Goal: Task Accomplishment & Management: Manage account settings

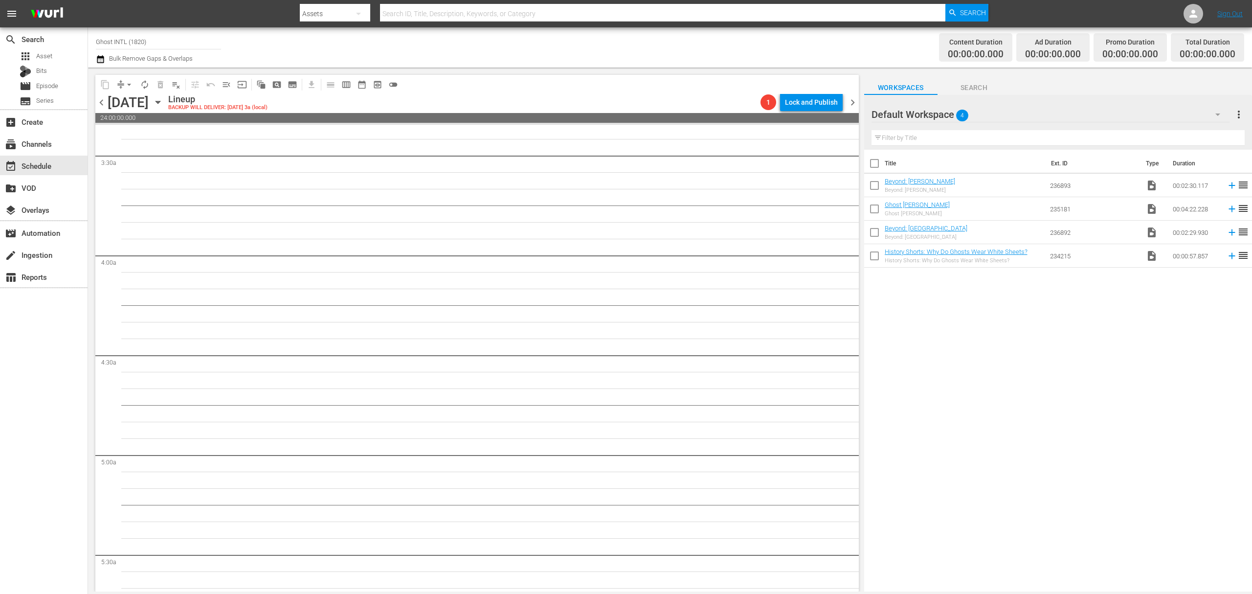
scroll to position [507, 0]
click at [137, 44] on input "Ghost INTL (1820)" at bounding box center [158, 41] width 125 height 23
click at [138, 43] on input "Ghost INTL (1820)" at bounding box center [158, 41] width 125 height 23
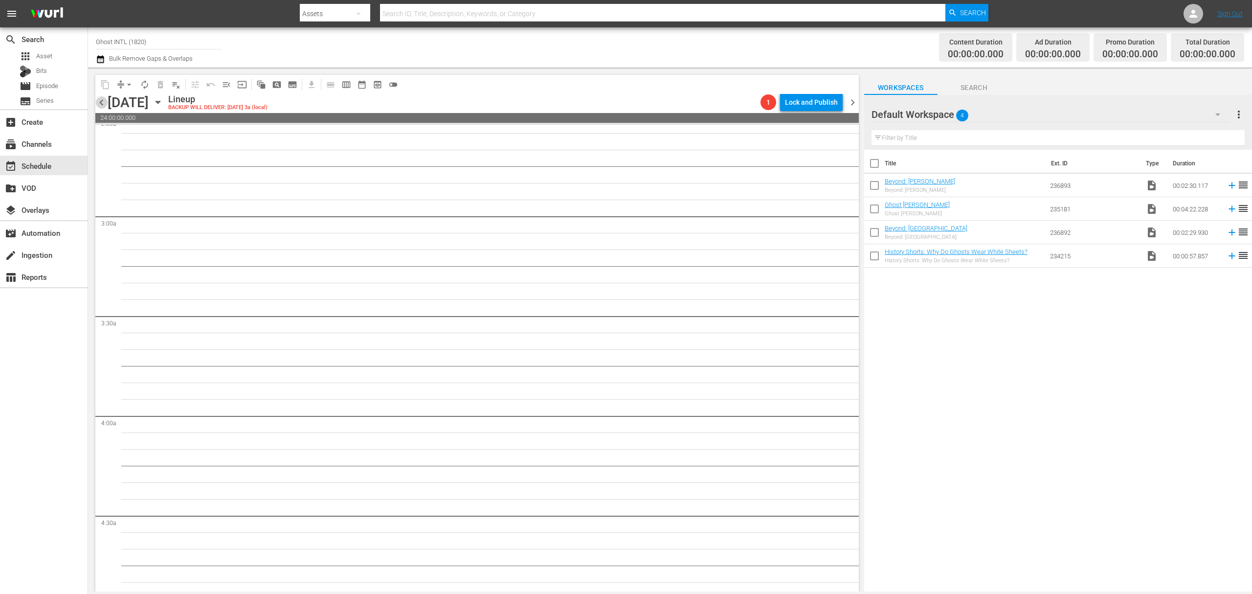
click at [103, 101] on span "chevron_left" at bounding box center [101, 102] width 12 height 12
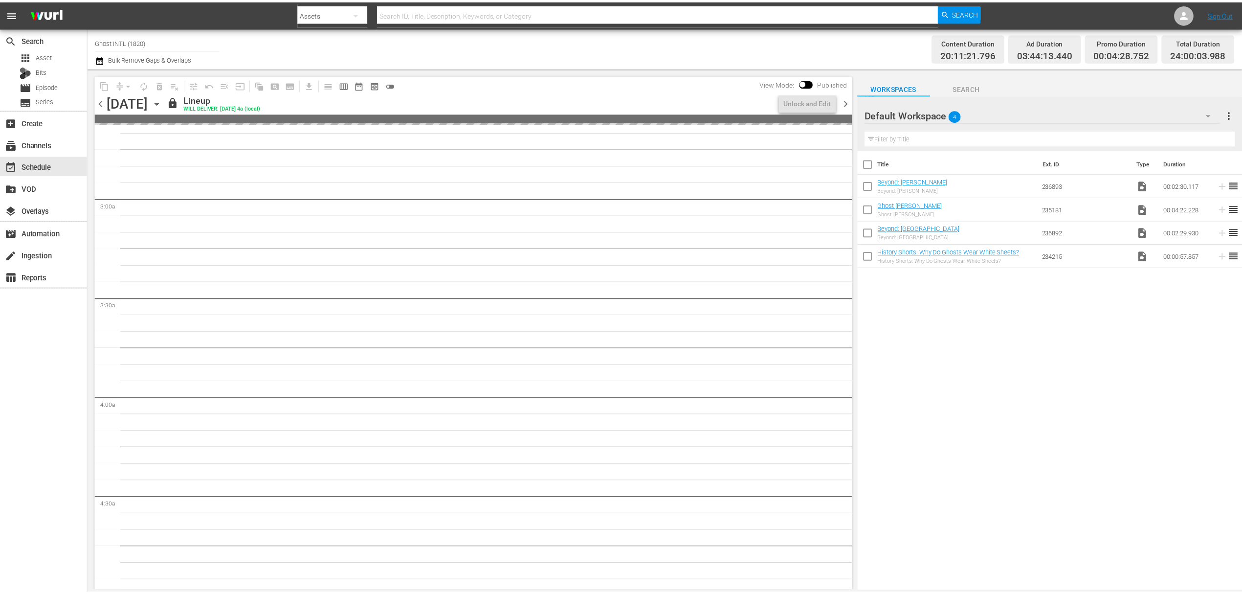
scroll to position [474, 0]
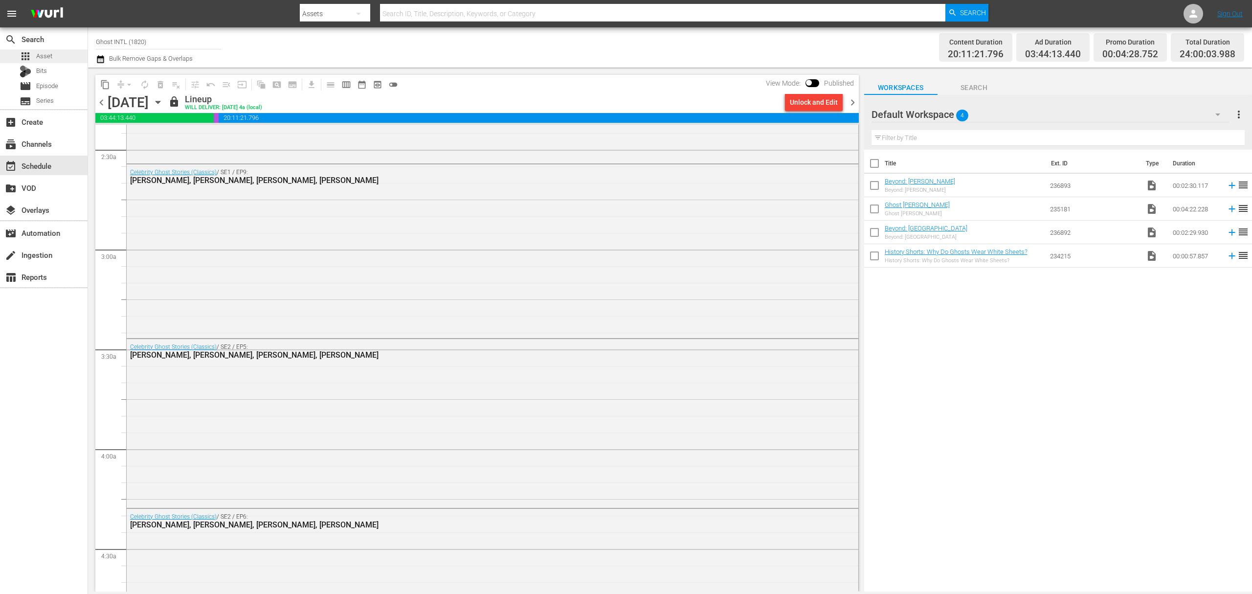
click at [42, 55] on span "Asset" at bounding box center [44, 56] width 16 height 10
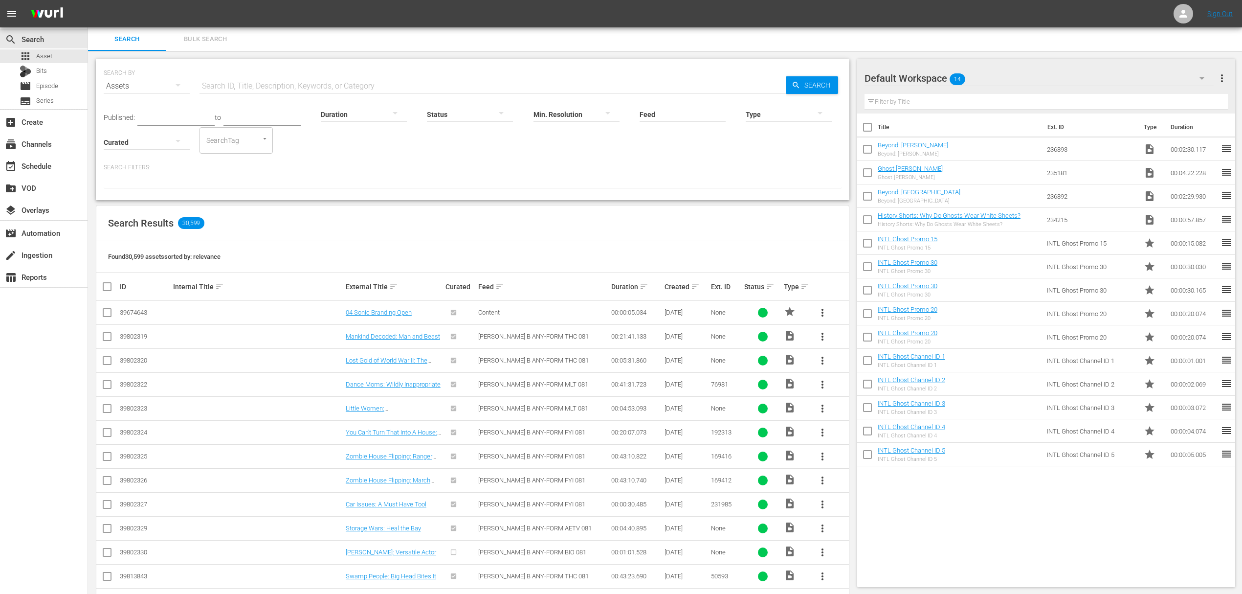
click at [870, 128] on input "checkbox" at bounding box center [867, 129] width 21 height 21
checkbox input "true"
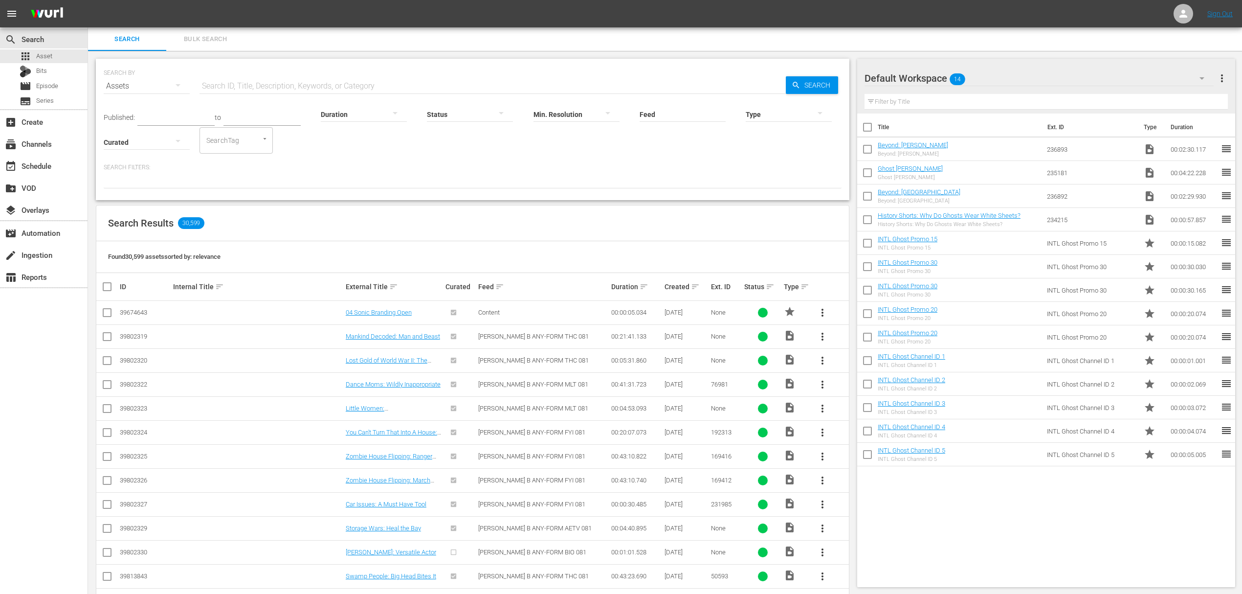
checkbox input "true"
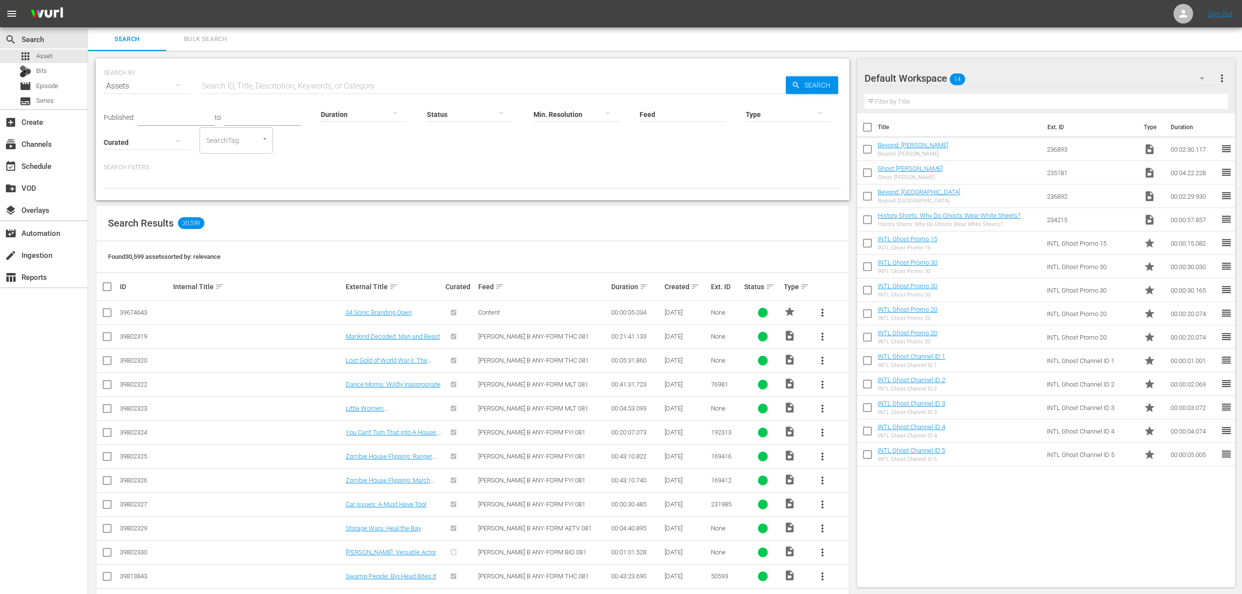
checkbox input "true"
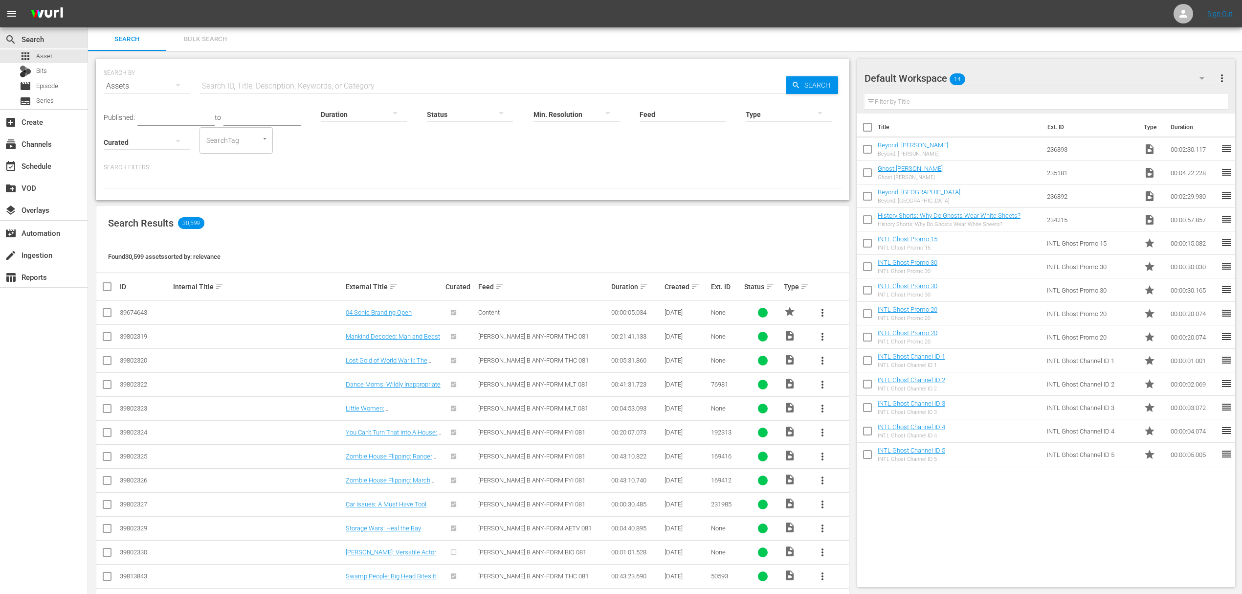
checkbox input "true"
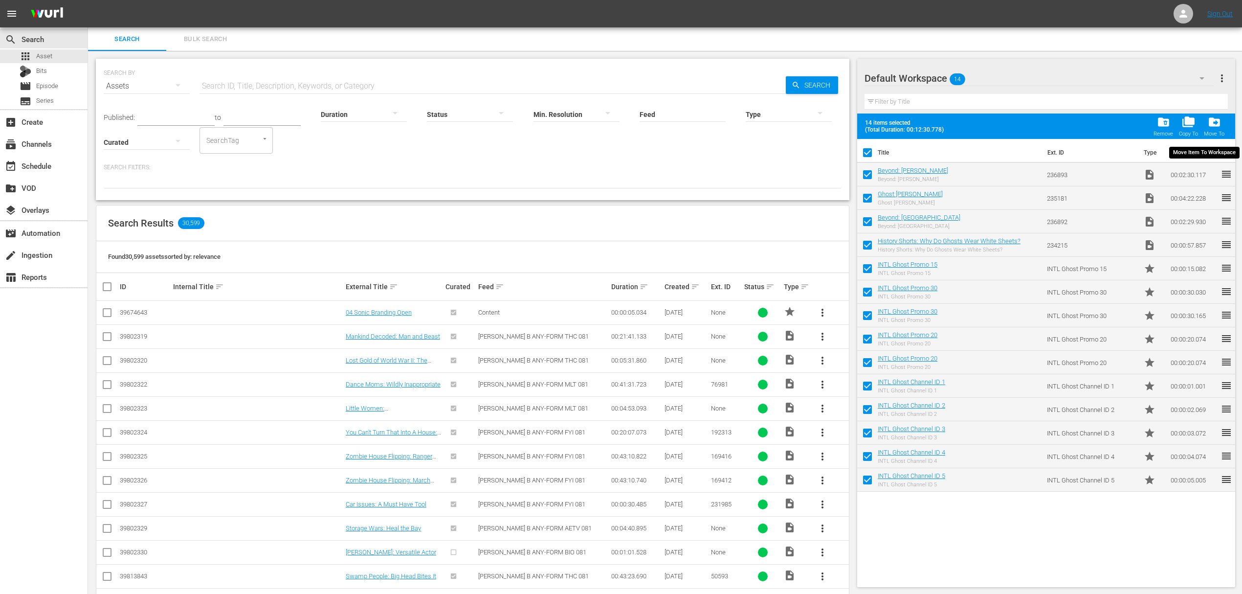
click at [1221, 118] on span "drive_file_move" at bounding box center [1214, 121] width 13 height 13
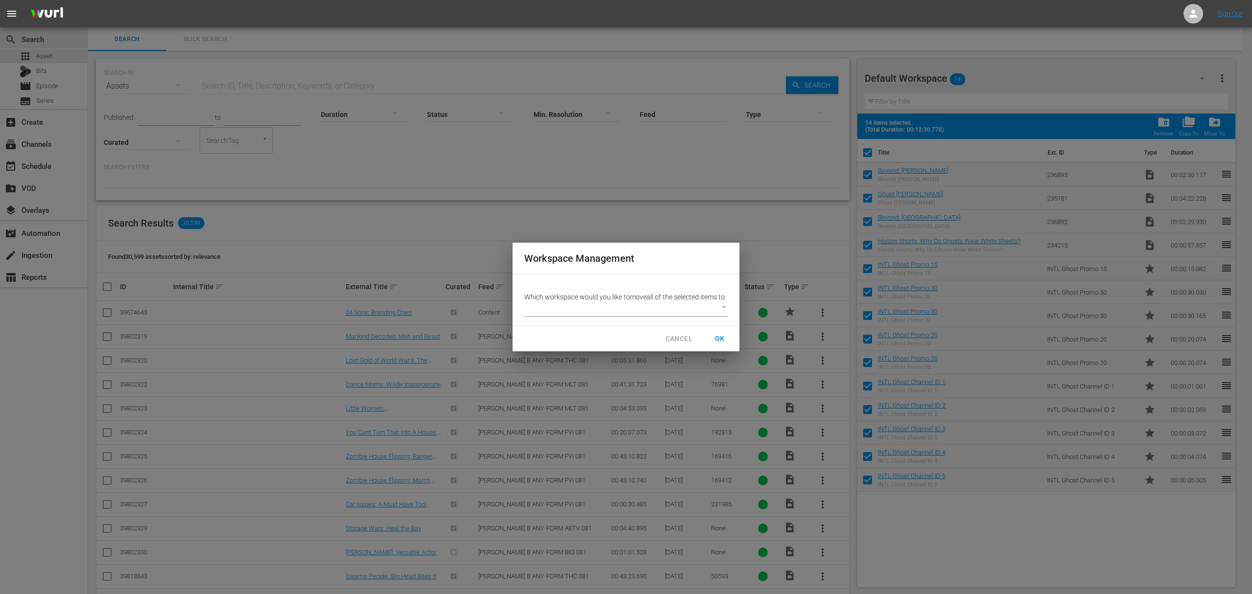
click at [700, 315] on body "menu Sign Out search Search apps Asset Bits movie Episode subtitles Series add_…" at bounding box center [626, 297] width 1252 height 594
click at [554, 309] on li "Other 2 (9)" at bounding box center [548, 314] width 48 height 16
type input "3778"
click at [715, 340] on span "OK" at bounding box center [720, 339] width 16 height 12
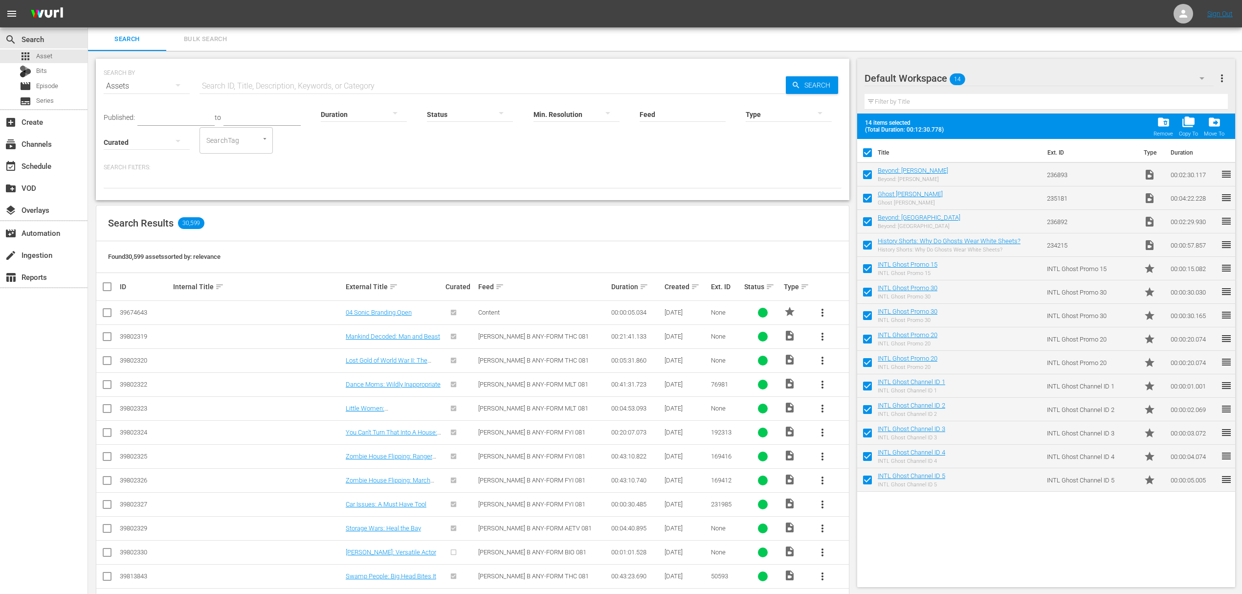
checkbox input "false"
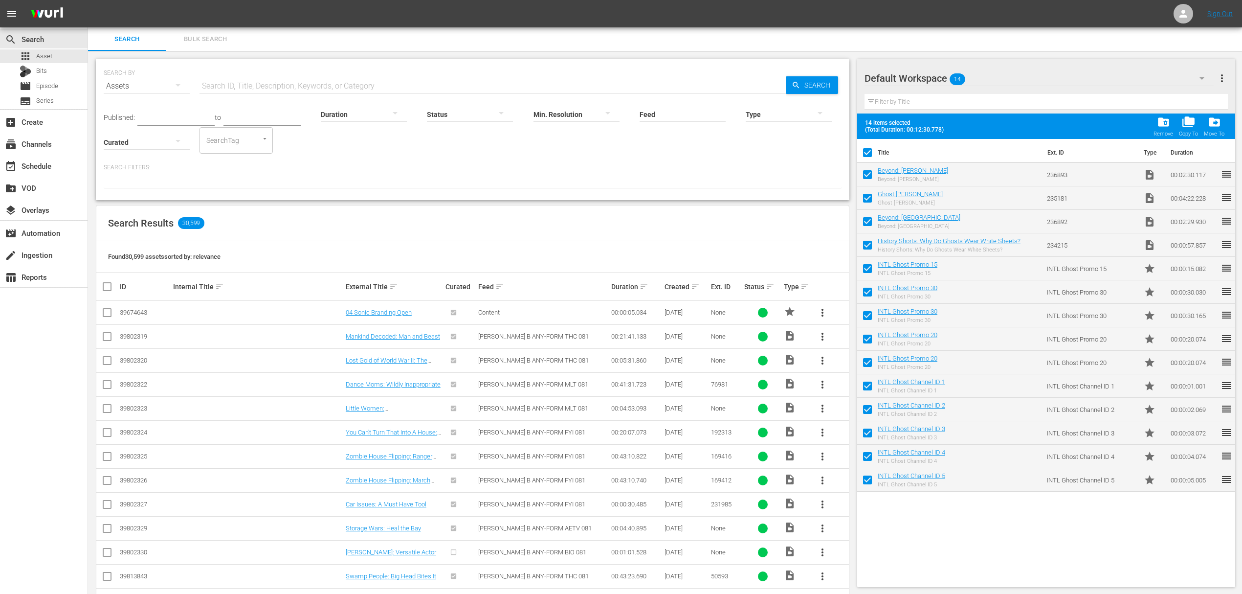
checkbox input "false"
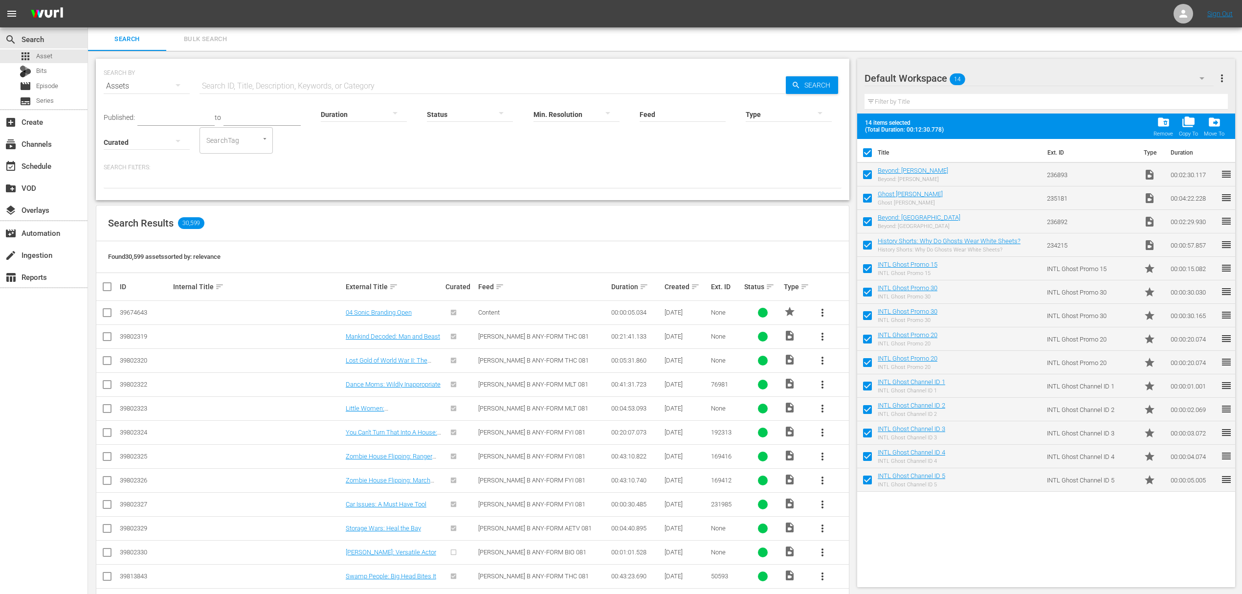
checkbox input "false"
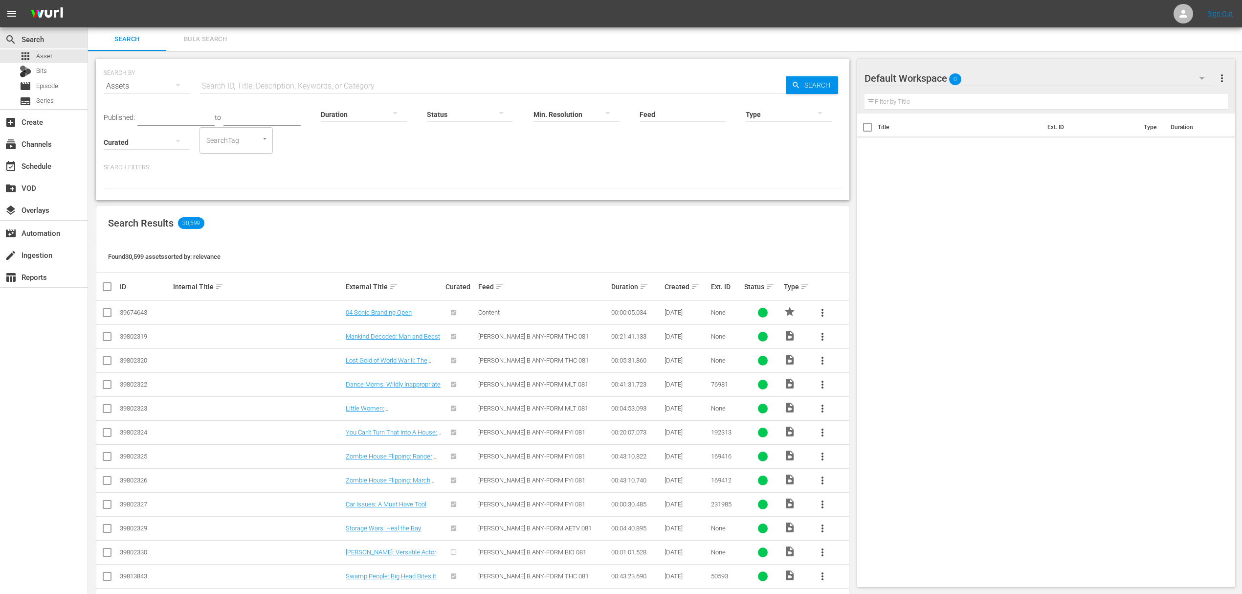
click at [215, 36] on span "Bulk Search" at bounding box center [205, 39] width 67 height 11
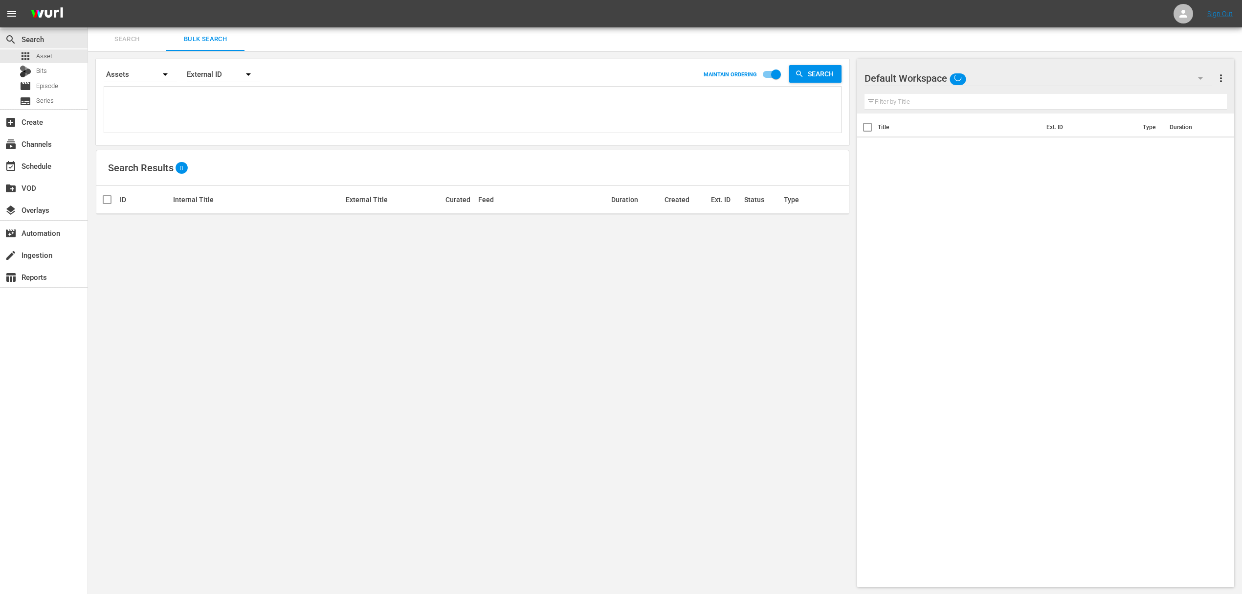
click at [1078, 71] on div "Default Workspace" at bounding box center [1039, 78] width 348 height 27
click at [889, 109] on div "Other 2 (23)" at bounding box center [927, 106] width 102 height 16
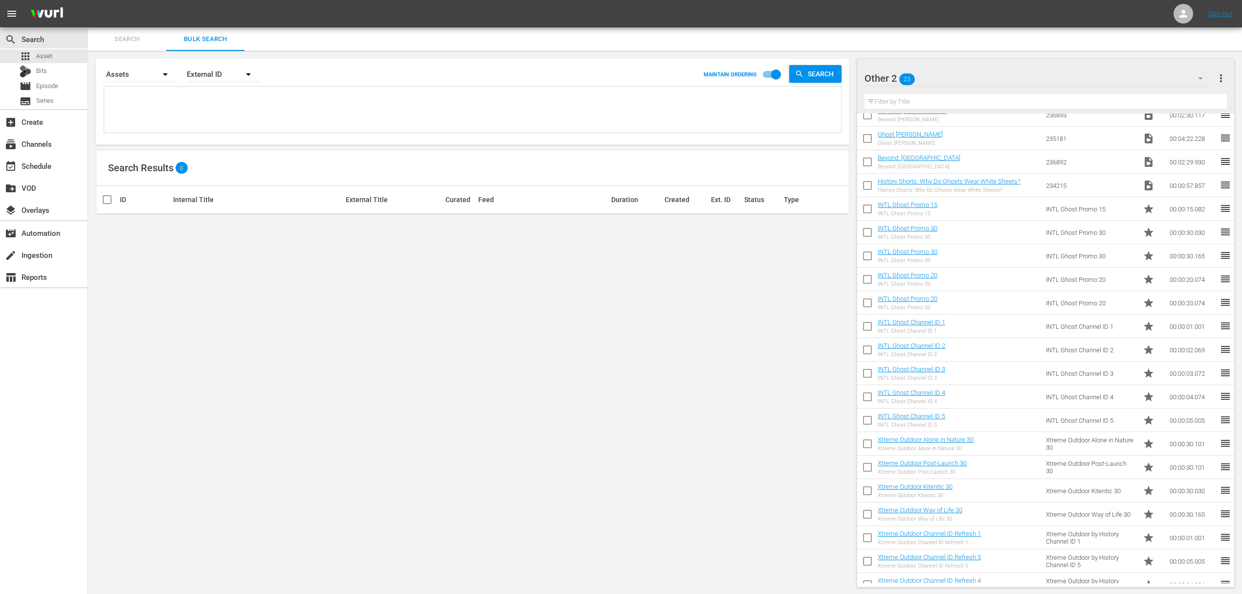
scroll to position [94, 0]
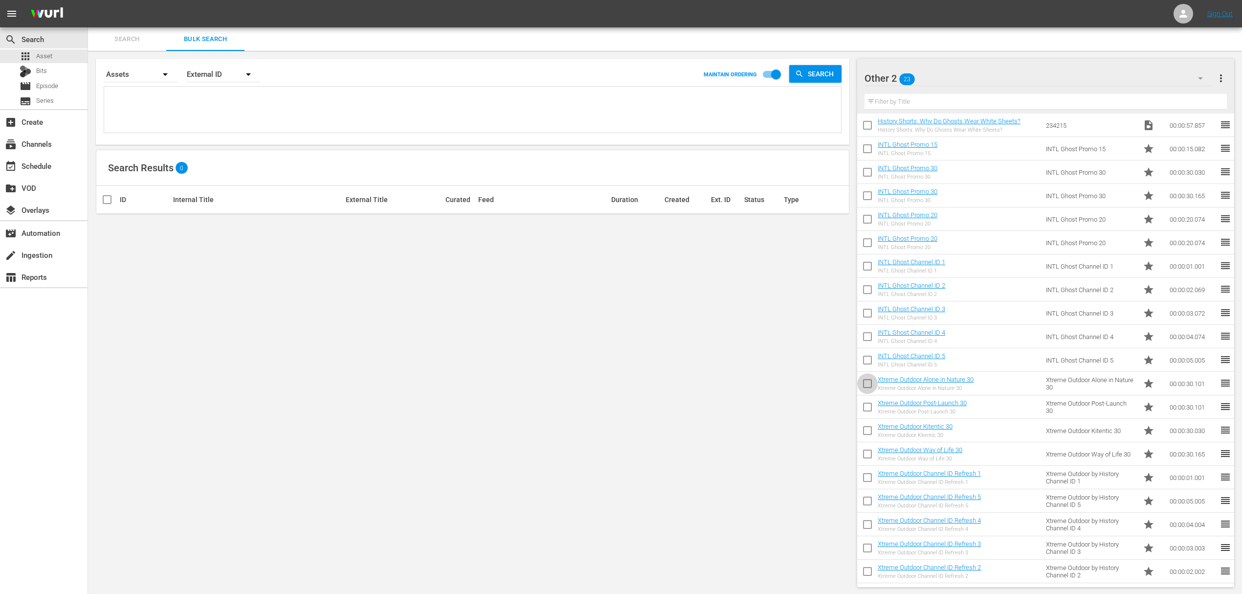
click at [869, 381] on input "checkbox" at bounding box center [867, 385] width 21 height 21
checkbox input "true"
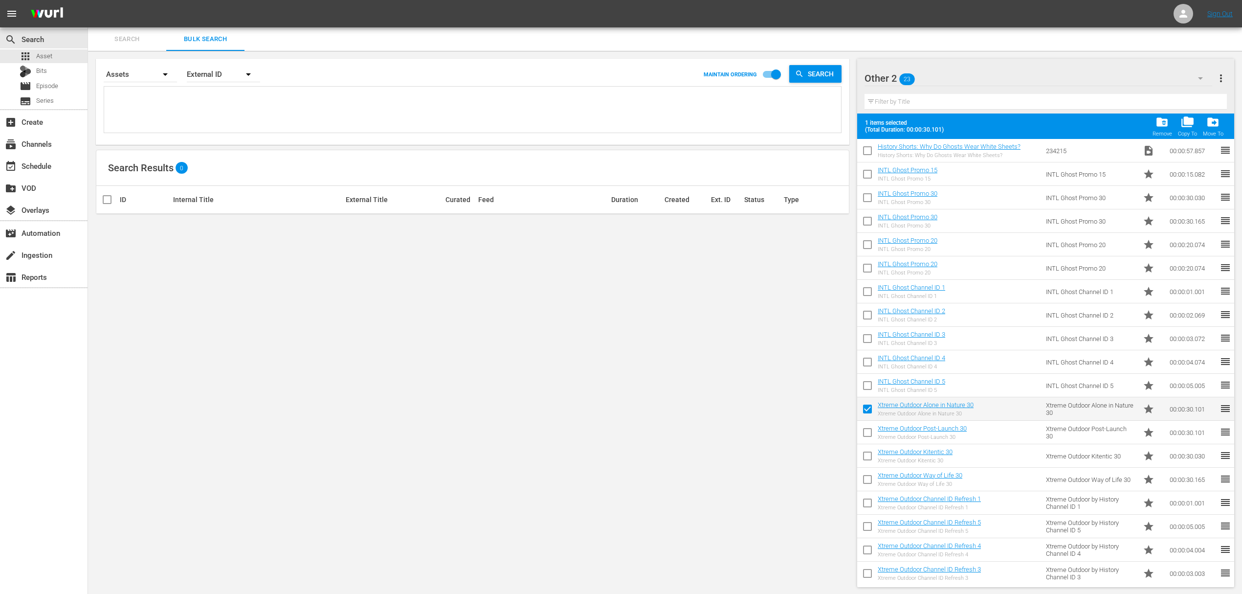
click at [871, 435] on input "checkbox" at bounding box center [867, 434] width 21 height 21
checkbox input "true"
click at [867, 454] on input "checkbox" at bounding box center [867, 458] width 21 height 21
checkbox input "true"
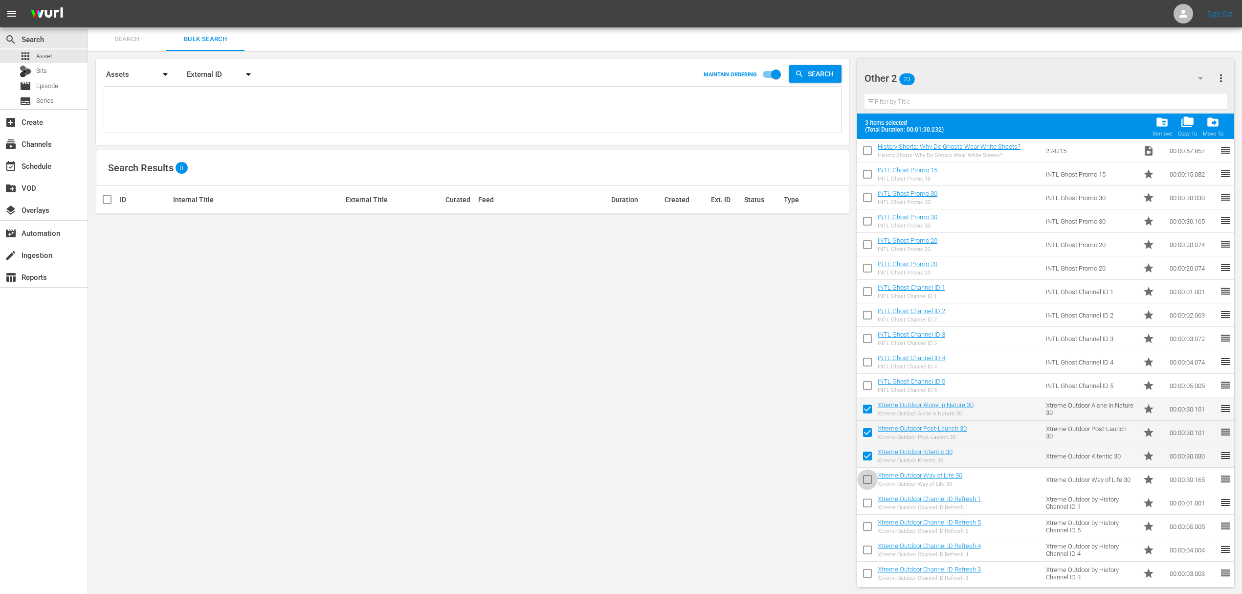
drag, startPoint x: 867, startPoint y: 480, endPoint x: 865, endPoint y: 497, distance: 17.3
click at [867, 480] on input "checkbox" at bounding box center [867, 481] width 21 height 21
checkbox input "true"
click at [864, 505] on input "checkbox" at bounding box center [867, 504] width 21 height 21
checkbox input "true"
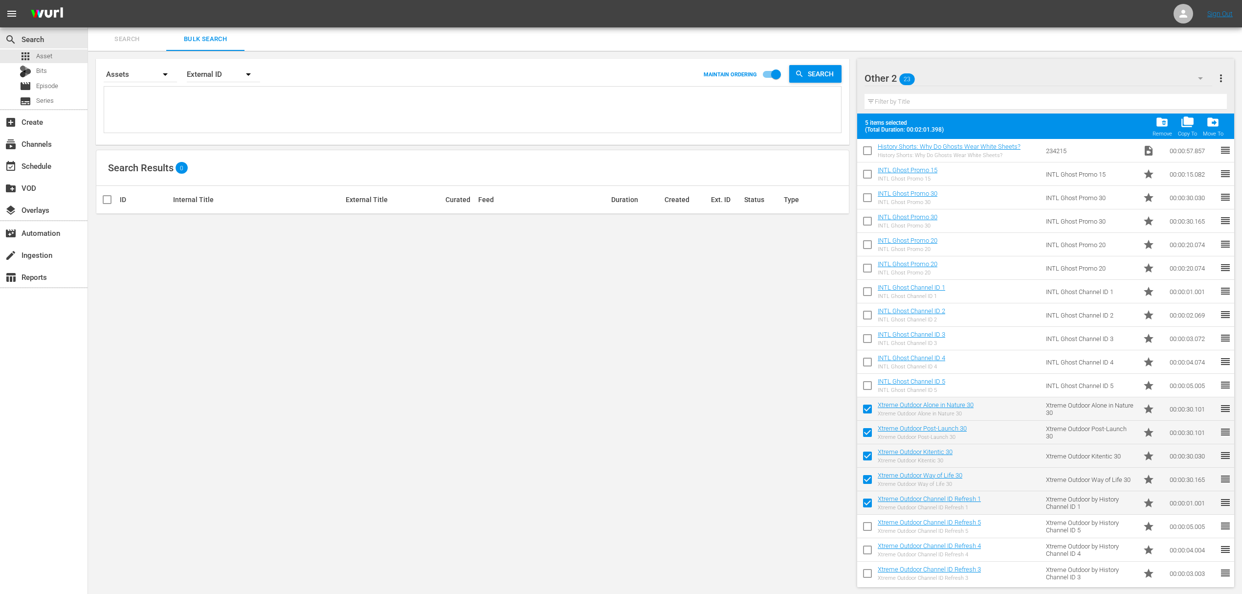
click at [869, 525] on input "checkbox" at bounding box center [867, 528] width 21 height 21
checkbox input "true"
click at [867, 550] on input "checkbox" at bounding box center [867, 551] width 21 height 21
checkbox input "true"
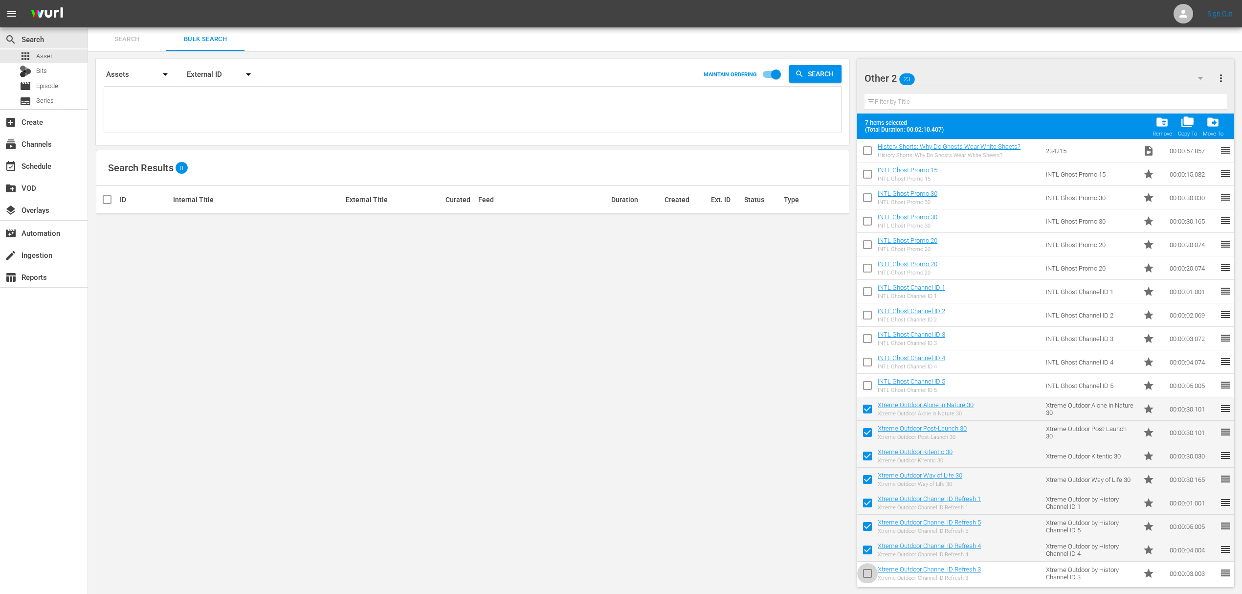
click at [869, 576] on input "checkbox" at bounding box center [867, 575] width 21 height 21
checkbox input "true"
click at [867, 572] on input "checkbox" at bounding box center [867, 573] width 21 height 21
checkbox input "true"
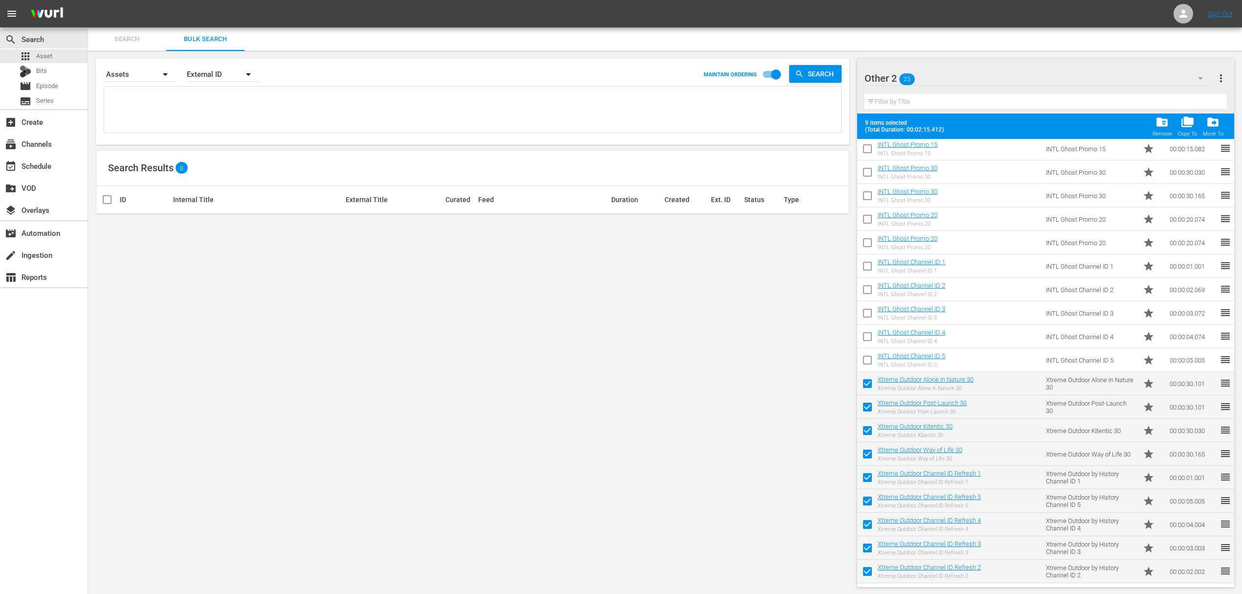
scroll to position [0, 0]
click at [1218, 116] on span "drive_file_move" at bounding box center [1213, 121] width 13 height 13
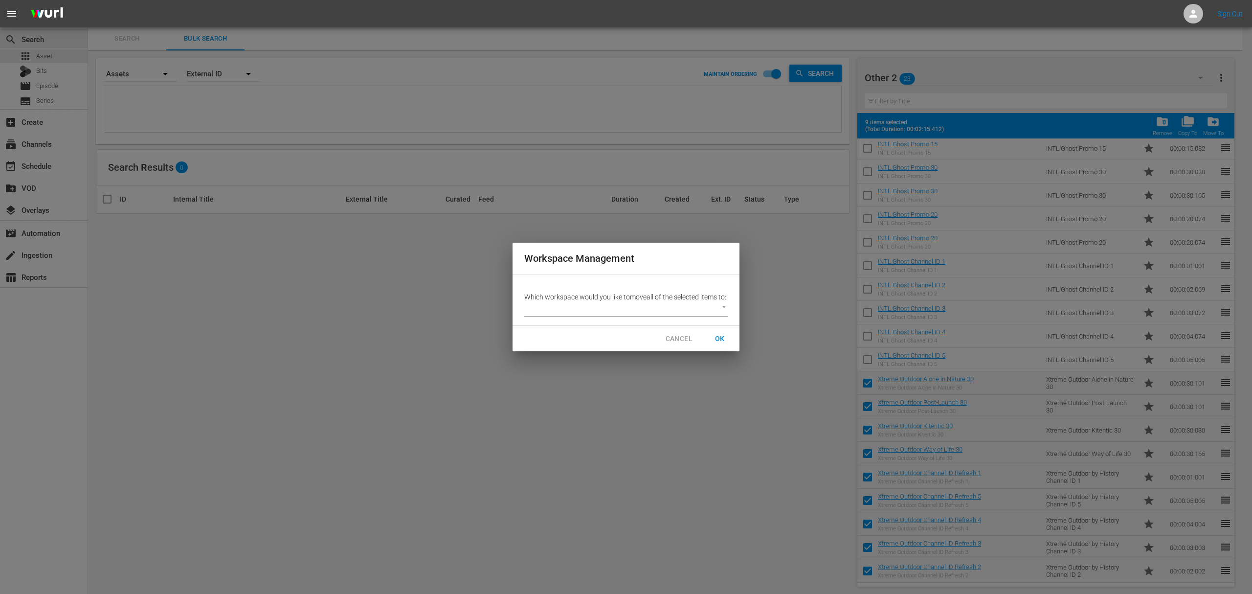
click at [687, 308] on body "menu Sign Out search Search apps Asset Bits movie Episode subtitles Series add_…" at bounding box center [626, 297] width 1252 height 594
click at [558, 334] on li "Default Workspace (0)" at bounding box center [566, 330] width 85 height 16
type input "1410"
click at [715, 344] on span "OK" at bounding box center [720, 339] width 16 height 12
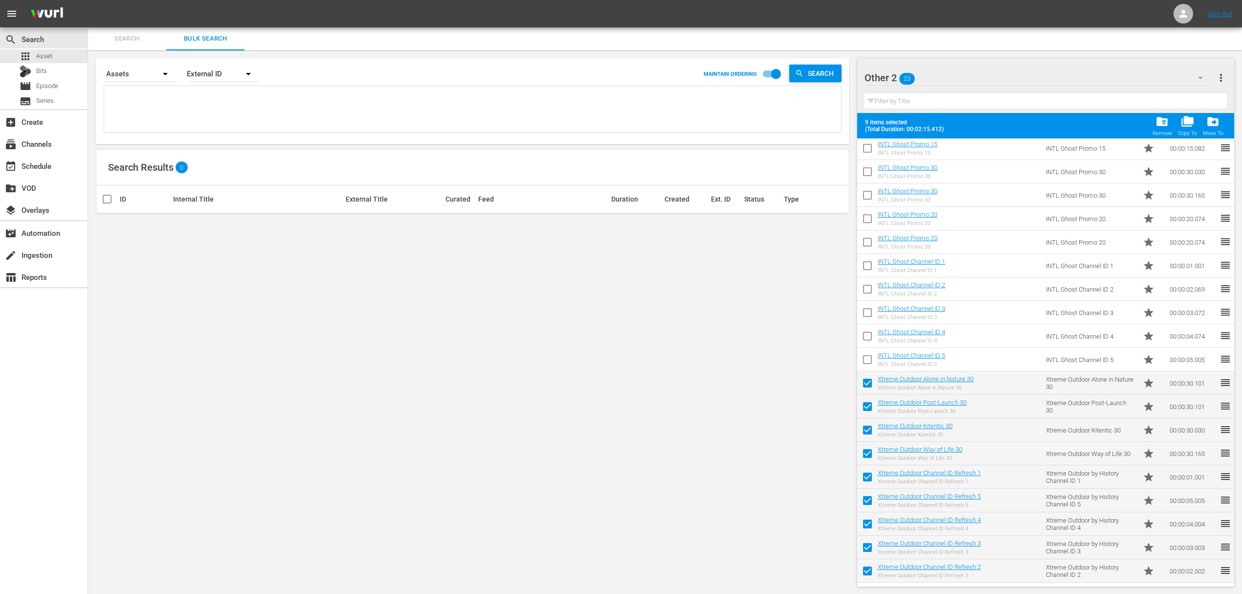
checkbox input "false"
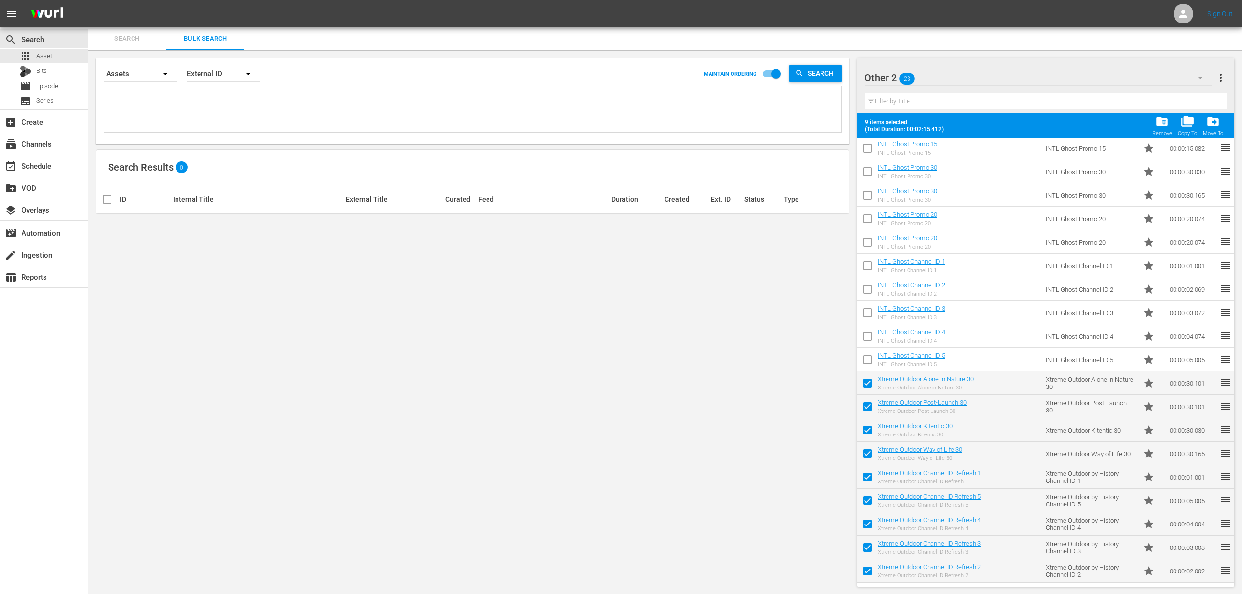
checkbox input "false"
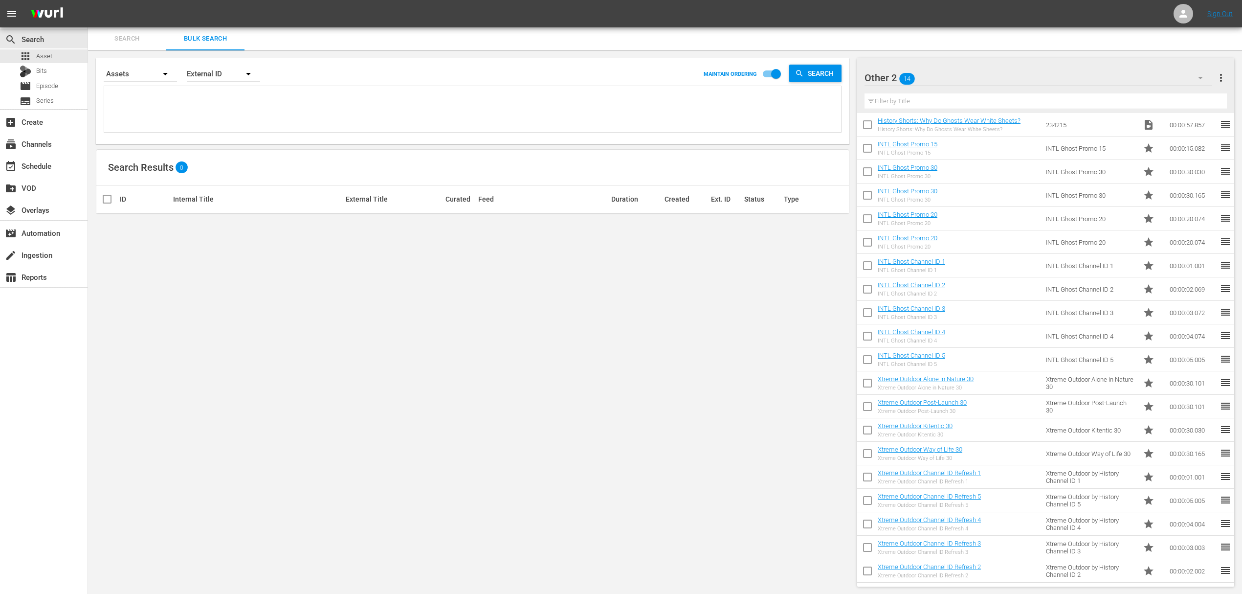
scroll to position [0, 0]
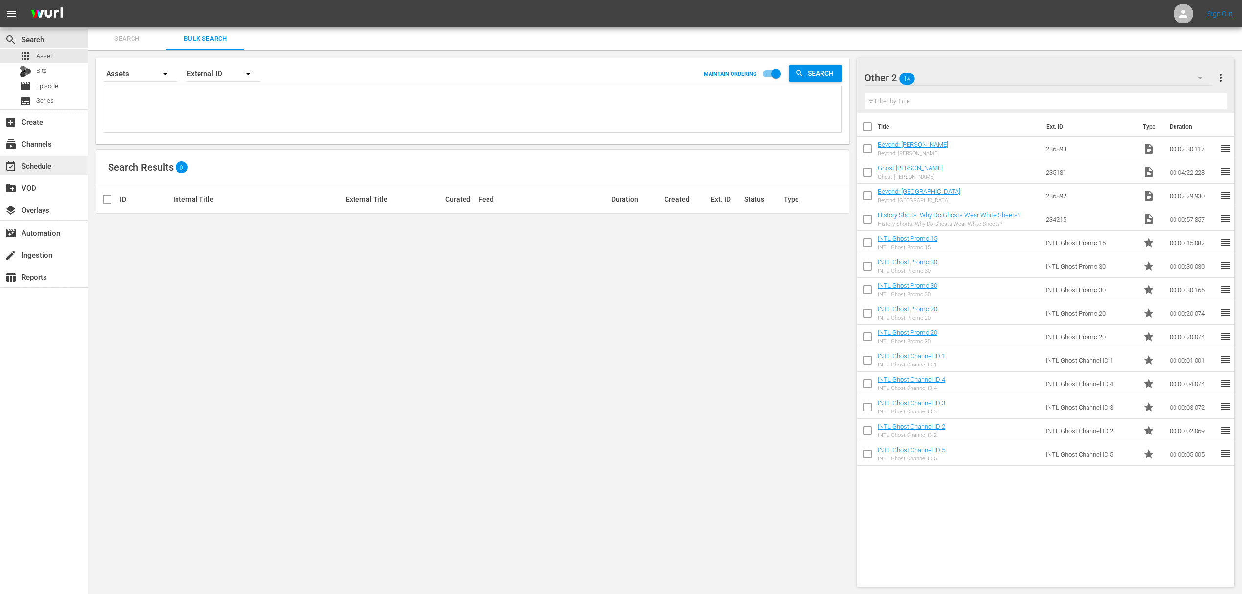
click at [38, 169] on div "event_available Schedule" at bounding box center [27, 164] width 55 height 9
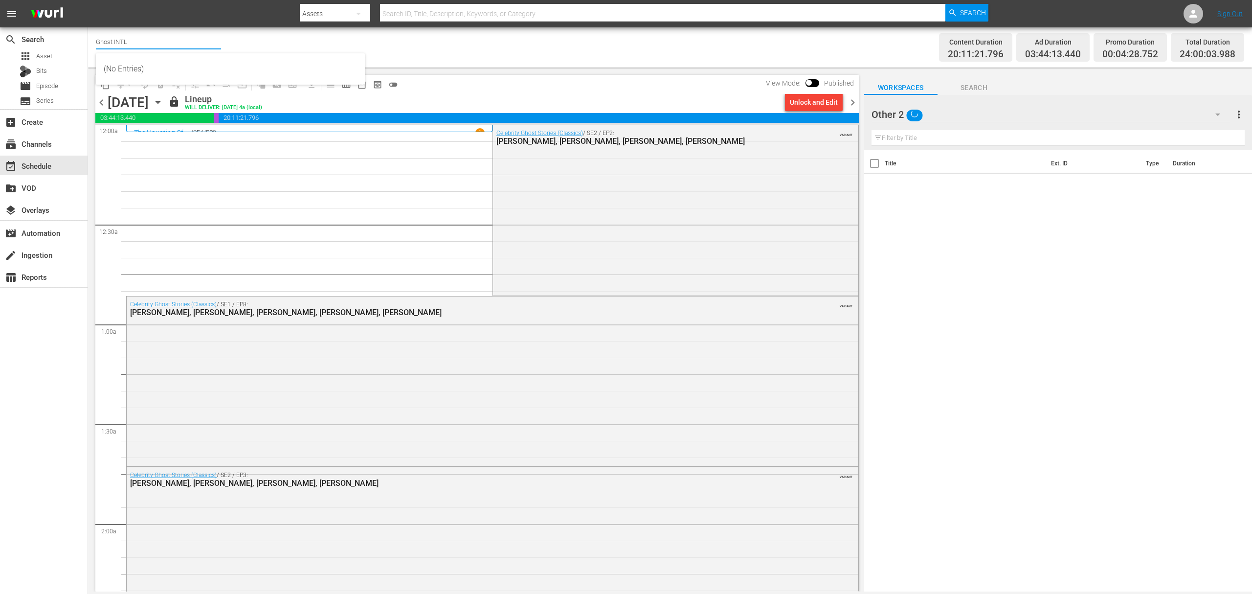
click at [140, 36] on input "Ghost INTL" at bounding box center [158, 41] width 125 height 23
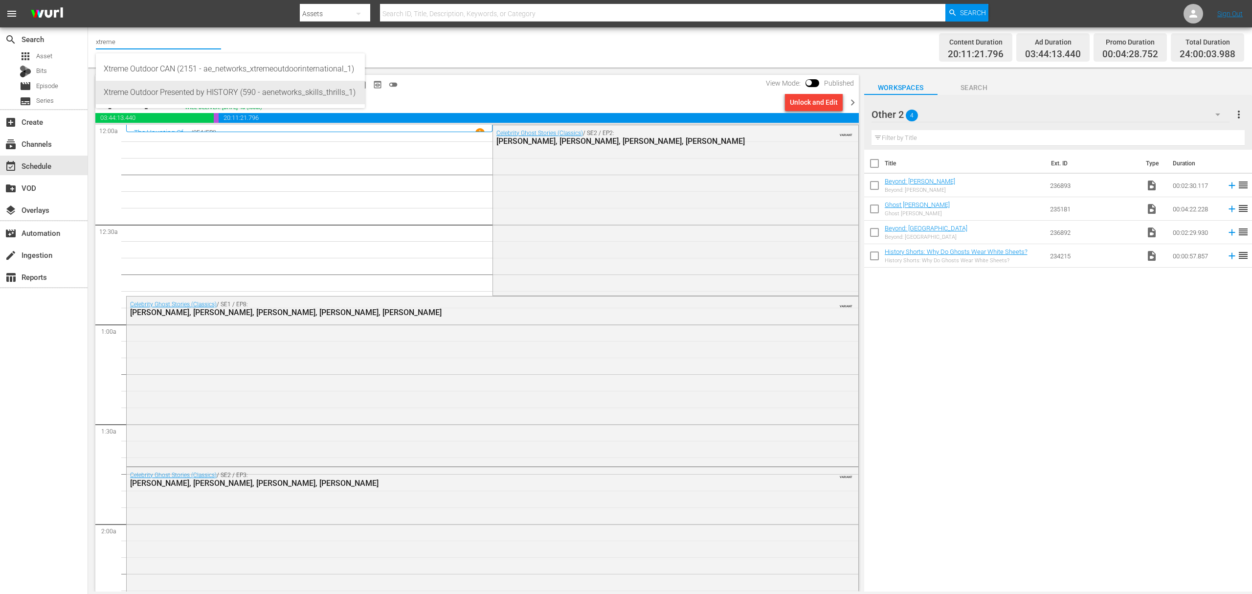
click at [204, 93] on div "Xtreme Outdoor Presented by HISTORY (590 - aenetworks_skills_thrills_1)" at bounding box center [230, 92] width 253 height 23
type input "Xtreme Outdoor Presented by HISTORY (590 - aenetworks_skills_thrills_1)"
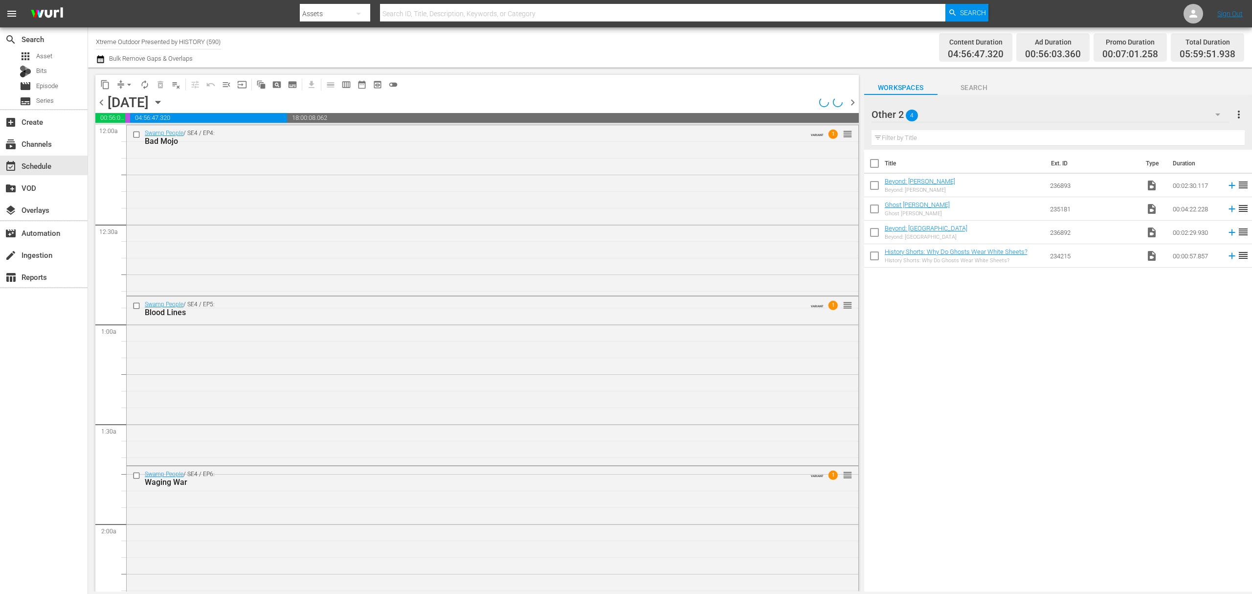
click at [163, 100] on icon "button" at bounding box center [158, 102] width 11 height 11
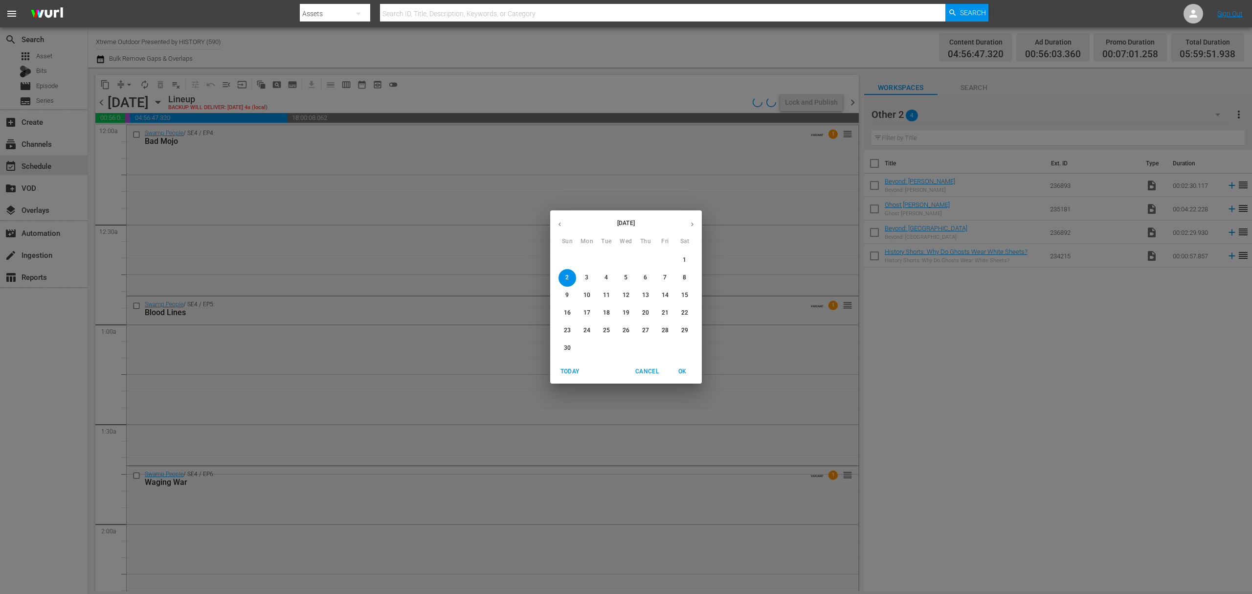
click at [563, 231] on button "button" at bounding box center [559, 224] width 19 height 19
click at [589, 333] on p "27" at bounding box center [586, 330] width 7 height 8
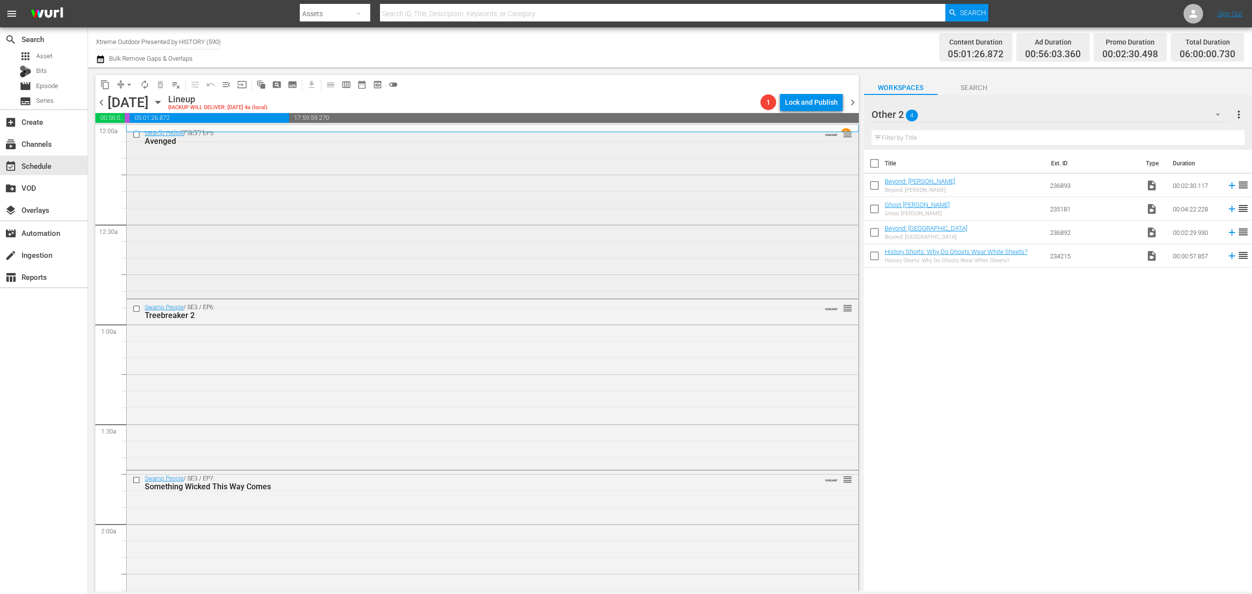
click at [441, 231] on div "Swamp People / SE3 / EP5: Avenged VARIANT reorder" at bounding box center [493, 210] width 732 height 171
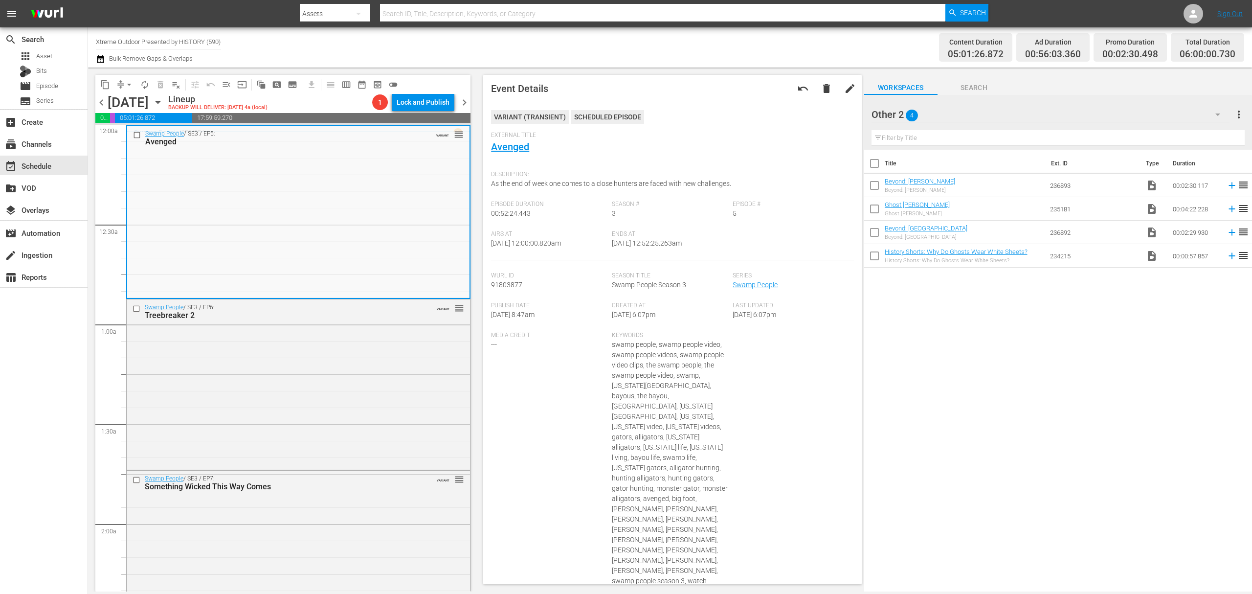
click at [314, 182] on div "Swamp People / SE3 / EP5: Avenged VARIANT reorder" at bounding box center [298, 211] width 342 height 171
click at [323, 360] on div "Swamp People / SE3 / EP6: Treebreaker 2 VARIANT reorder" at bounding box center [298, 383] width 343 height 168
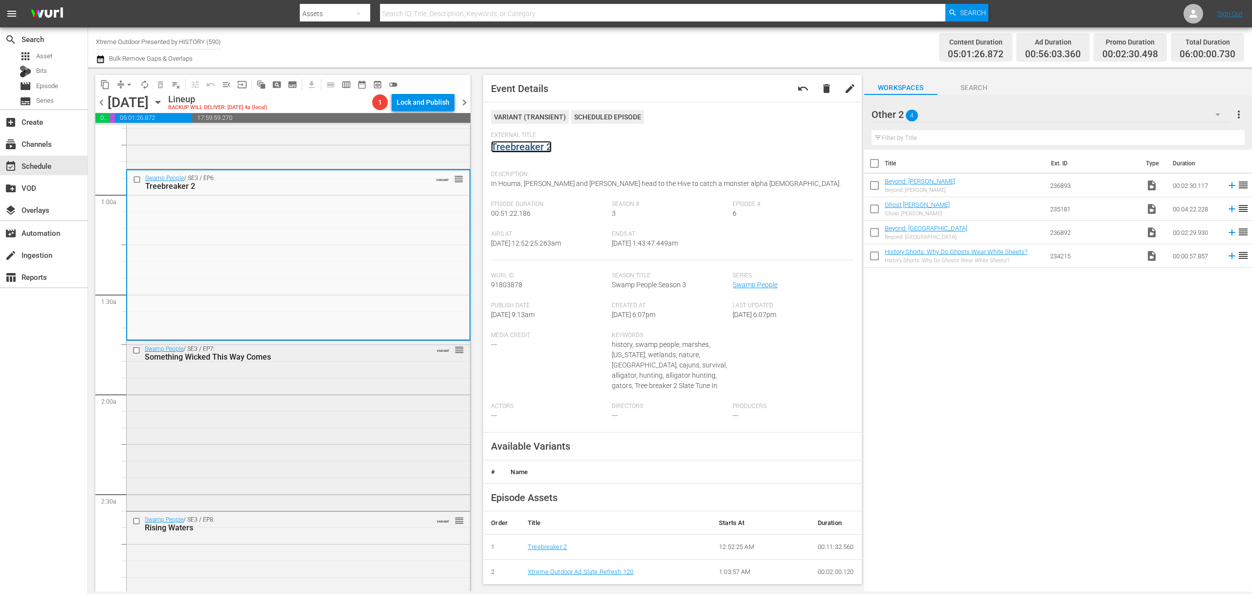
scroll to position [130, 0]
click at [378, 409] on div "Swamp People / SE3 / EP7: Something Wicked This Way Comes VARIANT reorder" at bounding box center [298, 424] width 343 height 168
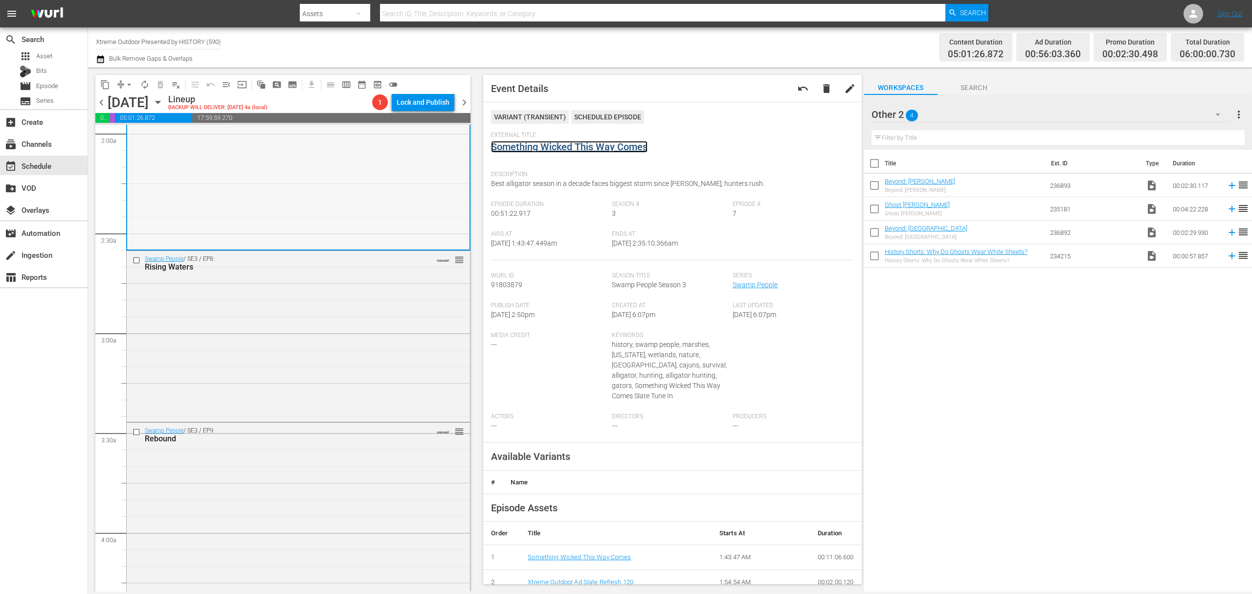
scroll to position [391, 0]
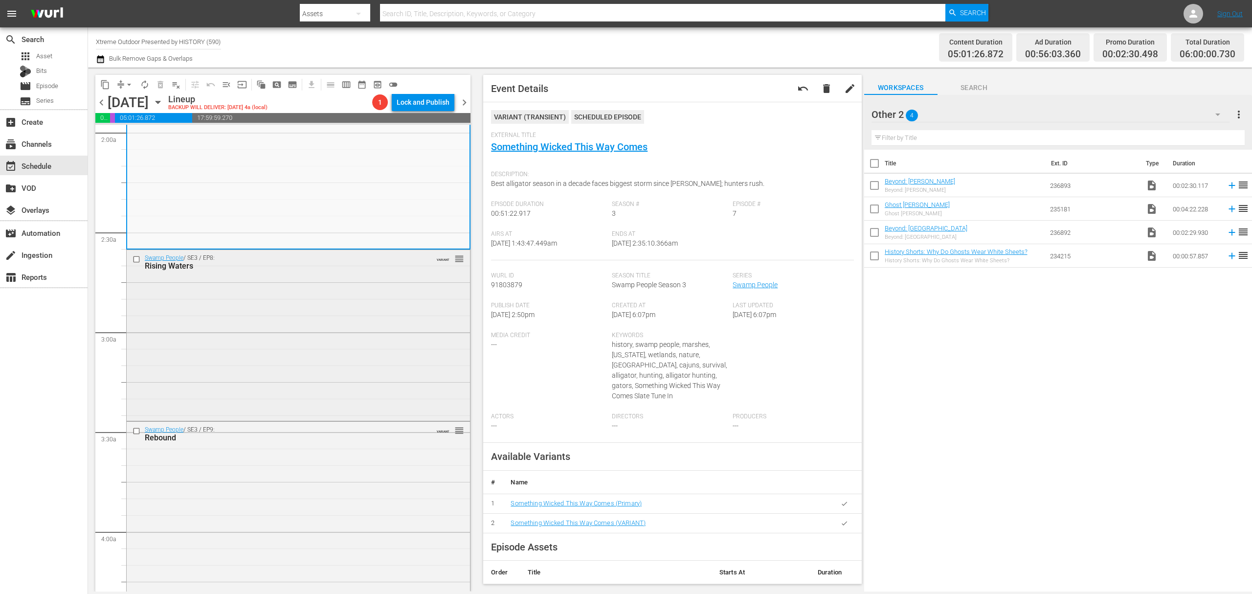
click at [349, 302] on div "Swamp People / SE3 / EP8: Rising Waters VARIANT reorder" at bounding box center [298, 334] width 343 height 169
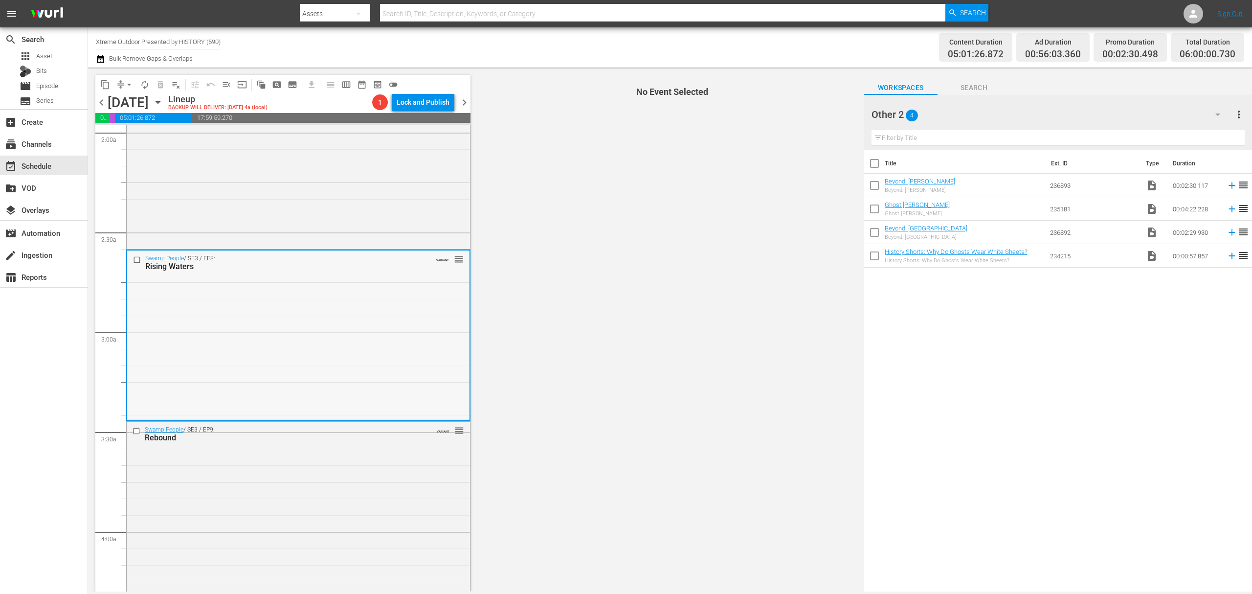
click at [347, 328] on div "Swamp People / SE3 / EP8: Rising Waters VARIANT reorder" at bounding box center [298, 334] width 342 height 169
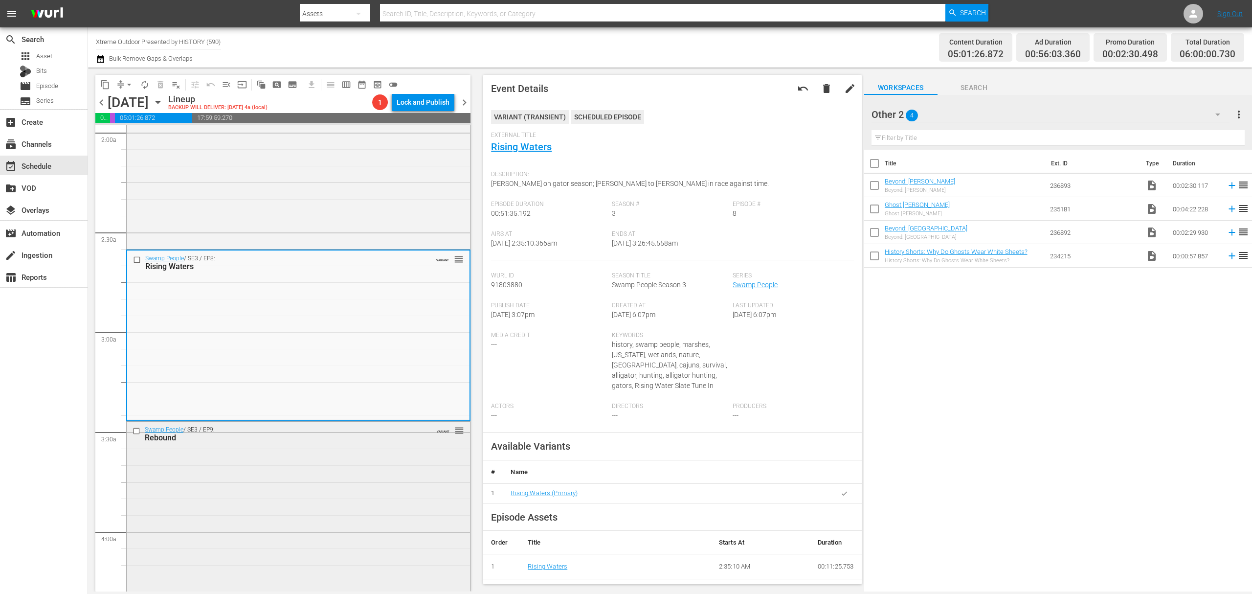
click at [330, 486] on div "Swamp People / SE3 / EP9: Rebound VARIANT reorder" at bounding box center [298, 506] width 343 height 168
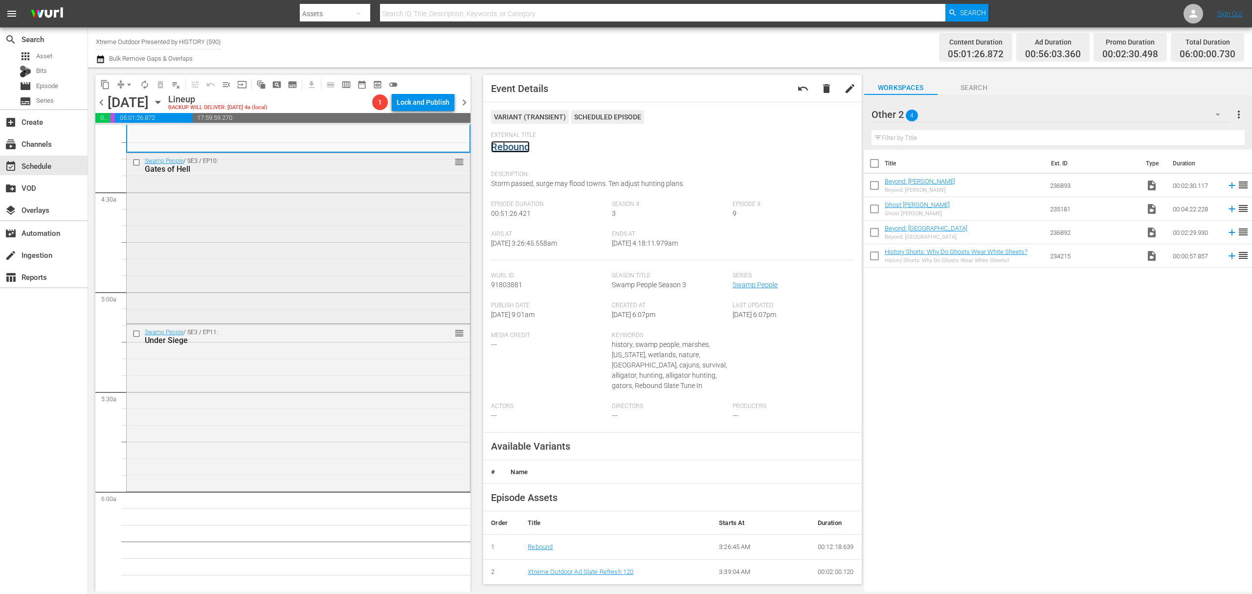
scroll to position [848, 0]
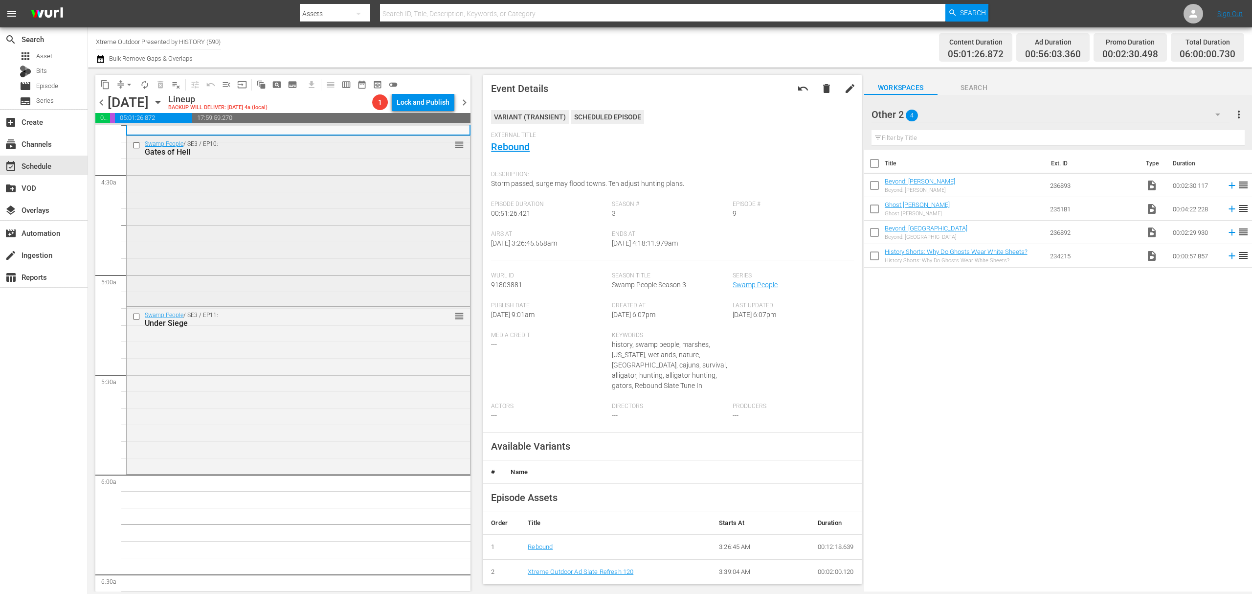
click at [327, 236] on div "Swamp People / SE3 / EP10: Gates of Hell reorder" at bounding box center [298, 220] width 343 height 168
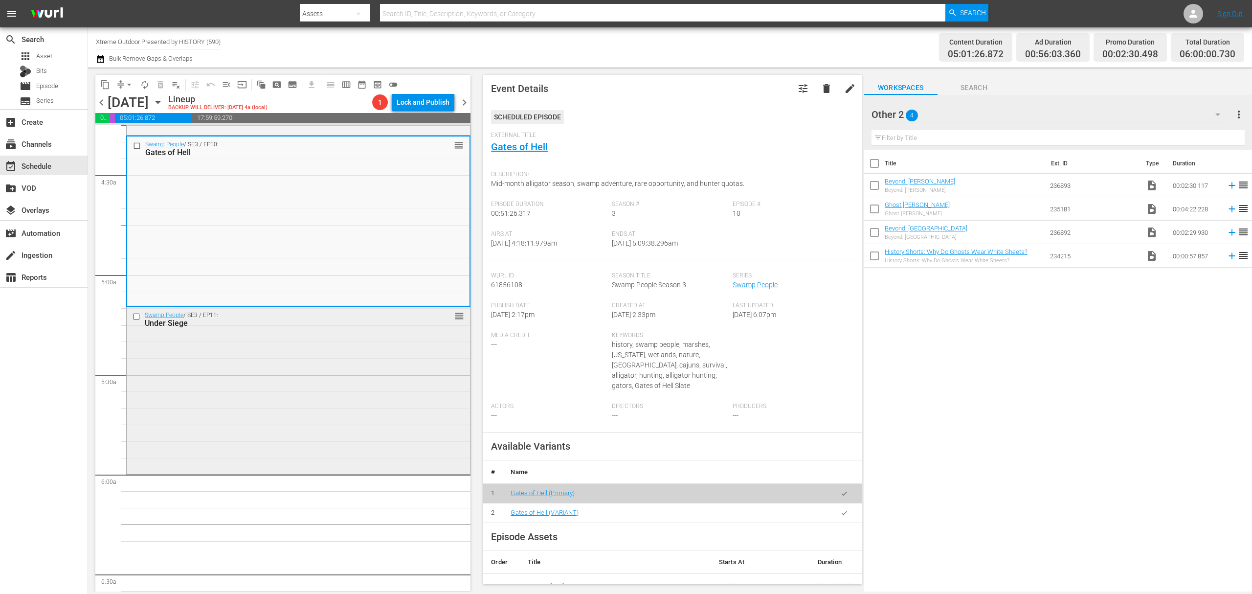
click at [282, 382] on div "Swamp People / SE3 / EP11: Under Siege reorder" at bounding box center [298, 389] width 343 height 165
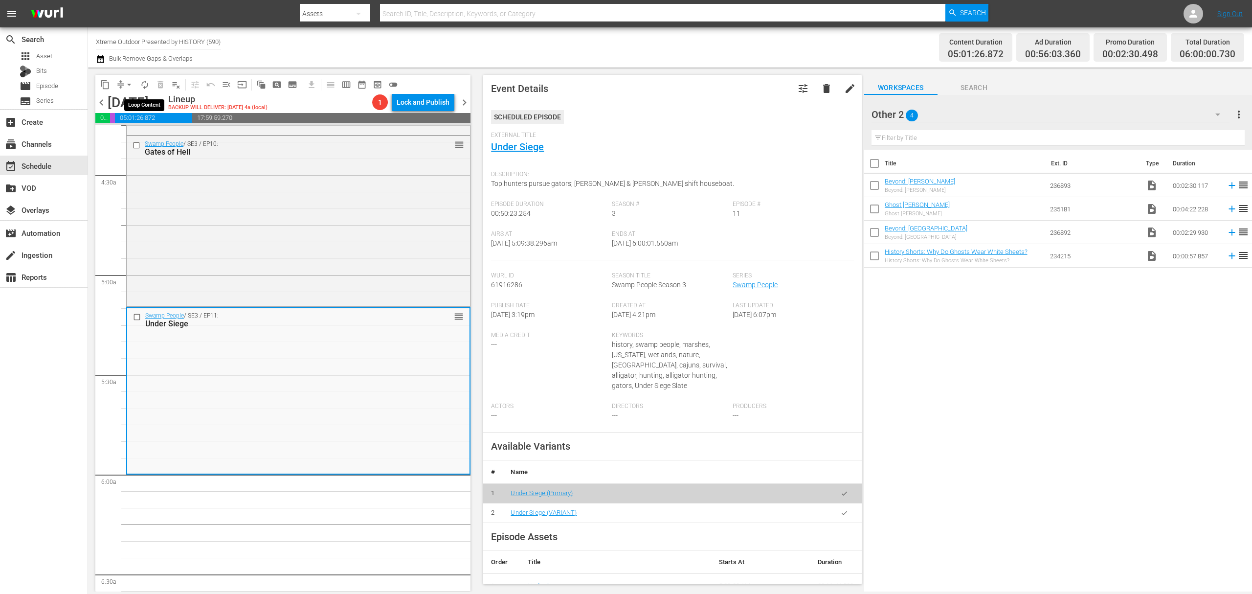
click at [141, 80] on span "autorenew_outlined" at bounding box center [145, 85] width 10 height 10
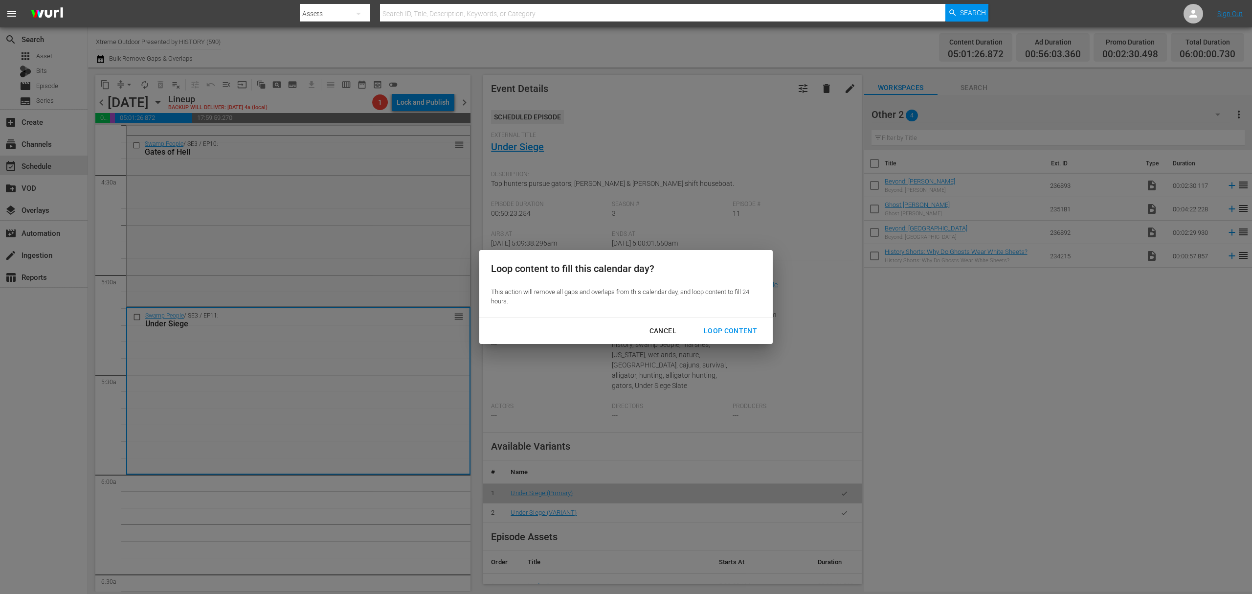
click at [731, 313] on div "Loop content to fill this calendar day? This action will remove all gaps and ov…" at bounding box center [625, 283] width 293 height 67
click at [732, 326] on div "Loop Content" at bounding box center [730, 331] width 69 height 12
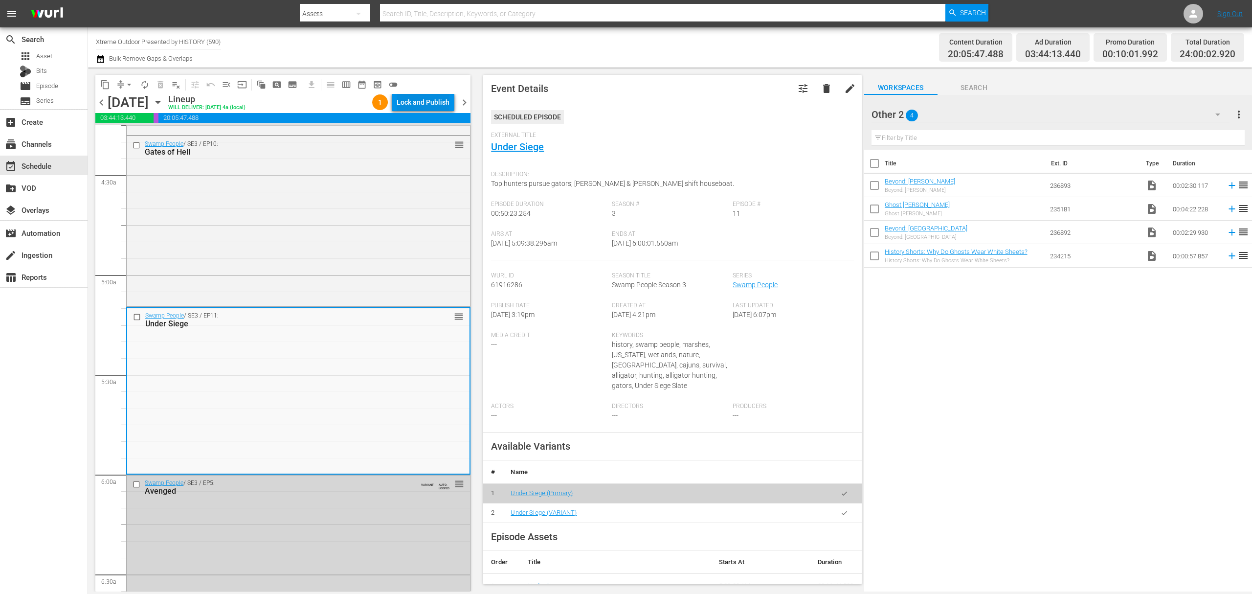
click at [422, 98] on div "Lock and Publish" at bounding box center [423, 102] width 53 height 18
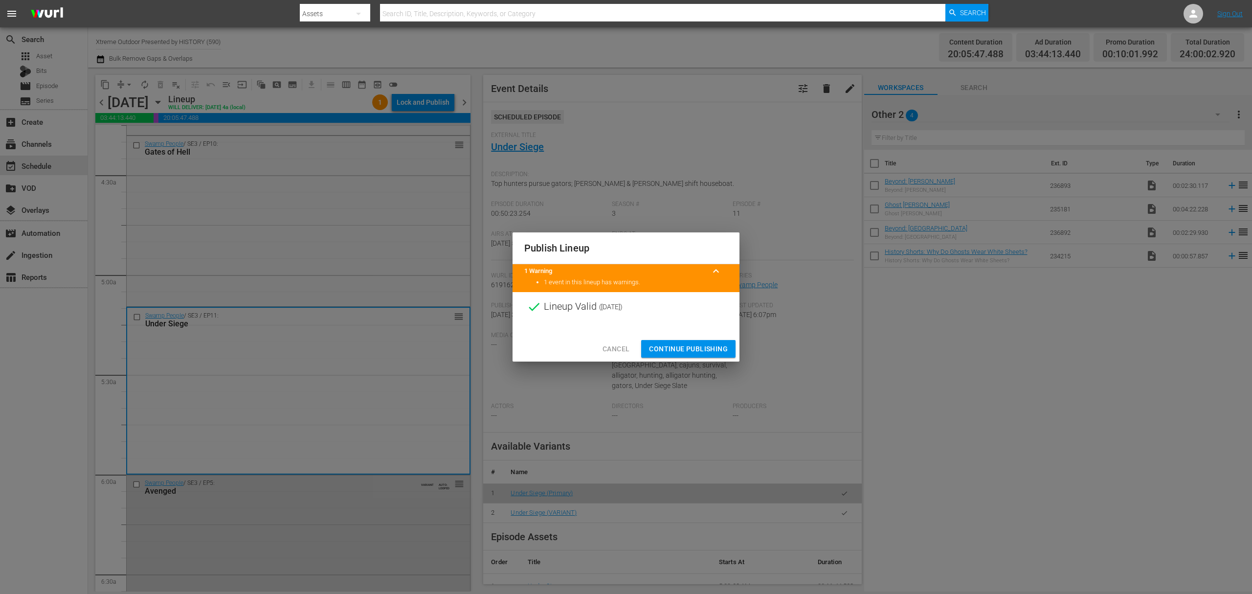
click at [701, 334] on div at bounding box center [626, 328] width 227 height 15
click at [700, 340] on button "Continue Publishing" at bounding box center [688, 349] width 94 height 18
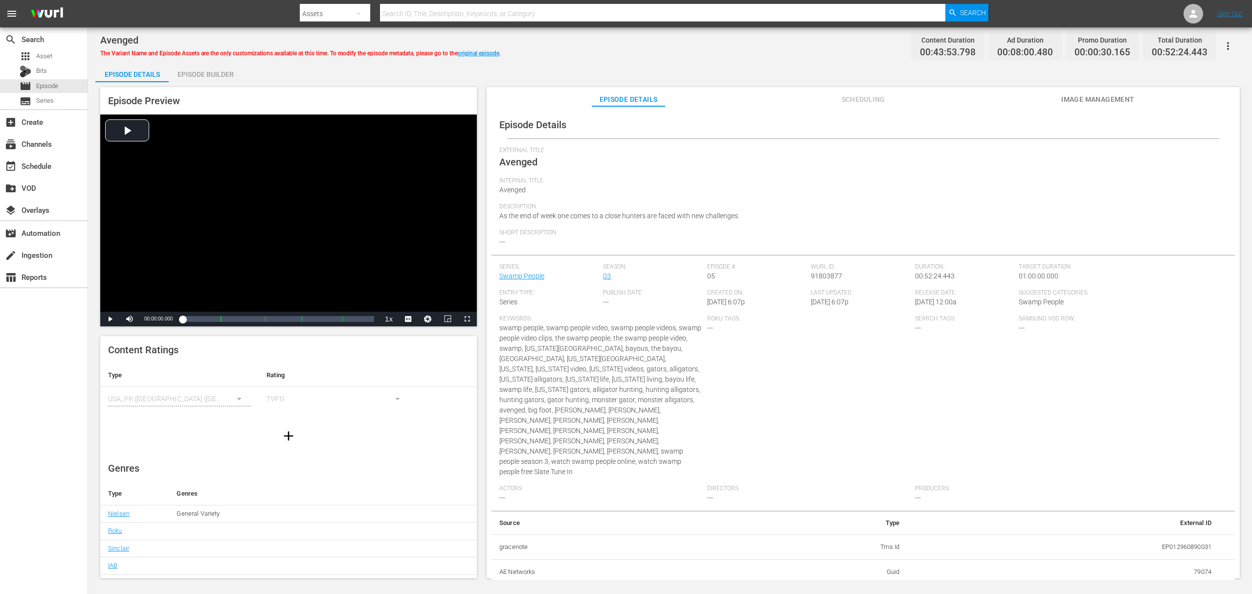
click at [206, 76] on div "Episode Builder" at bounding box center [205, 74] width 73 height 23
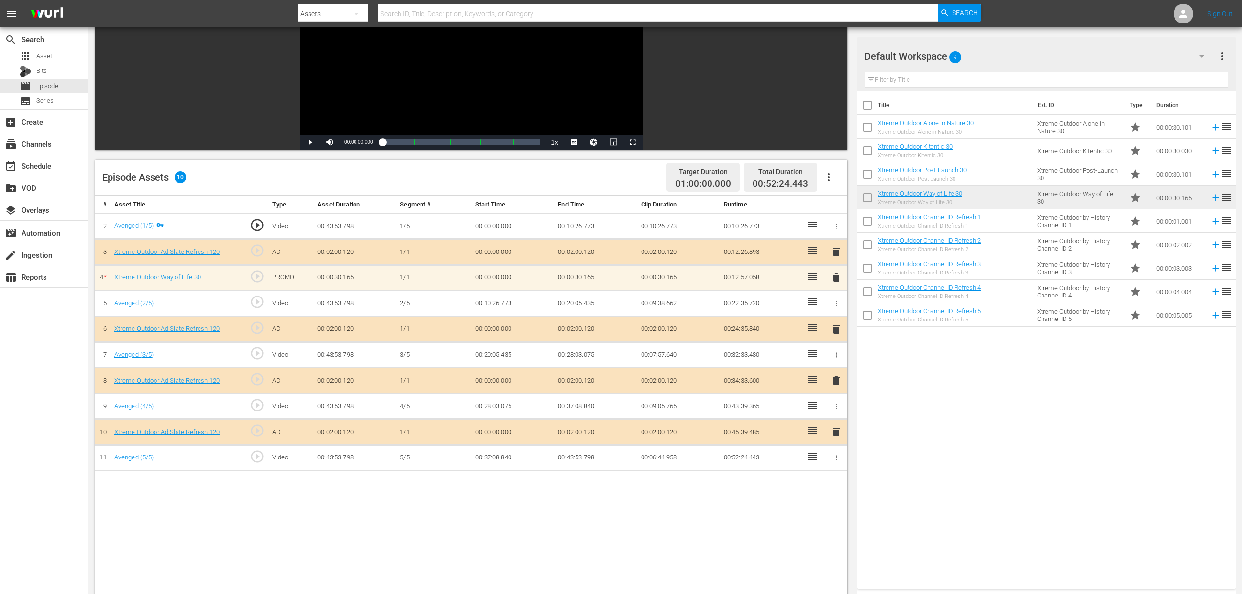
scroll to position [130, 0]
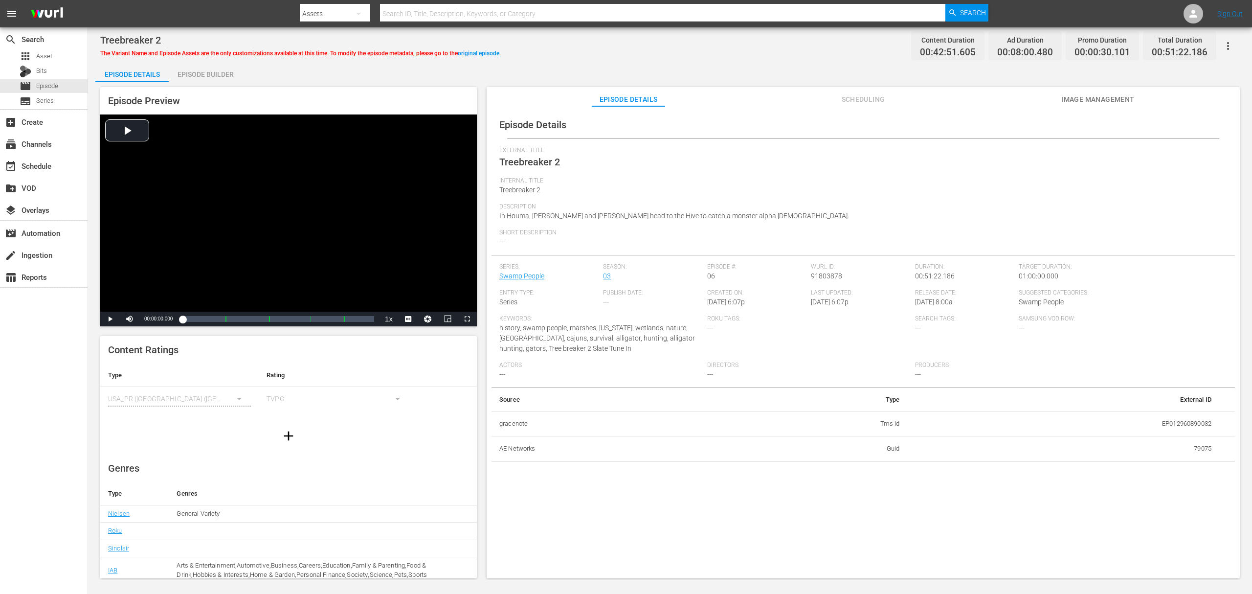
click at [192, 70] on div "Episode Builder" at bounding box center [205, 74] width 73 height 23
click at [208, 73] on div "Episode Builder" at bounding box center [205, 74] width 73 height 23
drag, startPoint x: 222, startPoint y: 77, endPoint x: 229, endPoint y: 75, distance: 7.0
click at [223, 76] on div "Episode Builder" at bounding box center [205, 74] width 73 height 23
click at [233, 79] on div "Episode Builder" at bounding box center [205, 74] width 73 height 23
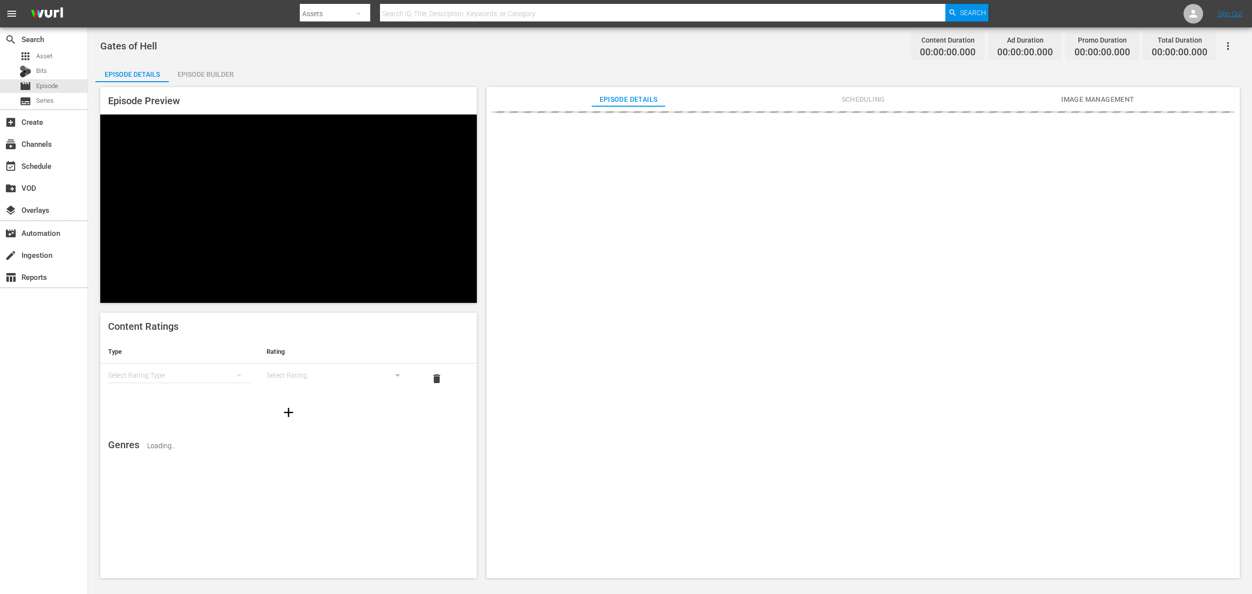
click at [218, 66] on div "Episode Builder" at bounding box center [205, 74] width 73 height 23
click at [214, 71] on div "Episode Builder" at bounding box center [205, 74] width 73 height 23
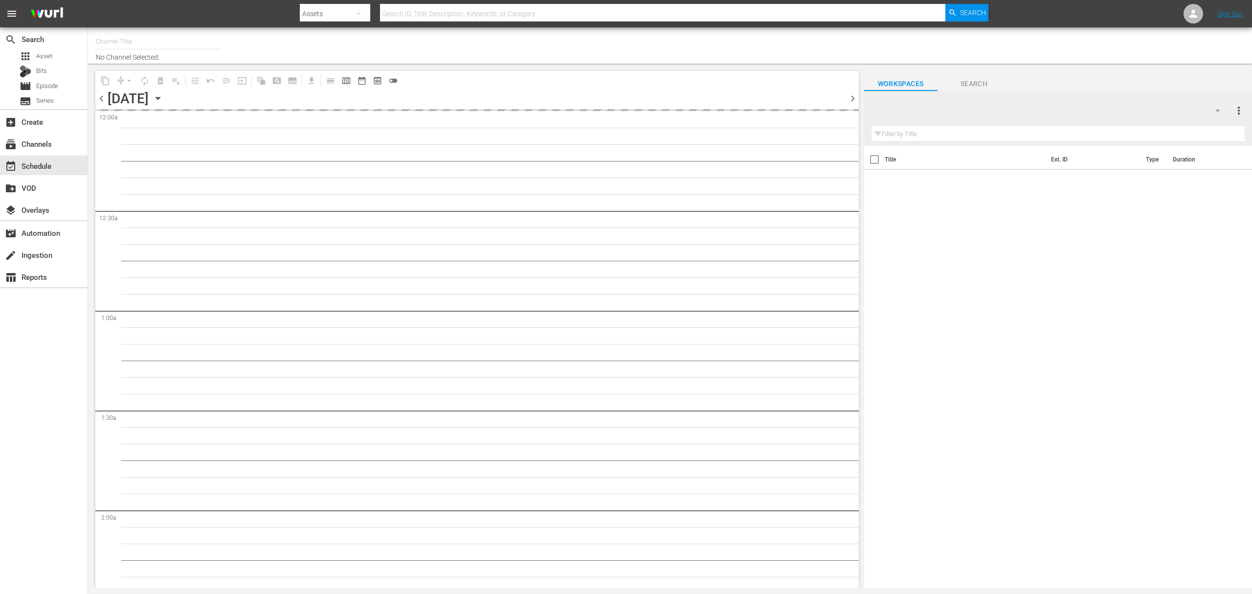
type input "Xtreme Outdoor Presented by HISTORY (590)"
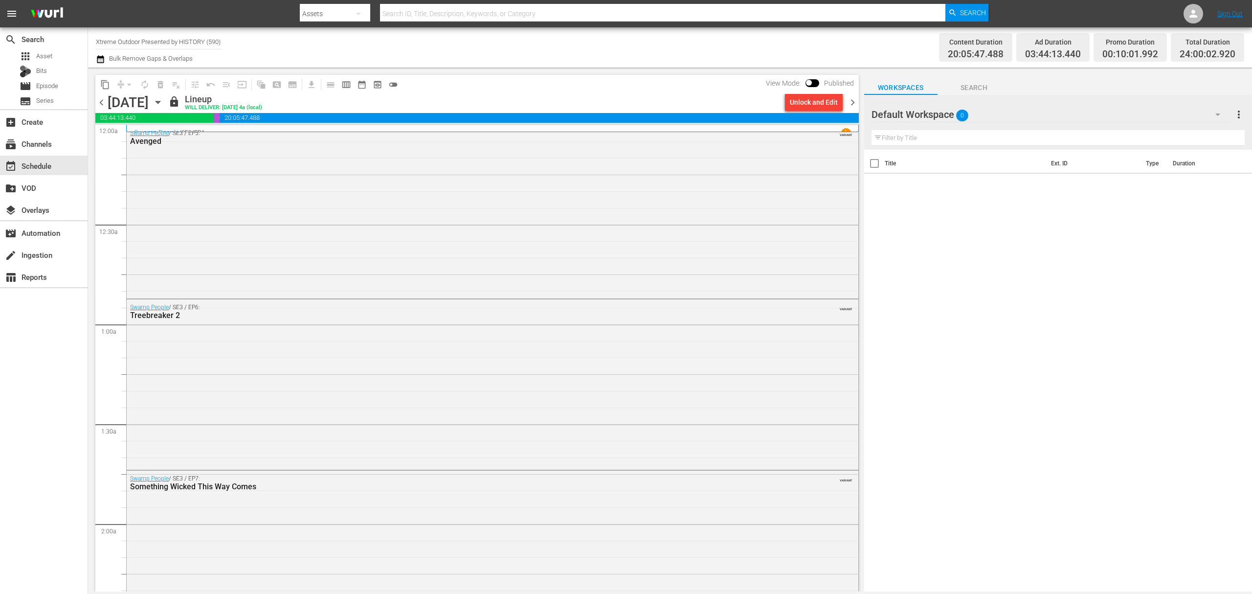
click at [854, 102] on span "chevron_right" at bounding box center [853, 102] width 12 height 12
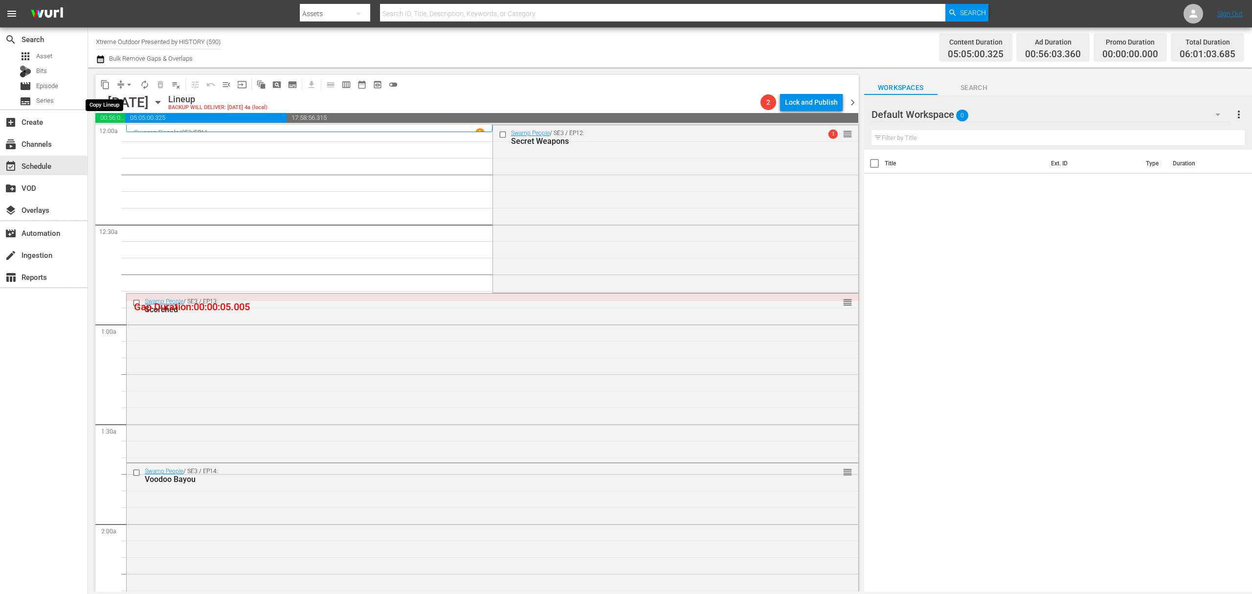
click at [122, 84] on button "arrow_drop_down" at bounding box center [129, 85] width 16 height 16
click at [123, 98] on li "Align to Midnight" at bounding box center [129, 104] width 103 height 16
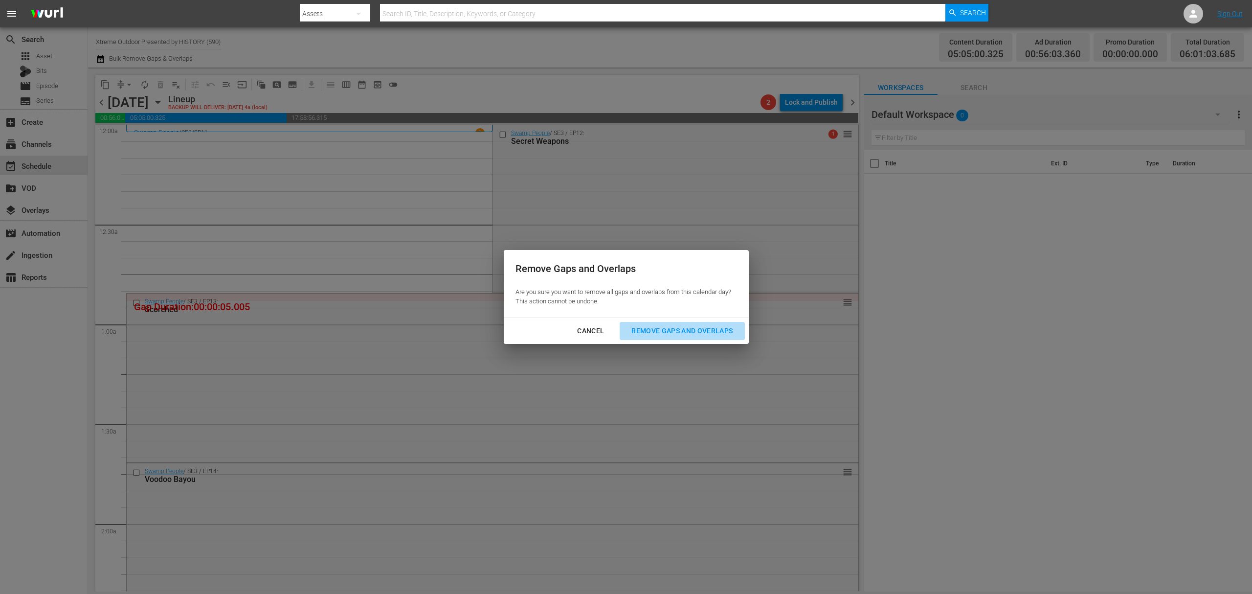
click at [678, 333] on div "Remove Gaps and Overlaps" at bounding box center [682, 331] width 117 height 12
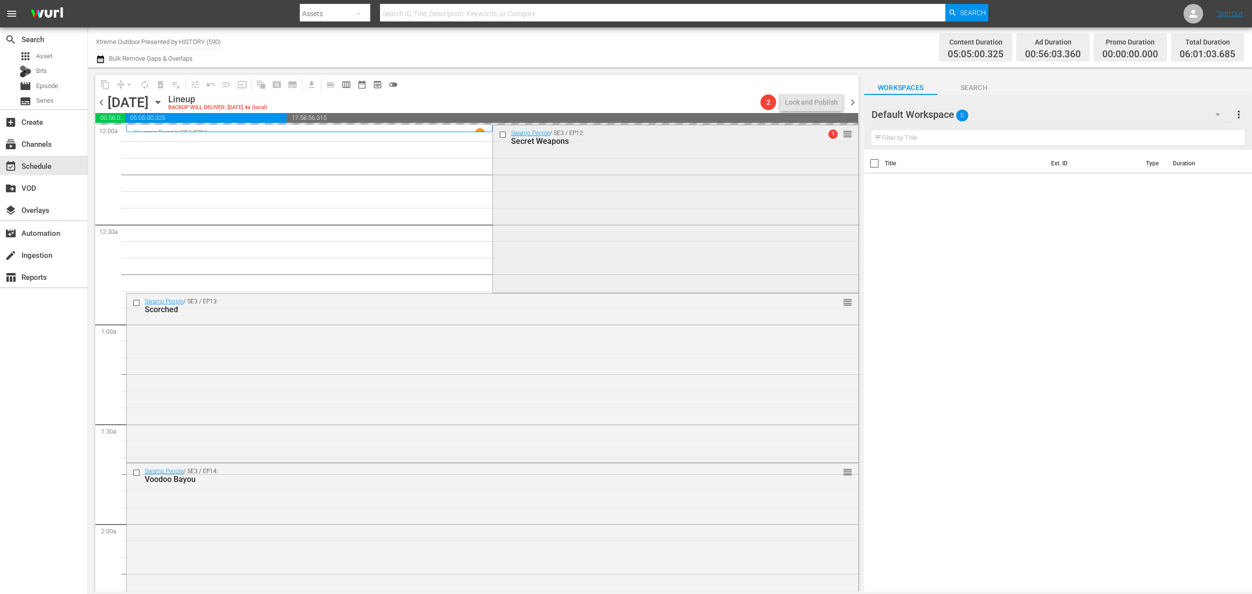
click at [665, 241] on div "Swamp People / SE3 / EP12: Secret Weapons 1 reorder" at bounding box center [675, 208] width 365 height 166
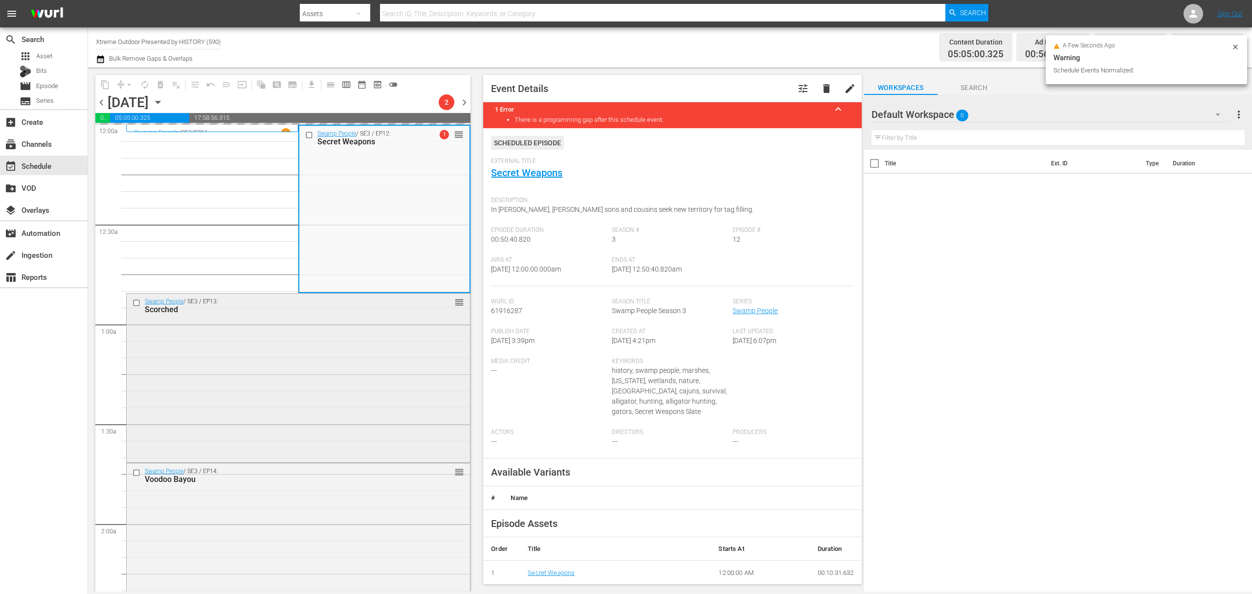
click at [343, 358] on div "Swamp People / SE3 / EP13: Scorched reorder" at bounding box center [298, 376] width 343 height 166
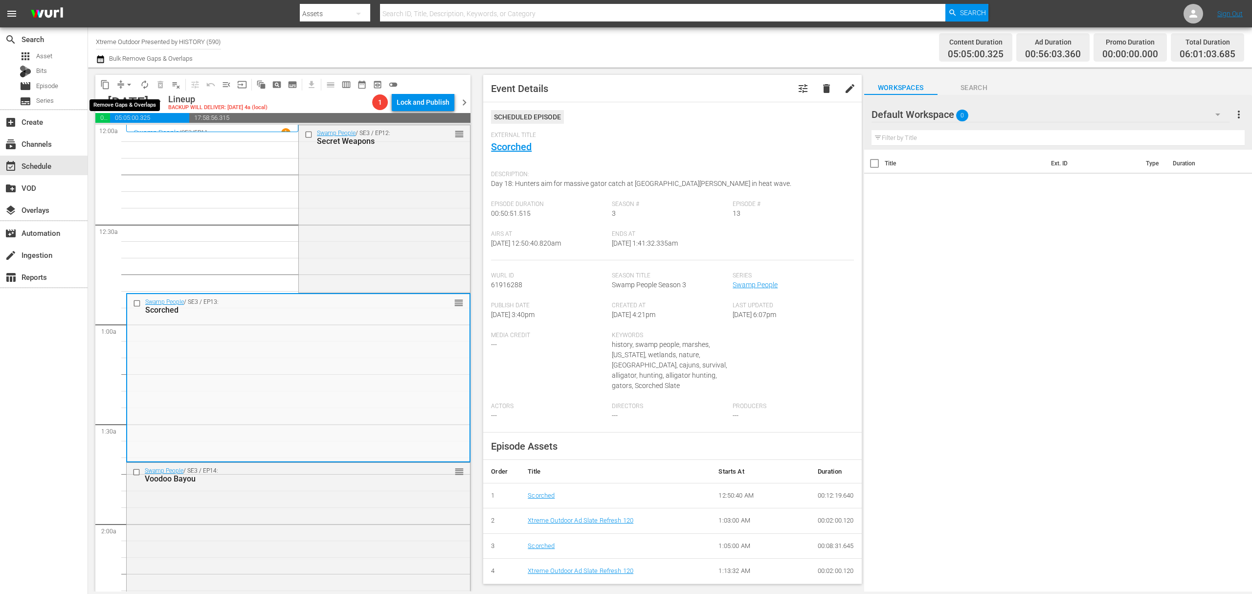
click at [120, 83] on span "compress" at bounding box center [121, 85] width 10 height 10
click at [124, 90] on button "arrow_drop_down" at bounding box center [129, 85] width 16 height 16
click at [125, 104] on li "Align to Midnight" at bounding box center [129, 104] width 103 height 16
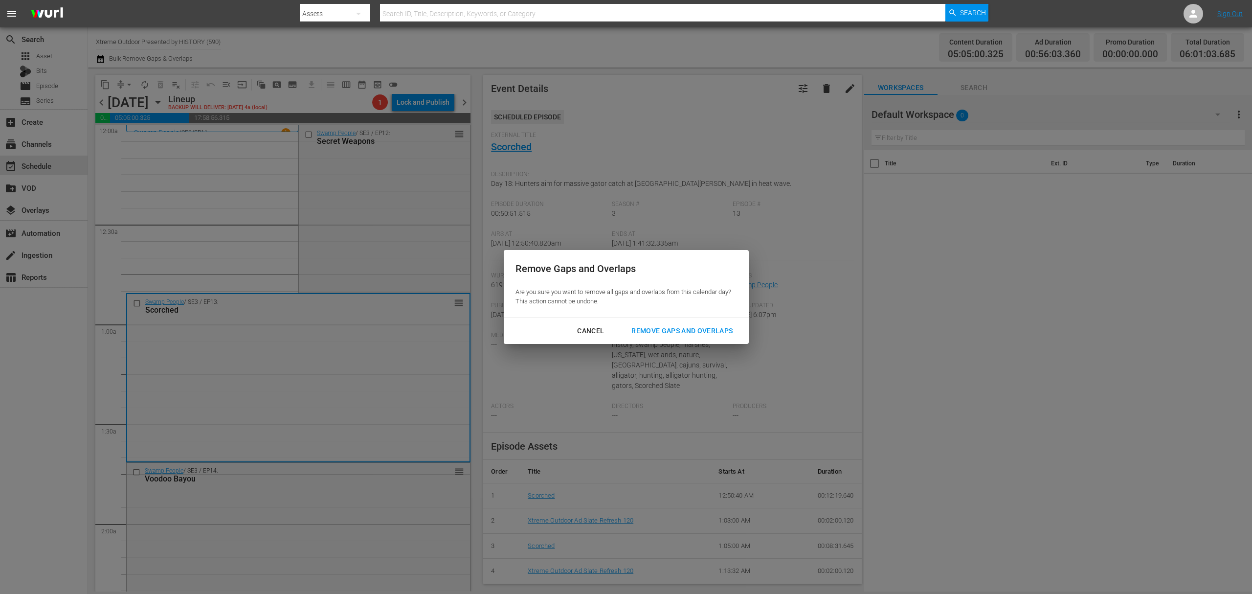
click at [702, 331] on div "Remove Gaps and Overlaps" at bounding box center [682, 331] width 117 height 12
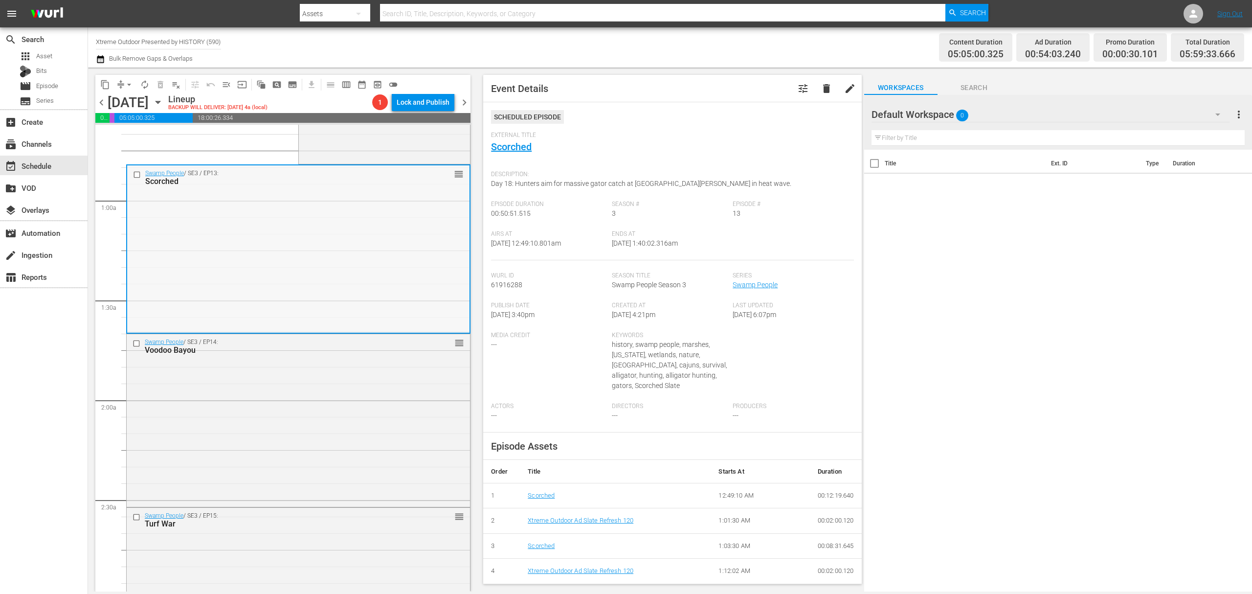
scroll to position [261, 0]
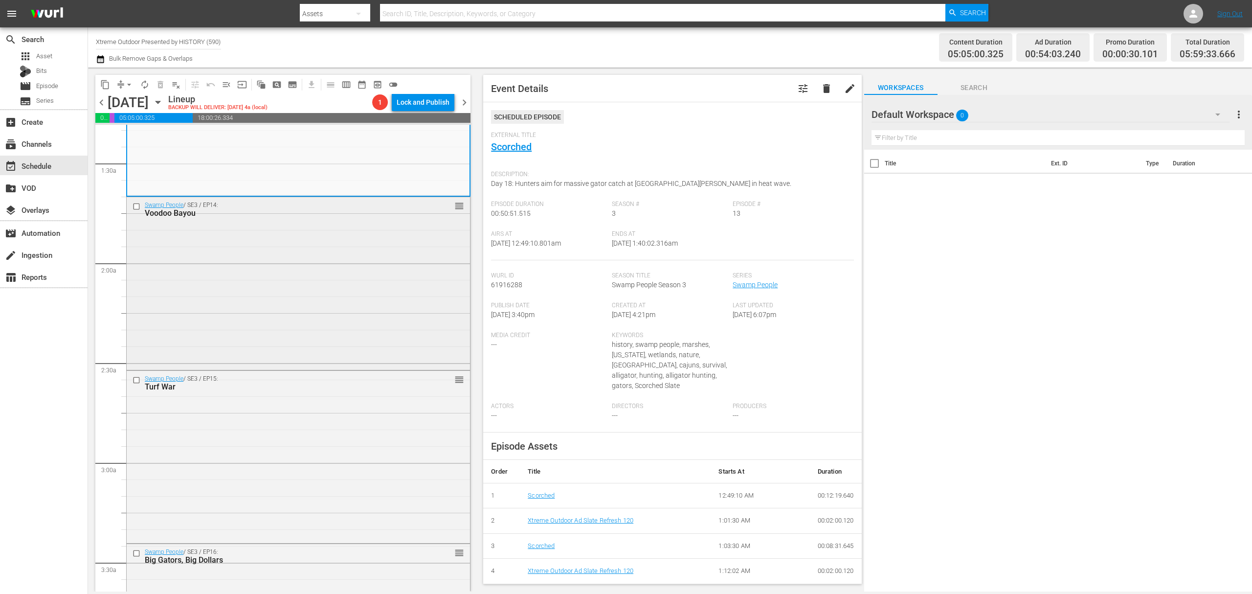
click at [325, 290] on div "Swamp People / SE3 / EP14: Voodoo Bayou reorder" at bounding box center [298, 282] width 343 height 171
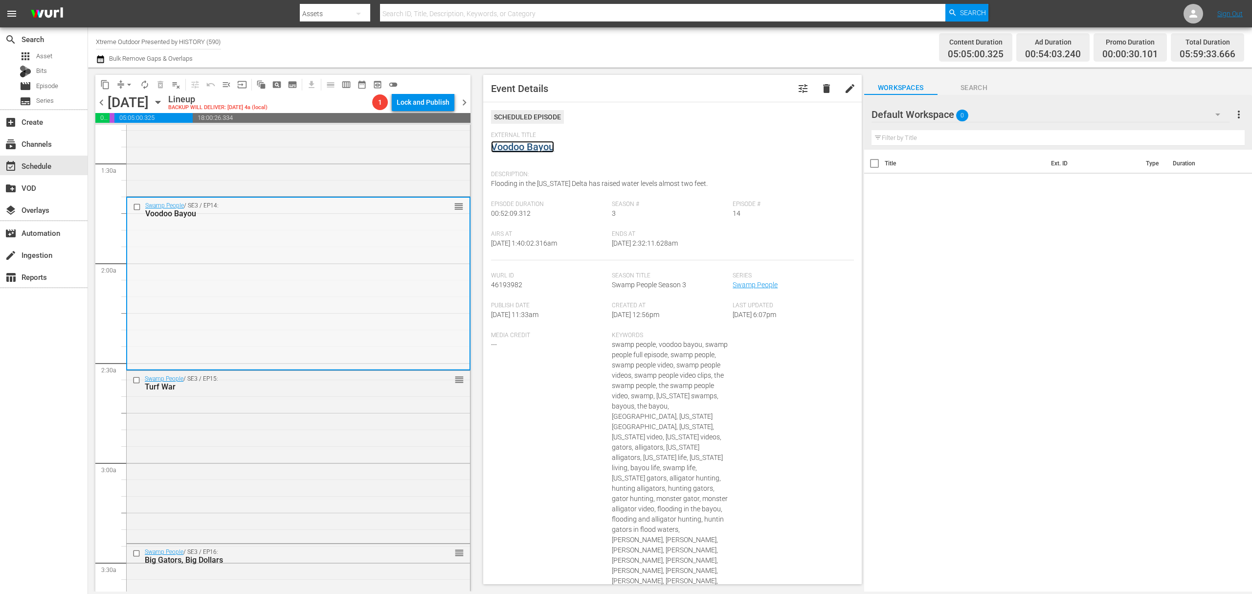
scroll to position [326, 0]
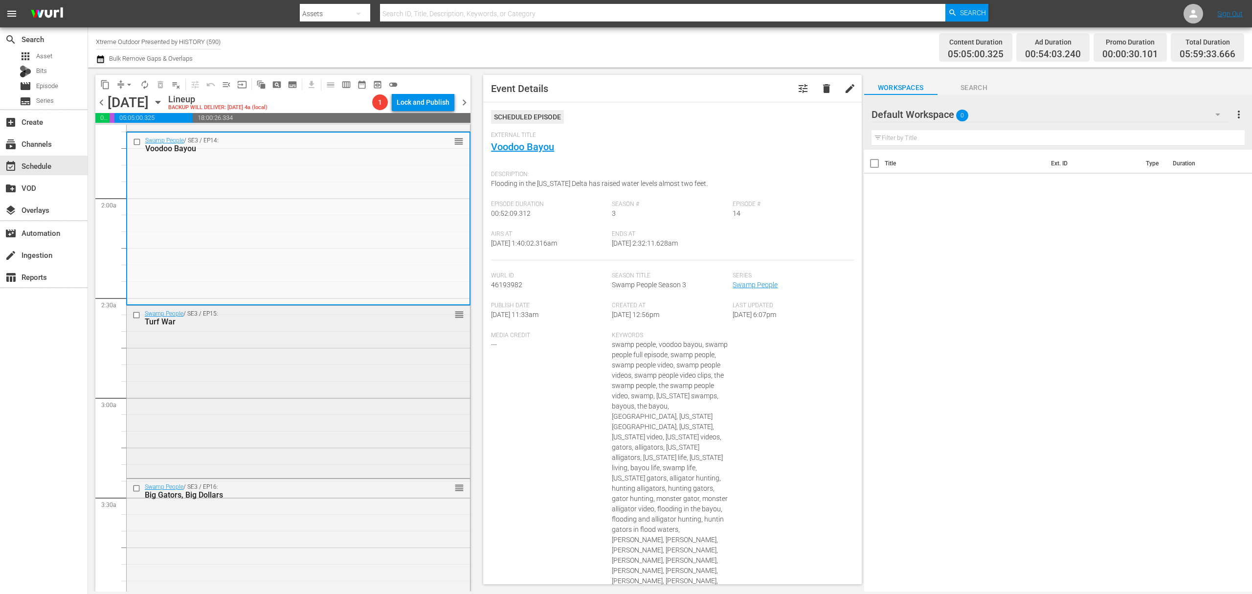
click at [353, 393] on div "Swamp People / SE3 / EP15: Turf War reorder" at bounding box center [298, 391] width 343 height 171
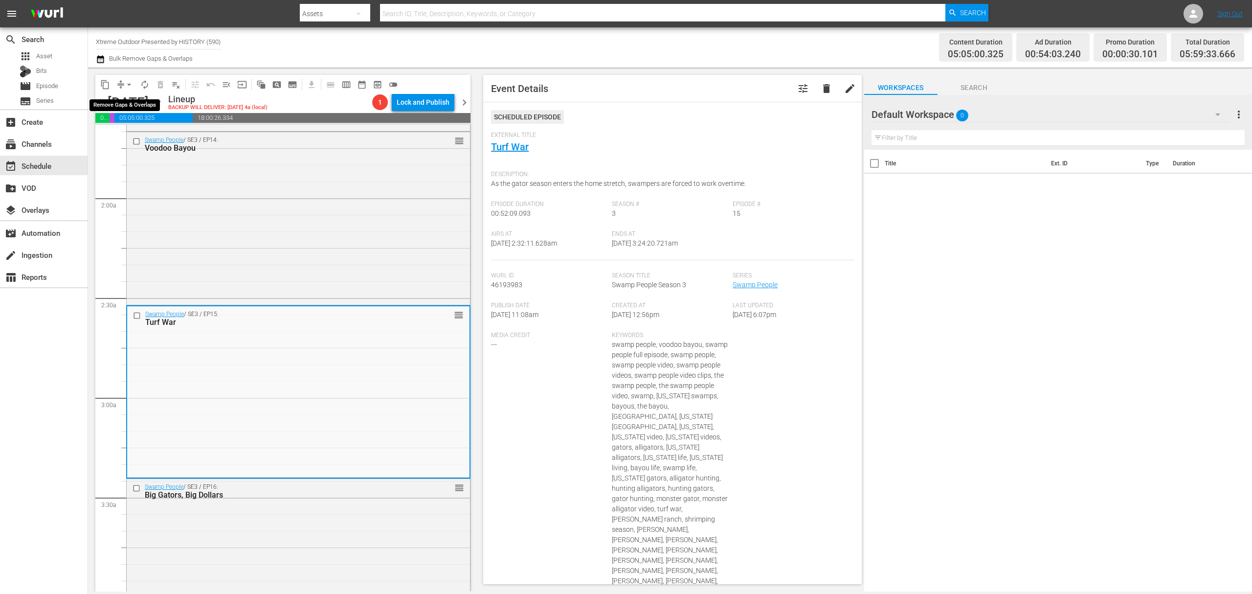
click at [126, 84] on span "arrow_drop_down" at bounding box center [129, 85] width 10 height 10
click at [122, 98] on li "Align to Midnight" at bounding box center [129, 104] width 103 height 16
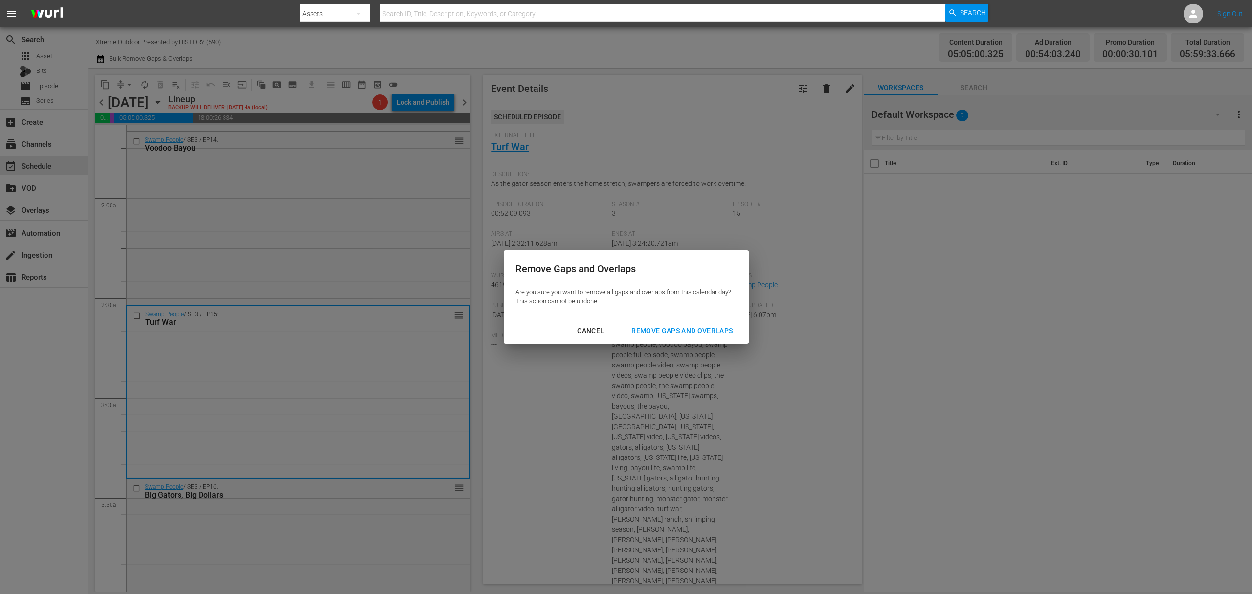
click at [679, 325] on div "Remove Gaps and Overlaps" at bounding box center [682, 331] width 117 height 12
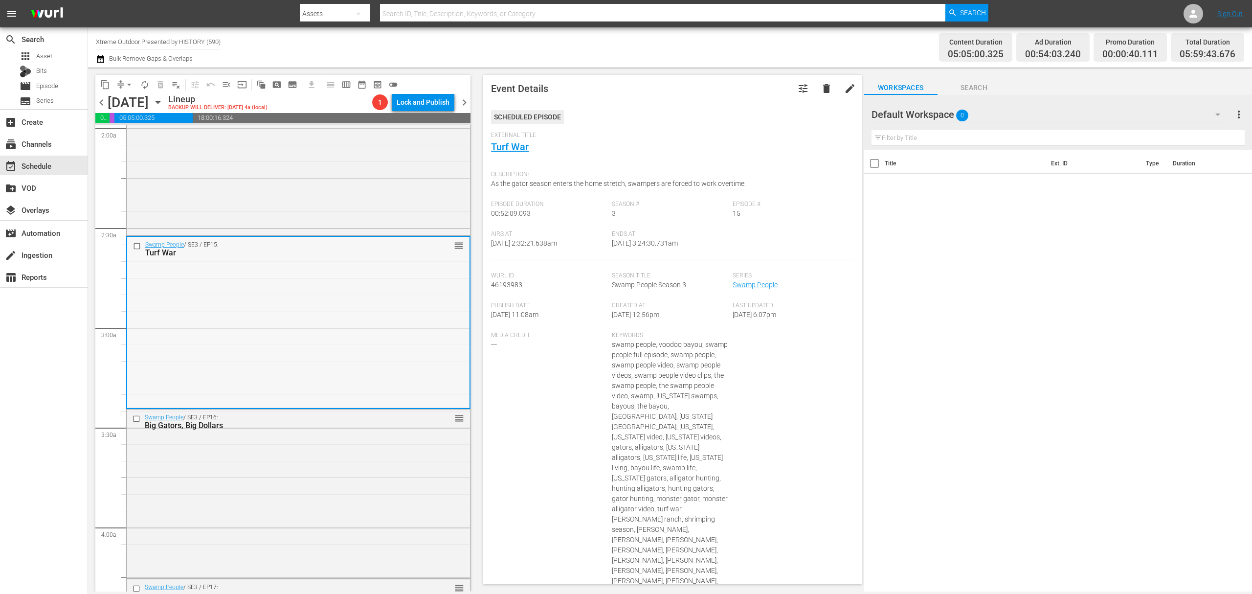
scroll to position [456, 0]
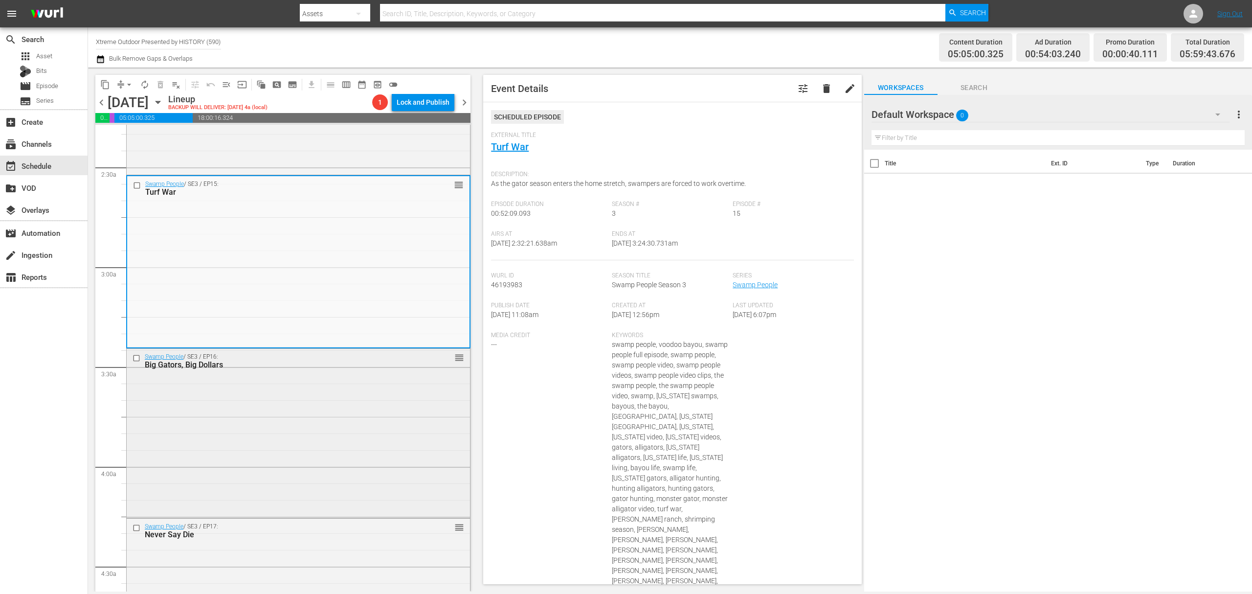
click at [279, 391] on div "Swamp People / SE3 / EP16: Big Gators, Big Dollars reorder" at bounding box center [298, 432] width 343 height 166
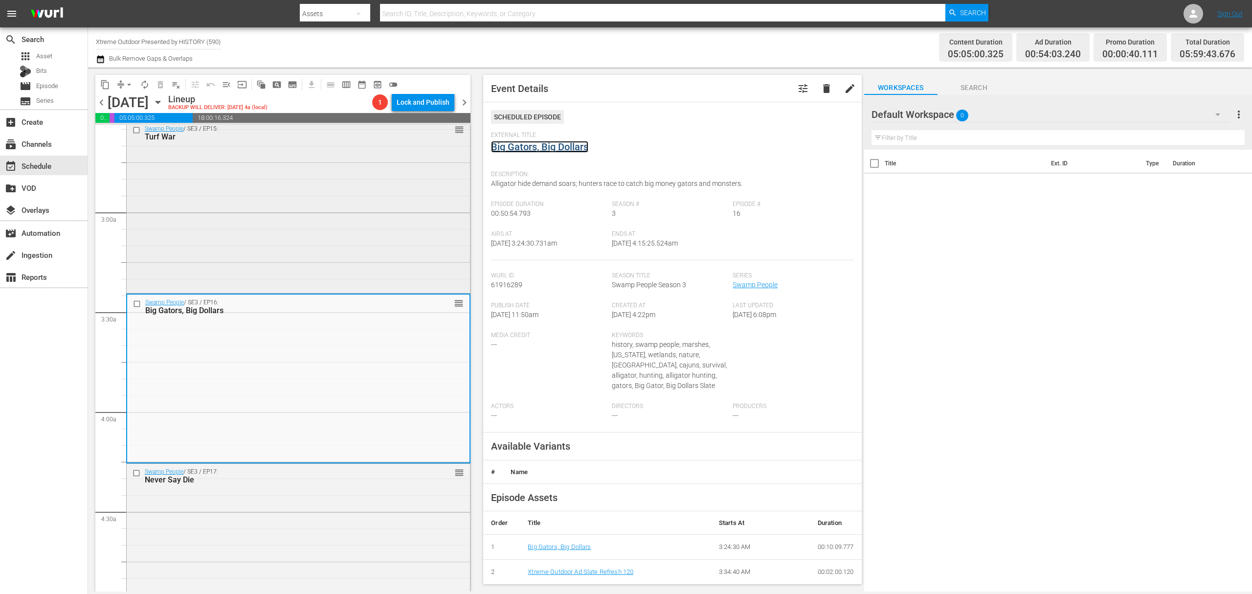
scroll to position [652, 0]
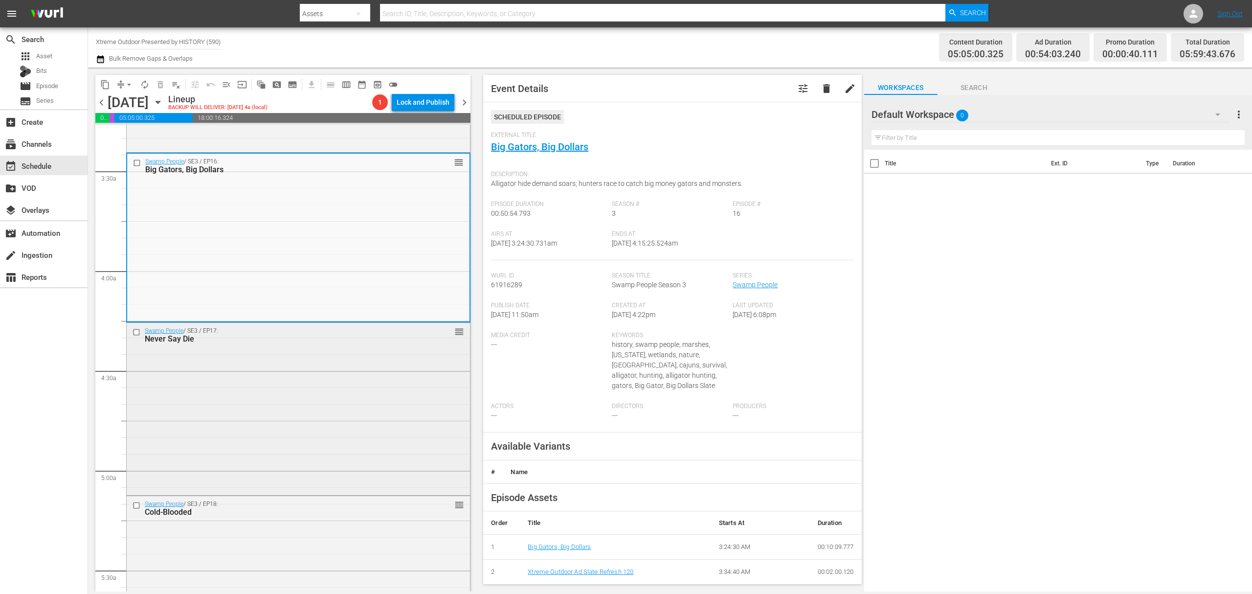
click at [347, 387] on div "Swamp People / SE3 / EP17: Never Say Die reorder" at bounding box center [298, 408] width 343 height 171
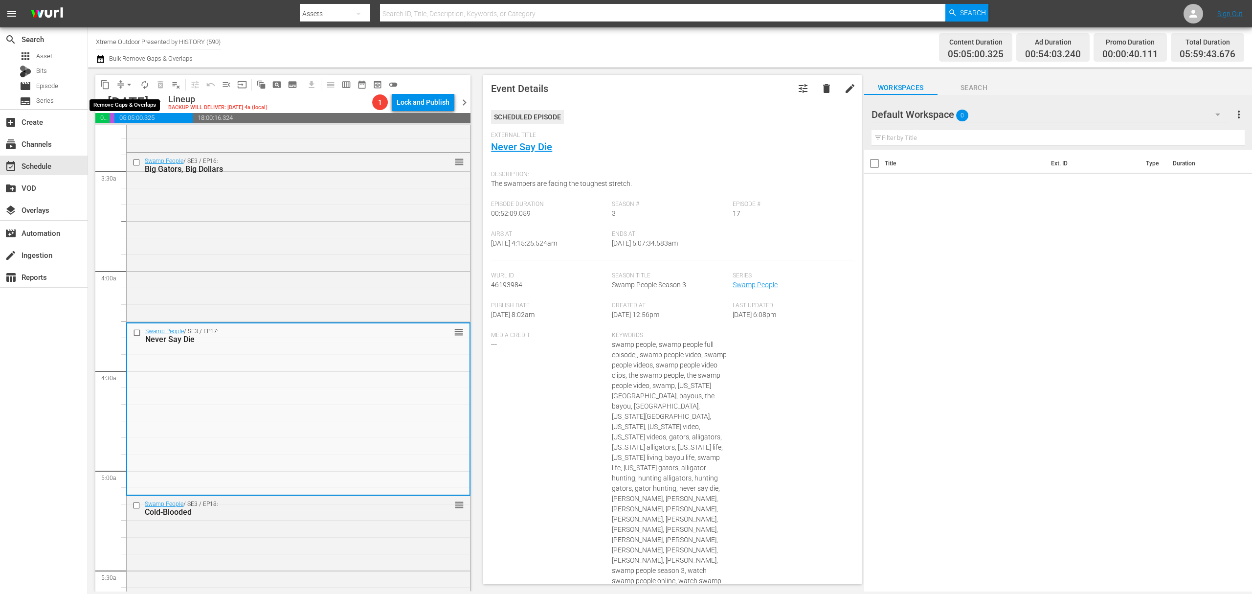
click at [122, 84] on button "arrow_drop_down" at bounding box center [129, 85] width 16 height 16
click at [124, 103] on li "Align to Midnight" at bounding box center [129, 104] width 103 height 16
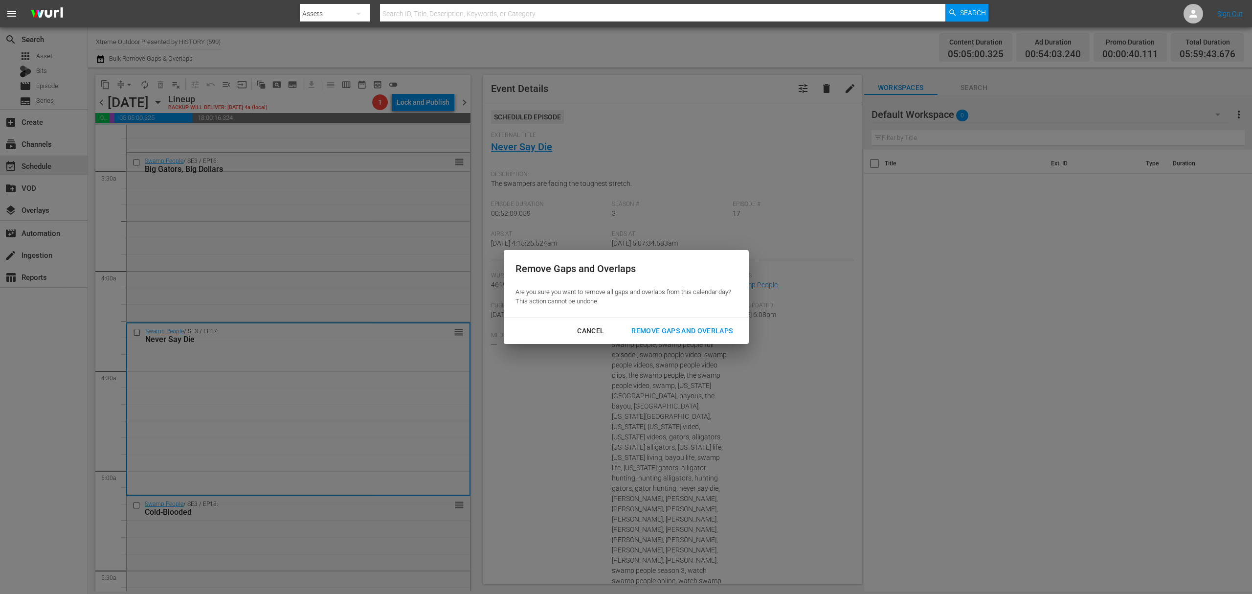
click at [699, 335] on div "Remove Gaps and Overlaps" at bounding box center [682, 331] width 117 height 12
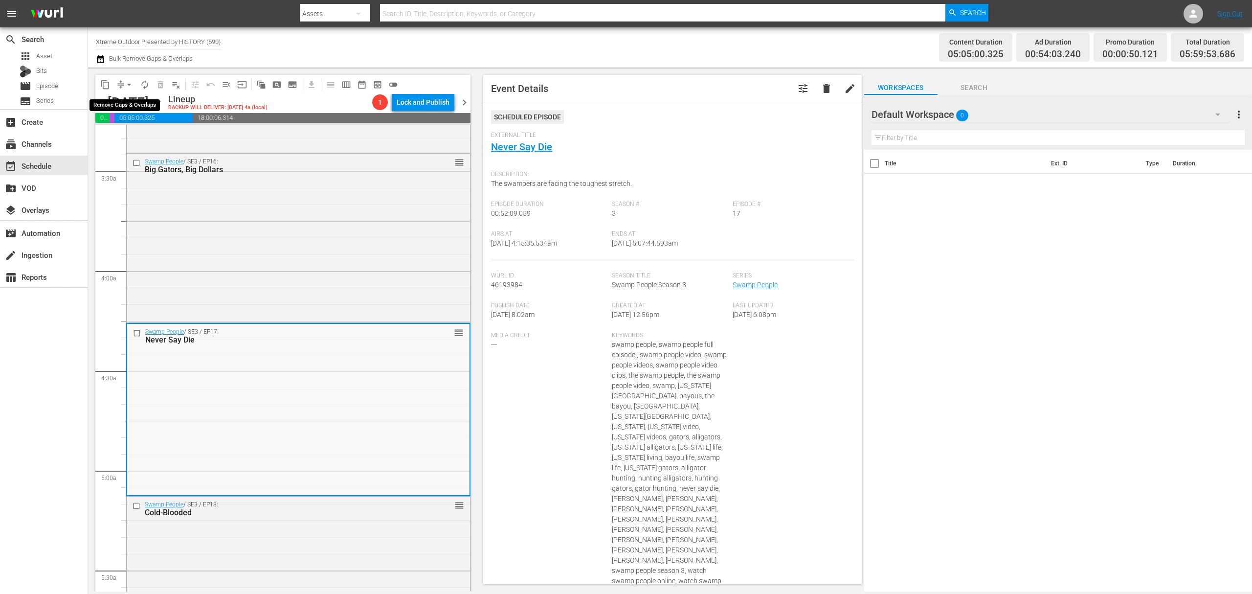
click at [122, 84] on button "arrow_drop_down" at bounding box center [129, 85] width 16 height 16
click at [126, 104] on li "Align to Midnight" at bounding box center [129, 104] width 103 height 16
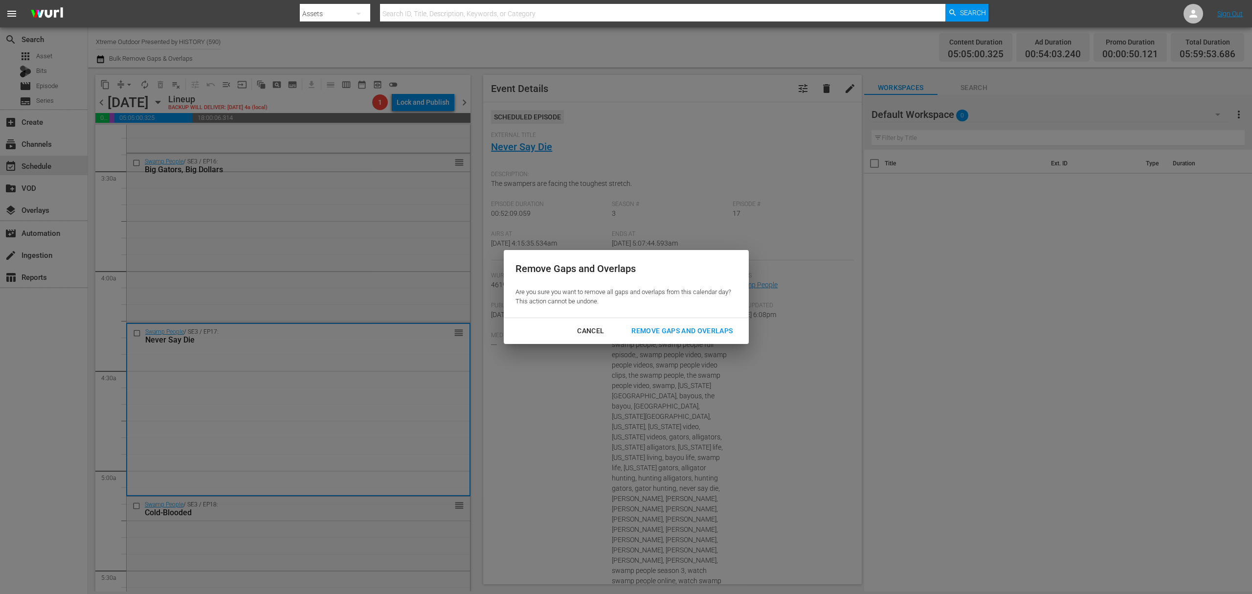
click at [659, 327] on div "Remove Gaps and Overlaps" at bounding box center [682, 331] width 117 height 12
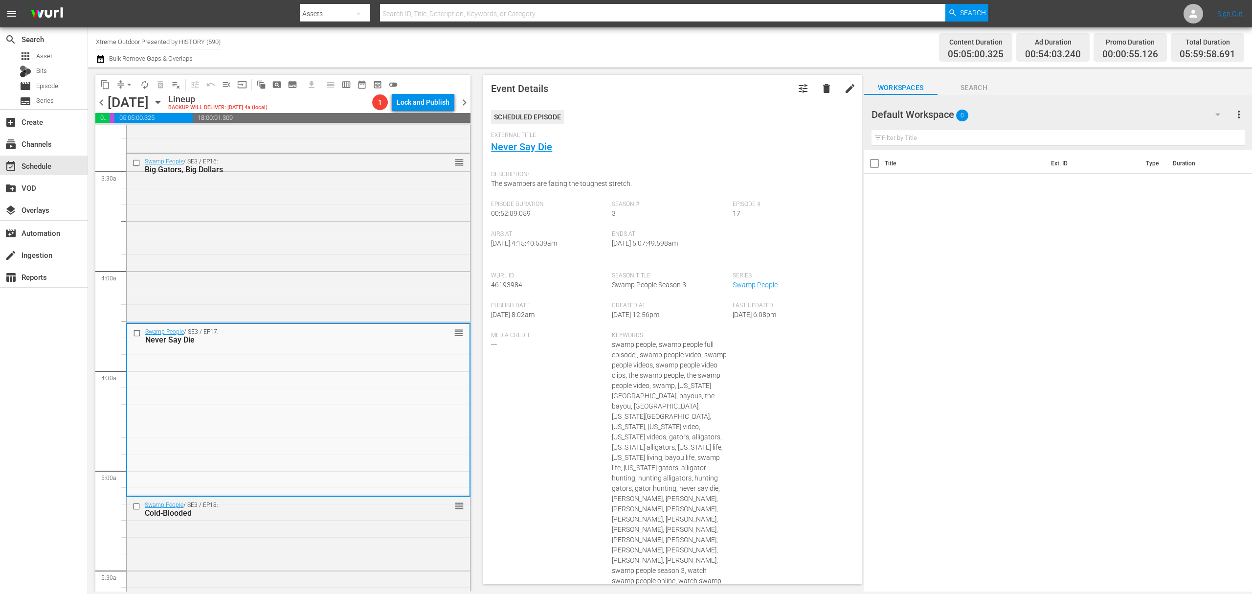
click at [121, 81] on button "arrow_drop_down" at bounding box center [129, 85] width 16 height 16
click at [134, 107] on li "Align to Midnight" at bounding box center [129, 104] width 103 height 16
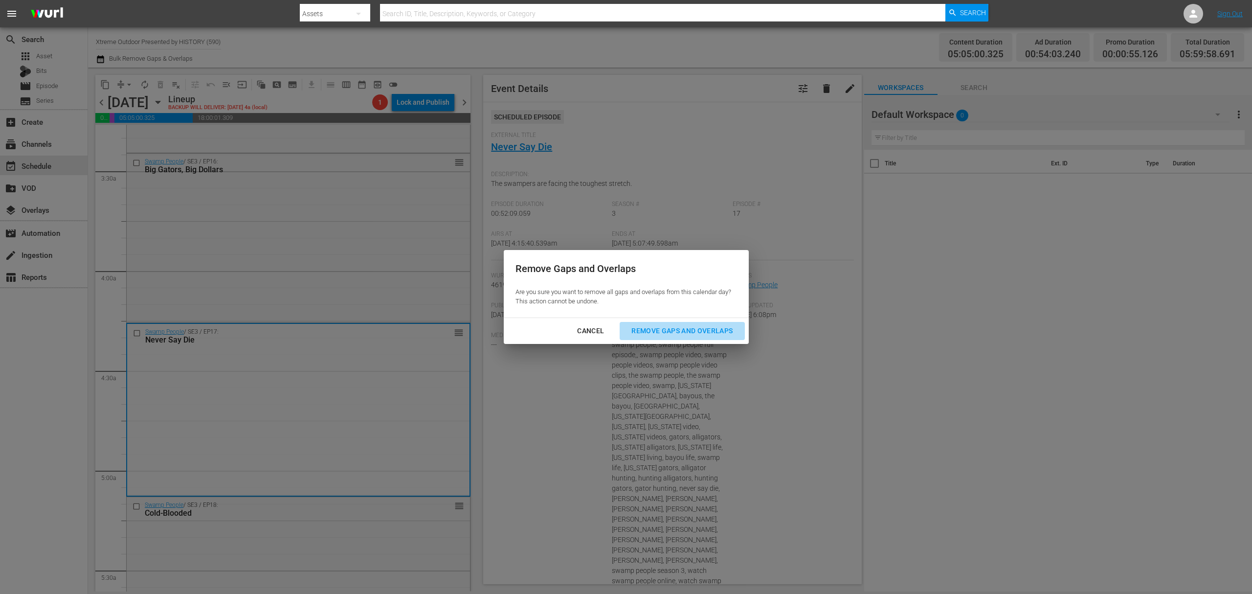
click at [691, 326] on div "Remove Gaps and Overlaps" at bounding box center [682, 331] width 117 height 12
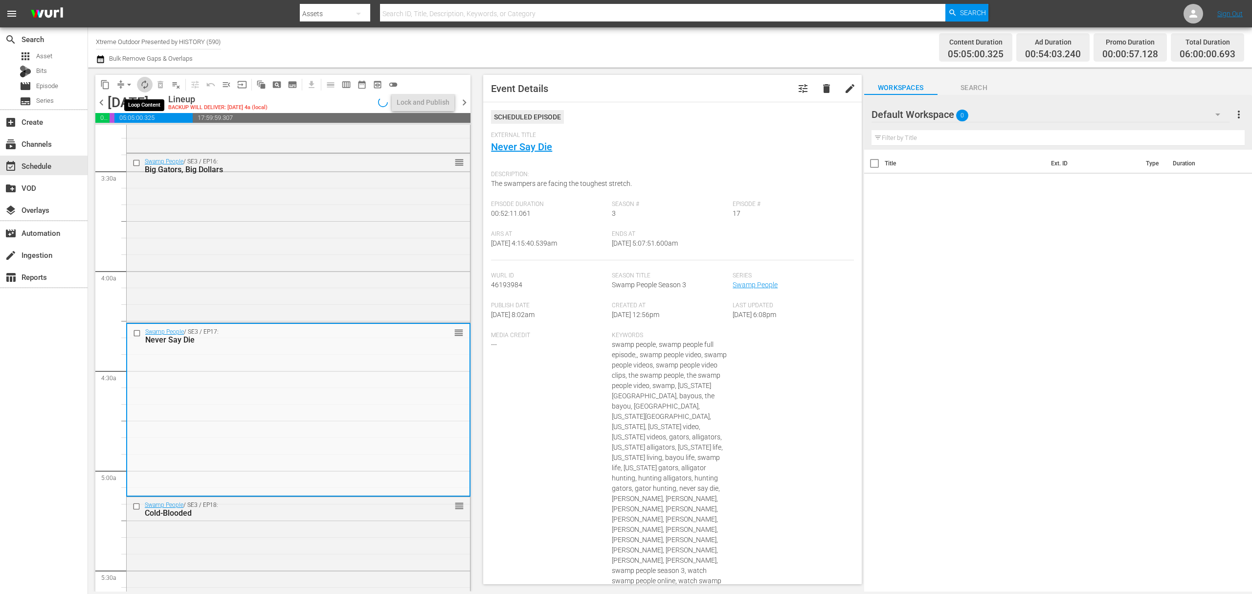
click at [143, 83] on span "autorenew_outlined" at bounding box center [145, 85] width 10 height 10
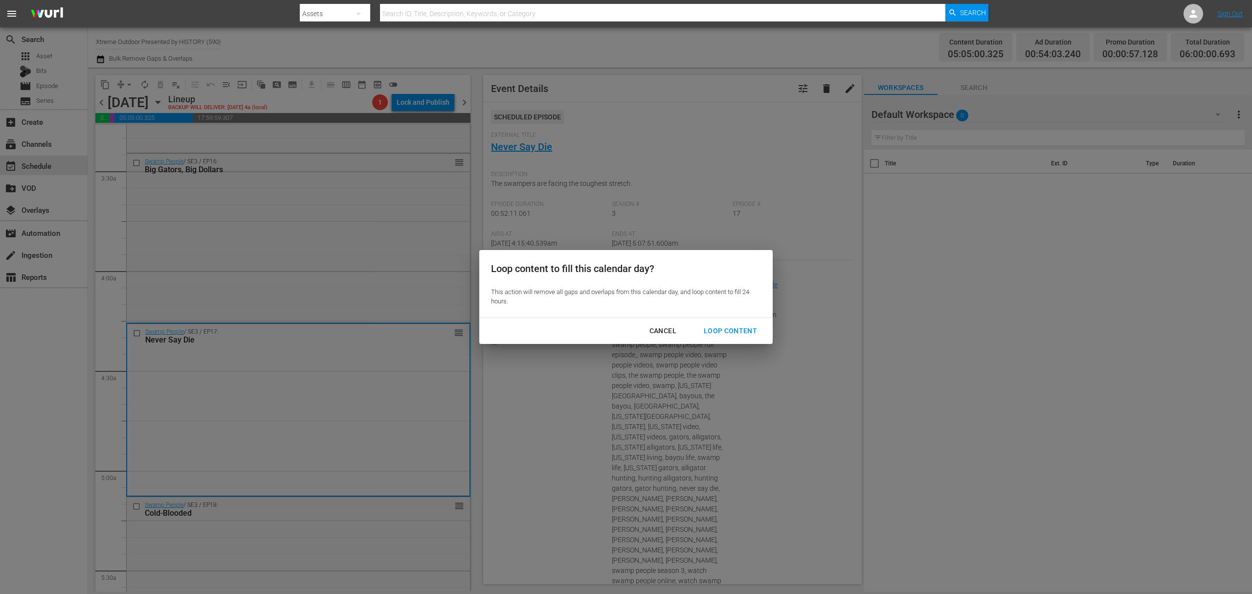
click at [715, 318] on div "Cancel Loop Content" at bounding box center [625, 331] width 293 height 26
click at [730, 339] on button "Loop Content" at bounding box center [730, 331] width 77 height 18
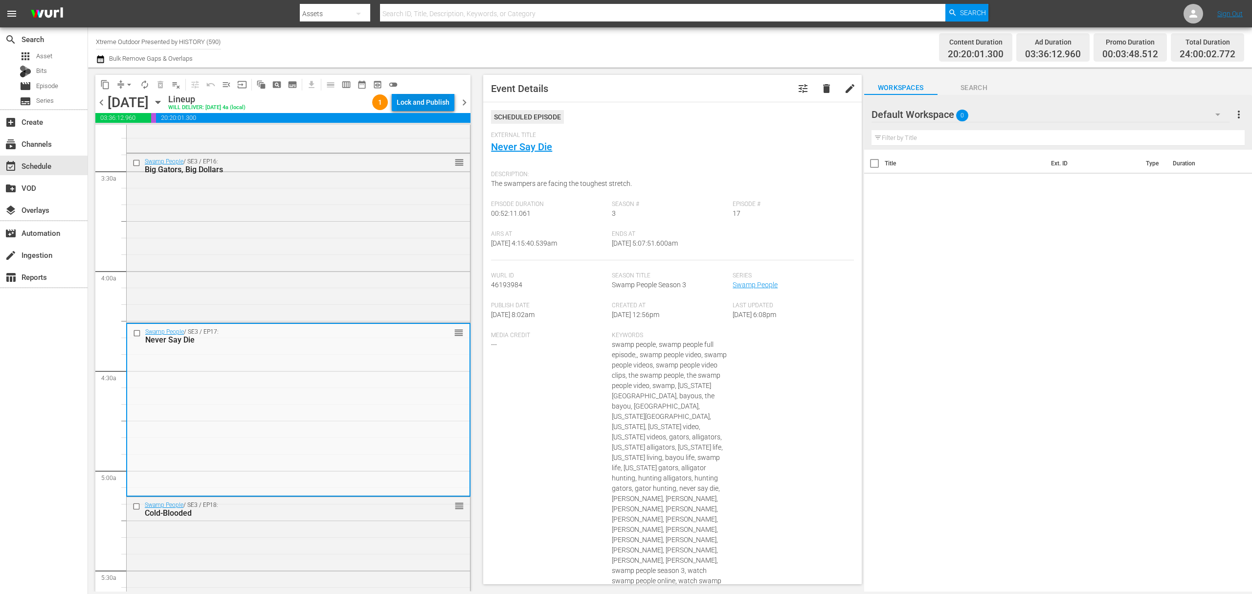
click at [431, 103] on div "Lock and Publish" at bounding box center [423, 102] width 53 height 18
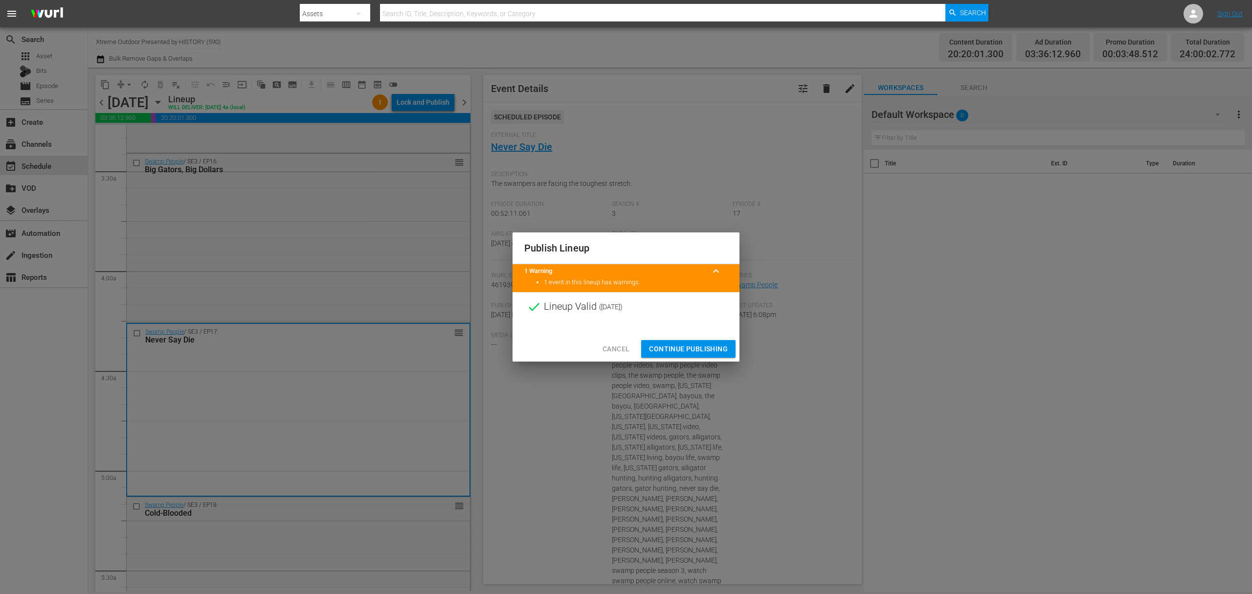
click at [689, 338] on div "Cancel Continue Publishing" at bounding box center [626, 349] width 227 height 26
click at [687, 346] on span "Continue Publishing" at bounding box center [688, 349] width 79 height 12
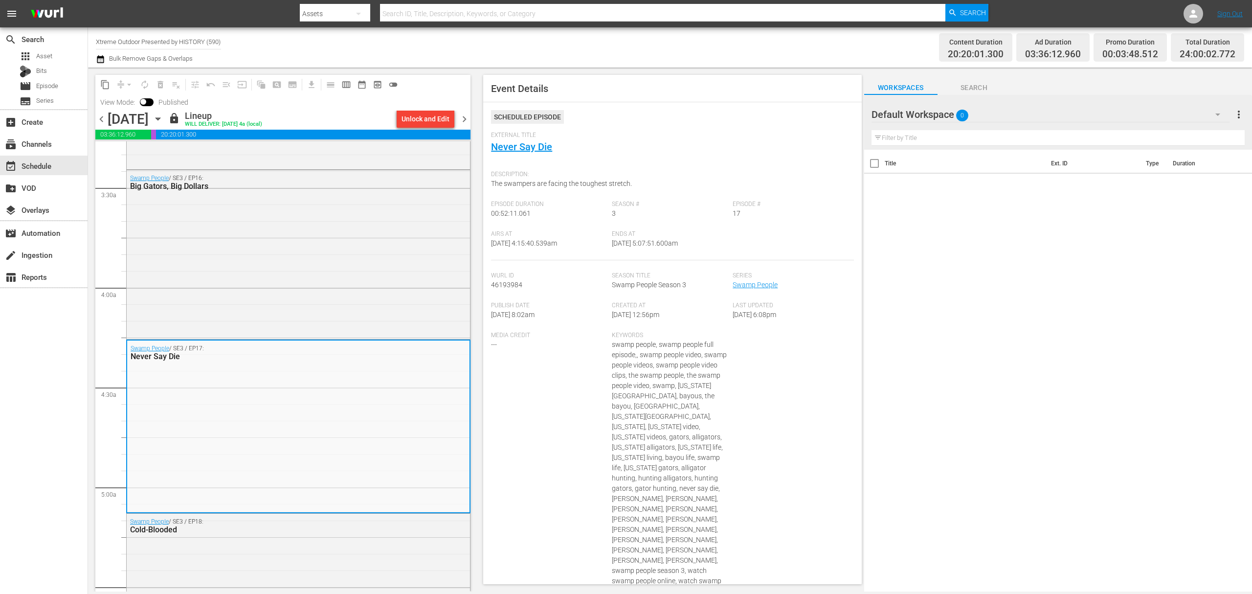
click at [464, 116] on span "chevron_right" at bounding box center [464, 119] width 12 height 12
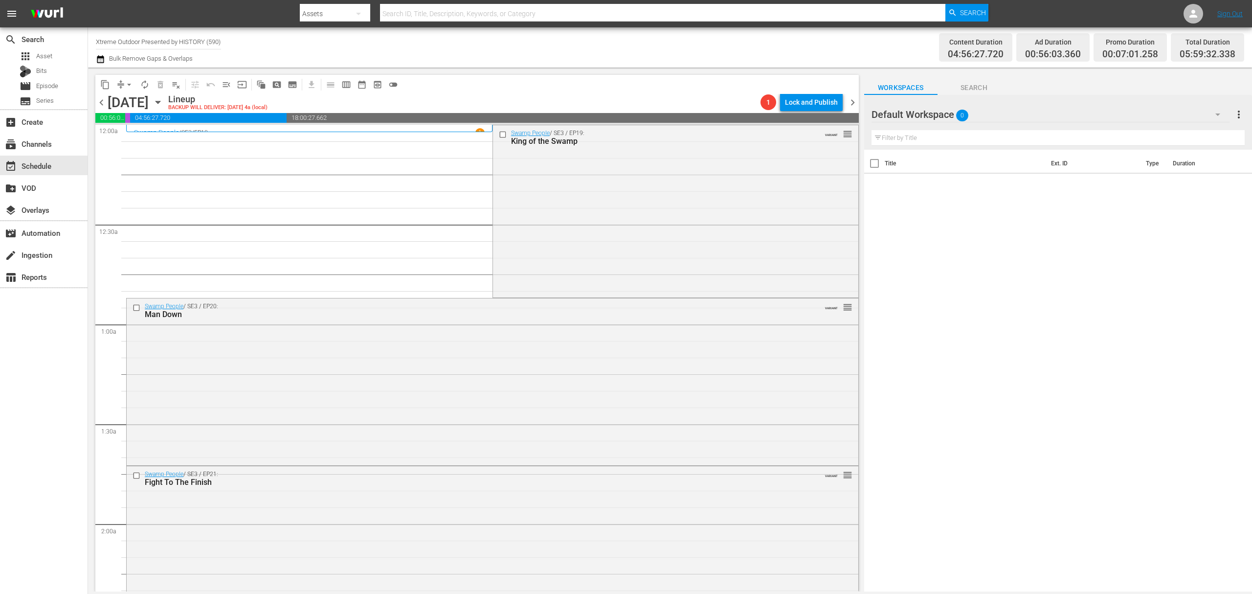
click at [608, 200] on div "Swamp People / SE3 / EP19: King of the Swamp VARIANT reorder" at bounding box center [675, 210] width 365 height 171
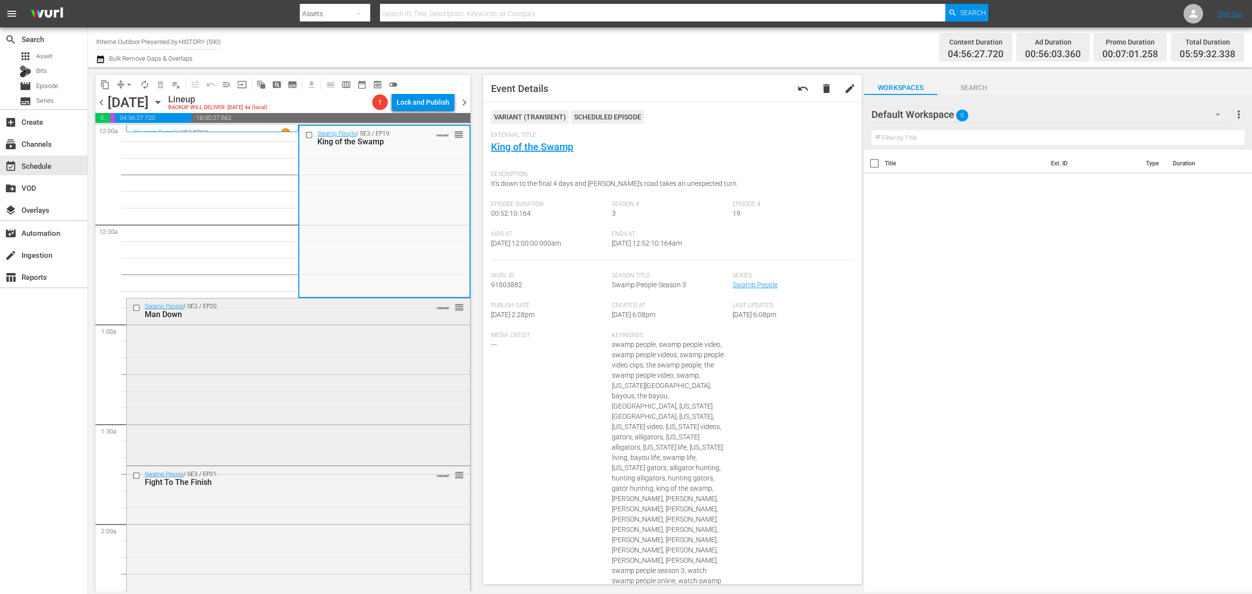
click at [388, 354] on div "Swamp People / SE3 / EP20: Man Down VARIANT reorder" at bounding box center [298, 380] width 343 height 164
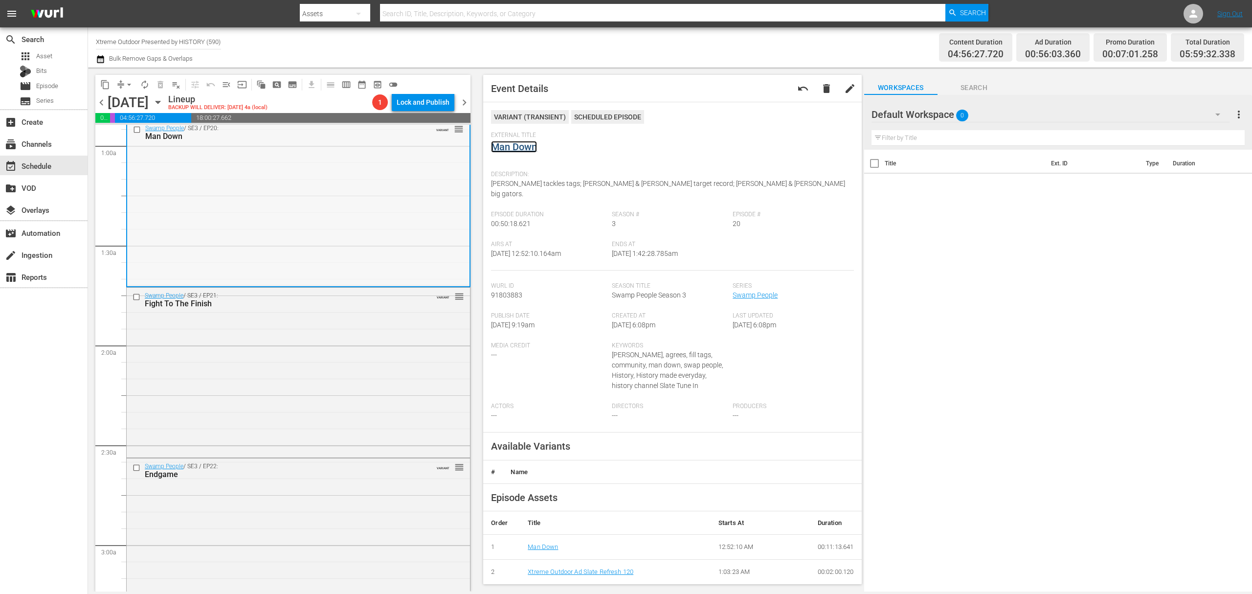
scroll to position [196, 0]
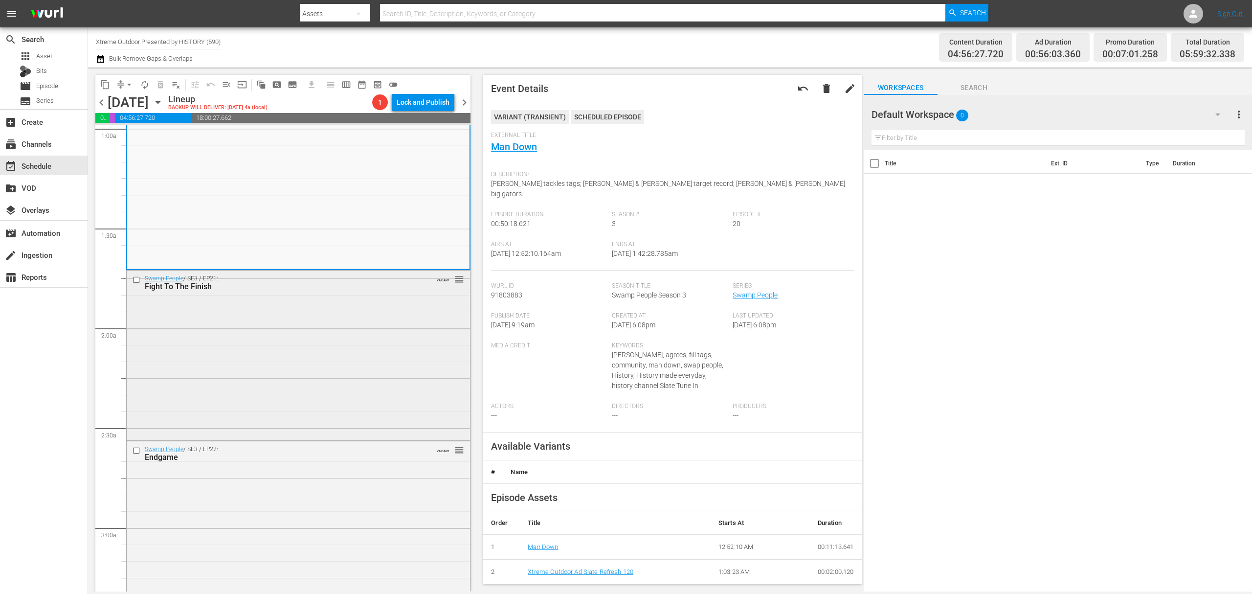
click at [372, 315] on div "Swamp People / SE3 / EP21: Fight To The Finish VARIANT reorder" at bounding box center [298, 354] width 343 height 168
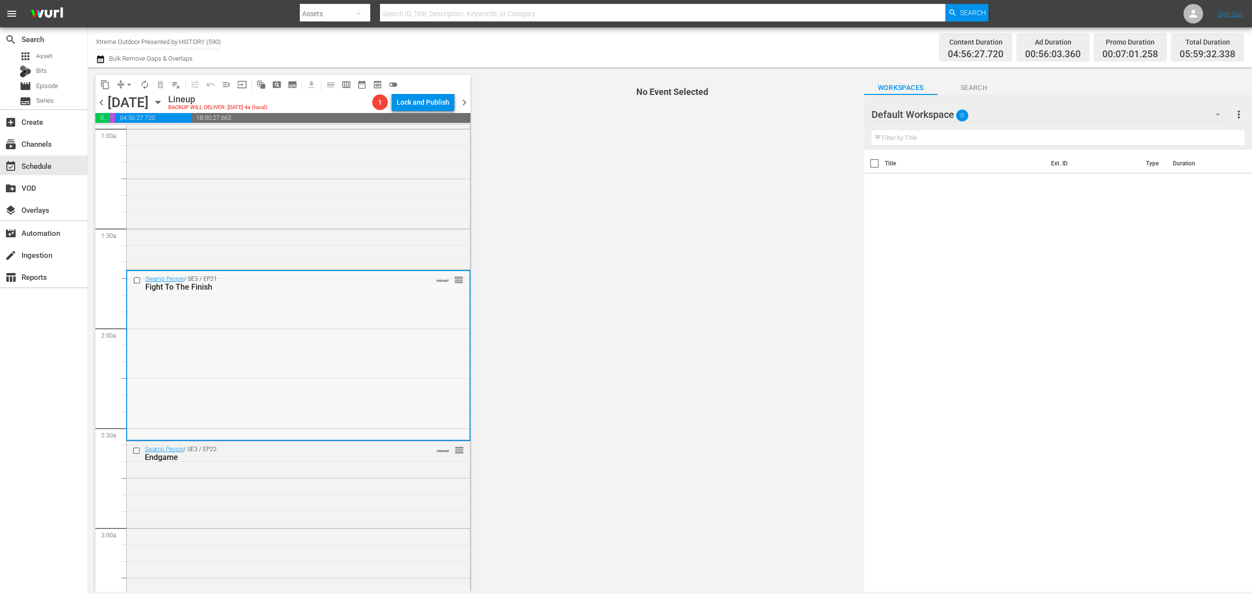
click at [371, 315] on div "Swamp People / SE3 / EP21: Fight To The Finish VARIANT reorder" at bounding box center [298, 355] width 342 height 168
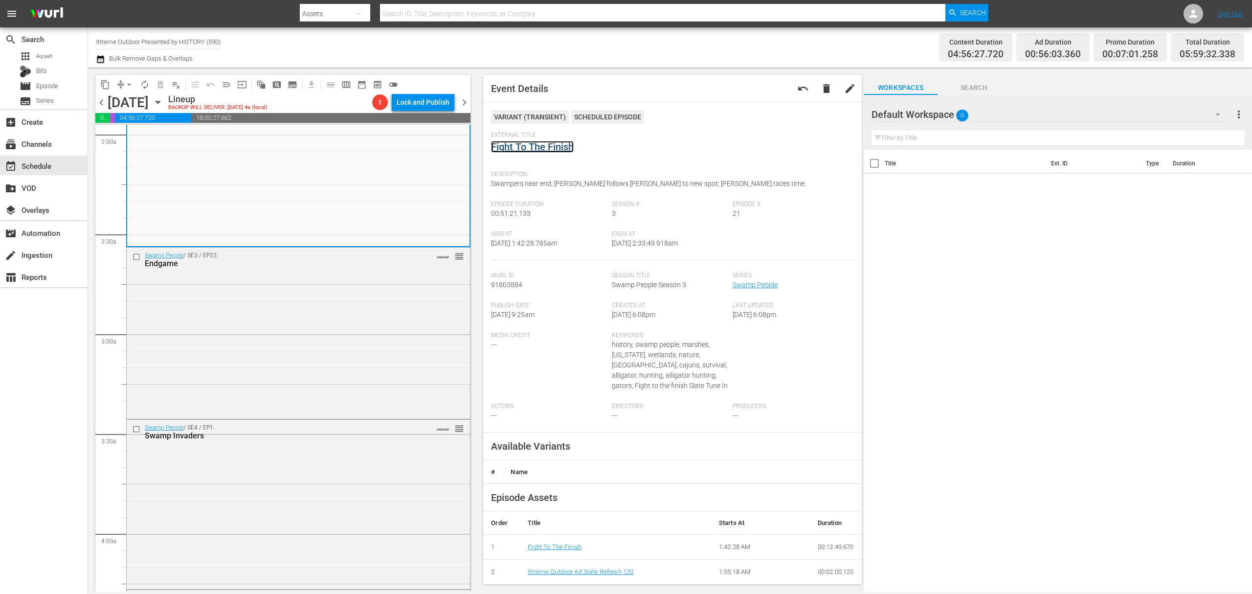
scroll to position [456, 0]
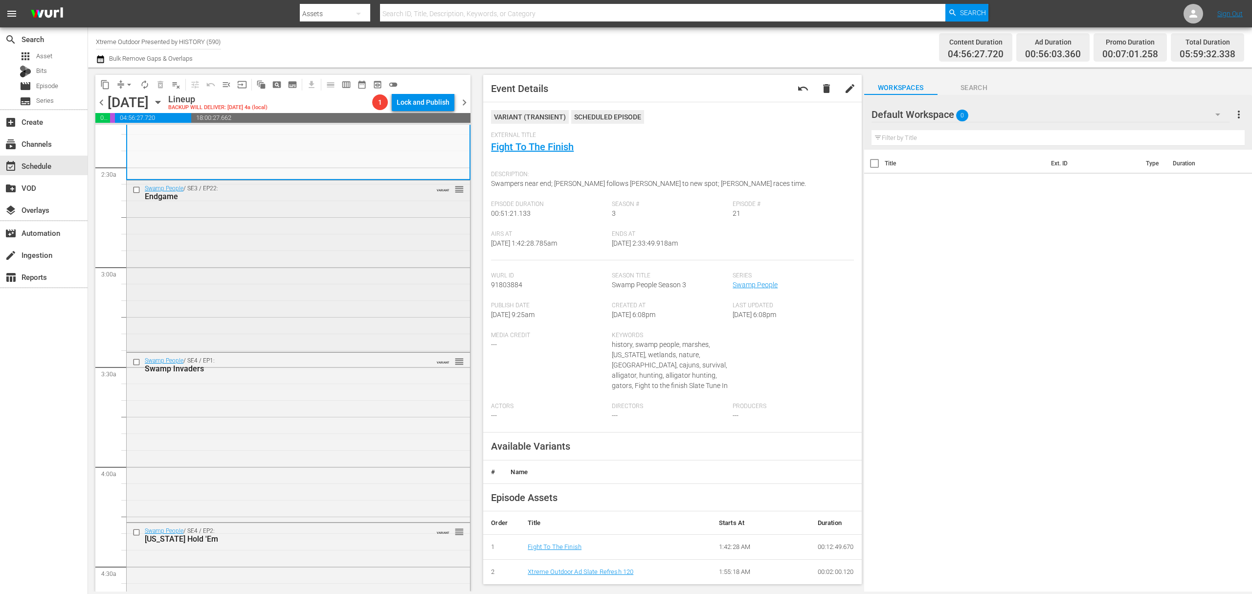
click at [350, 273] on div "Swamp People / SE3 / EP22: Endgame VARIANT reorder" at bounding box center [298, 264] width 343 height 169
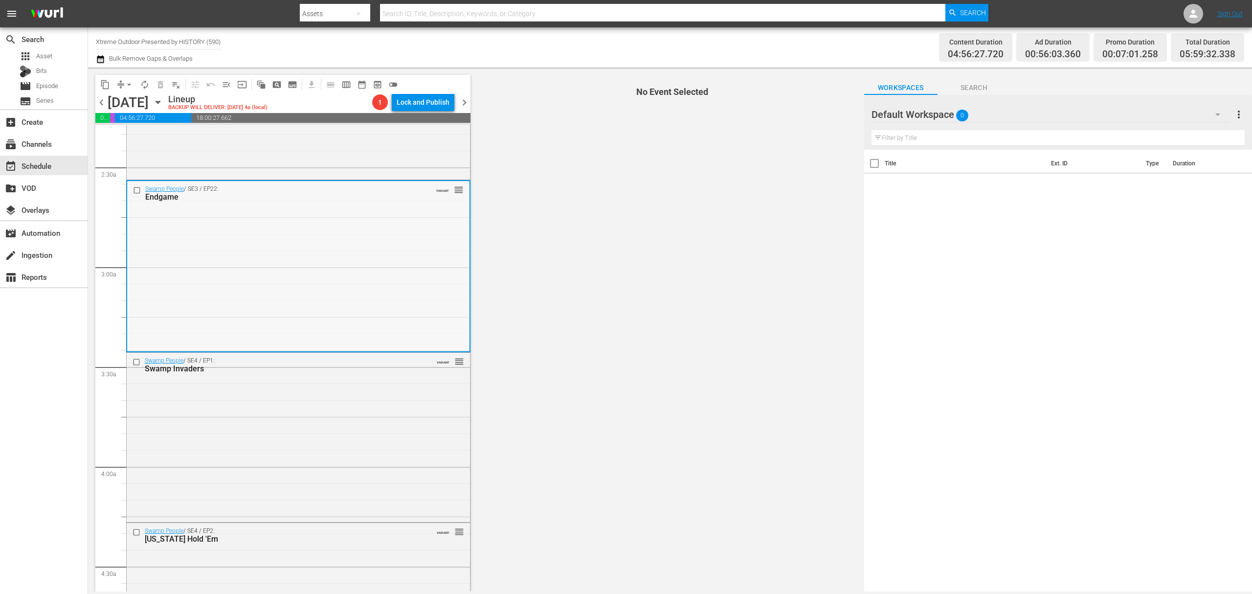
click at [396, 233] on div "Swamp People / SE3 / EP22: Endgame VARIANT reorder" at bounding box center [298, 265] width 342 height 169
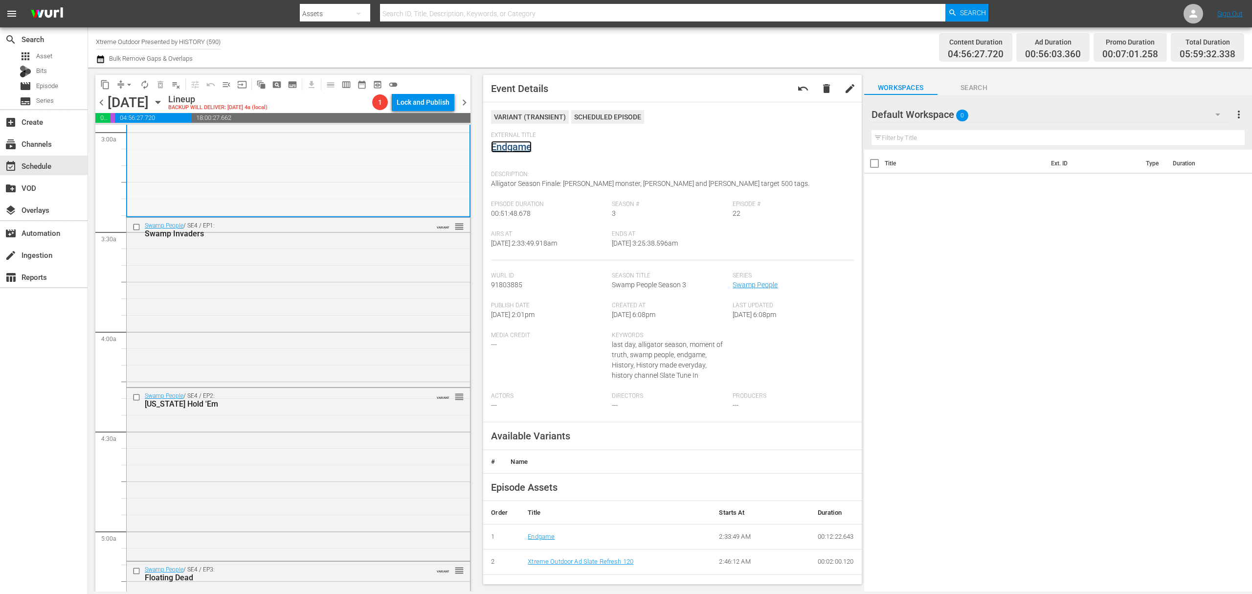
scroll to position [652, 0]
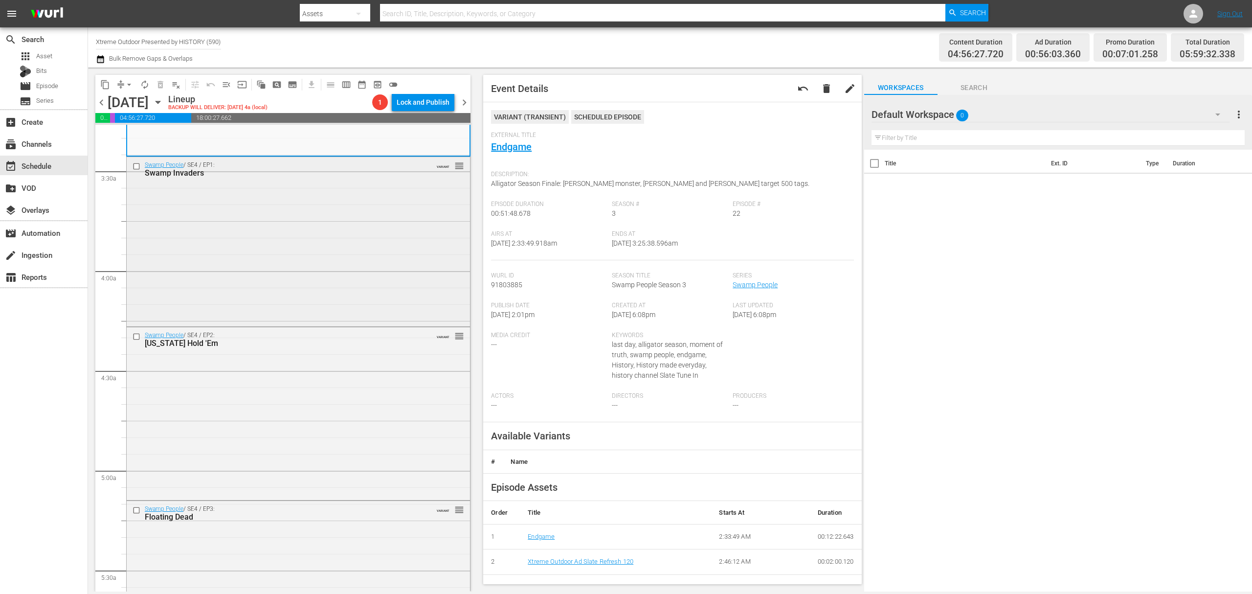
click at [364, 234] on div "Swamp People / SE4 / EP1: Swamp Invaders VARIANT reorder" at bounding box center [298, 240] width 343 height 167
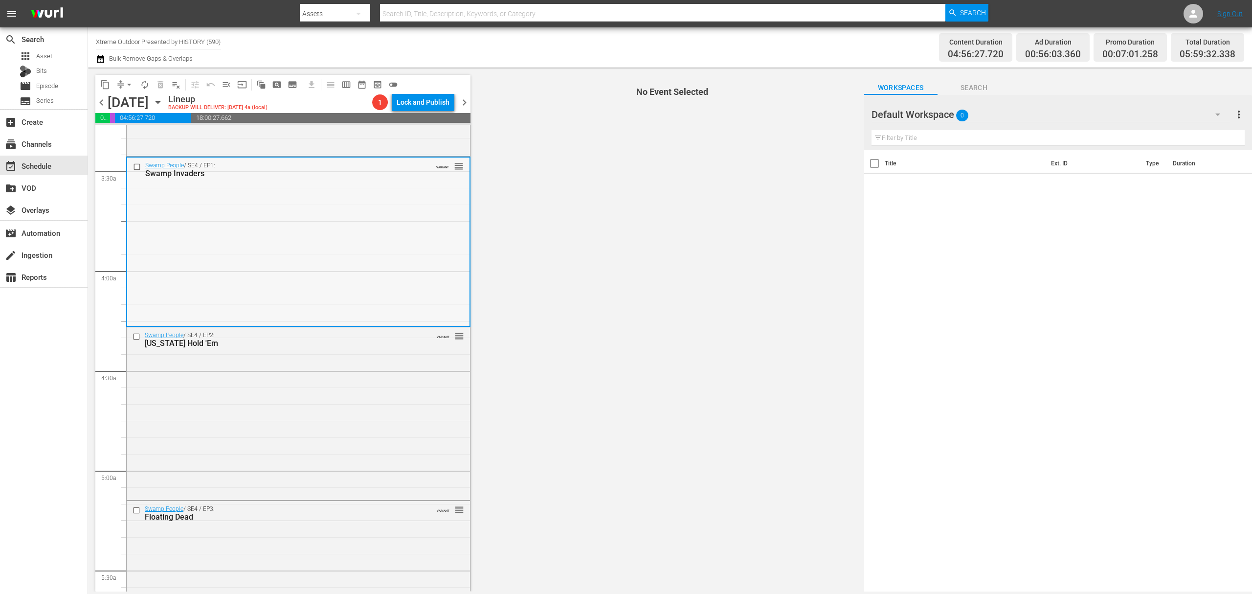
click at [343, 212] on div "Swamp People / SE4 / EP1: Swamp Invaders VARIANT reorder" at bounding box center [298, 240] width 342 height 167
click at [370, 220] on div "Swamp People / SE4 / EP1: Swamp Invaders VARIANT reorder" at bounding box center [298, 240] width 342 height 167
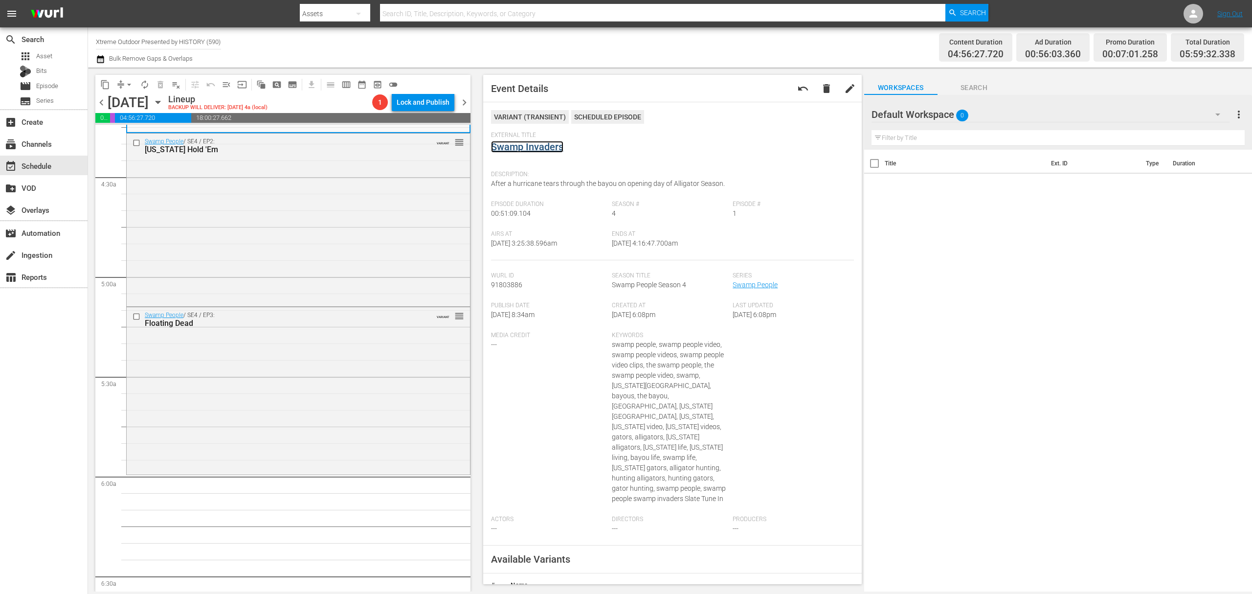
scroll to position [848, 0]
click at [333, 221] on div "Swamp People / SE4 / EP2: Texas Hold 'Em VARIANT reorder" at bounding box center [298, 217] width 343 height 171
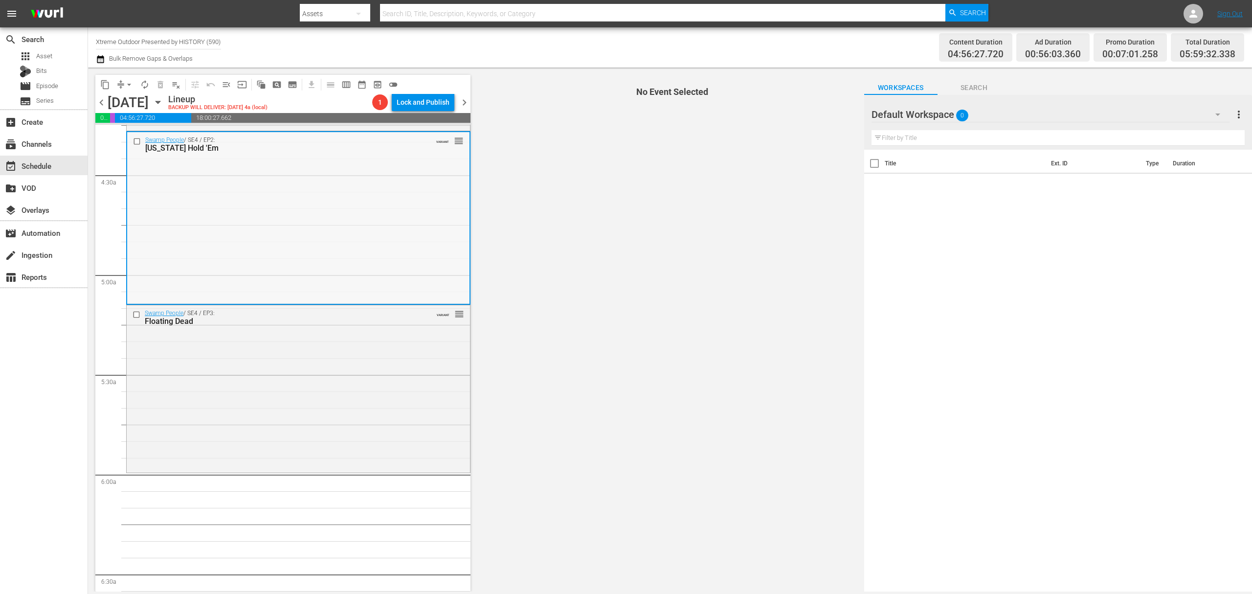
click at [365, 194] on div "Swamp People / SE4 / EP2: Texas Hold 'Em VARIANT reorder" at bounding box center [298, 217] width 342 height 171
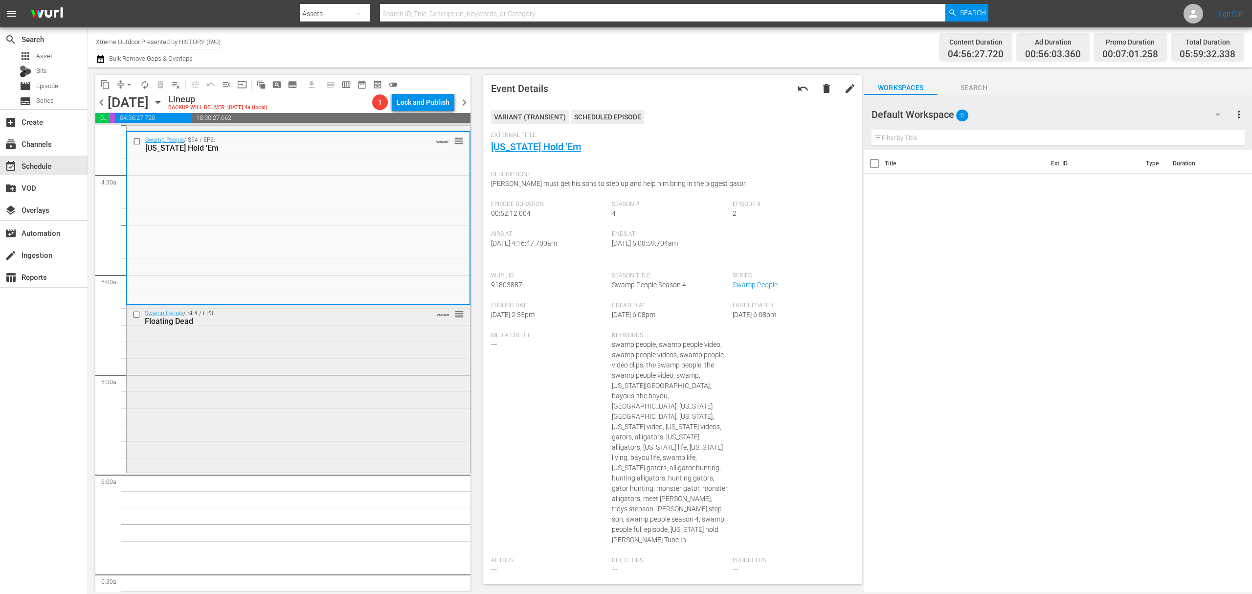
click at [350, 371] on div "Swamp People / SE4 / EP3: Floating Dead VARIANT reorder" at bounding box center [298, 387] width 343 height 165
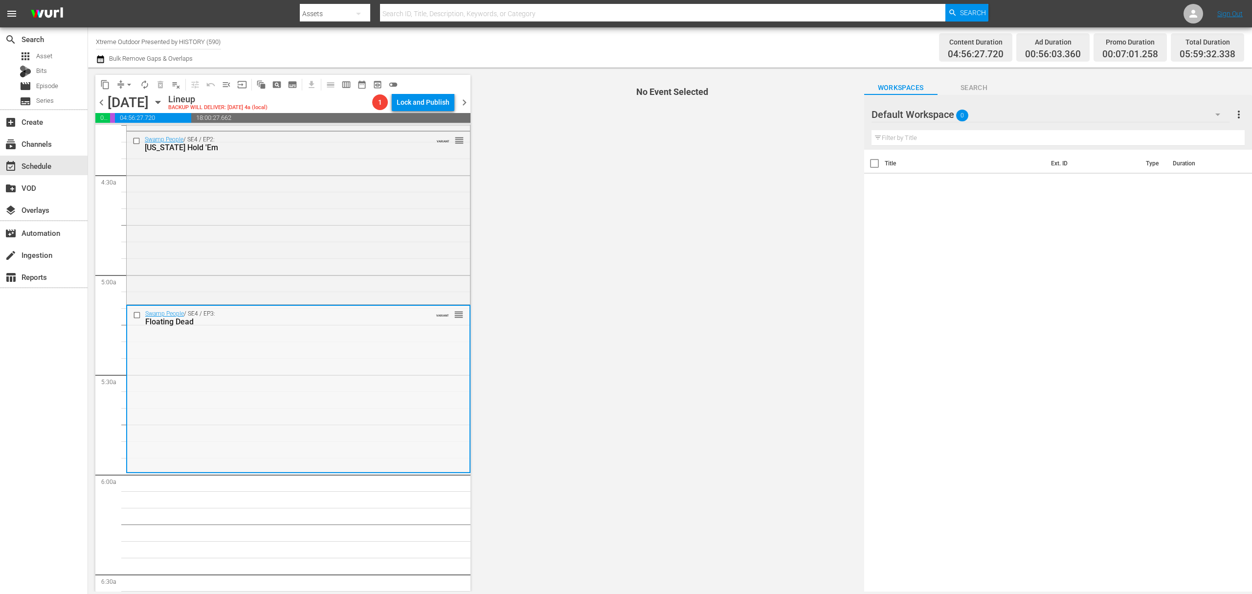
click at [364, 353] on div "Swamp People / SE4 / EP3: Floating Dead VARIANT reorder" at bounding box center [298, 388] width 342 height 165
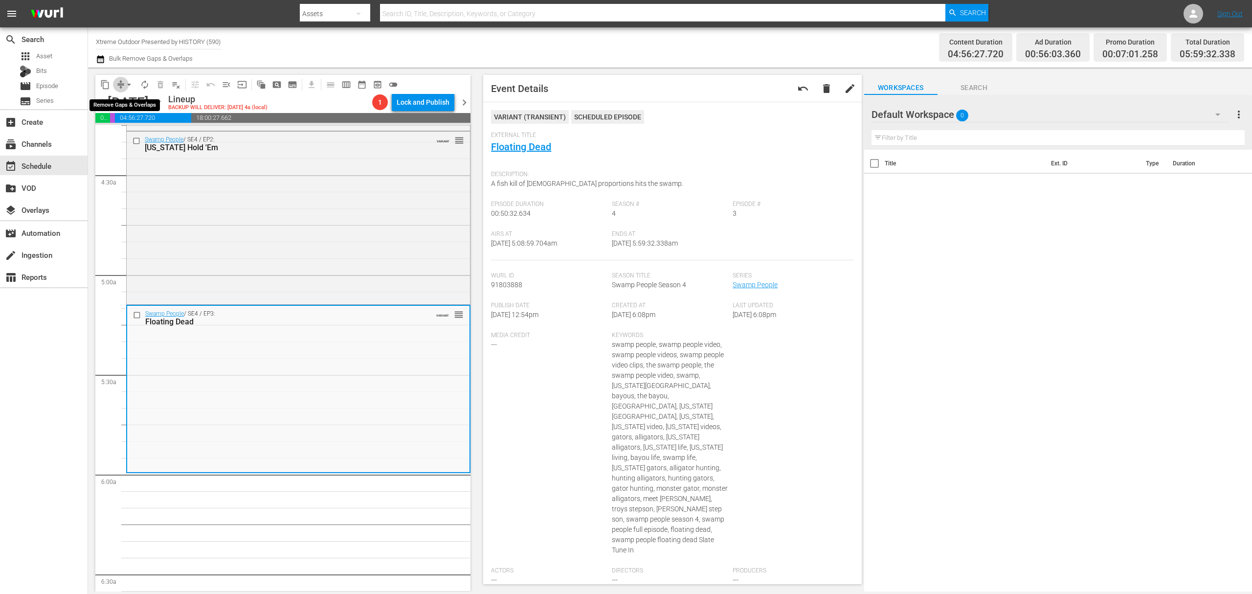
click at [119, 81] on span "compress" at bounding box center [121, 85] width 10 height 10
click at [124, 85] on span "arrow_drop_down" at bounding box center [129, 85] width 10 height 10
click at [124, 102] on li "Align to Midnight" at bounding box center [129, 104] width 103 height 16
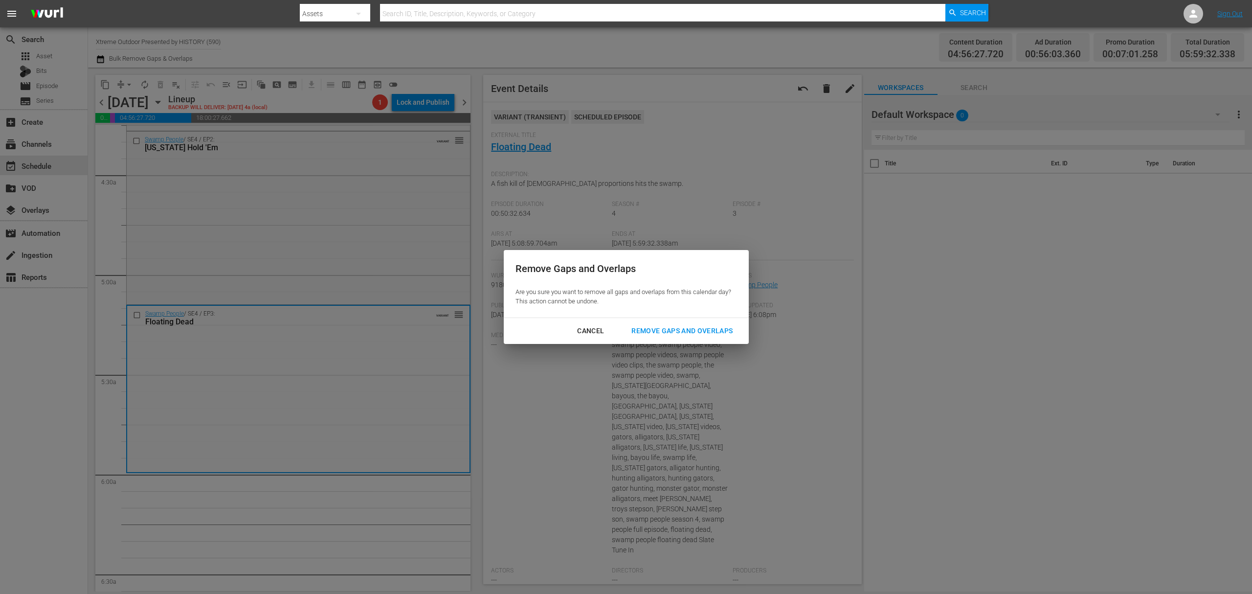
click at [680, 327] on div "Remove Gaps and Overlaps" at bounding box center [682, 331] width 117 height 12
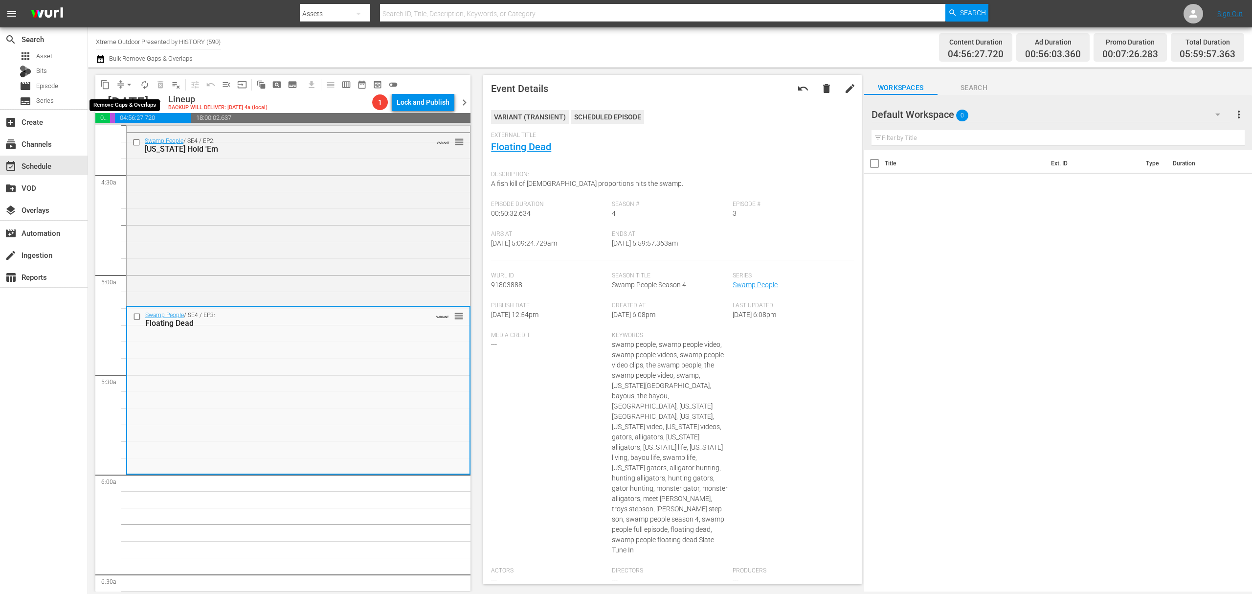
click at [121, 86] on button "arrow_drop_down" at bounding box center [129, 85] width 16 height 16
click at [124, 102] on li "Align to Midnight" at bounding box center [129, 104] width 103 height 16
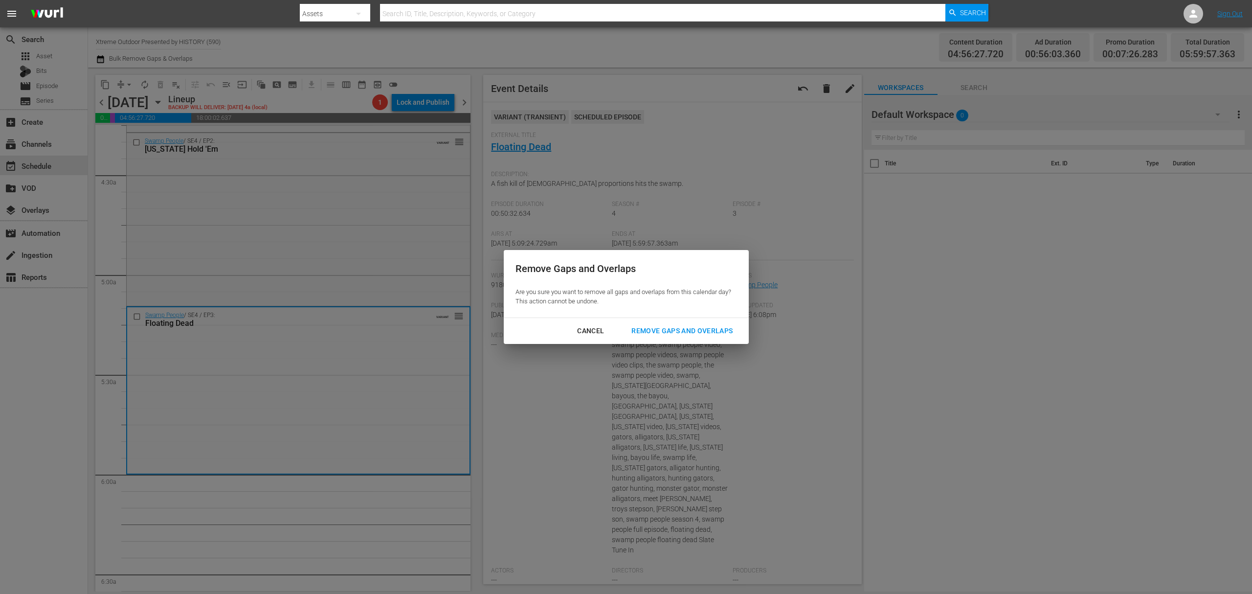
click at [679, 335] on div "Remove Gaps and Overlaps" at bounding box center [682, 331] width 117 height 12
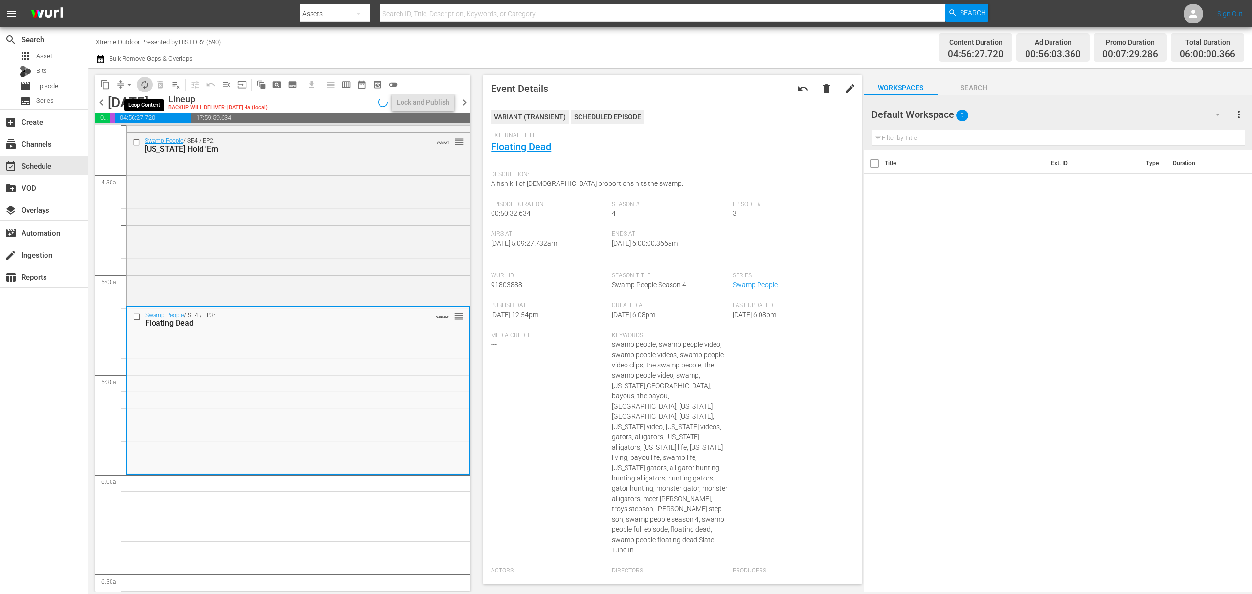
click at [145, 85] on span "autorenew_outlined" at bounding box center [145, 85] width 10 height 10
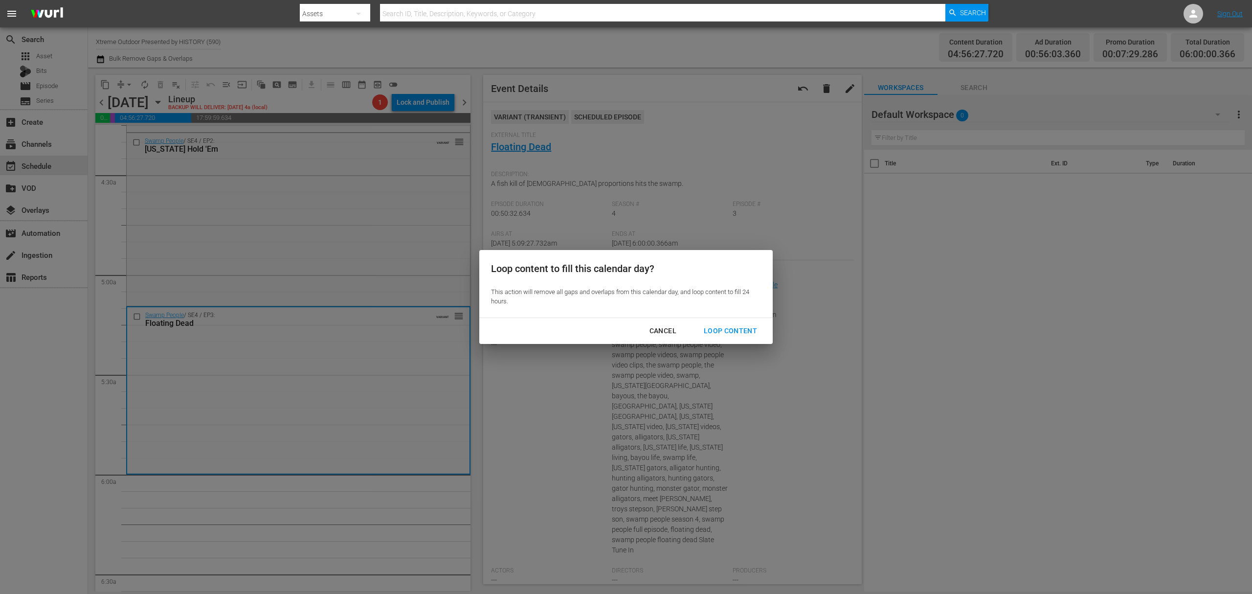
click at [732, 331] on div "Loop Content" at bounding box center [730, 331] width 69 height 12
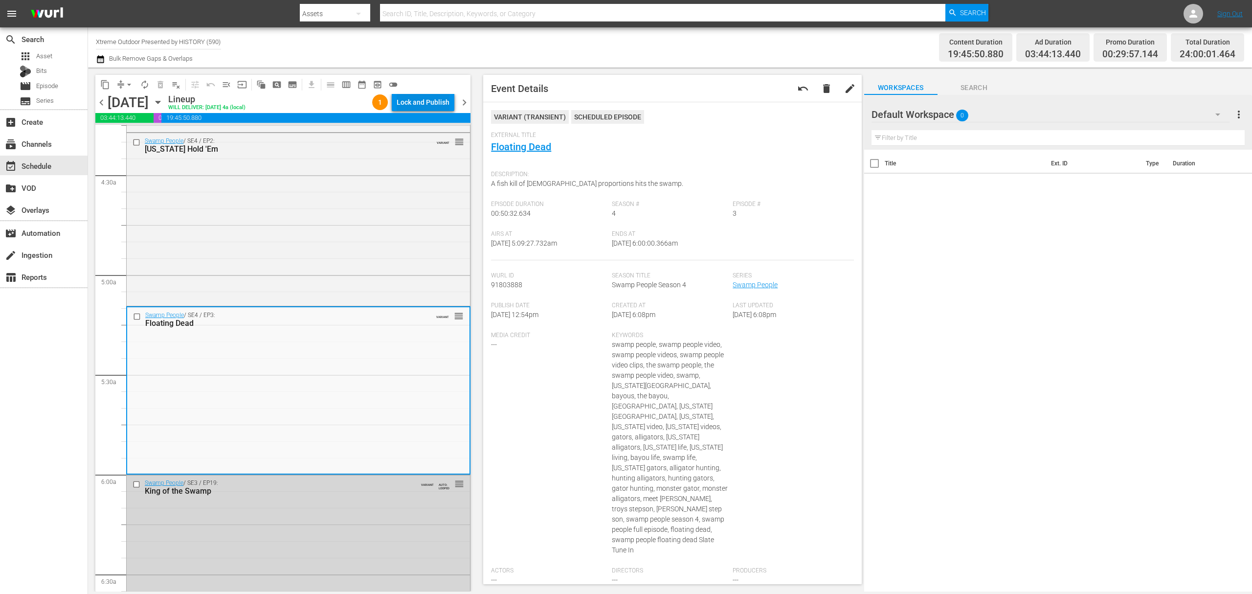
click at [413, 102] on div "Lock and Publish" at bounding box center [423, 102] width 53 height 18
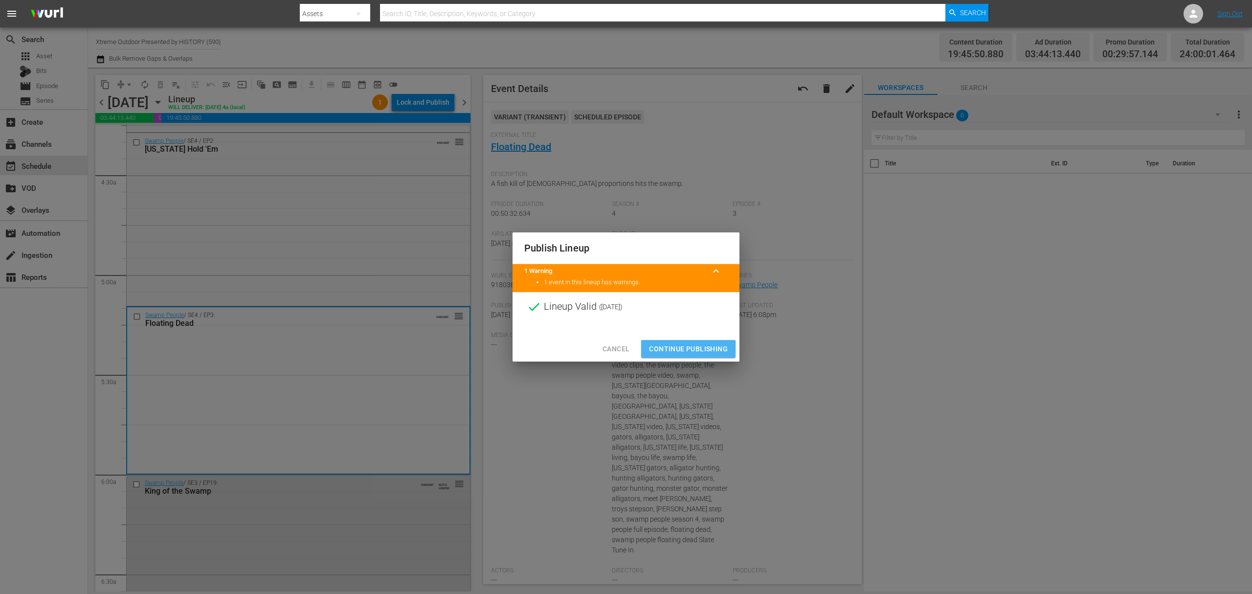
click at [703, 348] on span "Continue Publishing" at bounding box center [688, 349] width 79 height 12
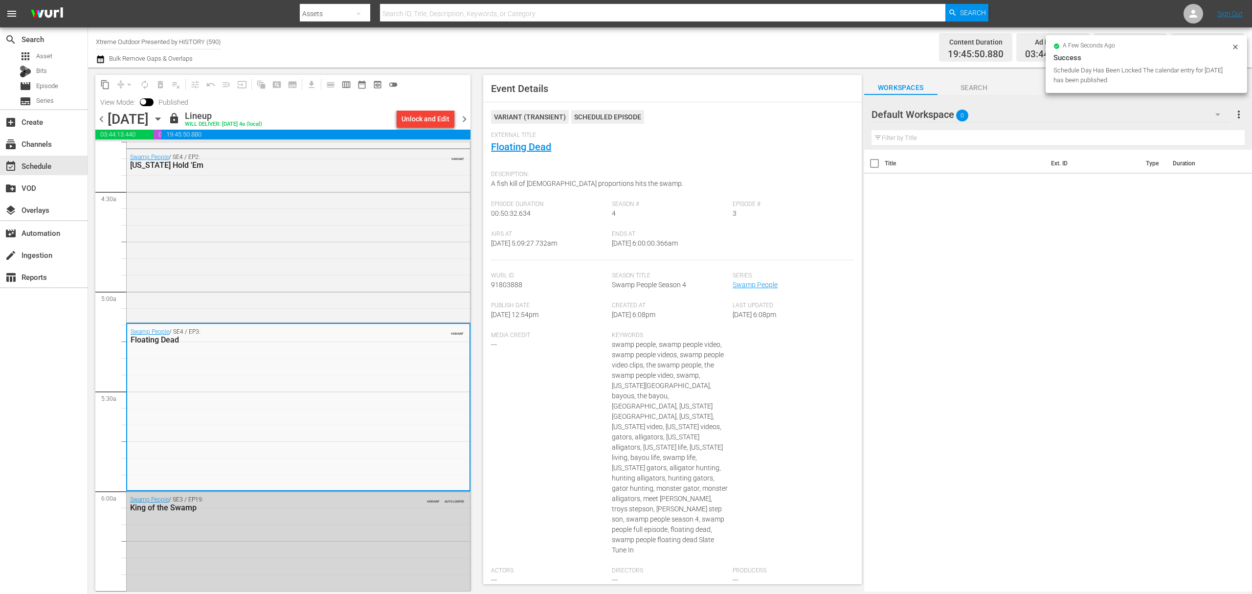
click at [467, 120] on span "chevron_right" at bounding box center [464, 119] width 12 height 12
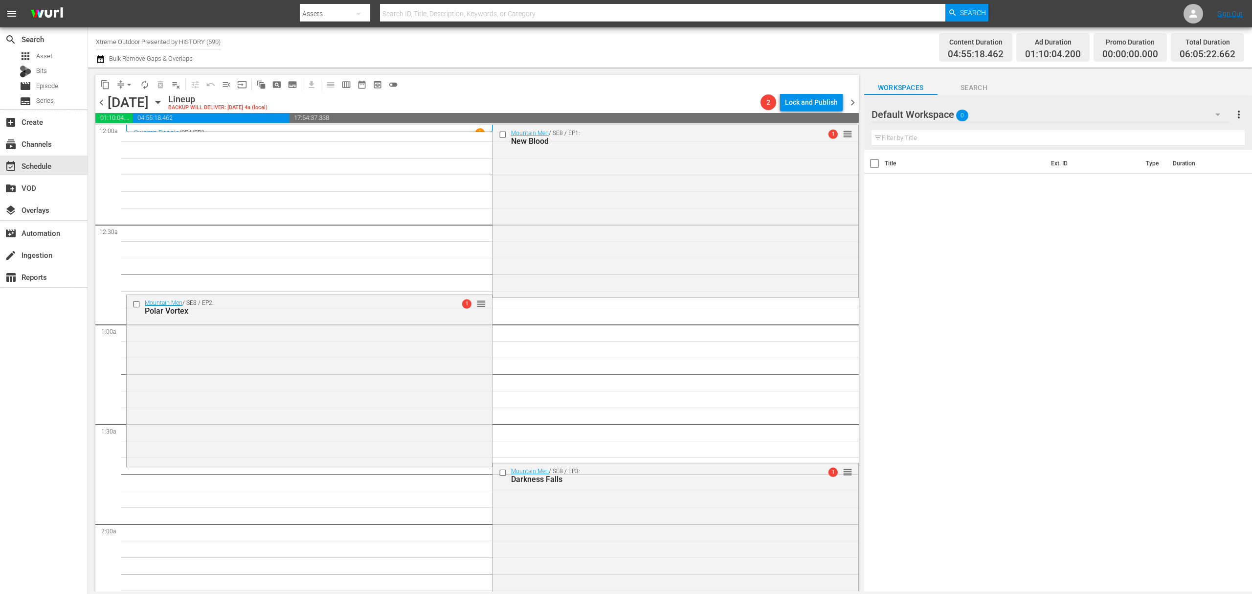
click at [120, 83] on span "compress" at bounding box center [121, 85] width 10 height 10
click at [122, 82] on button "arrow_drop_down" at bounding box center [129, 85] width 16 height 16
click at [126, 110] on li "Align to Midnight" at bounding box center [129, 104] width 103 height 16
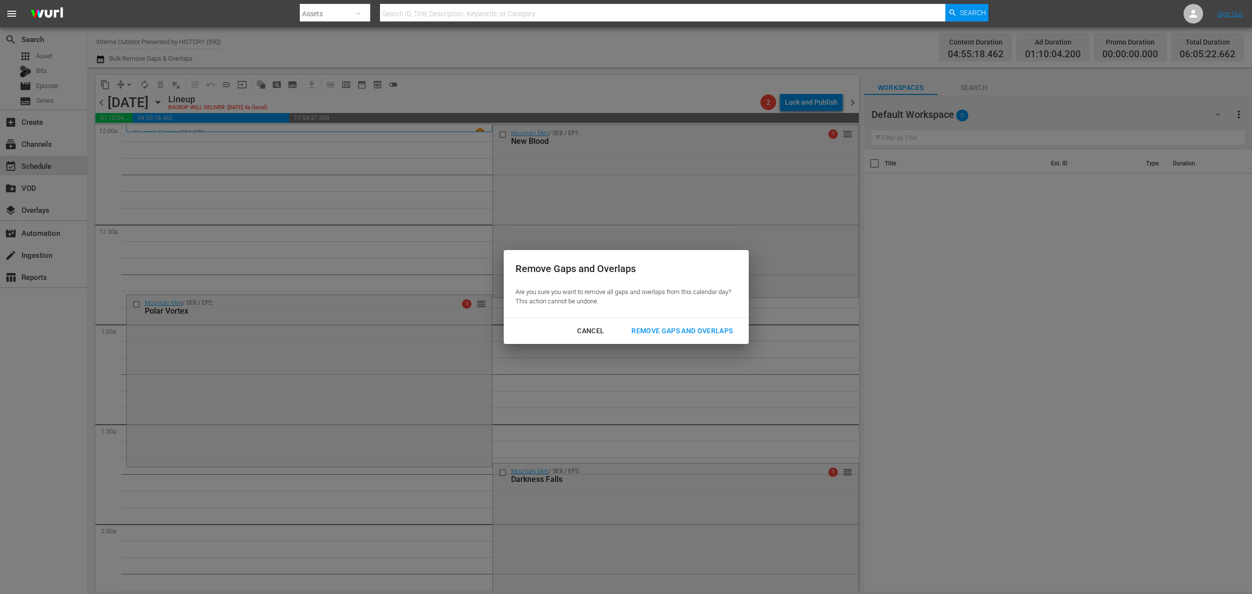
click at [668, 336] on div "Remove Gaps and Overlaps" at bounding box center [682, 331] width 117 height 12
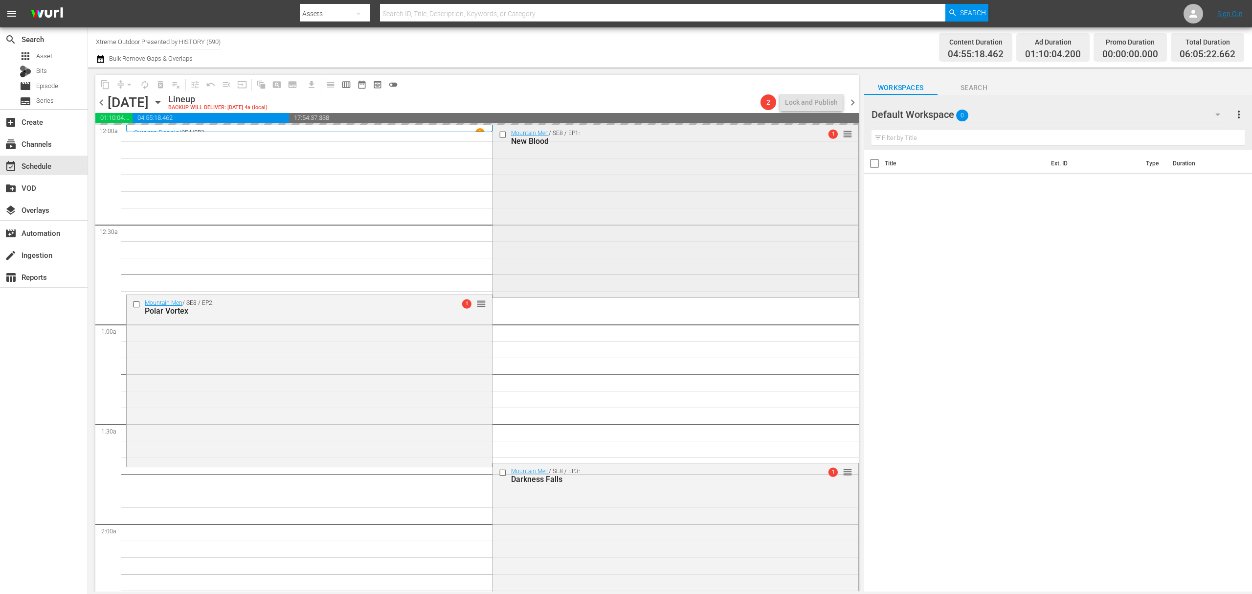
click at [629, 190] on div "Mountain Men / SE8 / EP1: New Blood 1 reorder" at bounding box center [675, 210] width 365 height 171
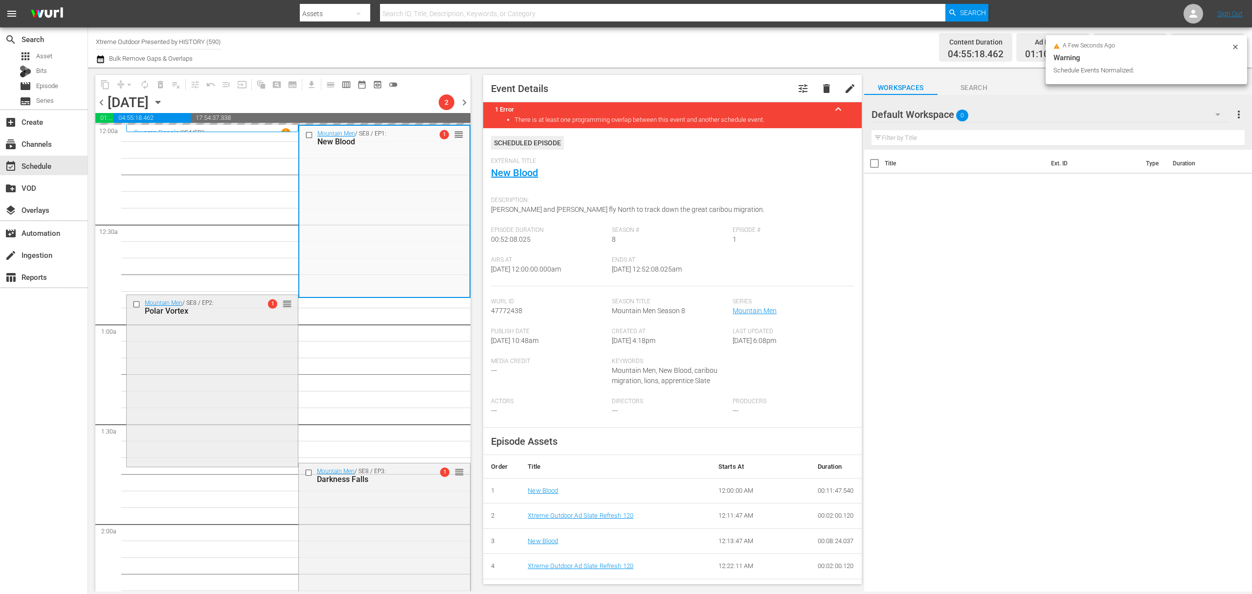
click at [250, 349] on div "Mountain Men / SE8 / EP2: Polar Vortex 1 reorder" at bounding box center [212, 380] width 171 height 170
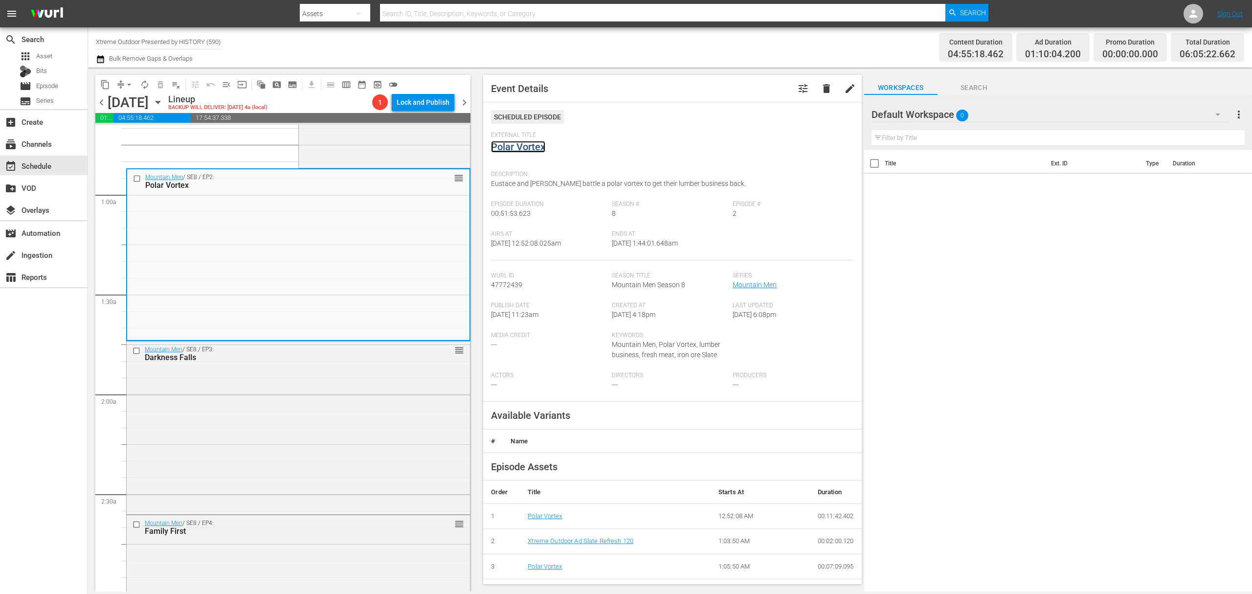
scroll to position [130, 0]
click at [370, 392] on div "Mountain Men / SE8 / EP3: Darkness Falls reorder" at bounding box center [298, 426] width 343 height 171
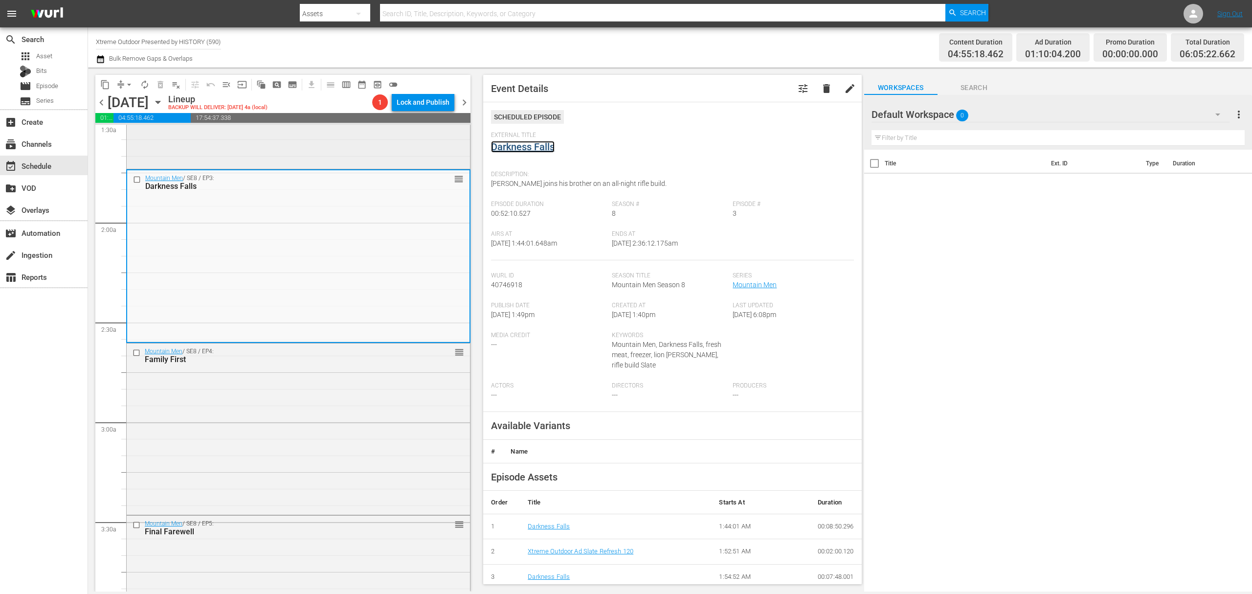
scroll to position [326, 0]
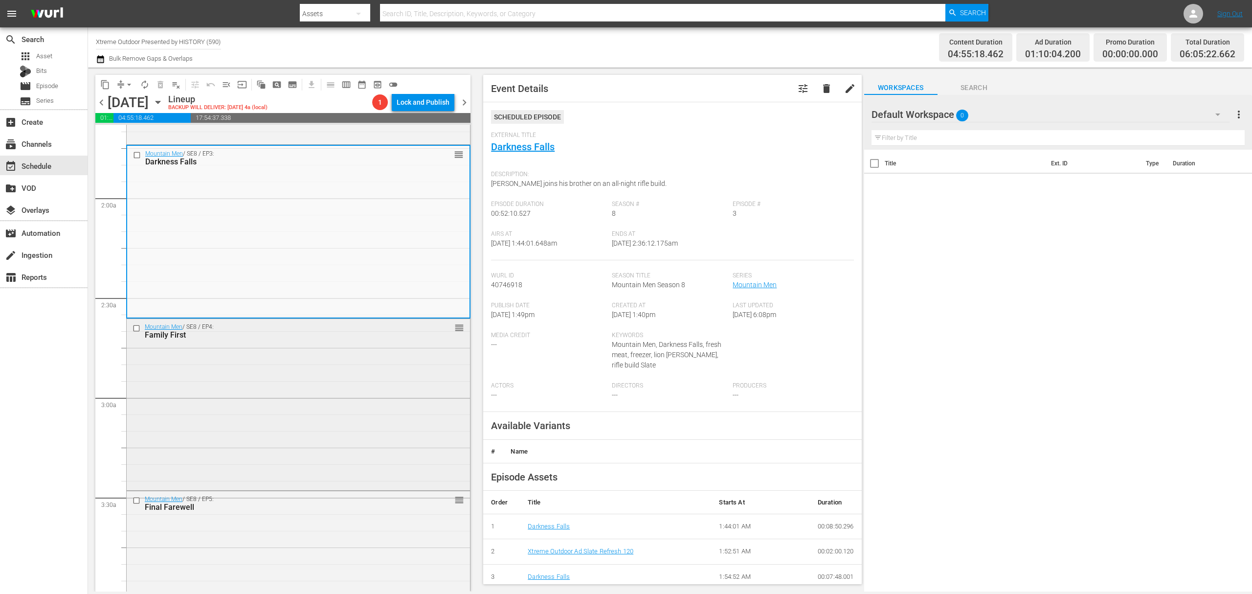
click at [342, 333] on div "Family First" at bounding box center [281, 334] width 273 height 9
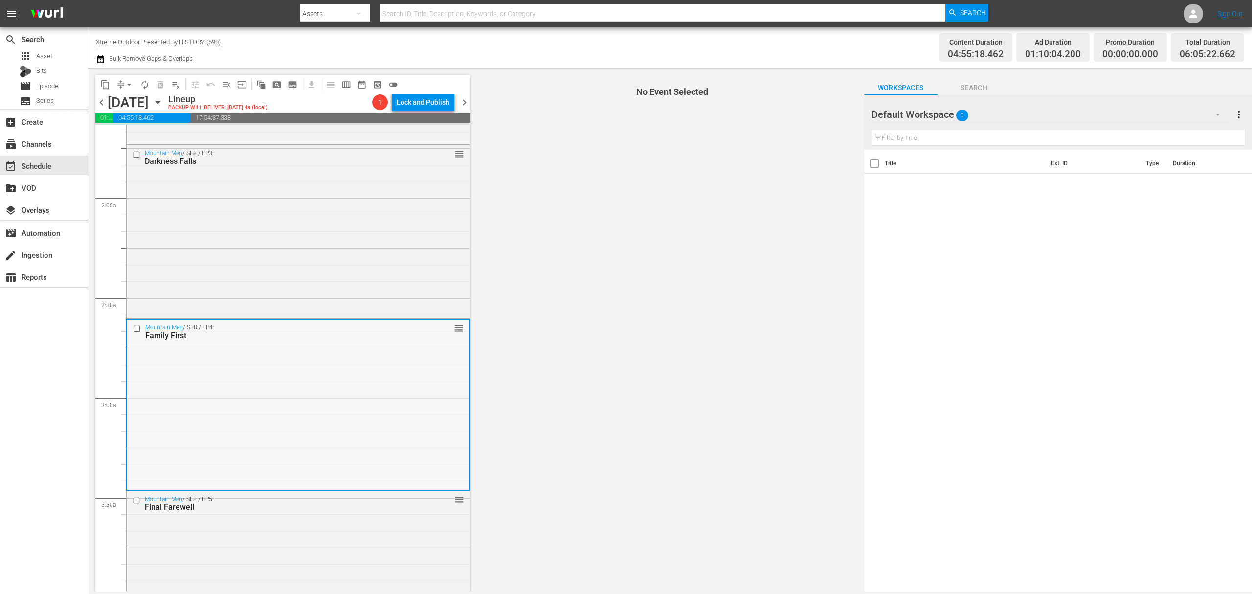
click at [350, 360] on div "Mountain Men / SE8 / EP4: Family First reorder" at bounding box center [298, 403] width 342 height 169
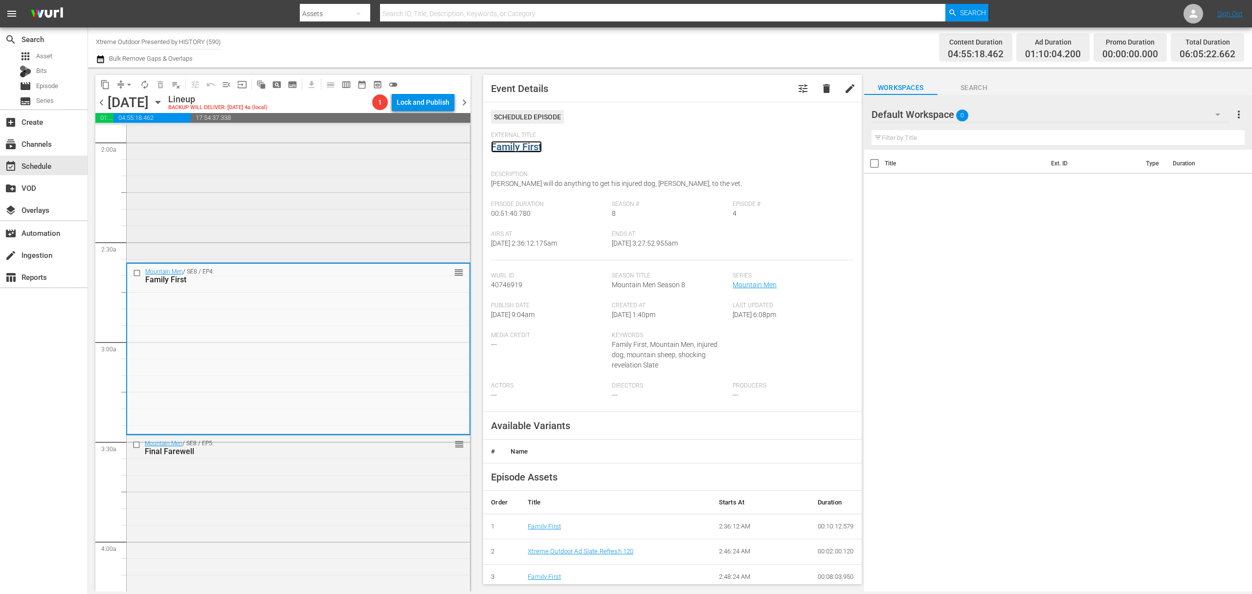
scroll to position [456, 0]
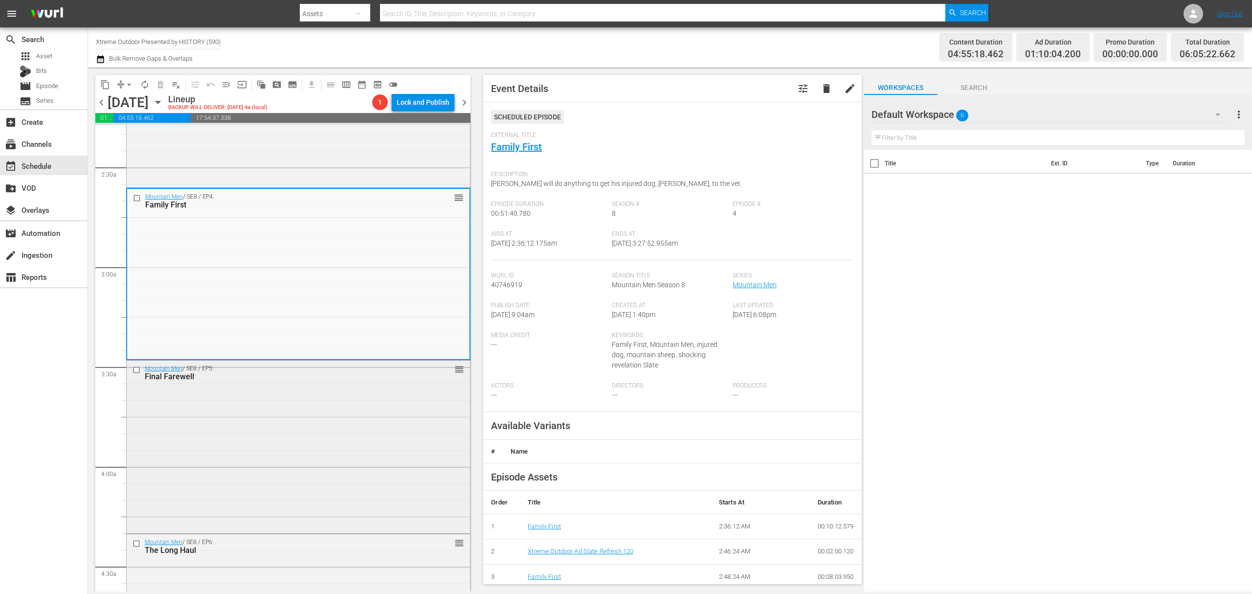
click at [365, 425] on div "Mountain Men / SE8 / EP5: Final Farewell reorder" at bounding box center [298, 445] width 343 height 171
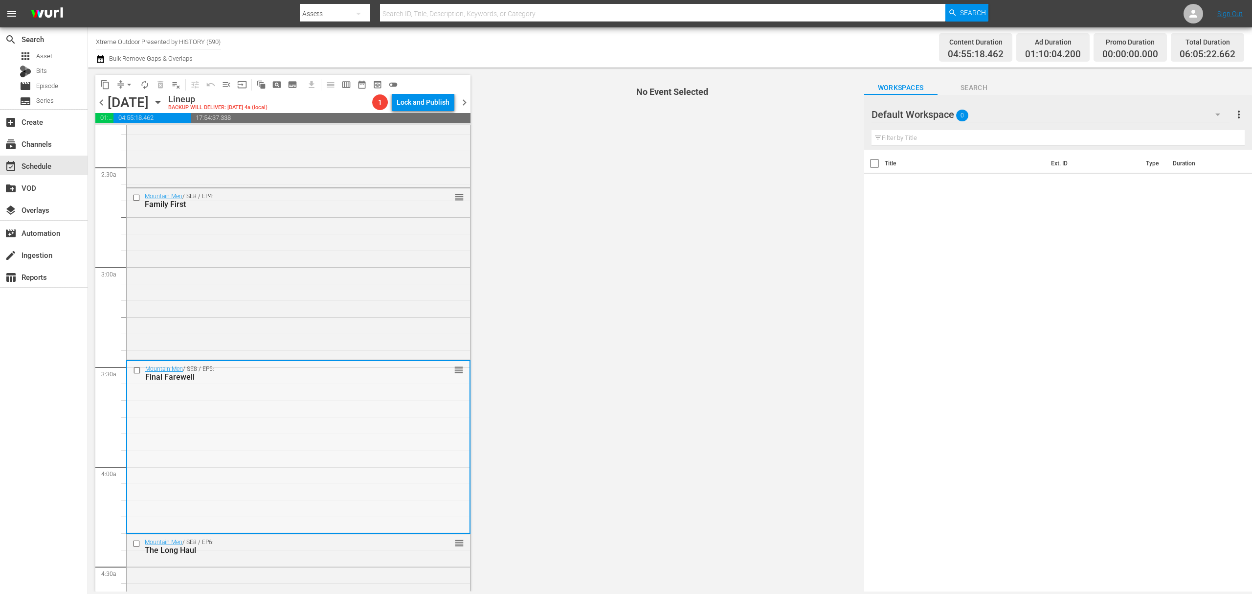
click at [349, 427] on div "Mountain Men / SE8 / EP5: Final Farewell reorder" at bounding box center [298, 446] width 342 height 171
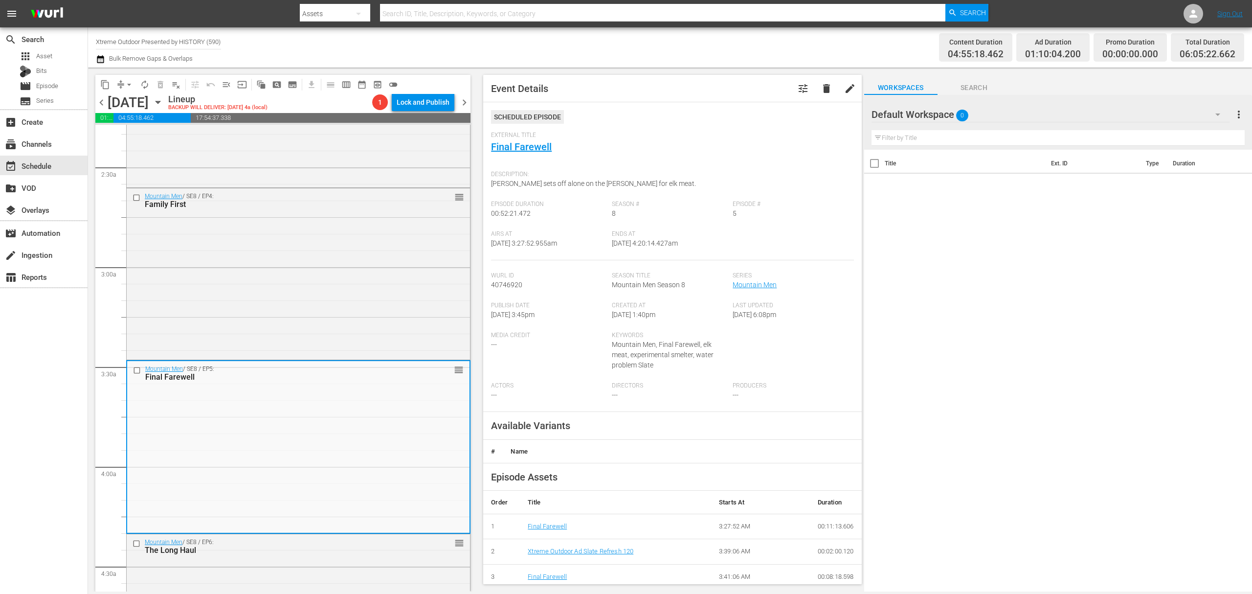
click at [349, 427] on div "Mountain Men / SE8 / EP5: Final Farewell reorder" at bounding box center [298, 446] width 342 height 171
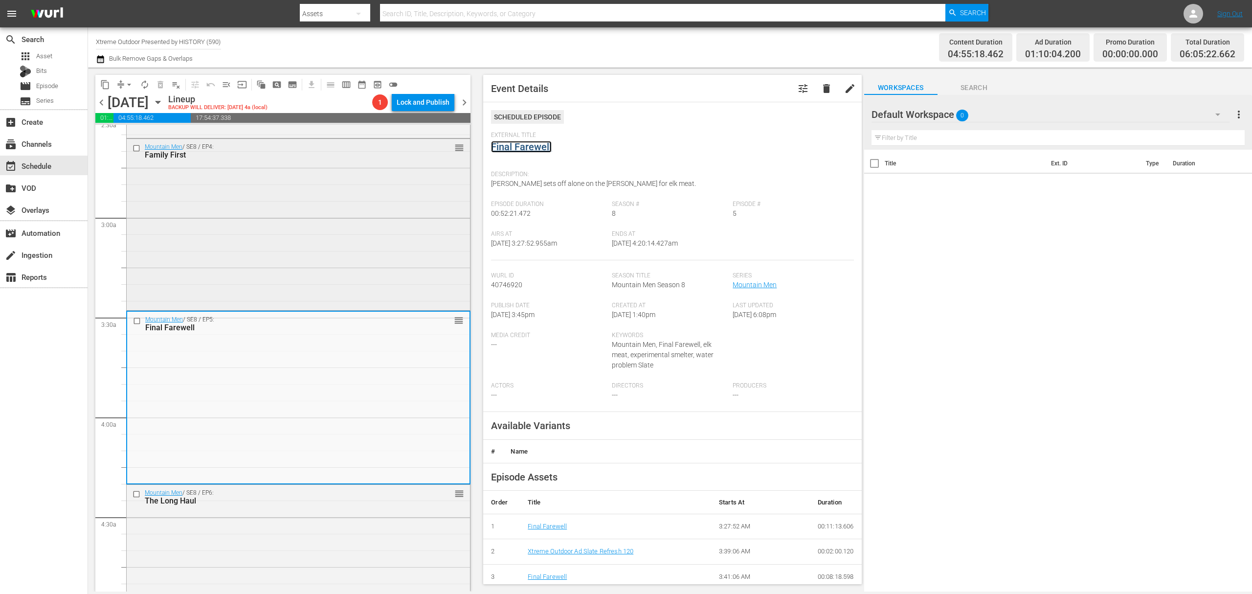
scroll to position [783, 0]
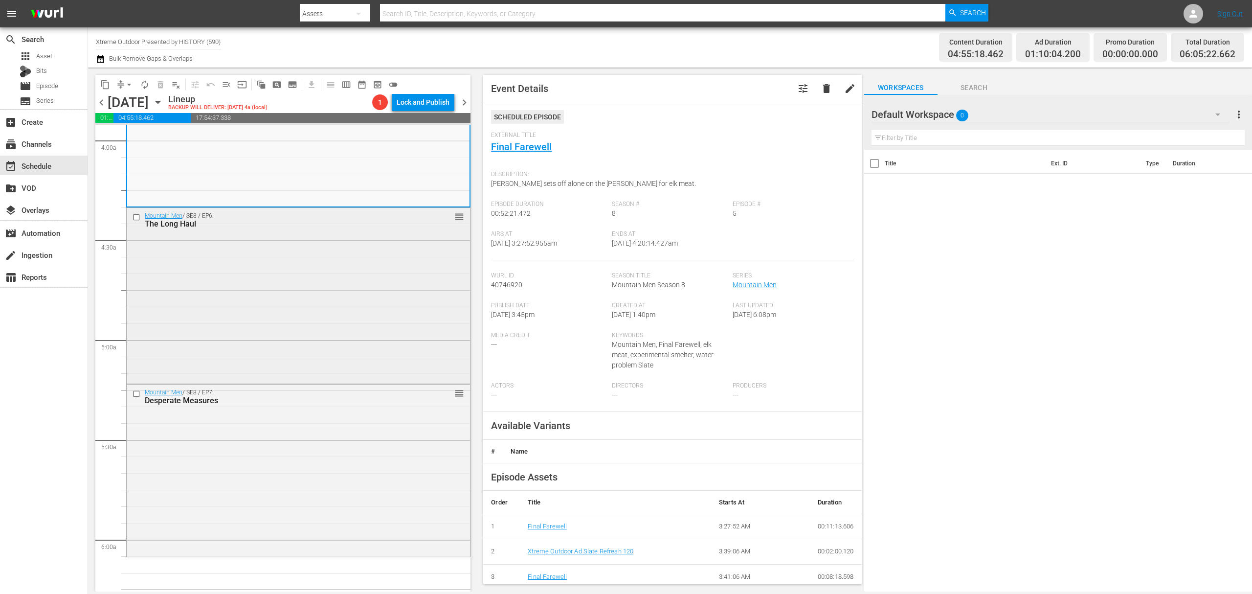
click at [342, 272] on div "Mountain Men / SE8 / EP6: The Long Haul reorder" at bounding box center [298, 295] width 343 height 174
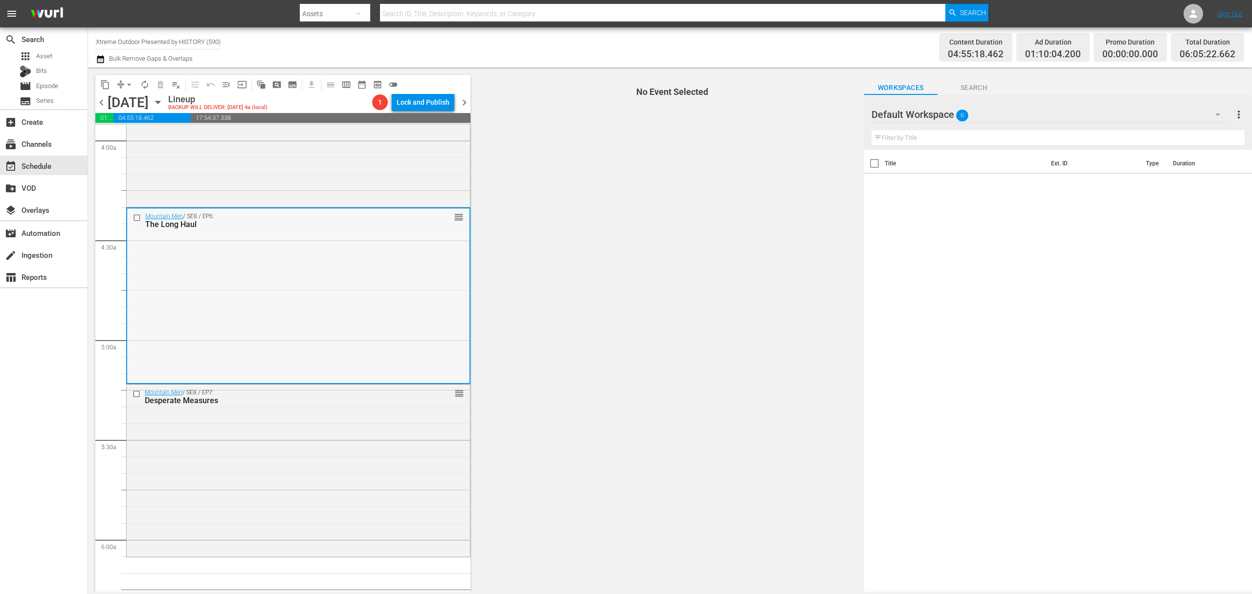
click at [337, 291] on div "Mountain Men / SE8 / EP6: The Long Haul reorder" at bounding box center [298, 295] width 342 height 174
click at [364, 270] on div "Mountain Men / SE8 / EP6: The Long Haul reorder" at bounding box center [298, 295] width 342 height 174
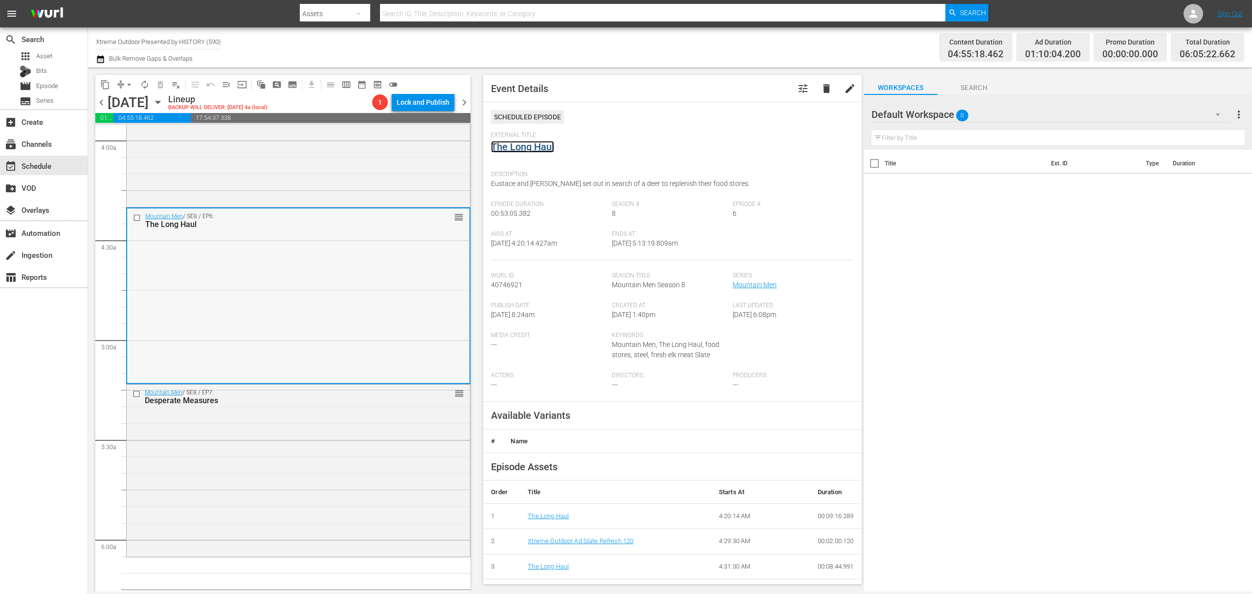
scroll to position [913, 0]
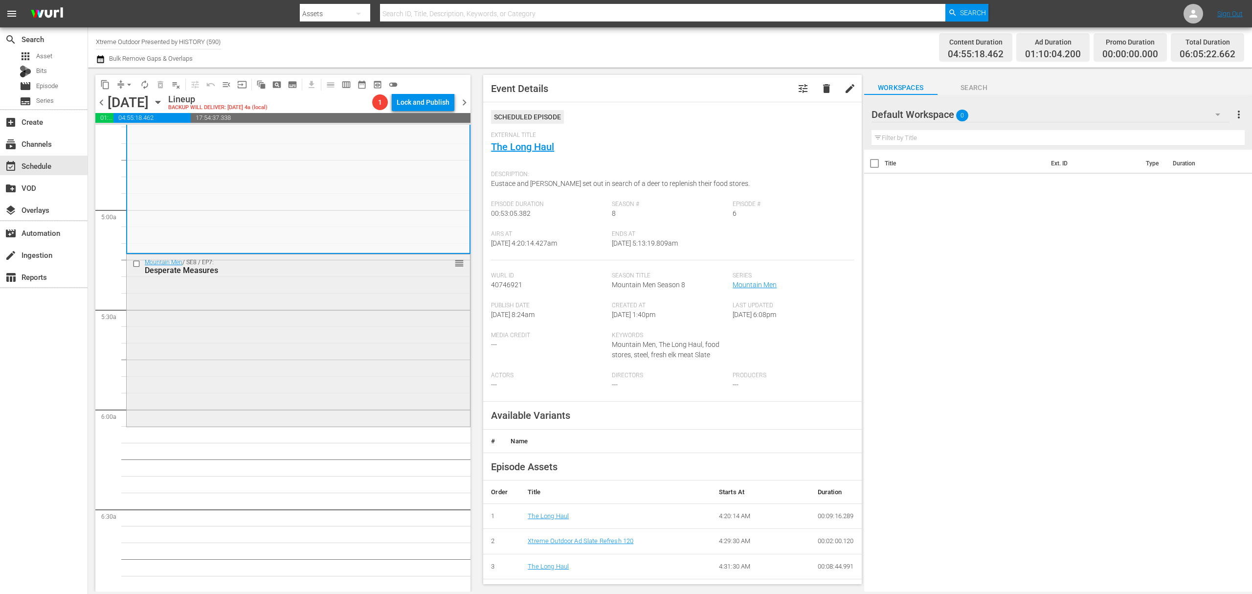
click at [318, 302] on div "Mountain Men / SE8 / EP7: Desperate Measures reorder" at bounding box center [298, 339] width 343 height 170
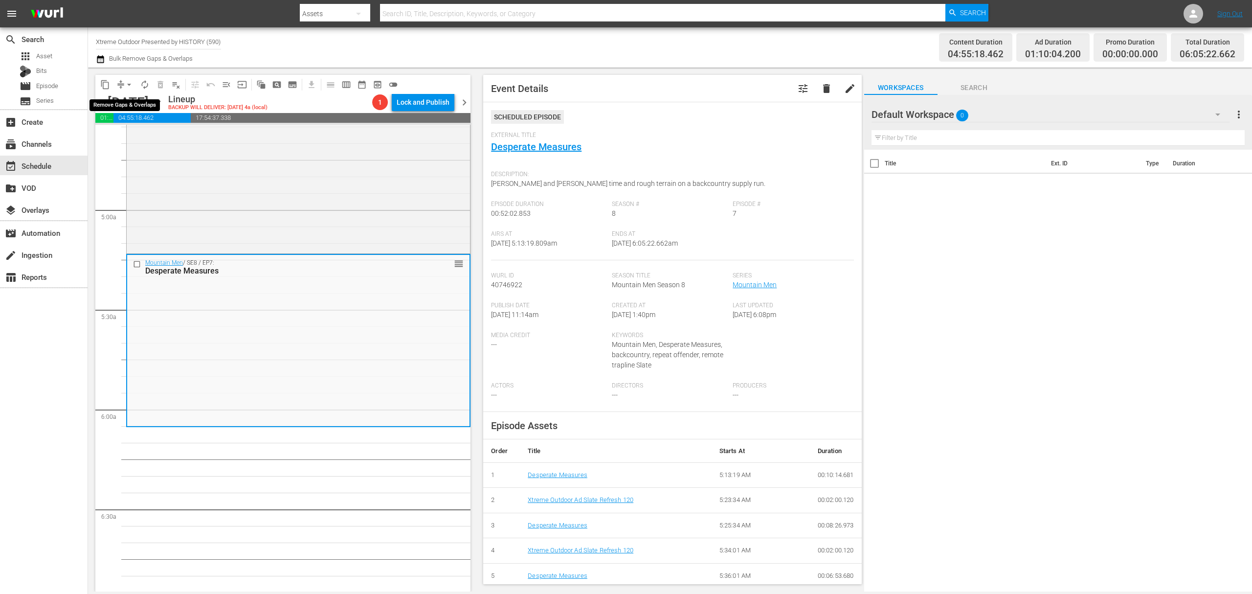
click at [126, 87] on span "arrow_drop_down" at bounding box center [129, 85] width 10 height 10
click at [127, 100] on li "Align to Midnight" at bounding box center [129, 104] width 103 height 16
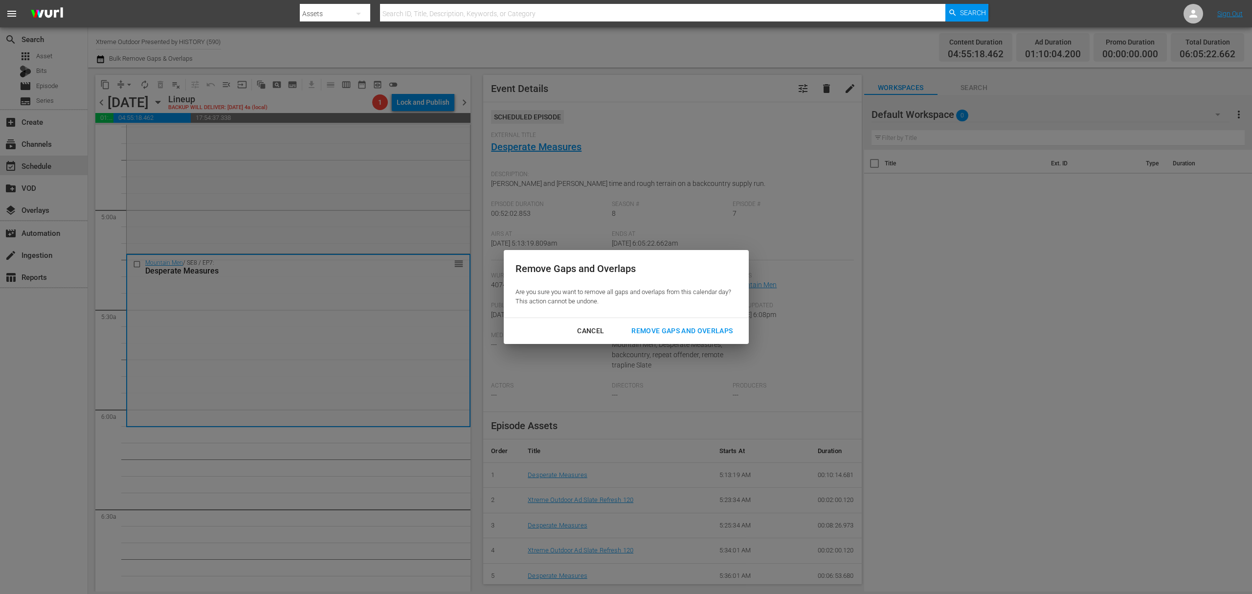
click at [679, 326] on div "Remove Gaps and Overlaps" at bounding box center [682, 331] width 117 height 12
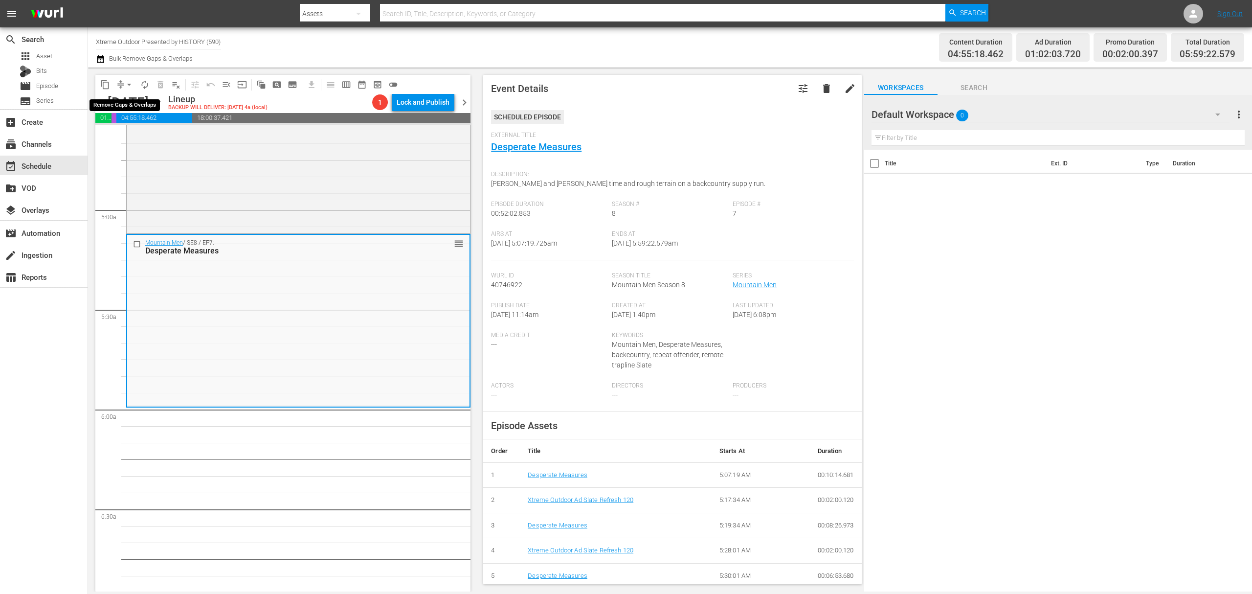
click at [129, 82] on span "arrow_drop_down" at bounding box center [129, 85] width 10 height 10
click at [118, 97] on li "Align to Midnight" at bounding box center [129, 104] width 103 height 16
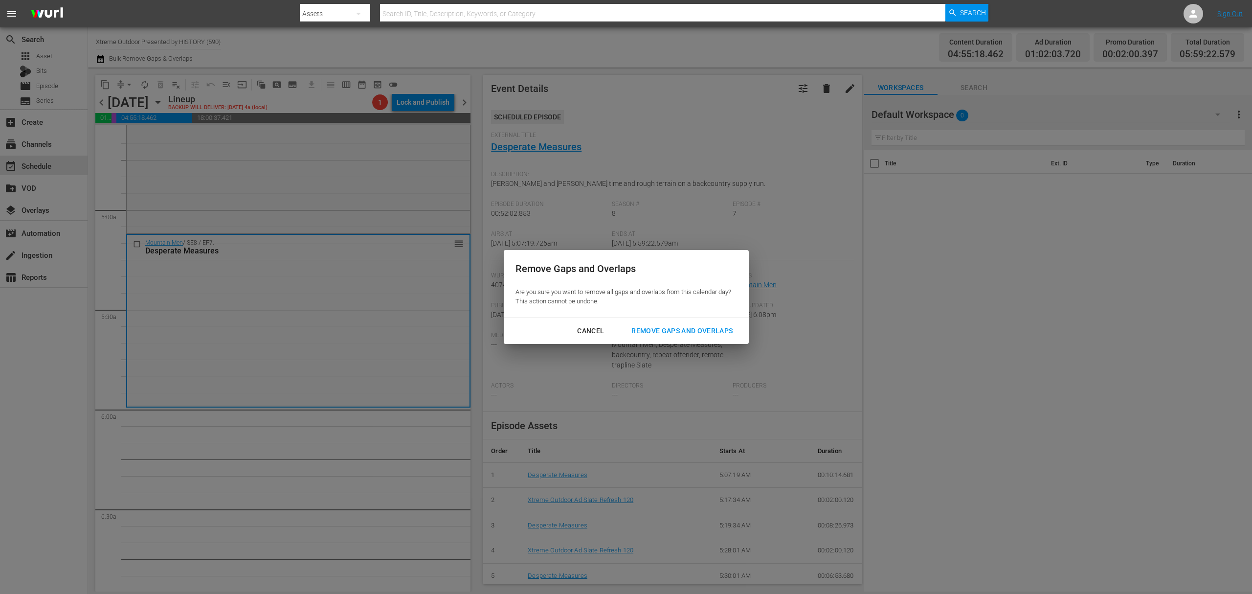
click at [676, 333] on div "Remove Gaps and Overlaps" at bounding box center [682, 331] width 117 height 12
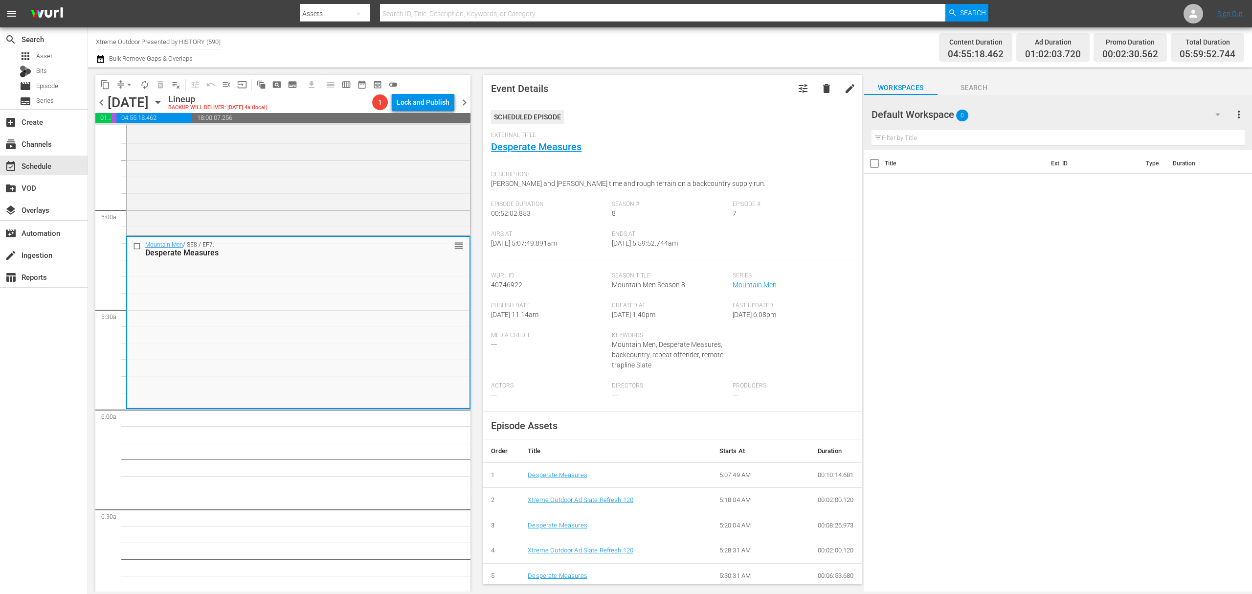
scroll to position [896, 0]
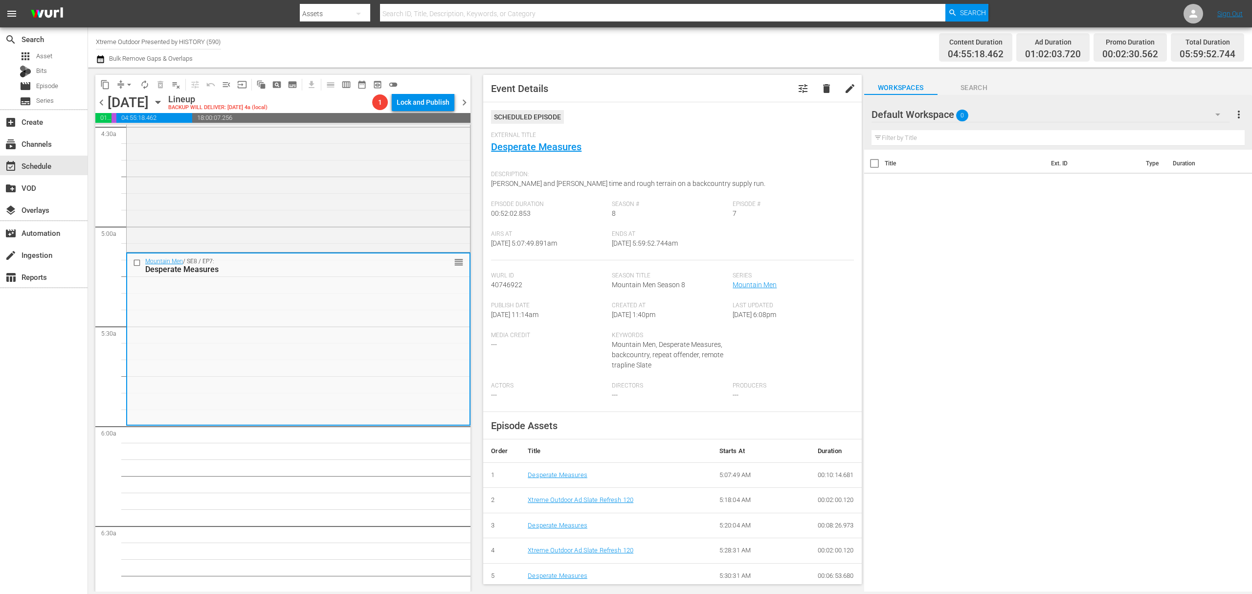
click at [118, 77] on button "compress" at bounding box center [121, 85] width 16 height 16
click at [119, 83] on span "compress" at bounding box center [121, 85] width 10 height 10
click at [126, 81] on span "arrow_drop_down" at bounding box center [129, 85] width 10 height 10
click at [124, 105] on li "Align to Midnight" at bounding box center [129, 104] width 103 height 16
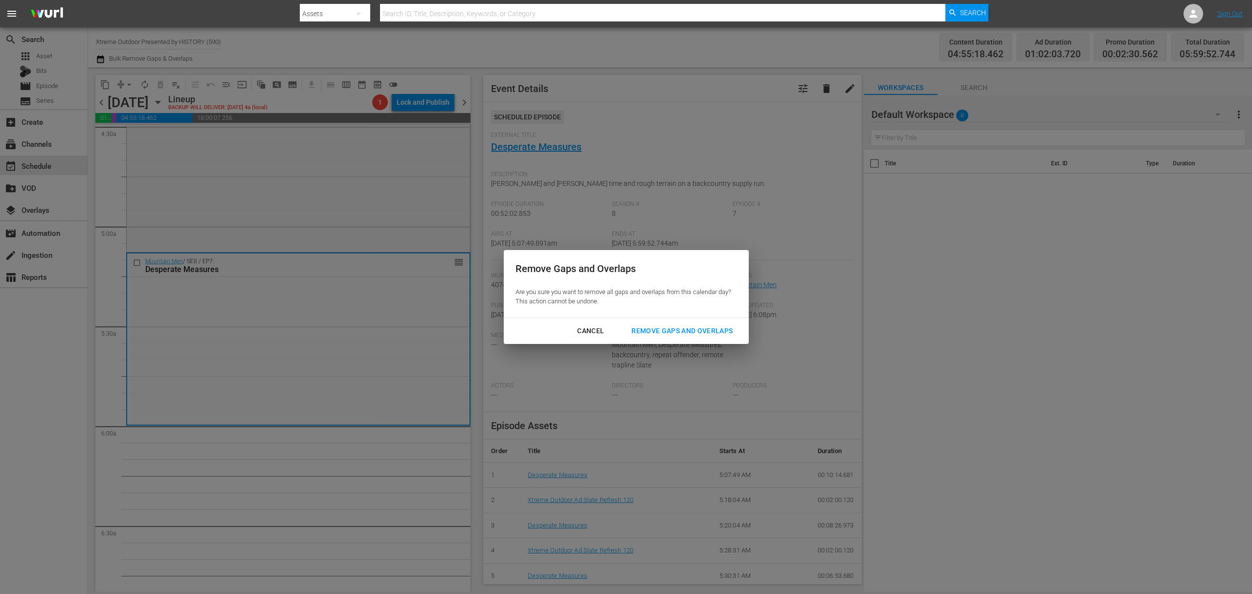
click at [664, 324] on button "Remove Gaps and Overlaps" at bounding box center [682, 331] width 125 height 18
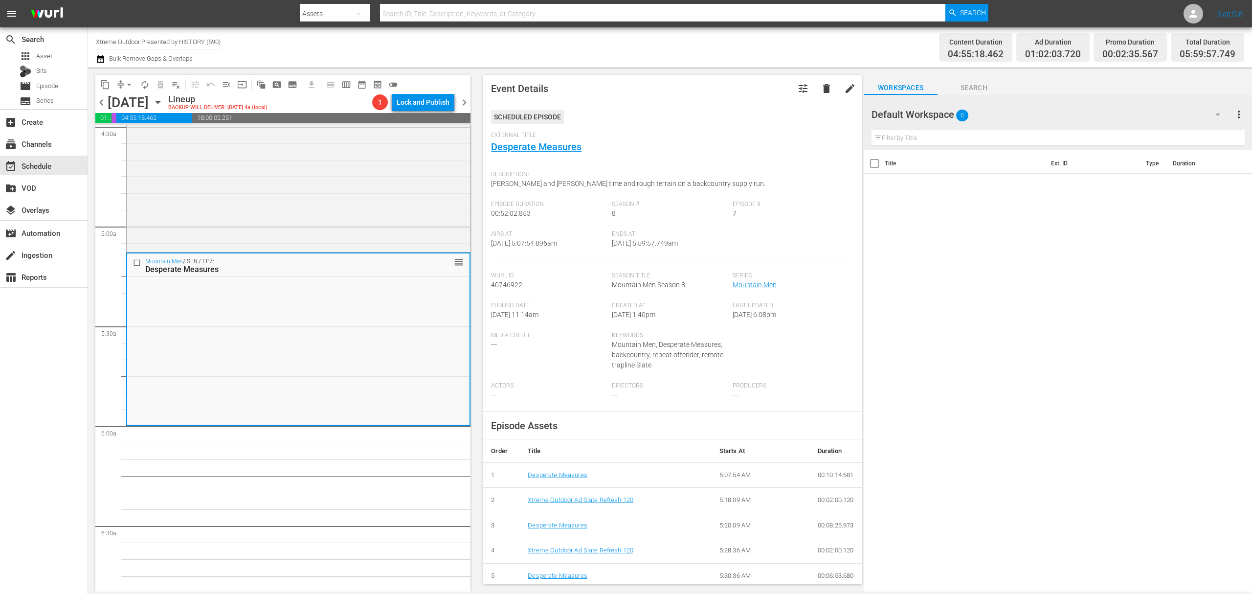
click at [119, 80] on span "compress" at bounding box center [121, 85] width 10 height 10
click at [122, 79] on button "arrow_drop_down" at bounding box center [129, 85] width 16 height 16
click at [118, 100] on li "Align to Midnight" at bounding box center [129, 104] width 103 height 16
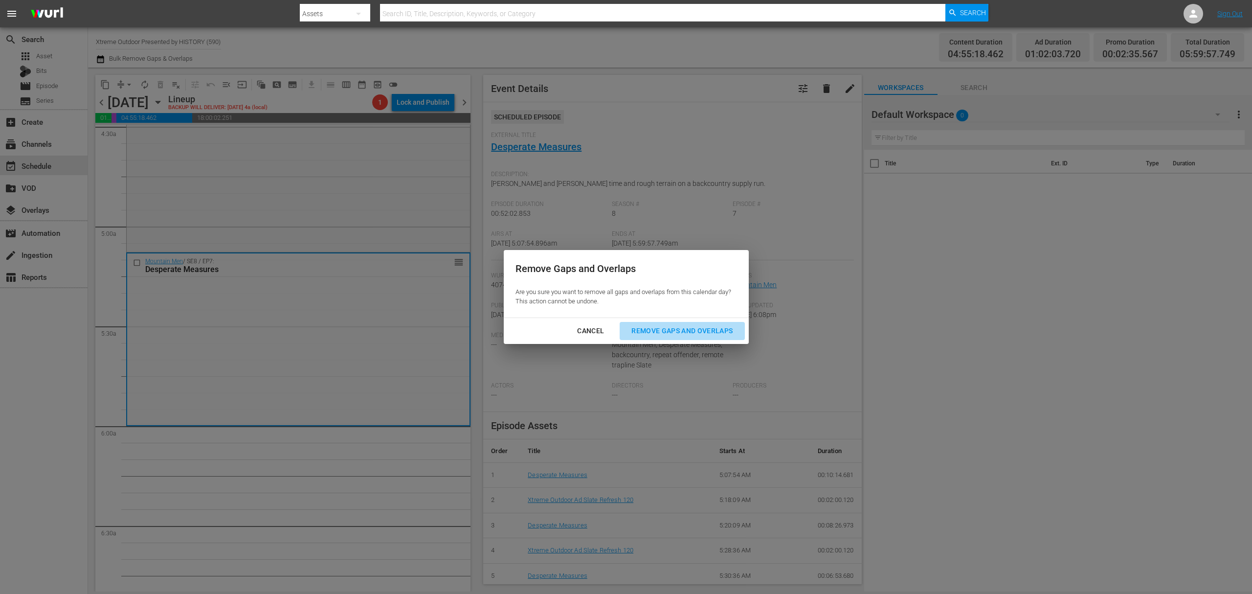
click at [675, 329] on div "Remove Gaps and Overlaps" at bounding box center [682, 331] width 117 height 12
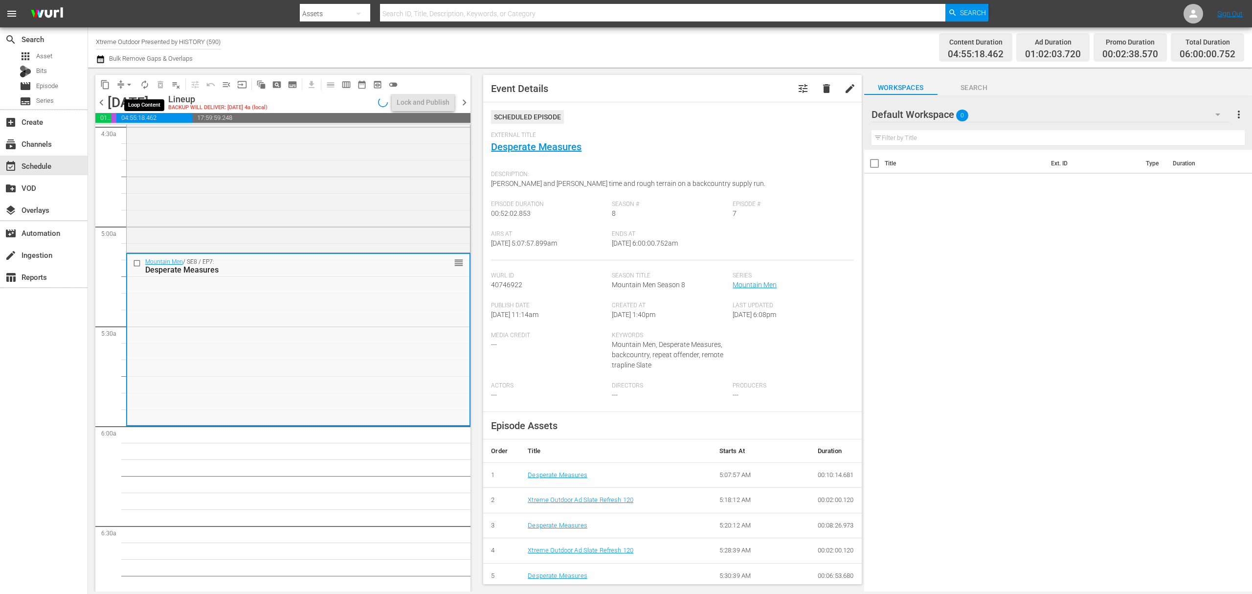
click at [146, 85] on span "autorenew_outlined" at bounding box center [145, 85] width 10 height 10
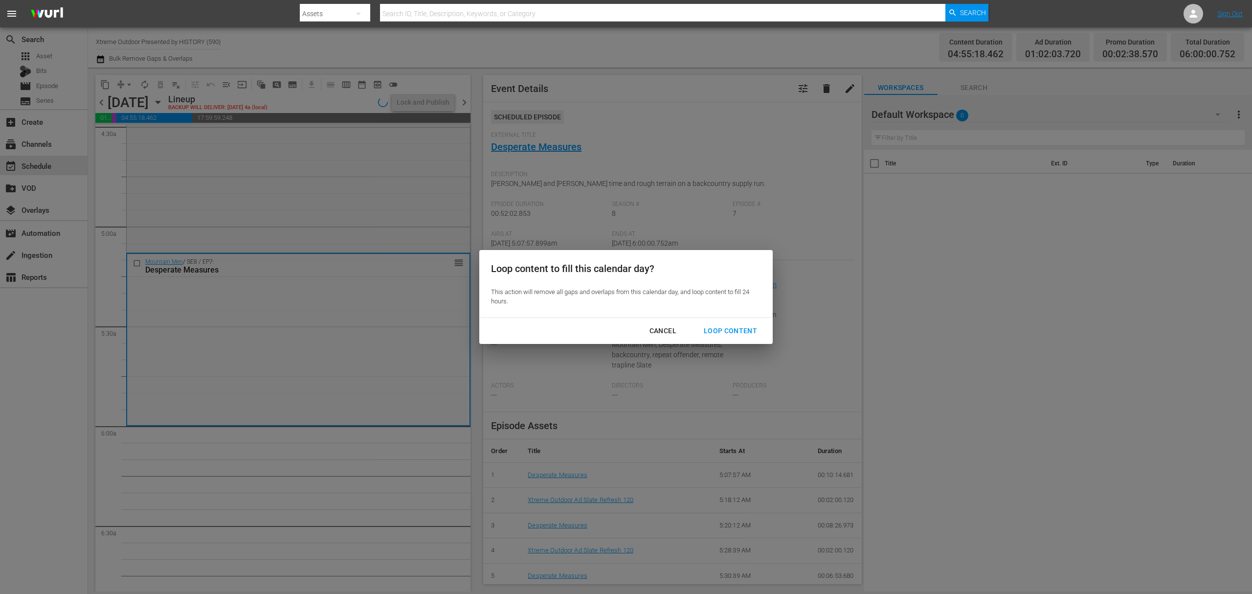
click at [731, 327] on div "Loop Content" at bounding box center [730, 331] width 69 height 12
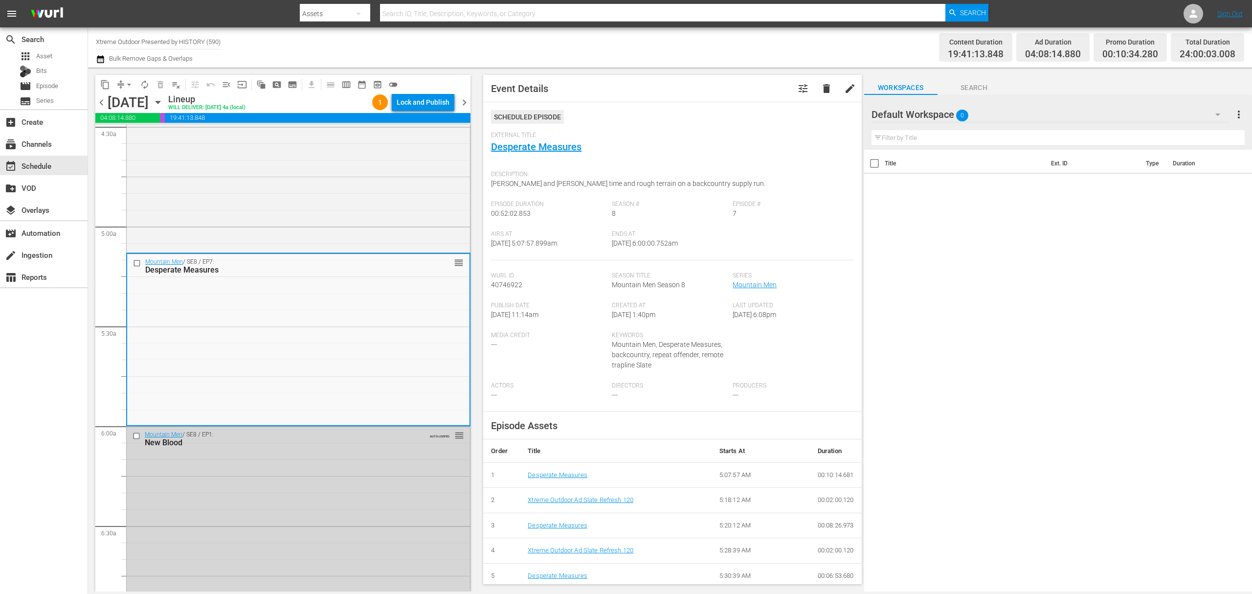
click at [432, 104] on div "Lock and Publish" at bounding box center [423, 102] width 53 height 18
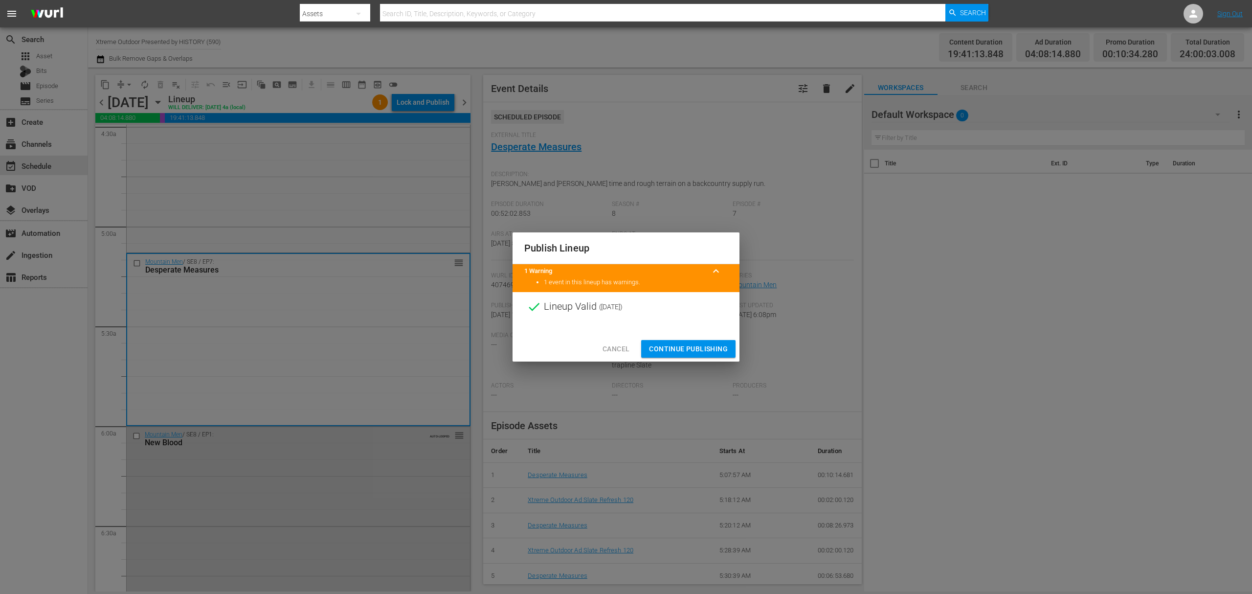
click at [703, 349] on span "Continue Publishing" at bounding box center [688, 349] width 79 height 12
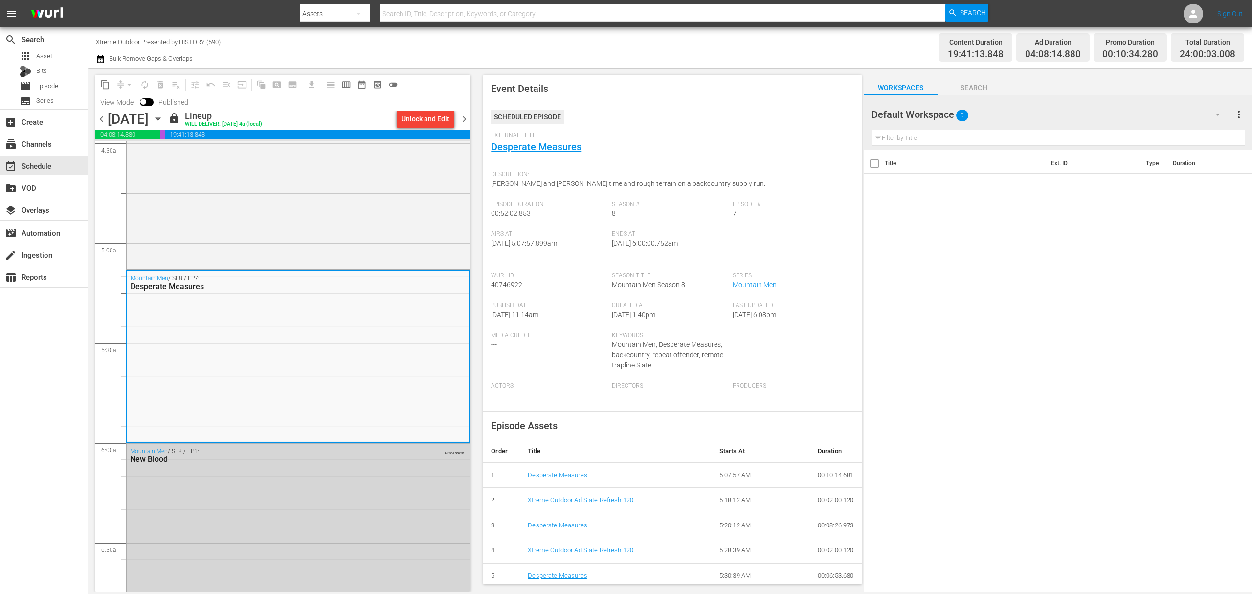
click at [463, 117] on span "chevron_right" at bounding box center [464, 119] width 12 height 12
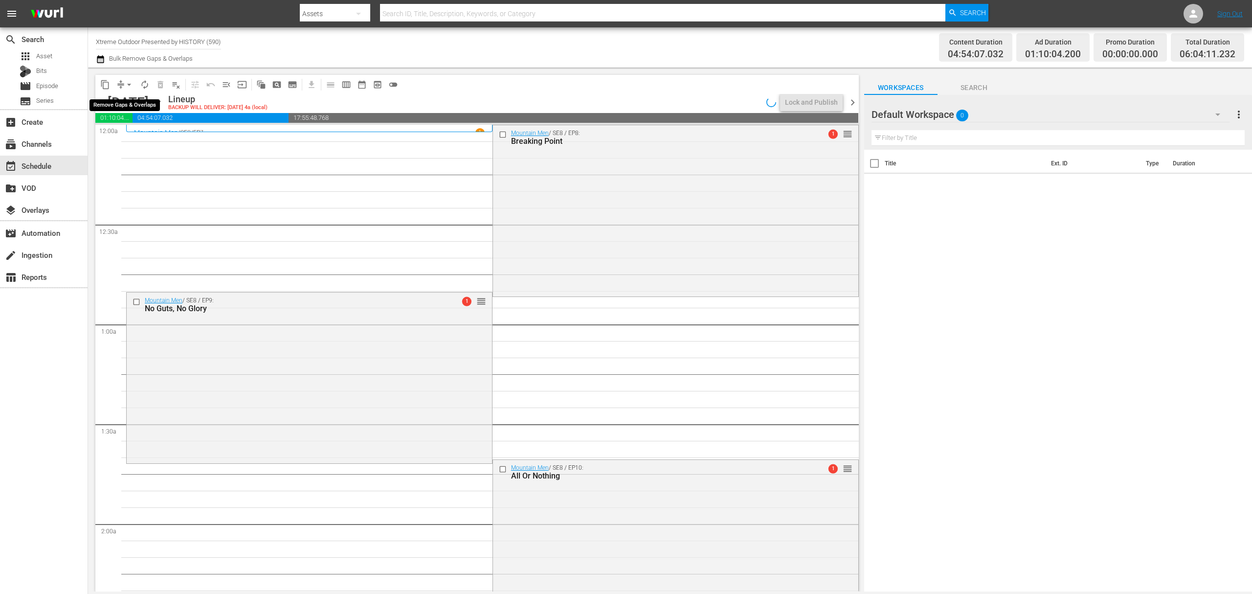
click at [123, 80] on button "arrow_drop_down" at bounding box center [129, 85] width 16 height 16
click at [119, 100] on li "Align to Midnight" at bounding box center [129, 104] width 103 height 16
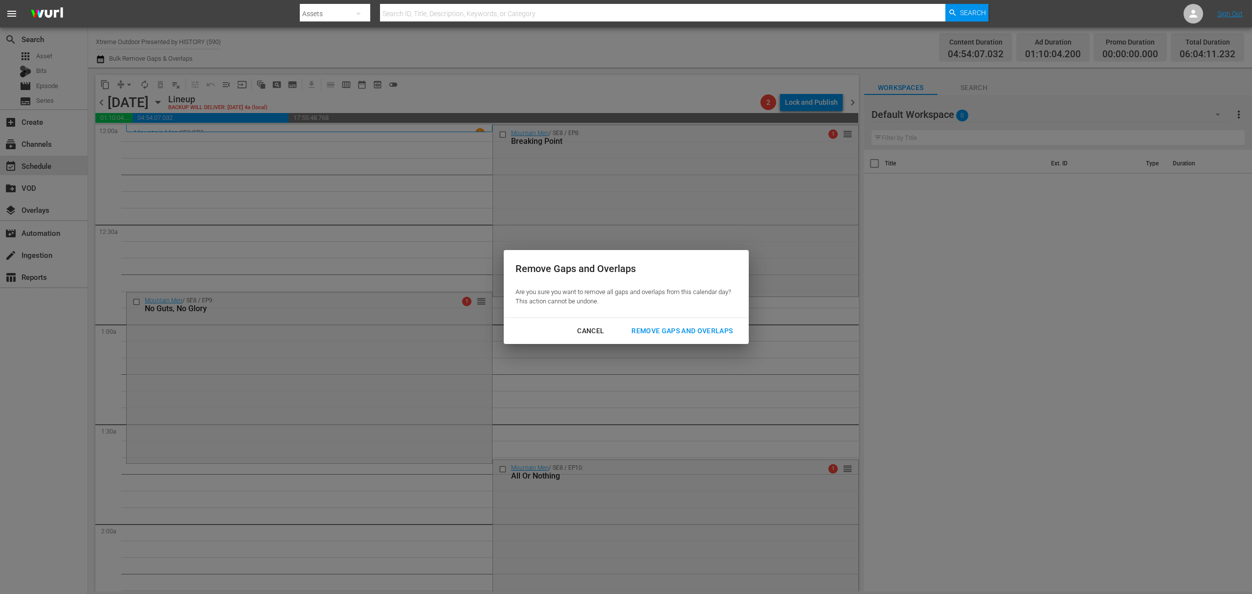
click at [670, 331] on div "Remove Gaps and Overlaps" at bounding box center [682, 331] width 117 height 12
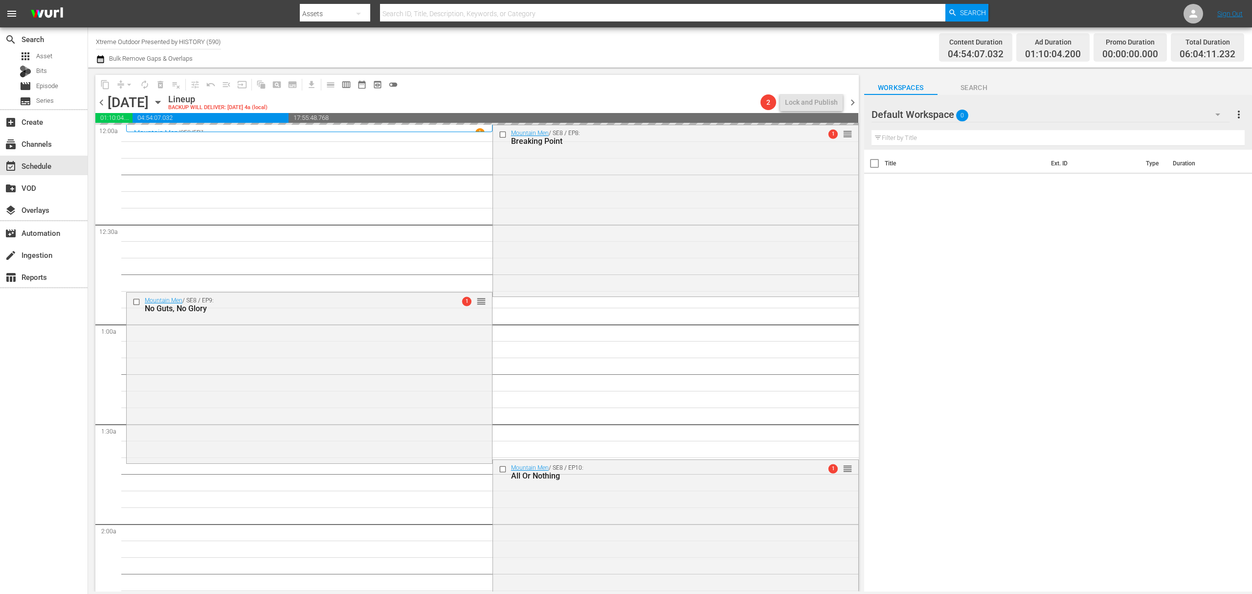
click at [679, 219] on div "Mountain Men / SE8 / EP8: Breaking Point 1 reorder" at bounding box center [675, 209] width 365 height 169
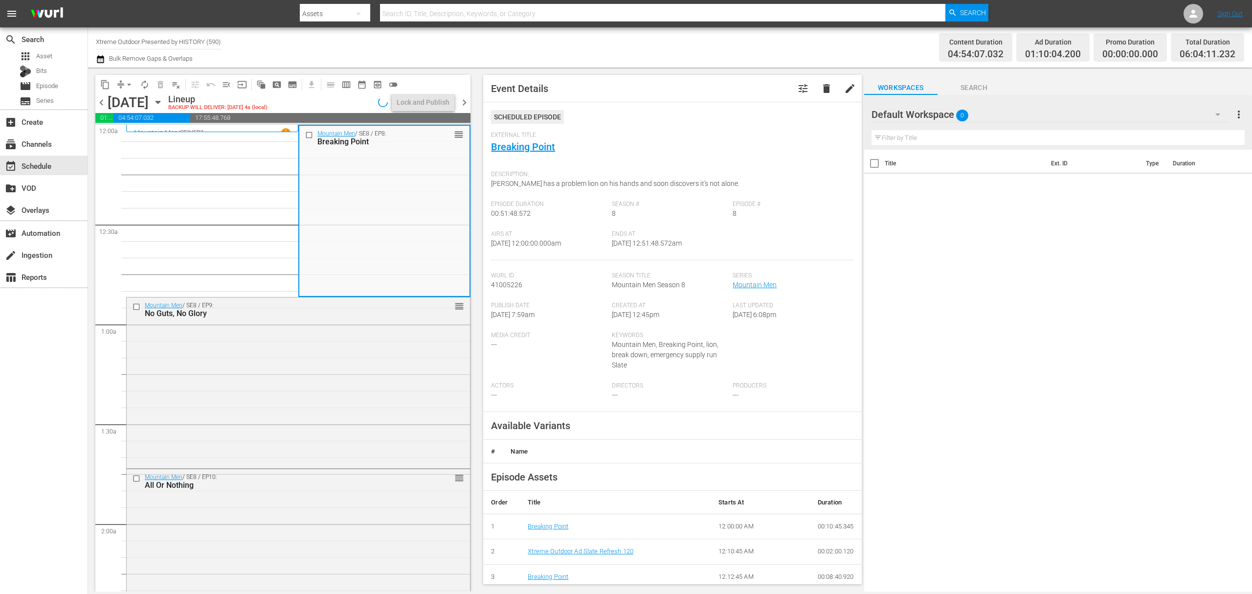
click at [393, 362] on div "Mountain Men / SE8 / EP9: No Guts, No Glory reorder" at bounding box center [298, 381] width 343 height 169
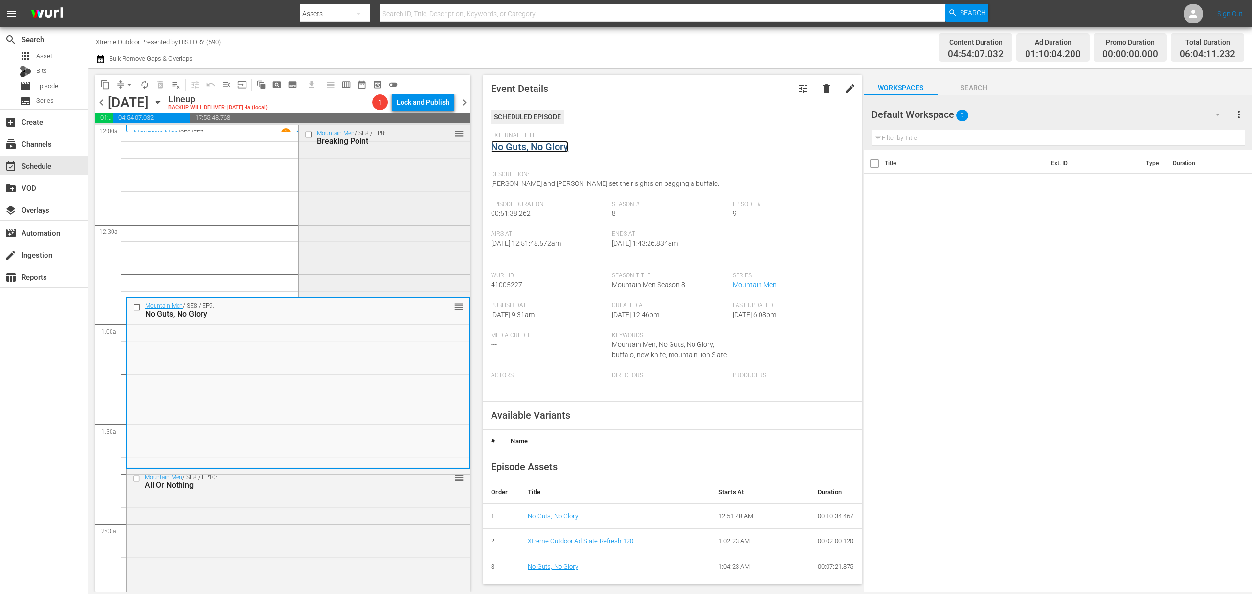
scroll to position [65, 0]
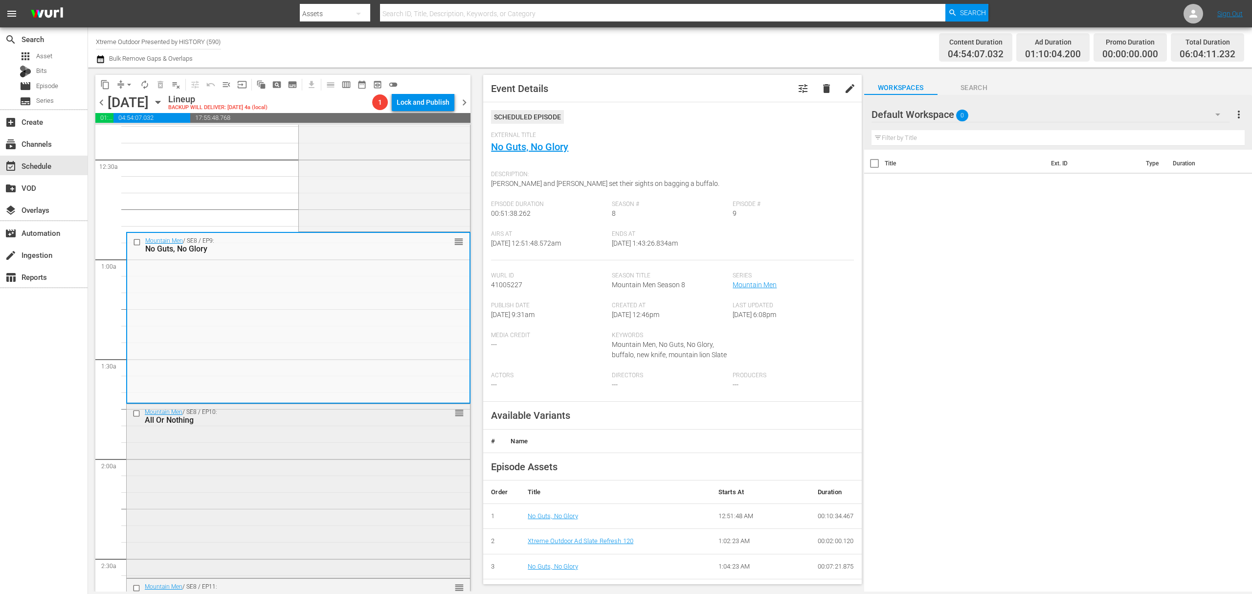
click at [357, 419] on div "All Or Nothing" at bounding box center [281, 419] width 273 height 9
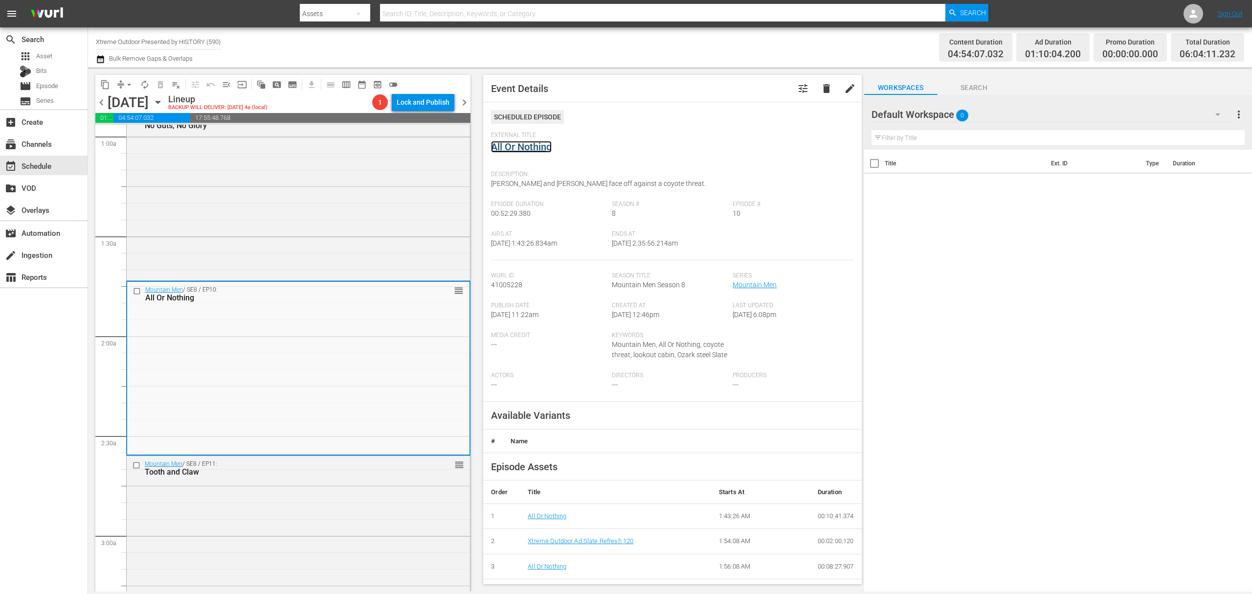
scroll to position [326, 0]
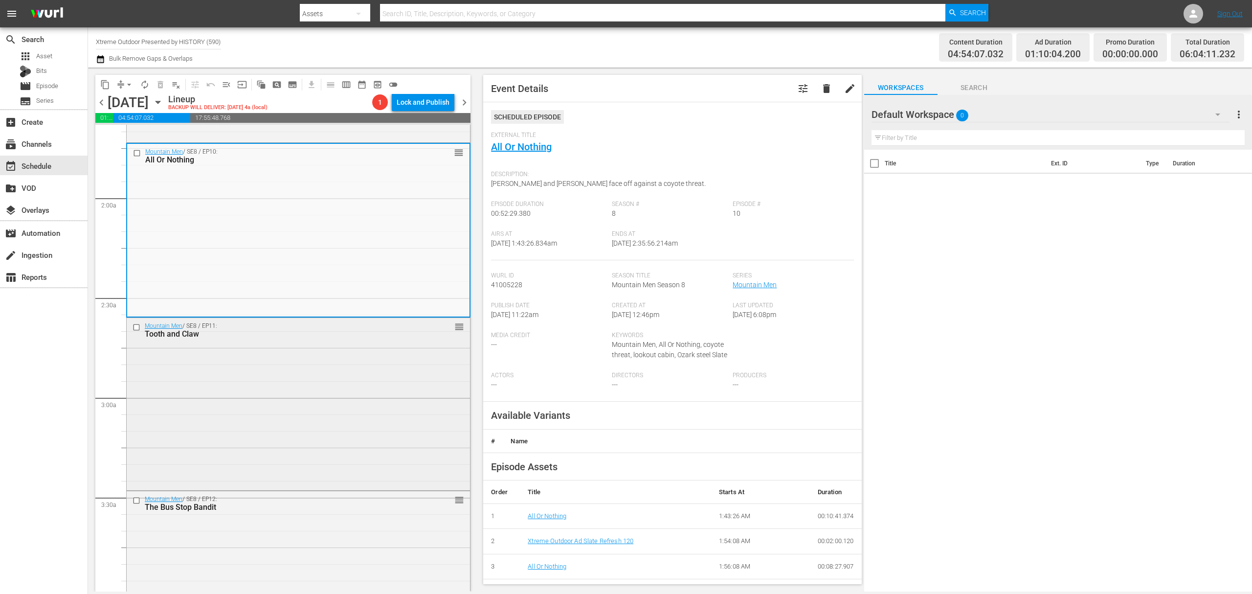
drag, startPoint x: 349, startPoint y: 349, endPoint x: 350, endPoint y: 360, distance: 11.8
click at [350, 360] on div "Mountain Men / SE8 / EP11: Tooth and Claw reorder" at bounding box center [298, 403] width 343 height 170
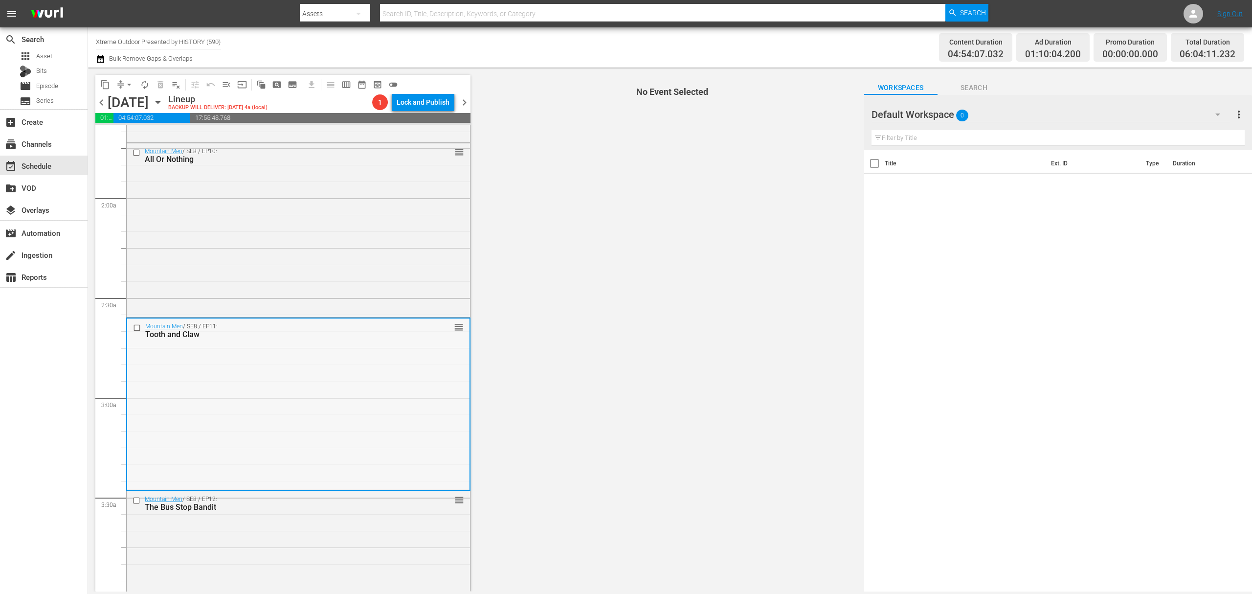
click at [401, 394] on div "Mountain Men / SE8 / EP11: Tooth and Claw reorder" at bounding box center [298, 403] width 342 height 170
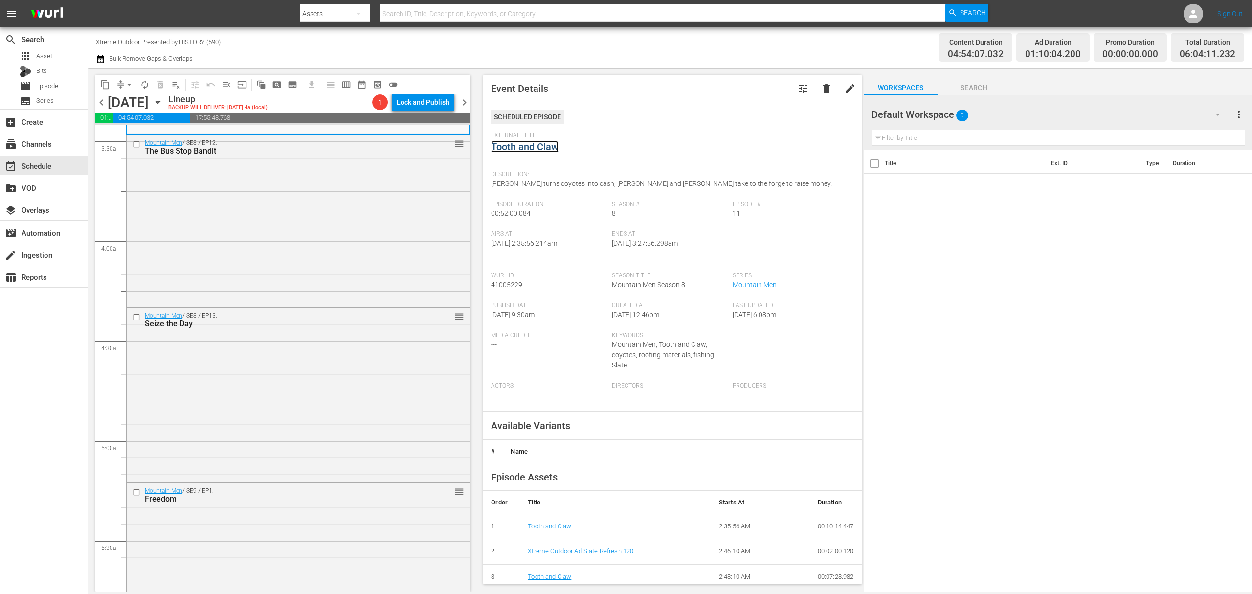
scroll to position [717, 0]
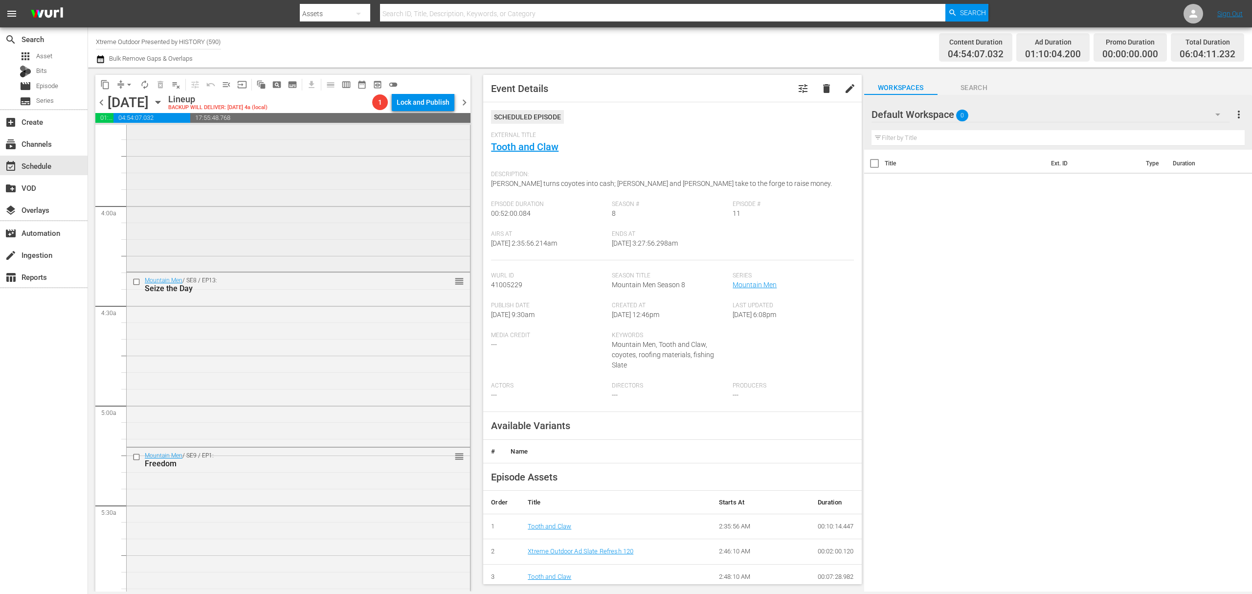
click at [364, 197] on div "Mountain Men / SE8 / EP12: The Bus Stop Bandit reorder" at bounding box center [298, 185] width 343 height 170
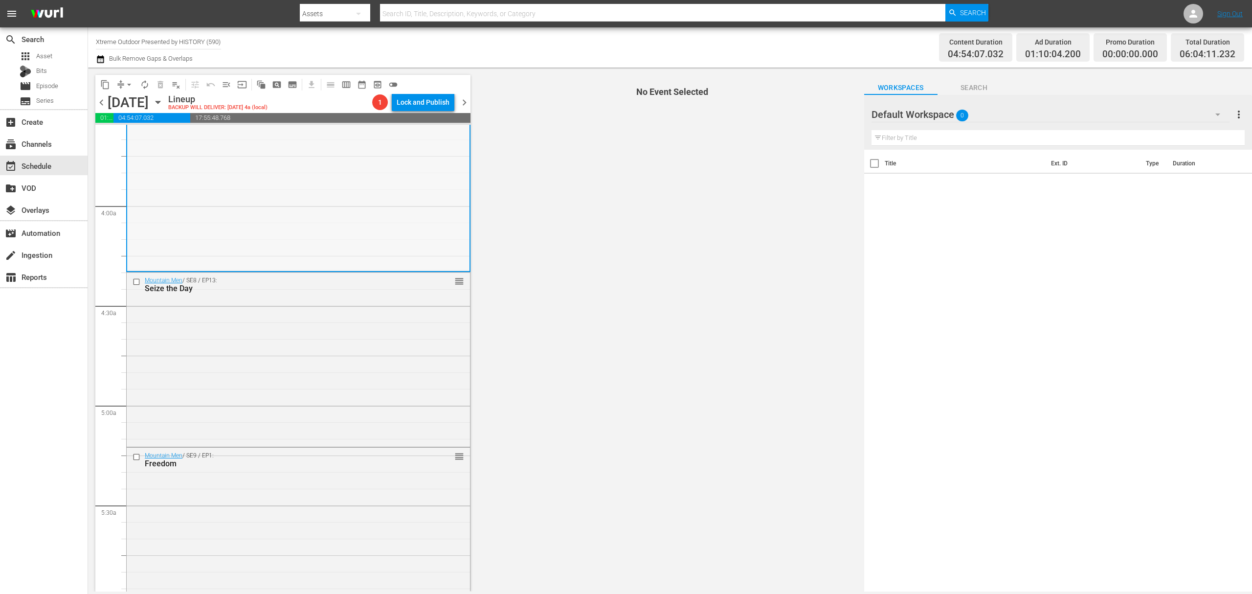
click at [423, 203] on div "Mountain Men / SE8 / EP12: The Bus Stop Bandit reorder" at bounding box center [298, 185] width 342 height 170
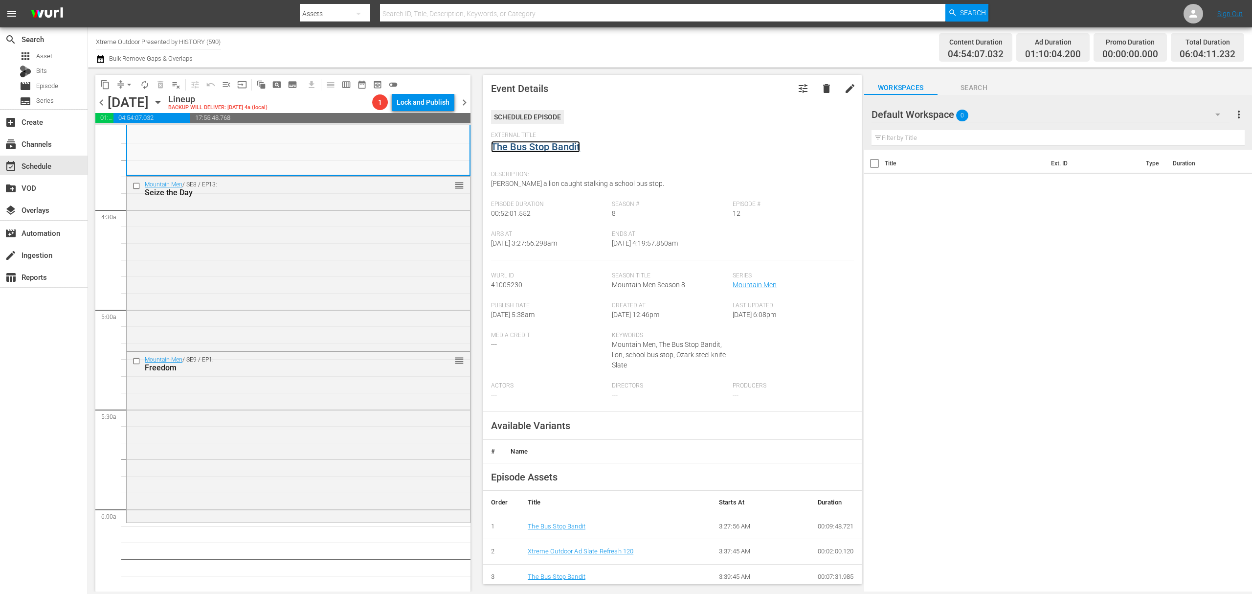
scroll to position [848, 0]
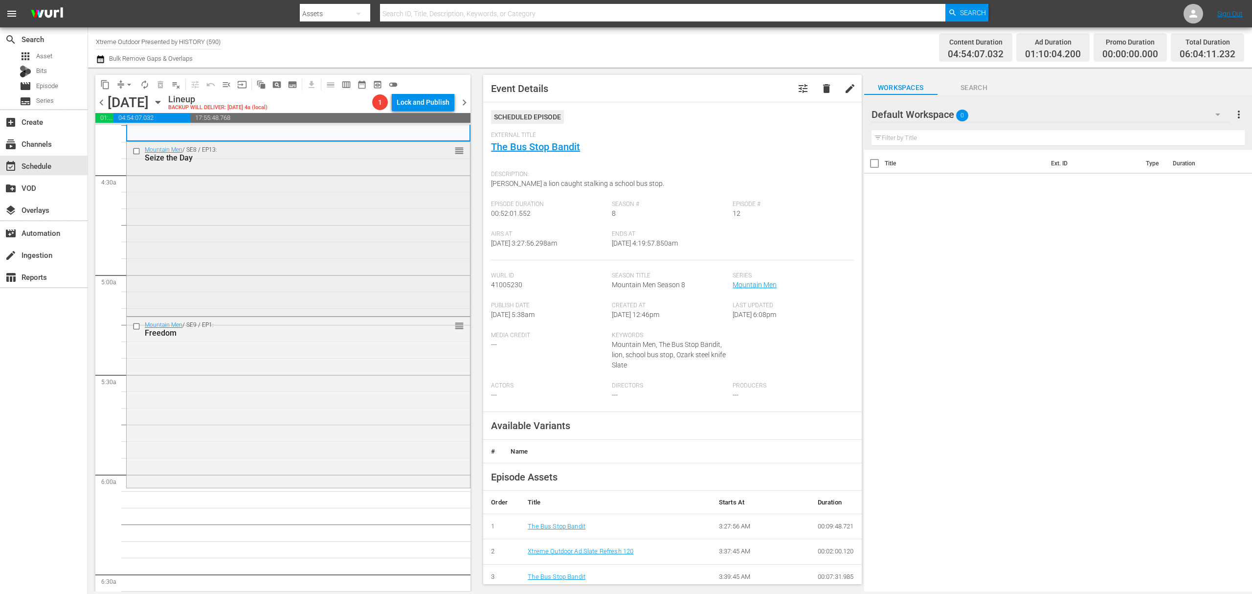
click at [354, 211] on div "Mountain Men / SE8 / EP13: Seize the Day reorder" at bounding box center [298, 228] width 343 height 172
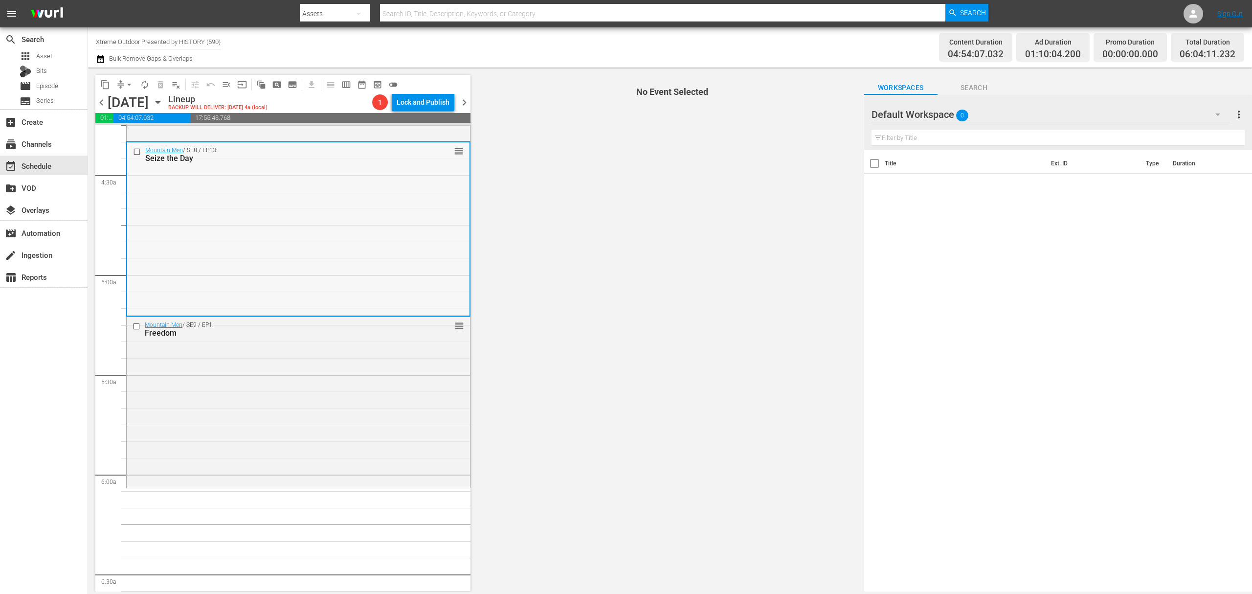
click at [393, 191] on div "Mountain Men / SE8 / EP13: Seize the Day reorder" at bounding box center [298, 228] width 342 height 172
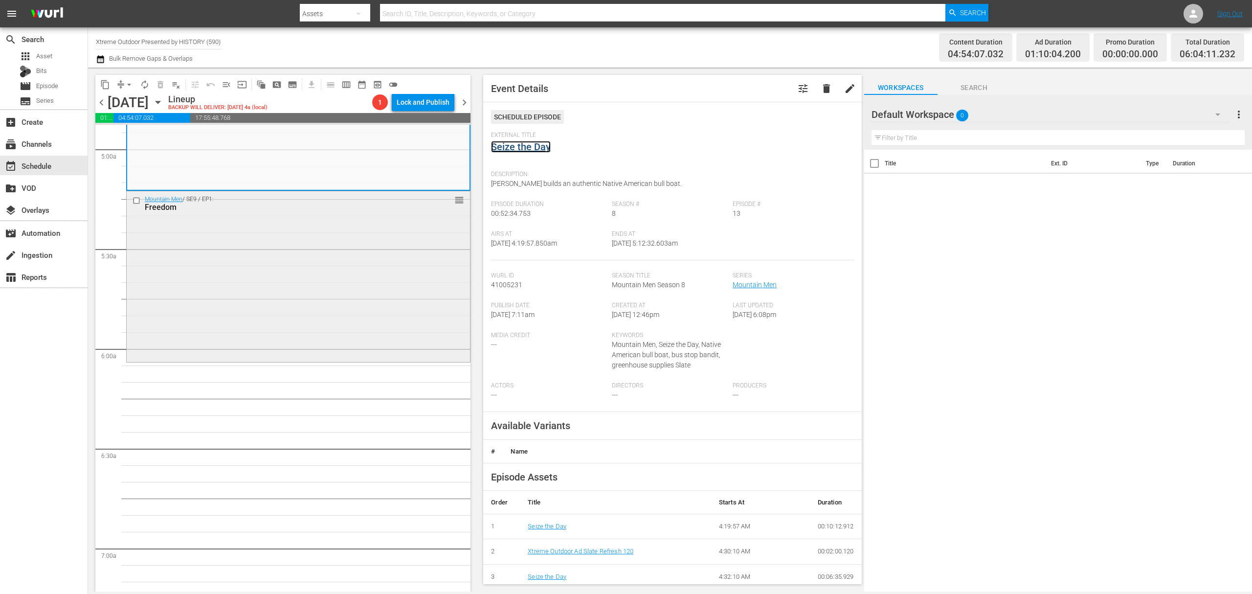
scroll to position [978, 0]
click at [349, 297] on div "Mountain Men / SE9 / EP1: Freedom reorder" at bounding box center [298, 270] width 343 height 169
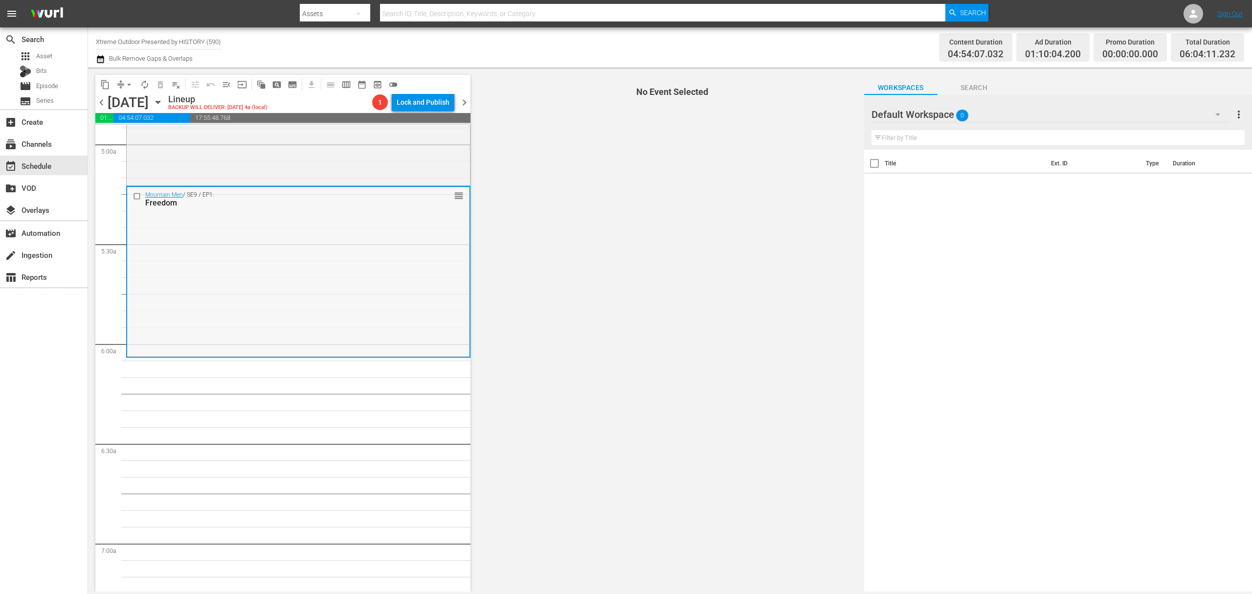
click at [350, 240] on div "Mountain Men / SE9 / EP1: Freedom reorder" at bounding box center [298, 271] width 342 height 169
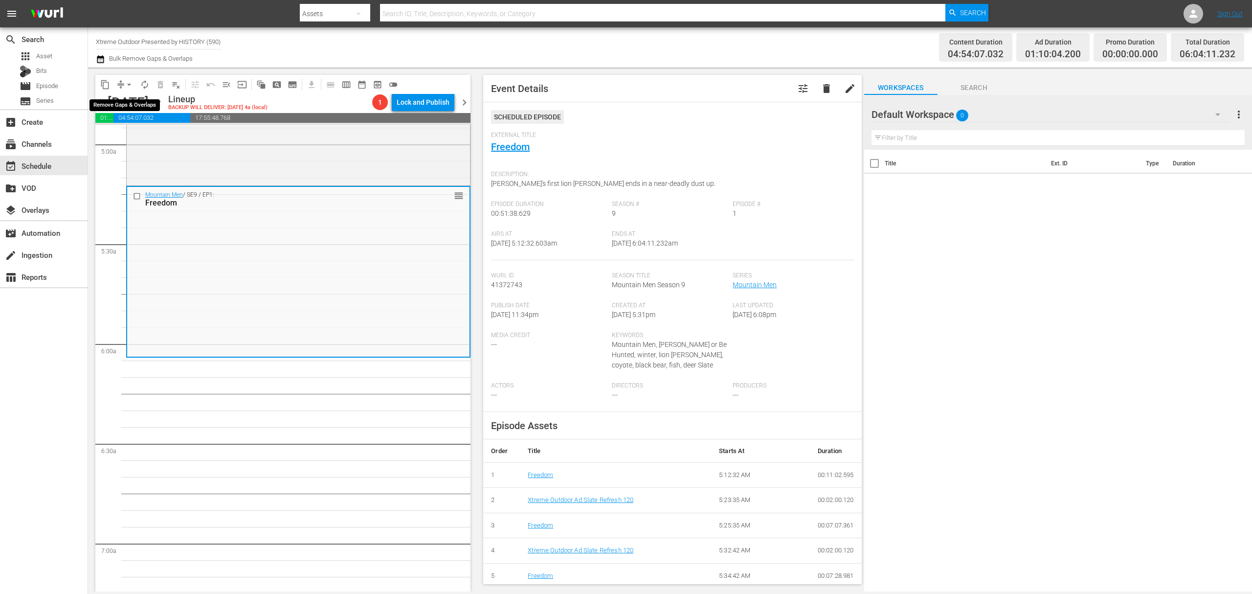
click at [122, 85] on button "arrow_drop_down" at bounding box center [129, 85] width 16 height 16
click at [120, 104] on li "Align to Midnight" at bounding box center [129, 104] width 103 height 16
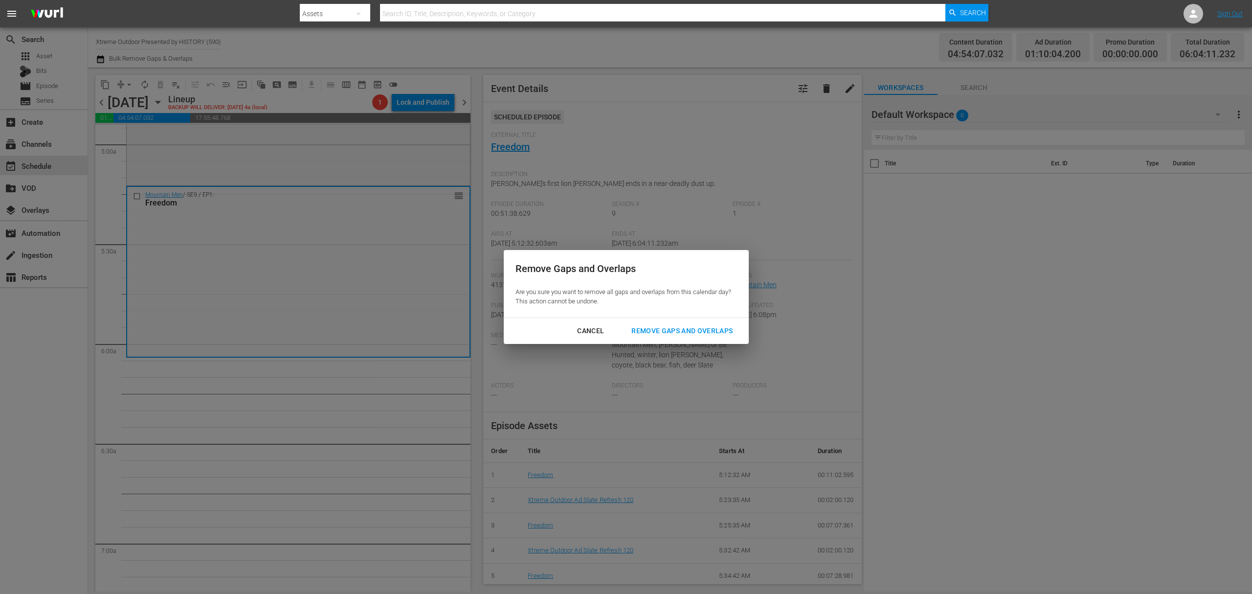
click at [664, 331] on div "Remove Gaps and Overlaps" at bounding box center [682, 331] width 117 height 12
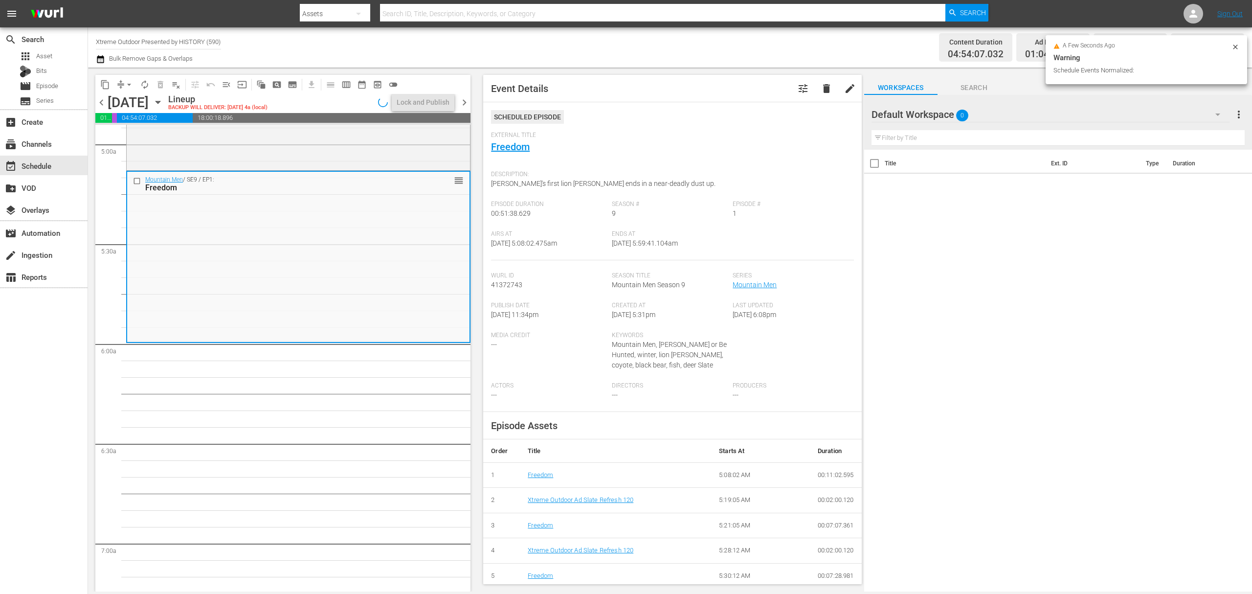
scroll to position [994, 0]
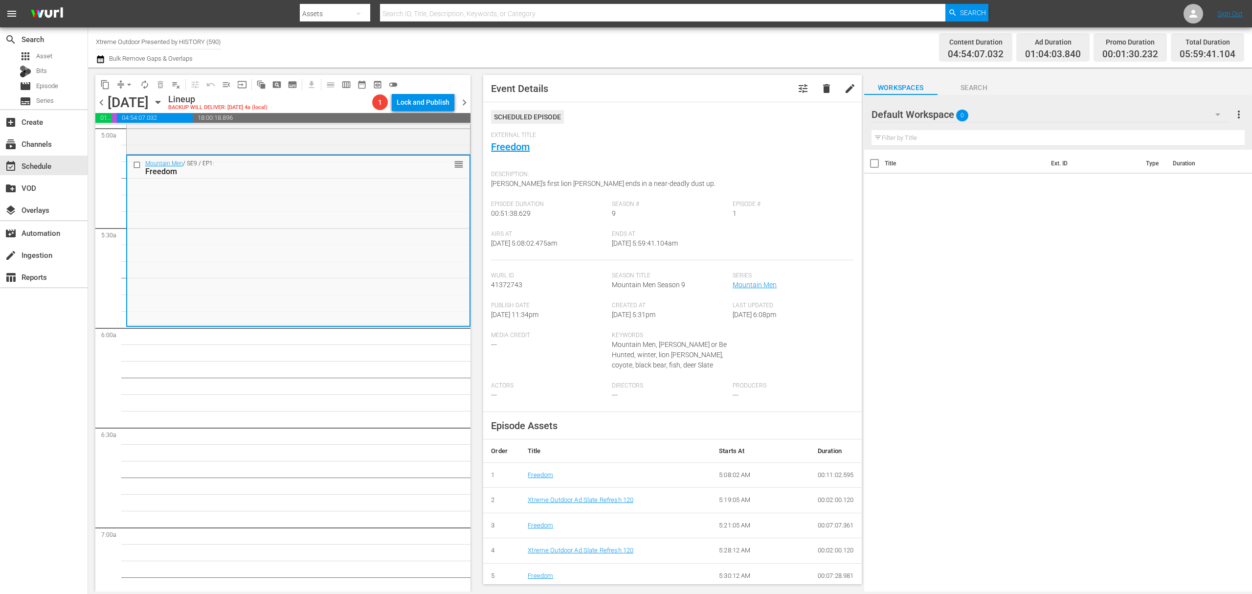
click at [122, 83] on button "arrow_drop_down" at bounding box center [129, 85] width 16 height 16
click at [122, 98] on li "Align to Midnight" at bounding box center [129, 104] width 103 height 16
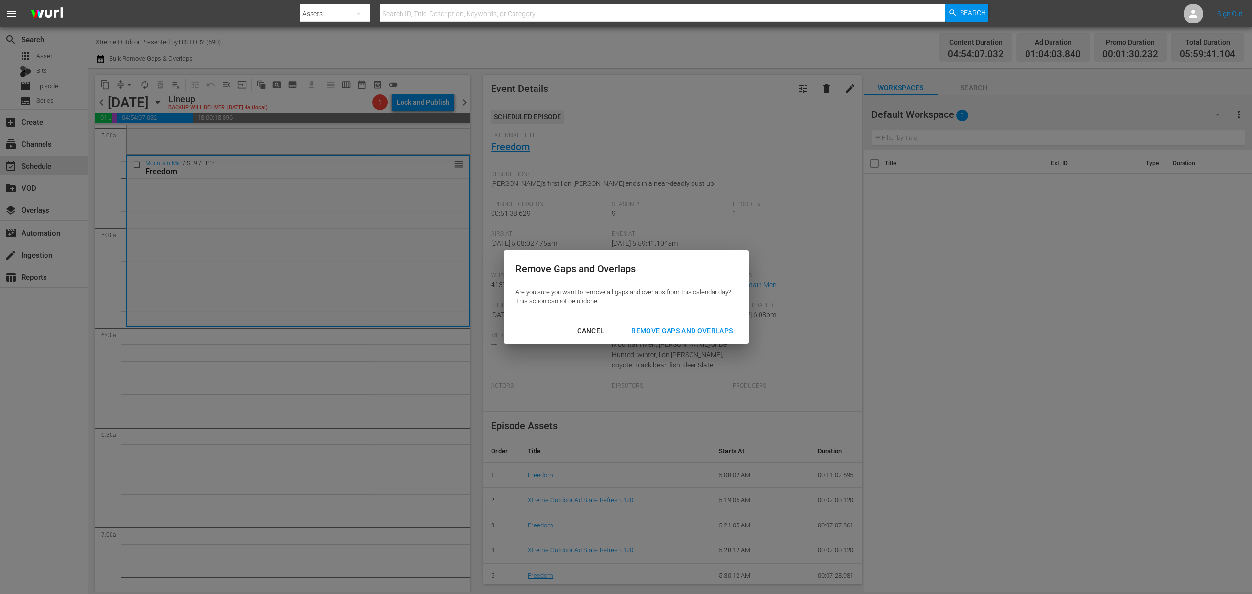
click at [671, 330] on div "Remove Gaps and Overlaps" at bounding box center [682, 331] width 117 height 12
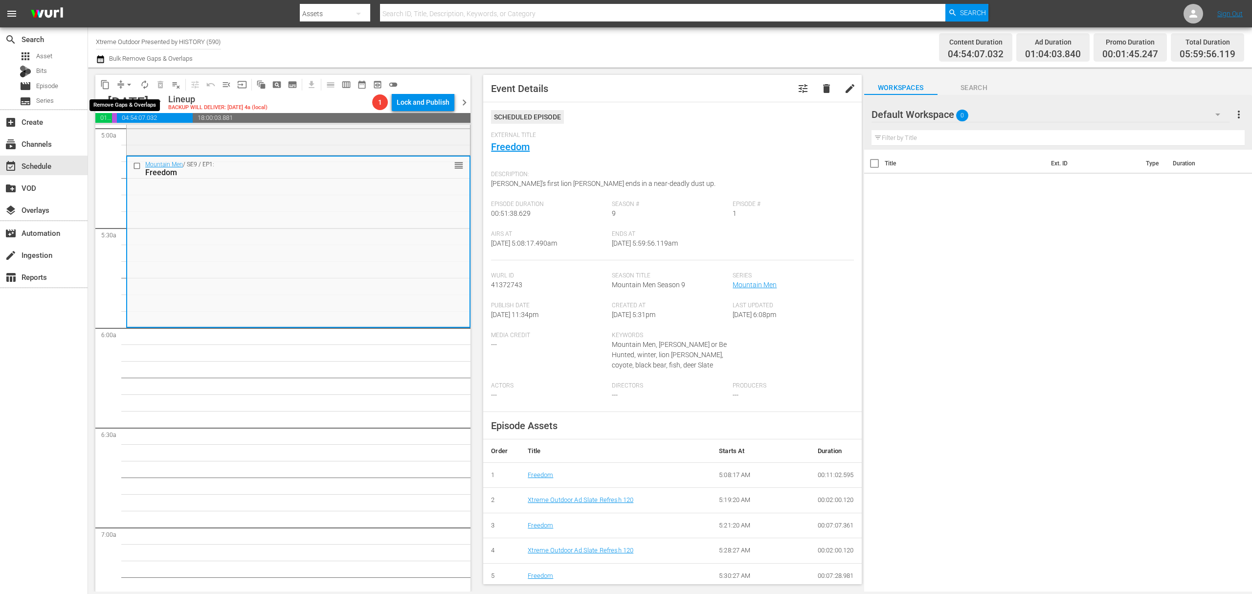
click at [126, 87] on span "arrow_drop_down" at bounding box center [129, 85] width 10 height 10
click at [123, 104] on li "Align to Midnight" at bounding box center [129, 104] width 103 height 16
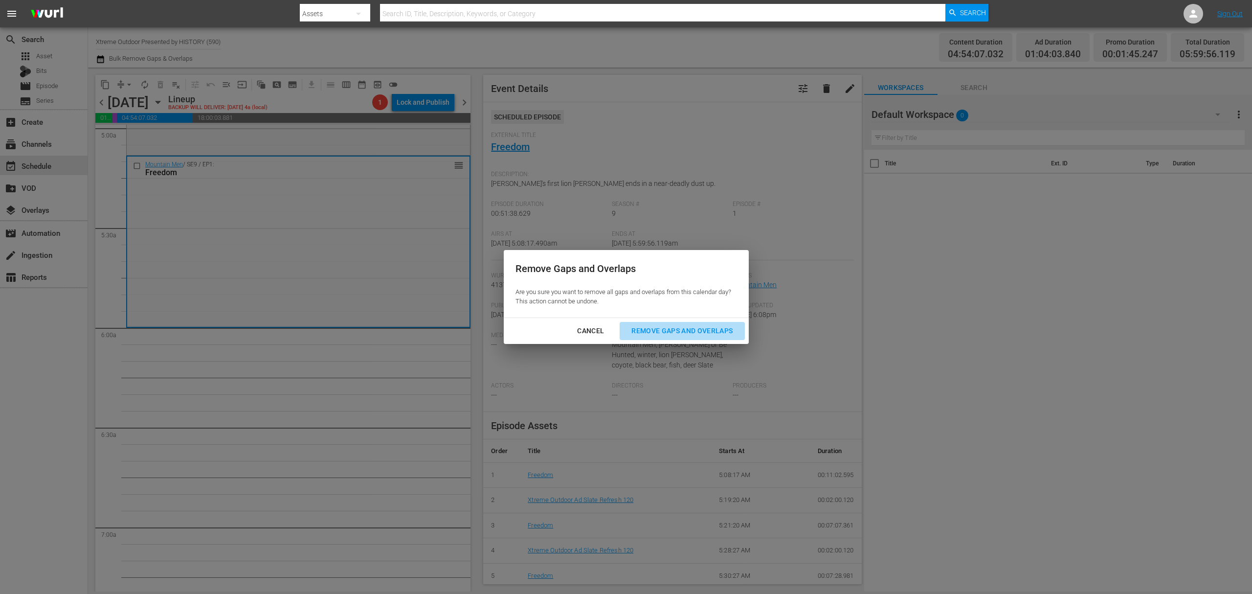
click at [686, 324] on button "Remove Gaps and Overlaps" at bounding box center [682, 331] width 125 height 18
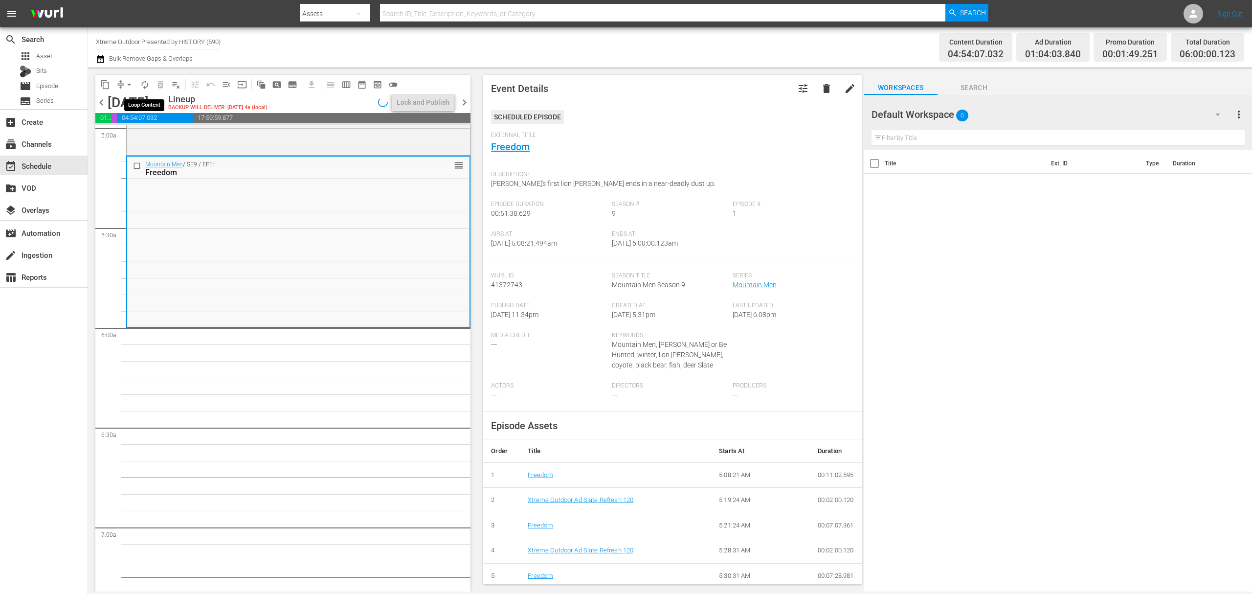
click at [145, 83] on span "autorenew_outlined" at bounding box center [145, 85] width 10 height 10
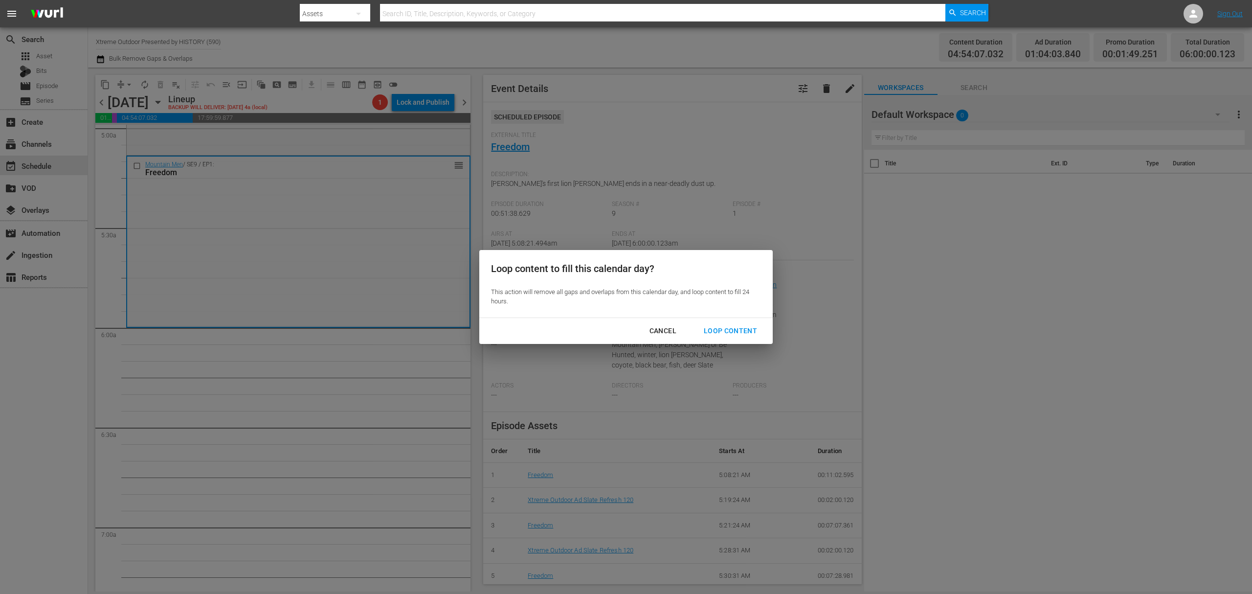
click at [746, 331] on div "Loop Content" at bounding box center [730, 331] width 69 height 12
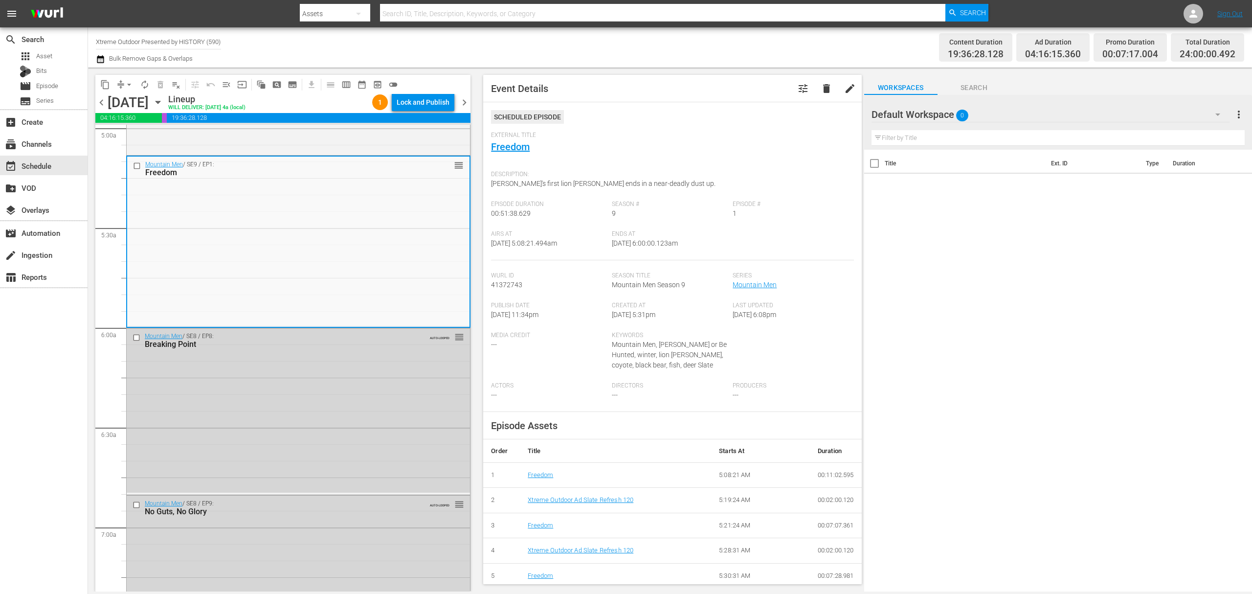
click at [432, 102] on div "Lock and Publish" at bounding box center [423, 102] width 53 height 18
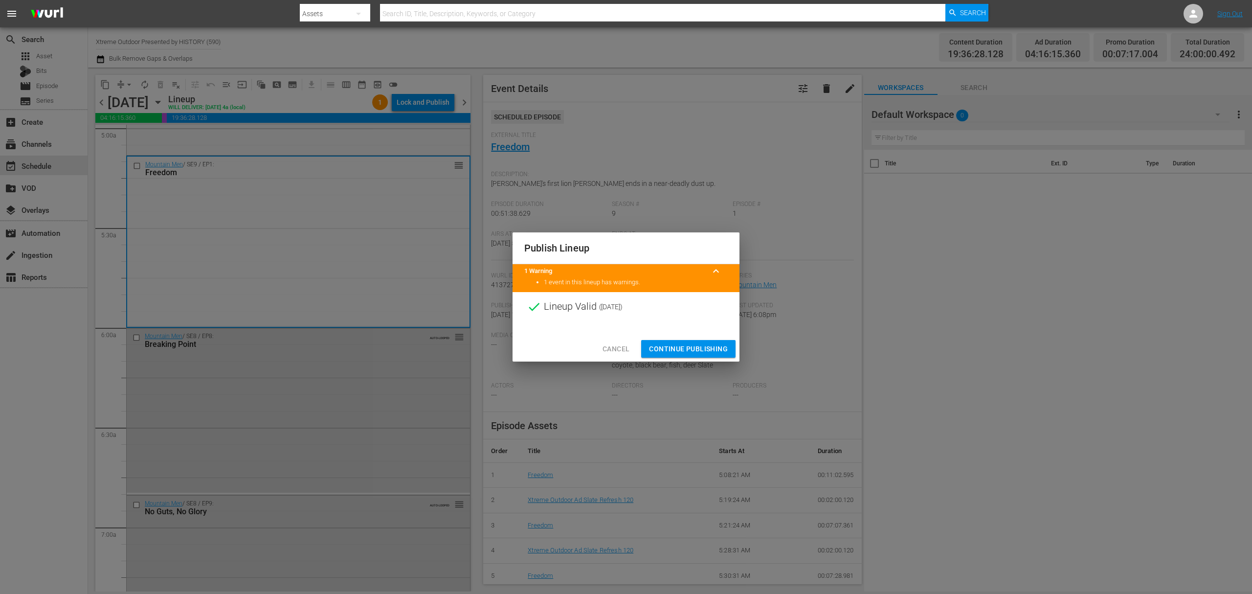
click at [700, 343] on span "Continue Publishing" at bounding box center [688, 349] width 79 height 12
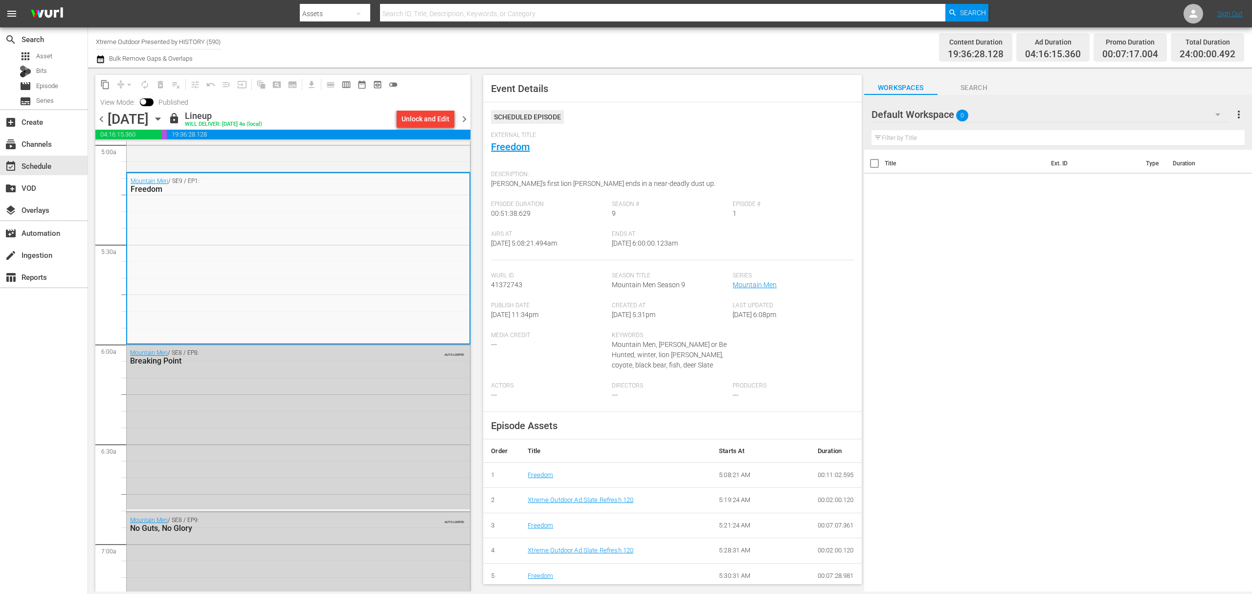
click at [1200, 405] on div "Title Ext. ID Type Duration" at bounding box center [1058, 371] width 388 height 443
click at [462, 119] on span "chevron_right" at bounding box center [464, 119] width 12 height 12
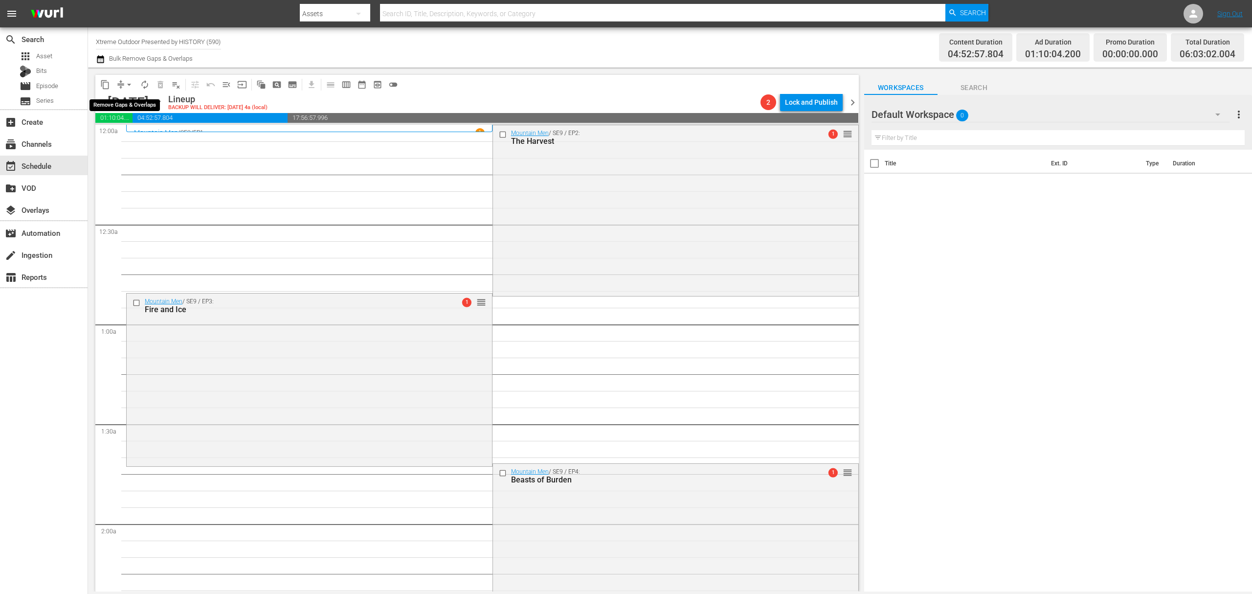
click at [123, 80] on button "arrow_drop_down" at bounding box center [129, 85] width 16 height 16
click at [145, 103] on li "Align to Midnight" at bounding box center [129, 104] width 103 height 16
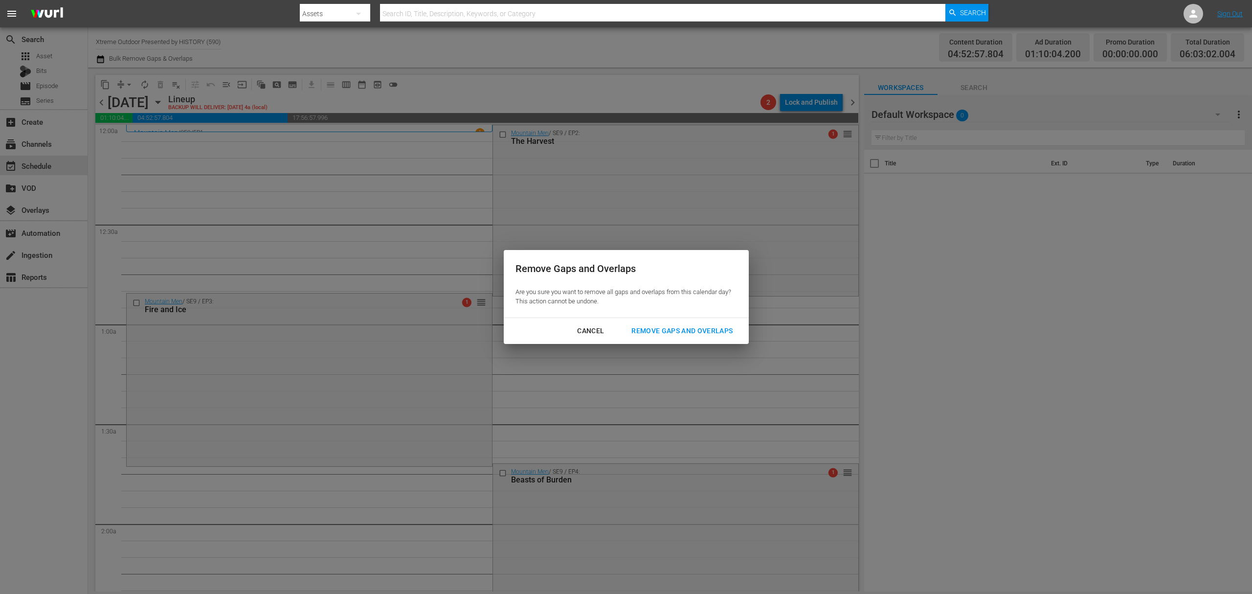
click at [683, 323] on button "Remove Gaps and Overlaps" at bounding box center [682, 331] width 125 height 18
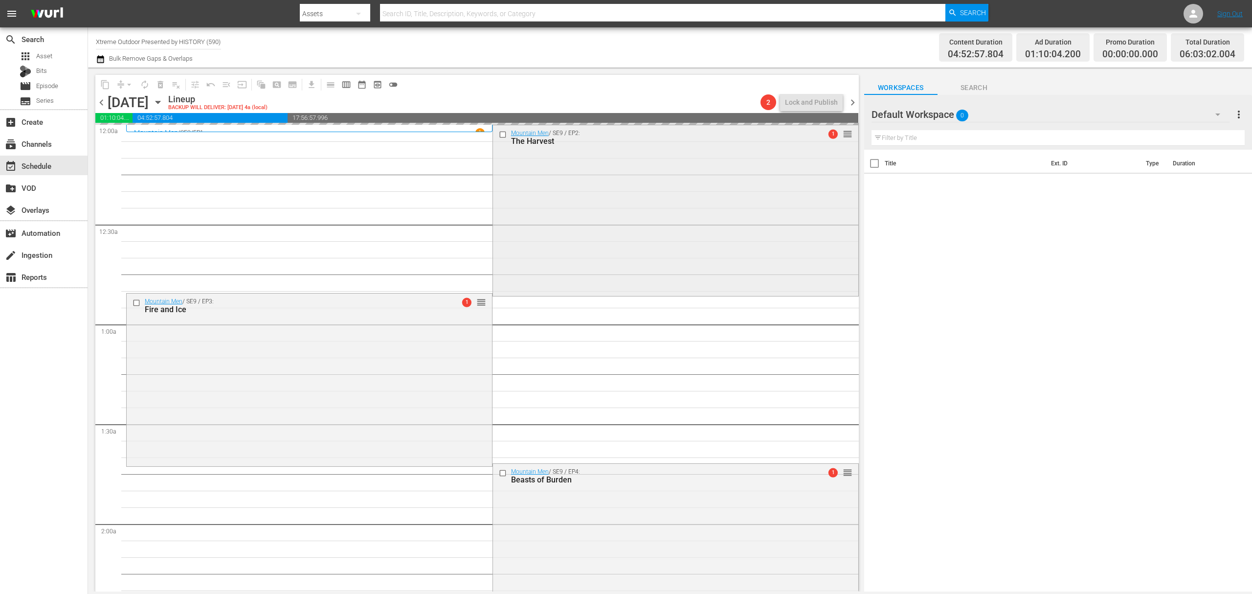
click at [621, 214] on div "Mountain Men / SE9 / EP2: The Harvest 1 reorder" at bounding box center [675, 209] width 365 height 169
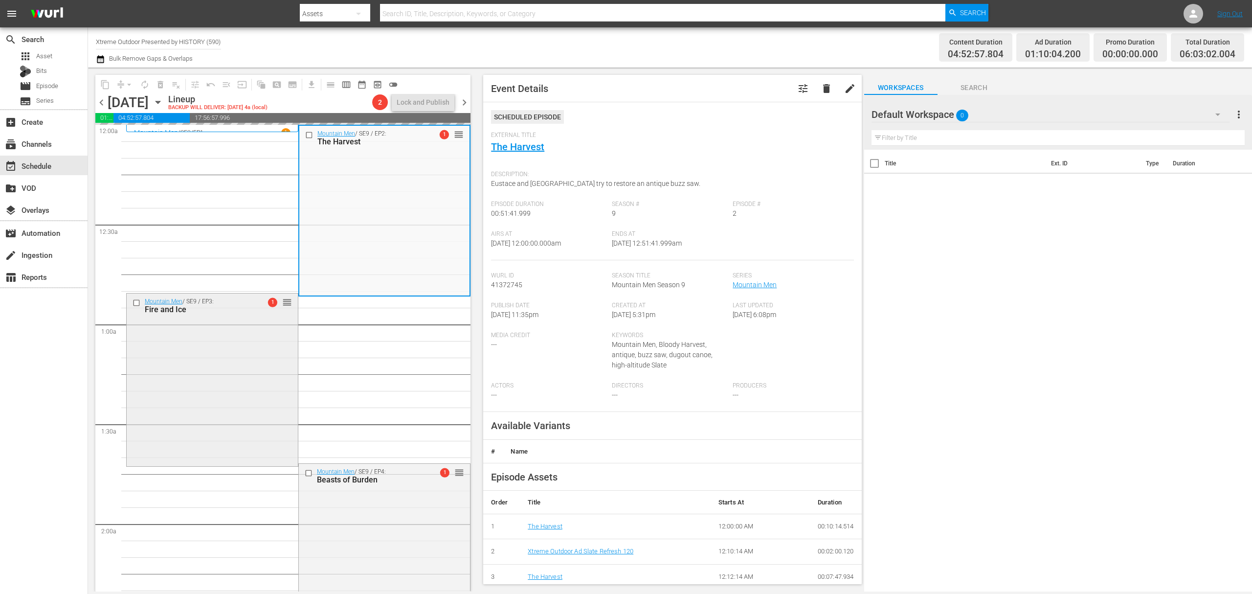
click at [240, 350] on div "Mountain Men / SE9 / EP3: Fire and Ice 1 reorder" at bounding box center [212, 378] width 171 height 170
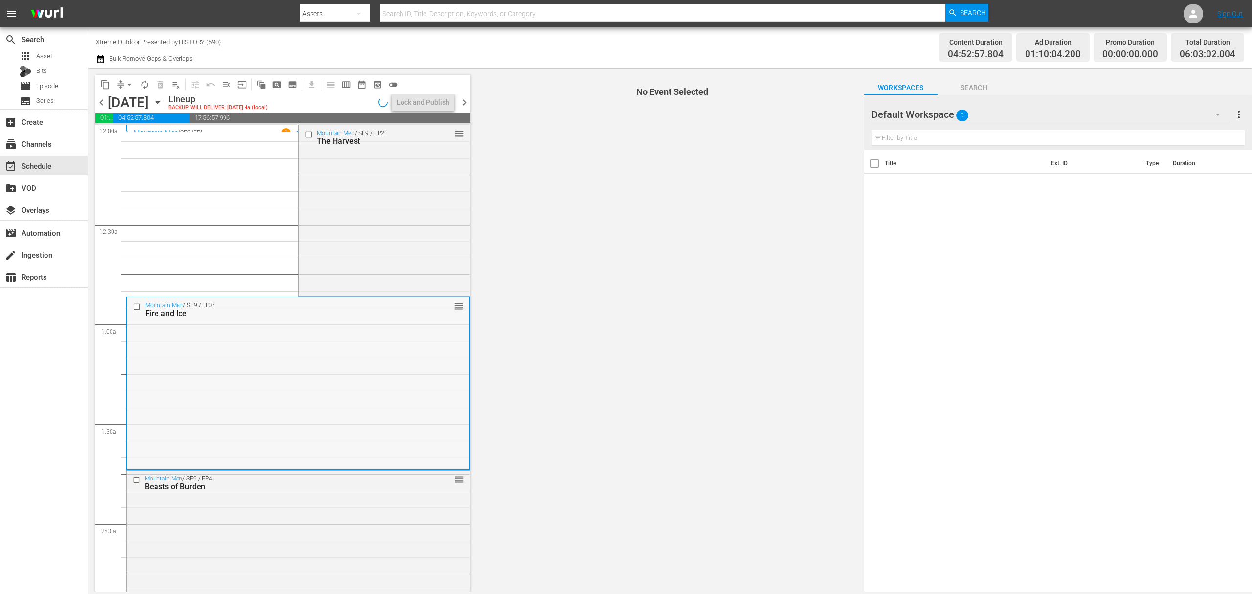
click at [302, 385] on div "Mountain Men / SE9 / EP3: Fire and Ice reorder" at bounding box center [298, 382] width 342 height 170
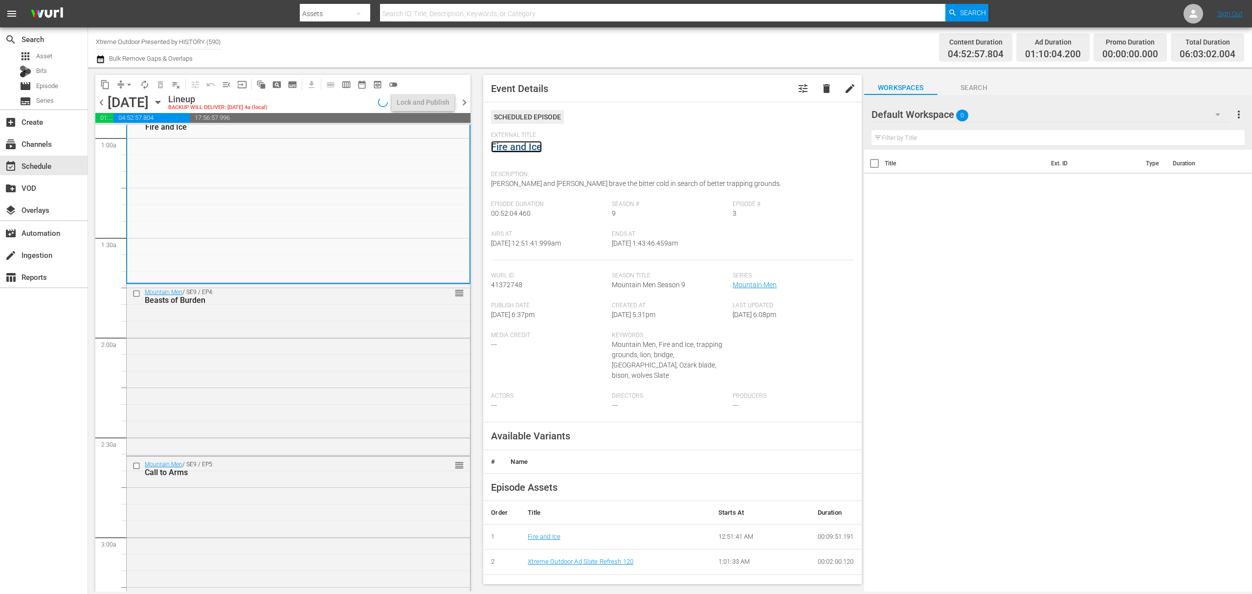
scroll to position [196, 0]
click at [366, 303] on div "Mountain Men / SE9 / EP4: Beasts of Burden reorder" at bounding box center [298, 360] width 343 height 170
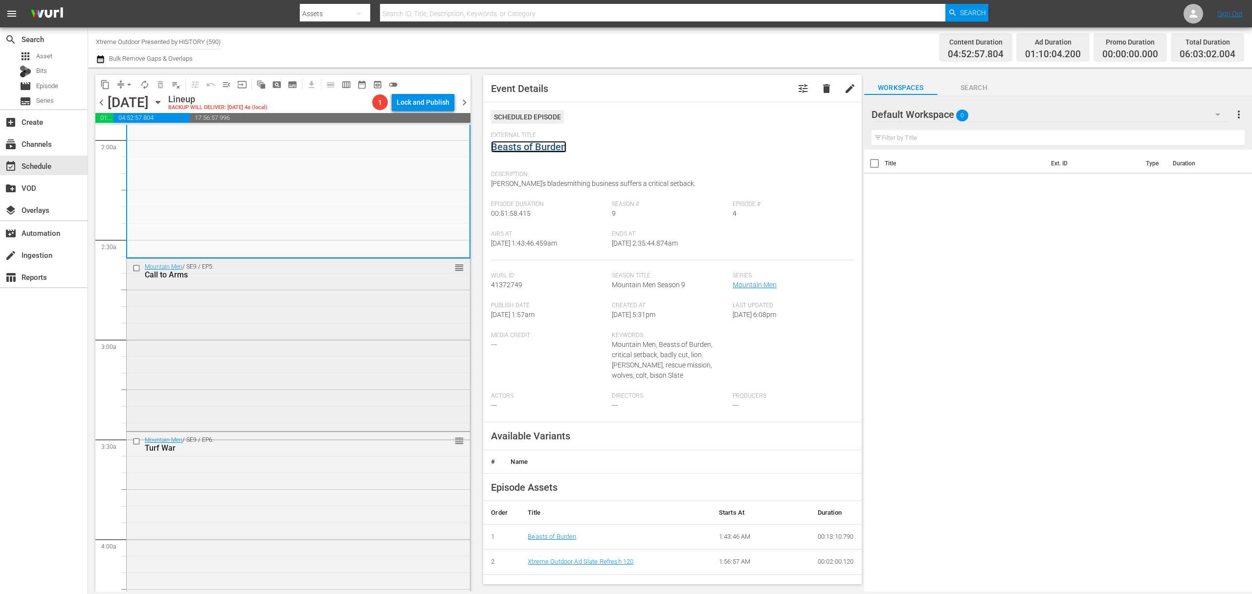
scroll to position [391, 0]
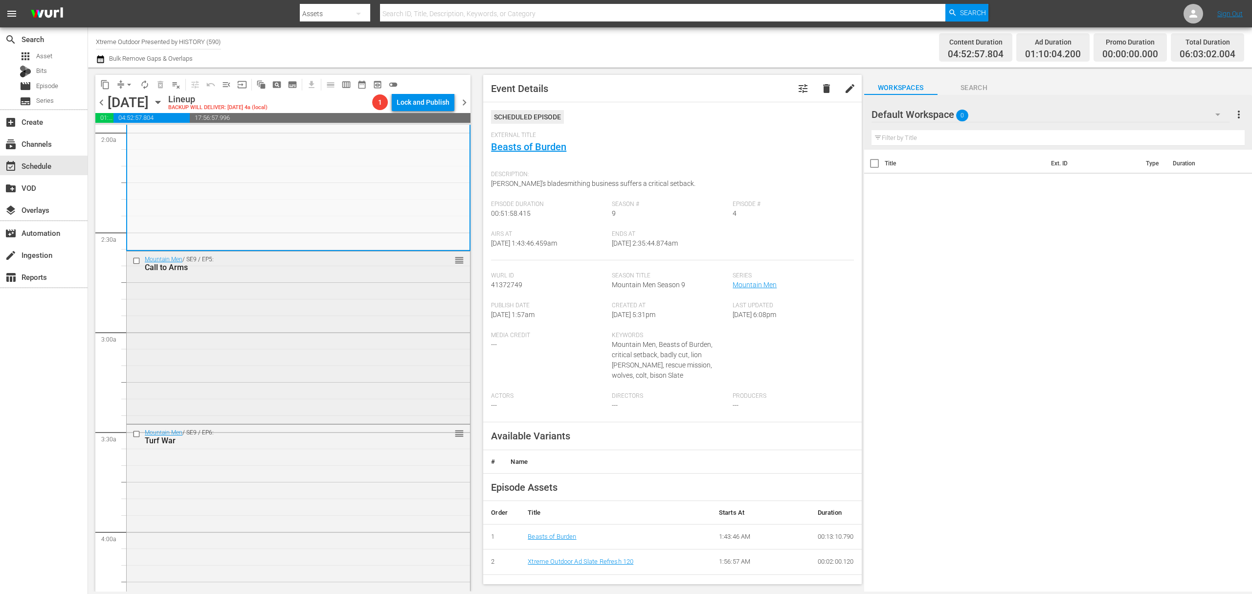
click at [330, 329] on div "Mountain Men / SE9 / EP5: Call to Arms reorder" at bounding box center [298, 336] width 343 height 170
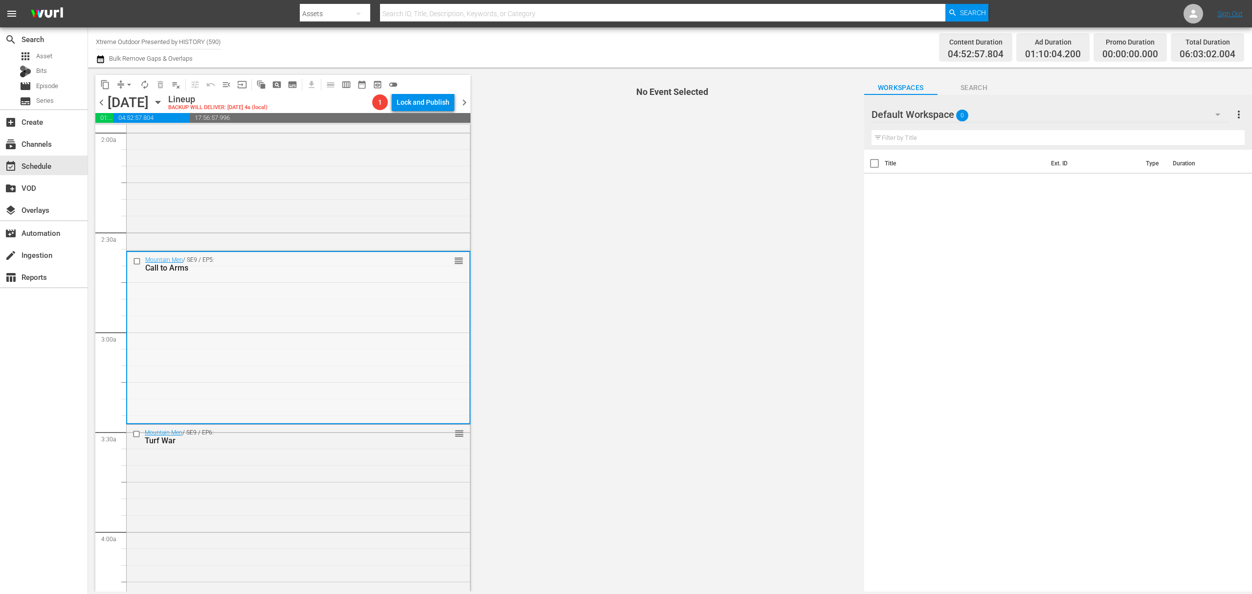
click at [406, 289] on div "Mountain Men / SE9 / EP5: Call to Arms reorder" at bounding box center [298, 337] width 342 height 170
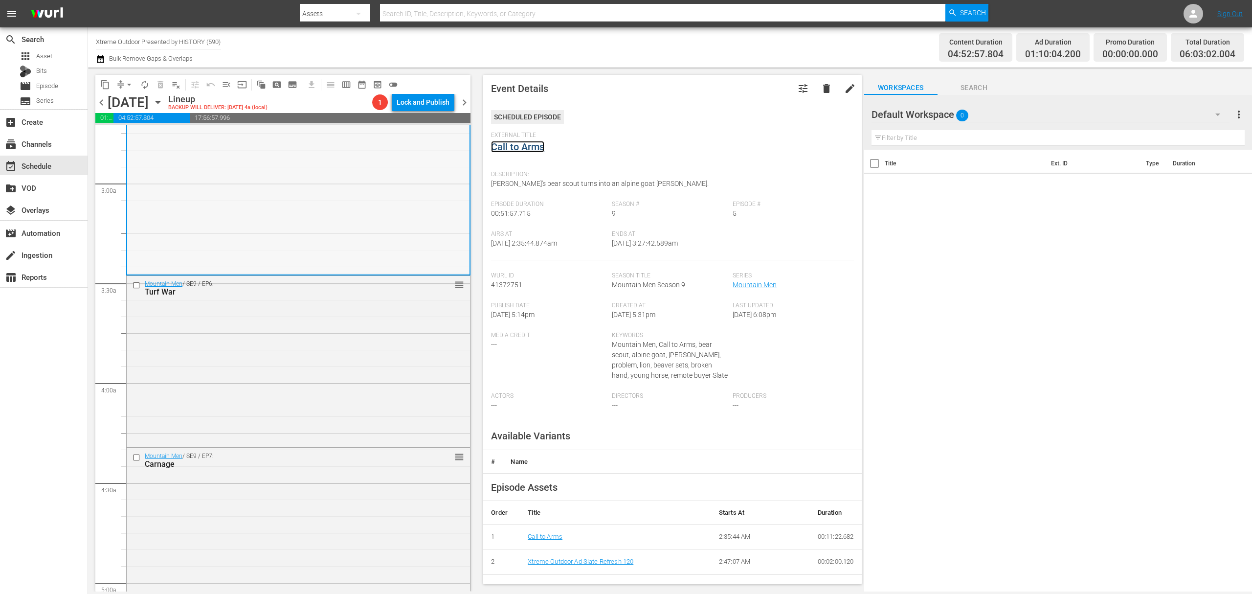
scroll to position [587, 0]
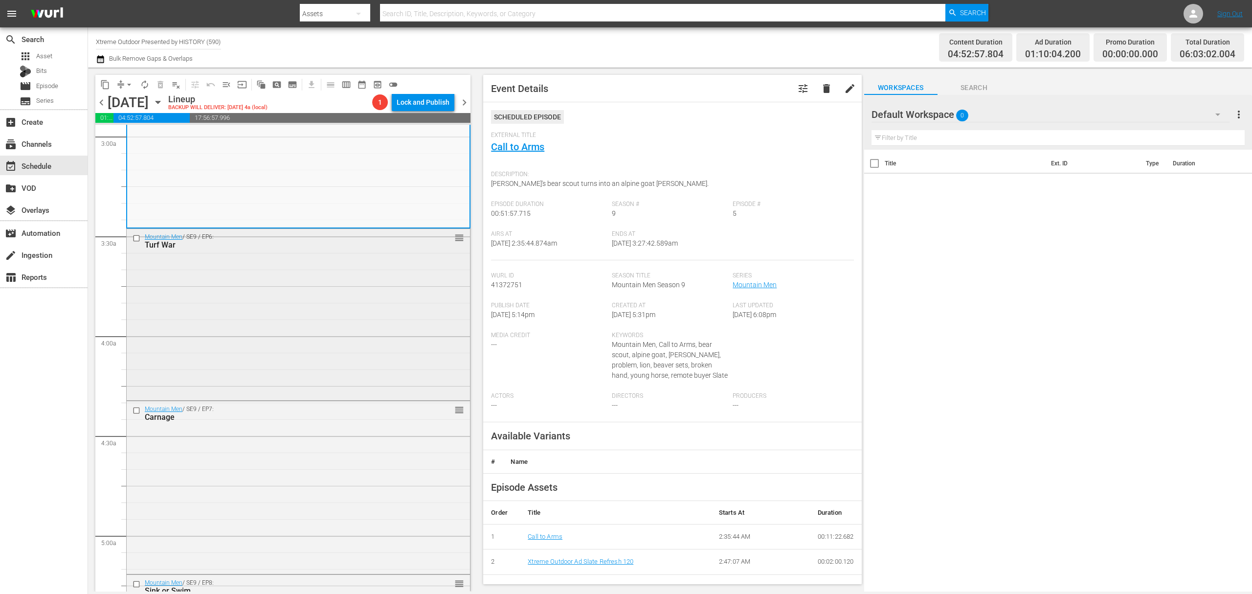
click at [356, 289] on div "Mountain Men / SE9 / EP6: Turf War reorder" at bounding box center [298, 313] width 343 height 169
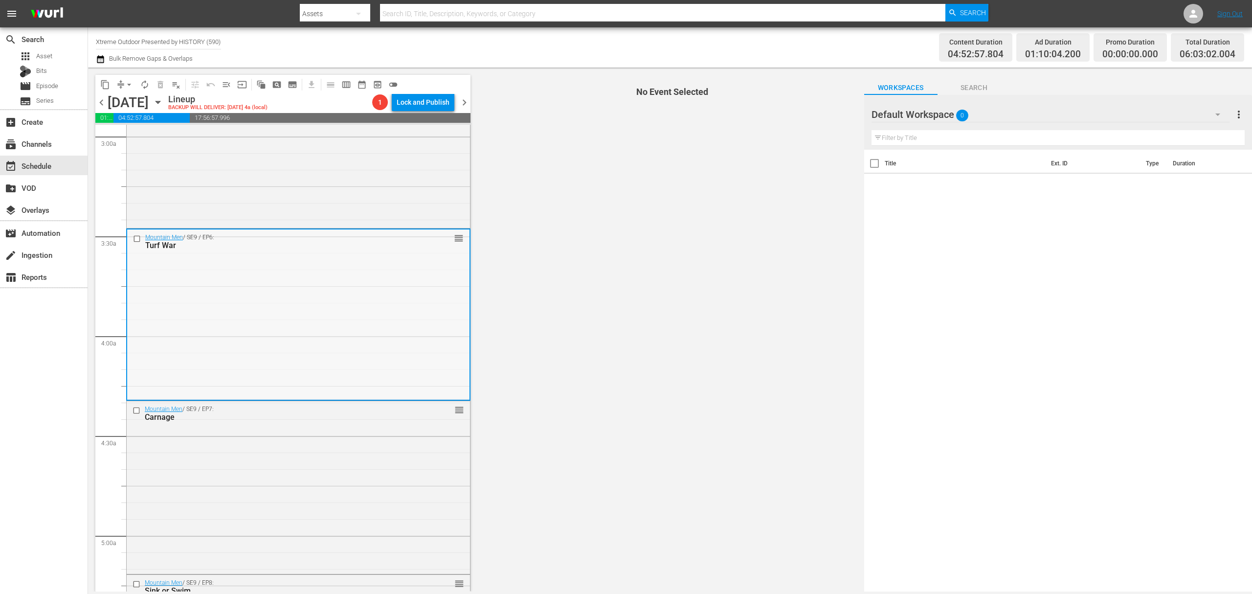
click at [403, 278] on div "Mountain Men / SE9 / EP6: Turf War reorder" at bounding box center [298, 313] width 342 height 169
click at [371, 282] on div "Mountain Men / SE9 / EP6: Turf War reorder" at bounding box center [298, 313] width 342 height 169
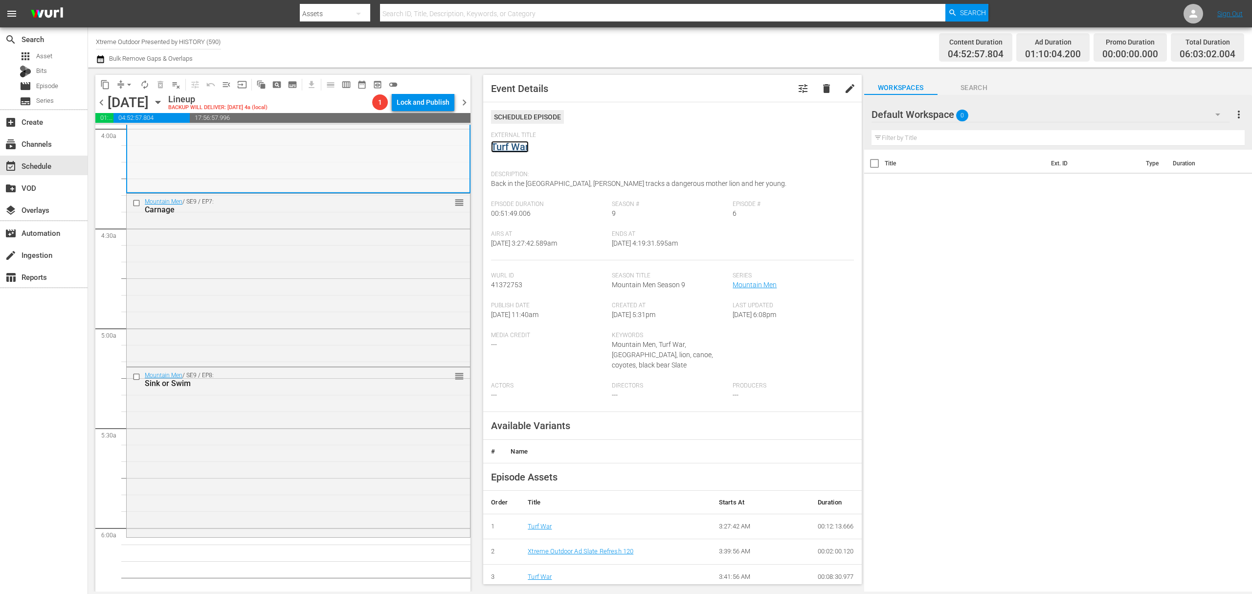
scroll to position [848, 0]
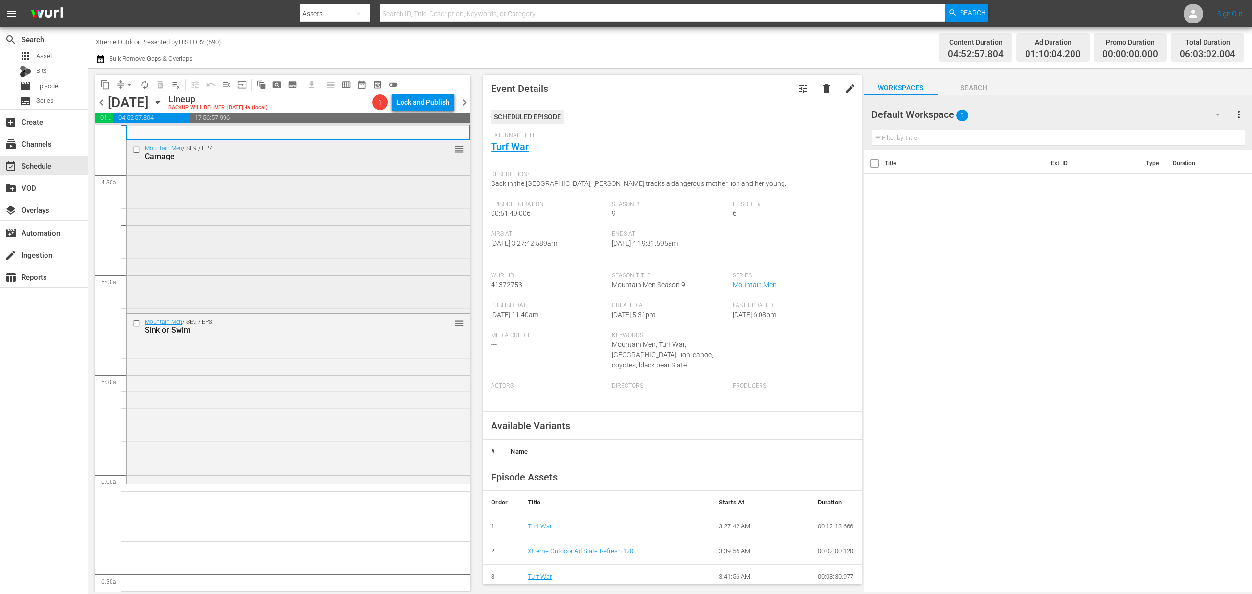
click at [360, 216] on div "Mountain Men / SE9 / EP7: Carnage reorder" at bounding box center [298, 225] width 343 height 170
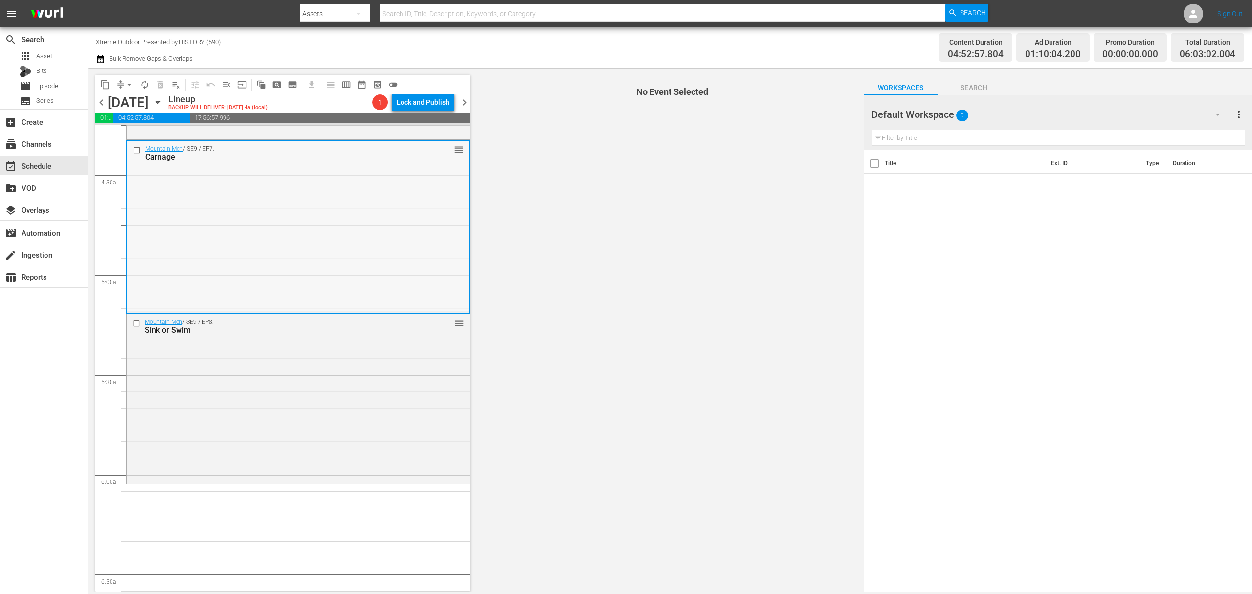
click at [413, 201] on div "Mountain Men / SE9 / EP7: Carnage reorder" at bounding box center [298, 226] width 342 height 170
click at [393, 214] on div "Mountain Men / SE9 / EP7: Carnage reorder" at bounding box center [298, 226] width 342 height 170
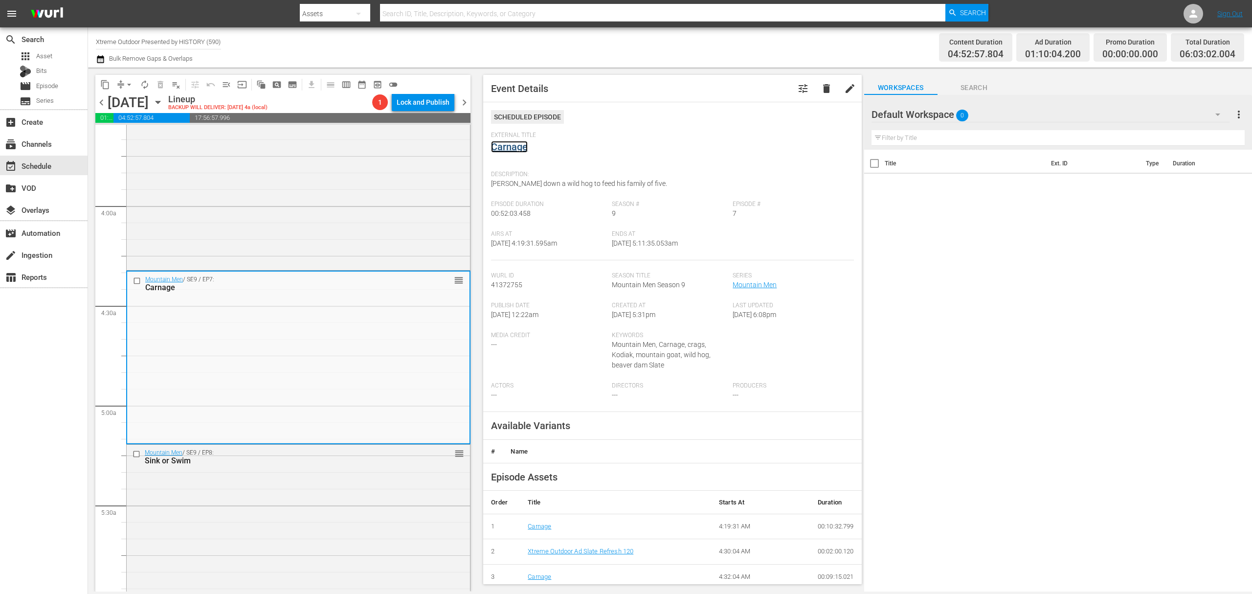
scroll to position [913, 0]
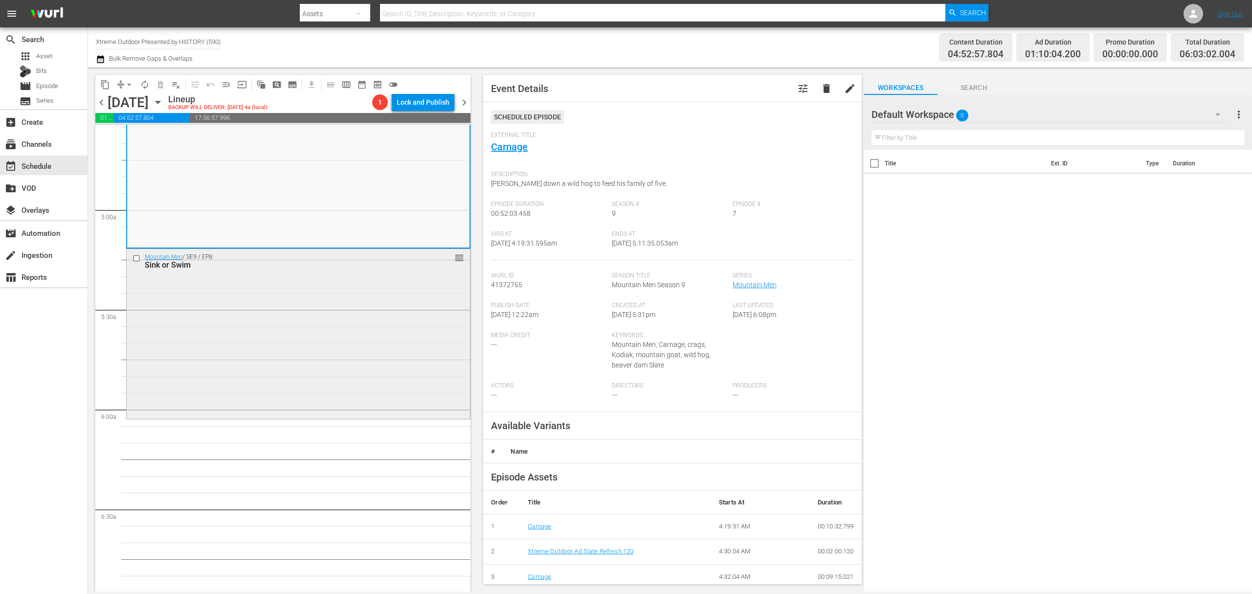
click at [340, 354] on div "Mountain Men / SE9 / EP8: Sink or Swim reorder" at bounding box center [298, 333] width 343 height 168
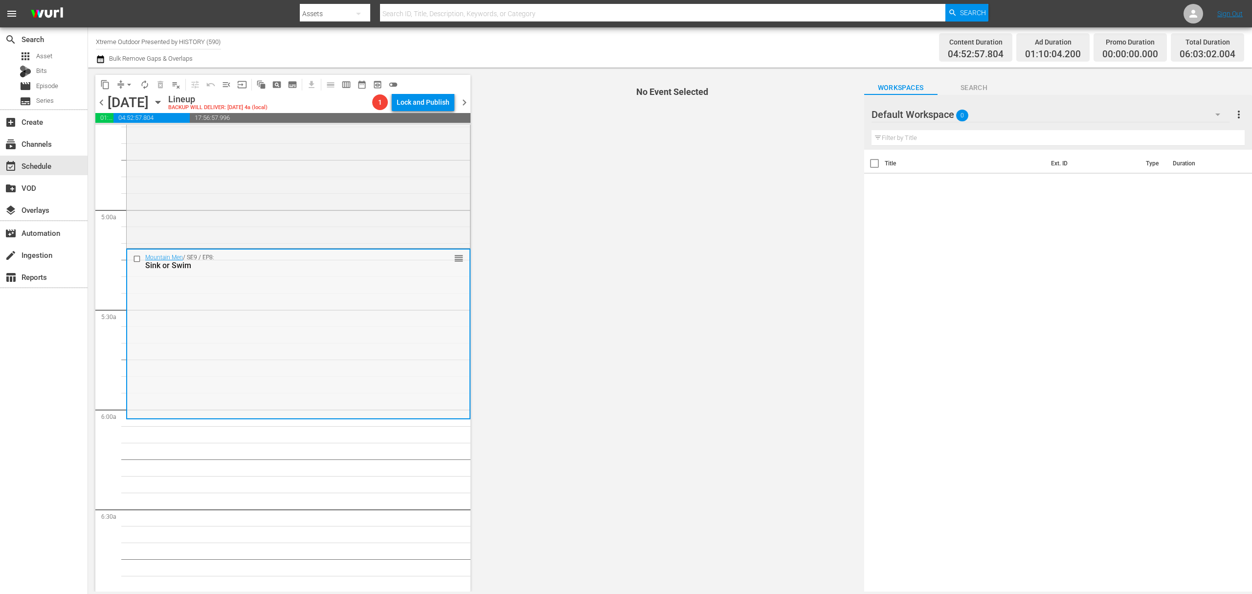
click at [351, 315] on div "Mountain Men / SE9 / EP8: Sink or Swim reorder" at bounding box center [298, 333] width 342 height 168
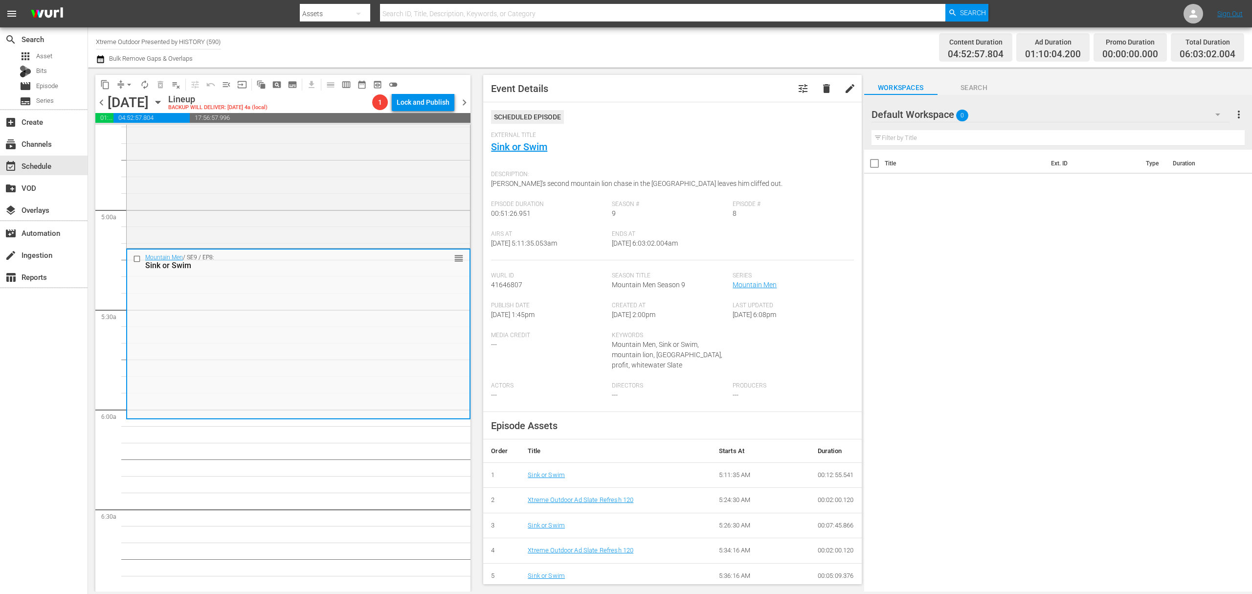
click at [119, 81] on span "compress" at bounding box center [121, 85] width 10 height 10
click at [125, 83] on span "arrow_drop_down" at bounding box center [129, 85] width 10 height 10
click at [127, 104] on li "Align to Midnight" at bounding box center [129, 104] width 103 height 16
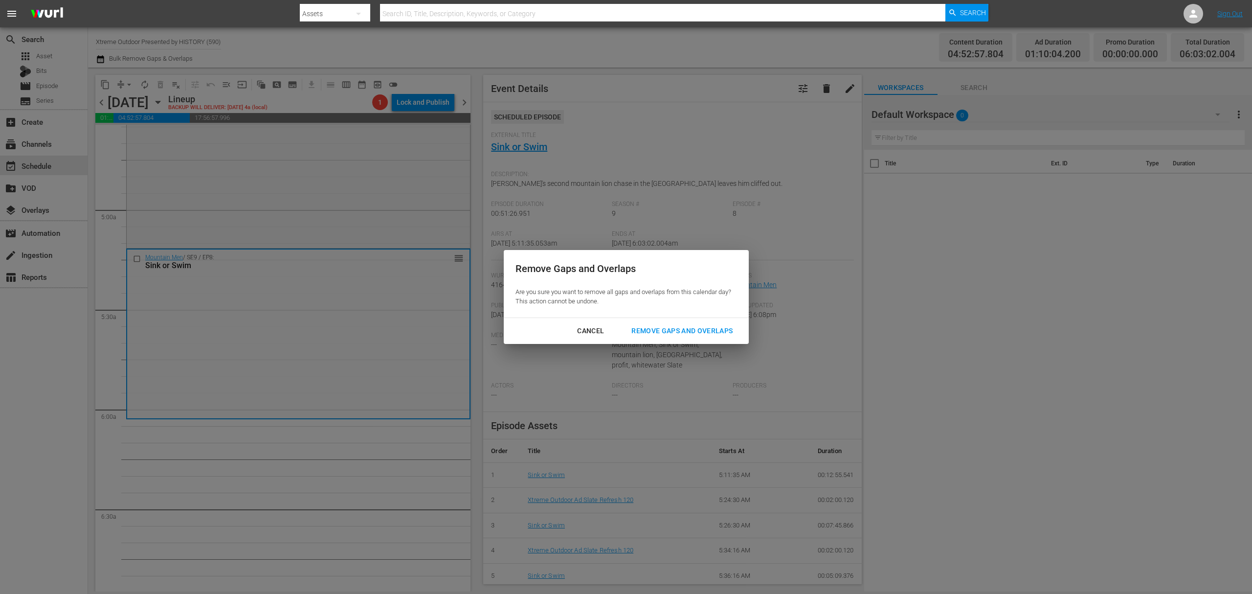
click at [692, 330] on div "Remove Gaps and Overlaps" at bounding box center [682, 331] width 117 height 12
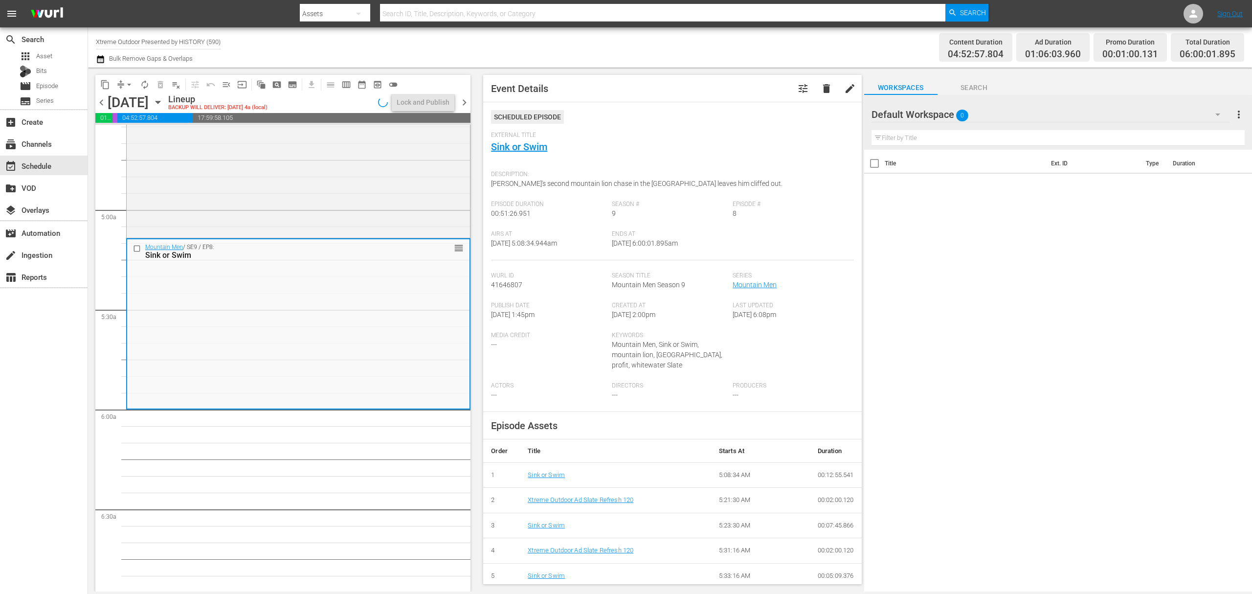
scroll to position [929, 0]
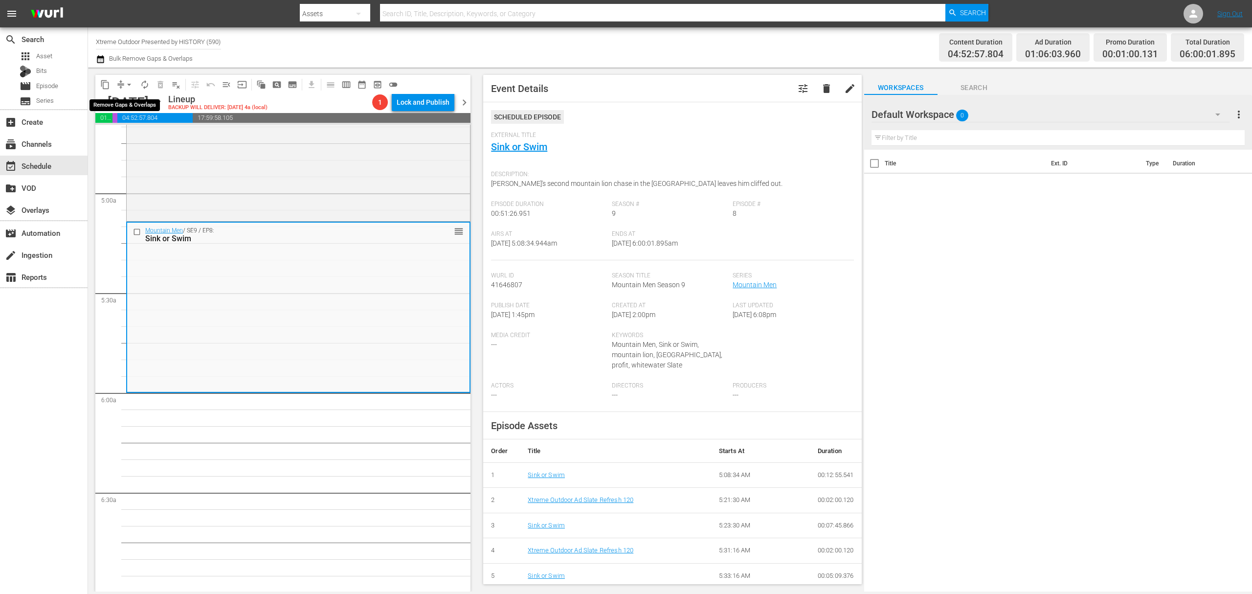
click at [124, 83] on span "arrow_drop_down" at bounding box center [129, 85] width 10 height 10
click at [126, 101] on li "Align to Midnight" at bounding box center [129, 104] width 103 height 16
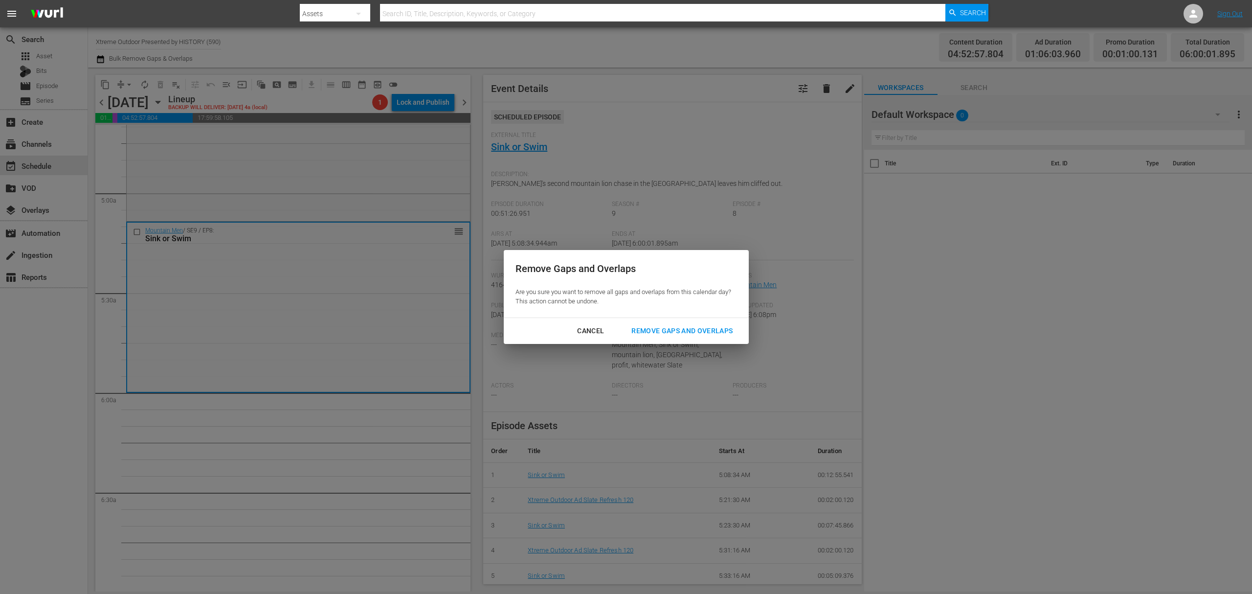
click at [685, 325] on button "Remove Gaps and Overlaps" at bounding box center [682, 331] width 125 height 18
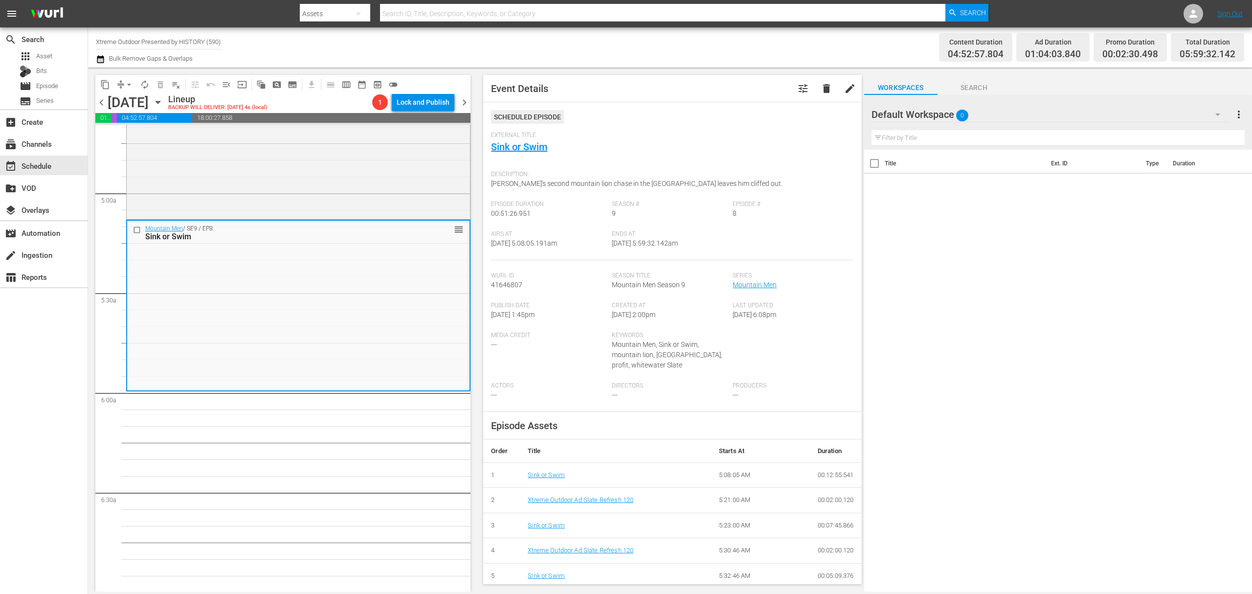
scroll to position [913, 0]
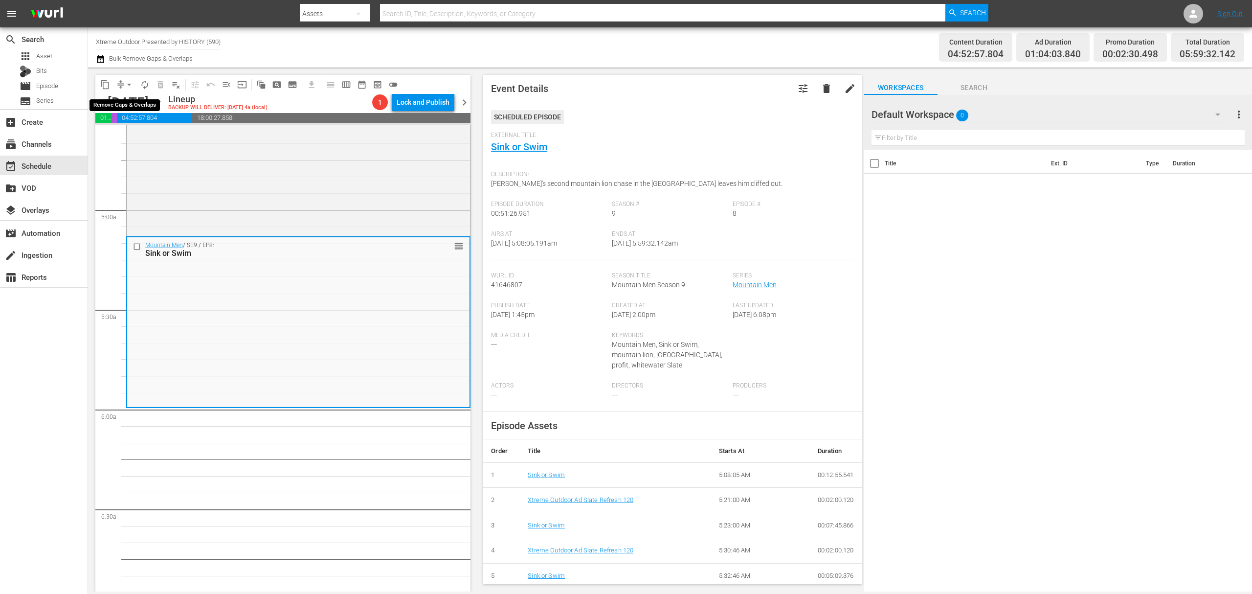
click at [124, 81] on span "arrow_drop_down" at bounding box center [129, 85] width 10 height 10
click at [126, 106] on li "Align to Midnight" at bounding box center [129, 104] width 103 height 16
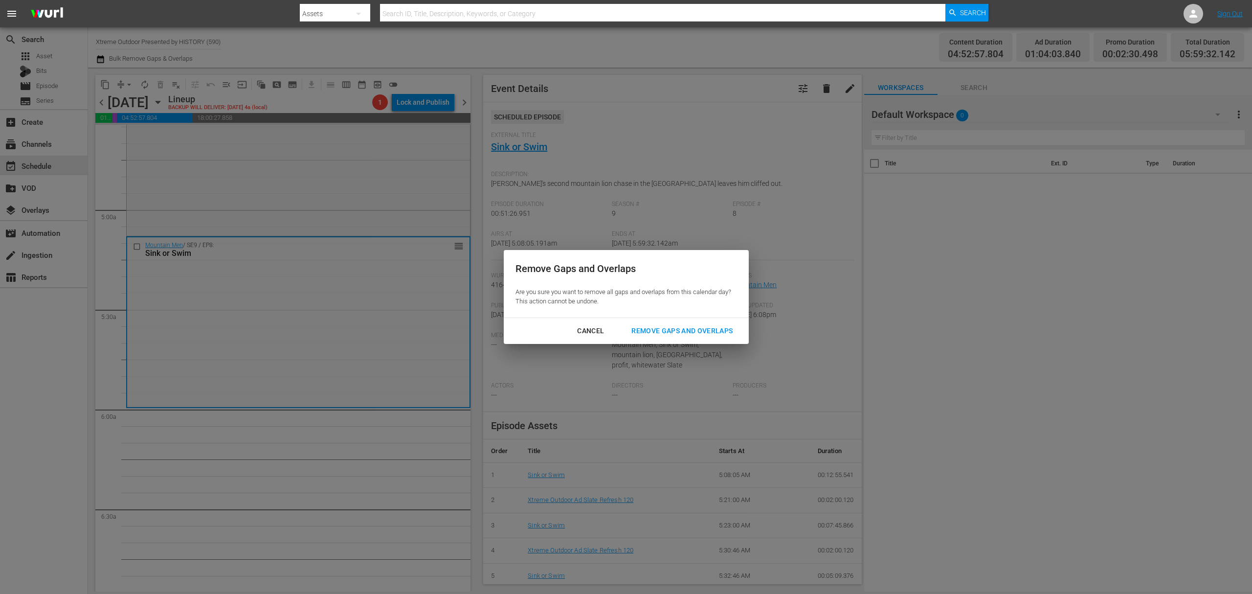
click at [698, 339] on button "Remove Gaps and Overlaps" at bounding box center [682, 331] width 125 height 18
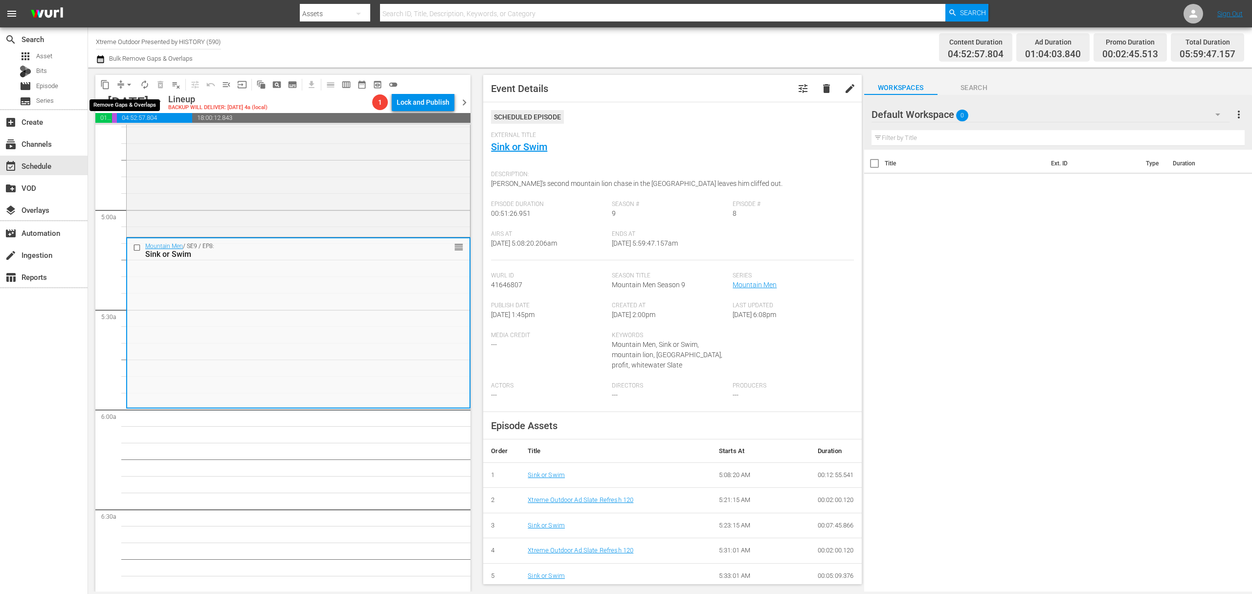
click at [126, 81] on span "arrow_drop_down" at bounding box center [129, 85] width 10 height 10
click at [122, 99] on li "Align to Midnight" at bounding box center [129, 104] width 103 height 16
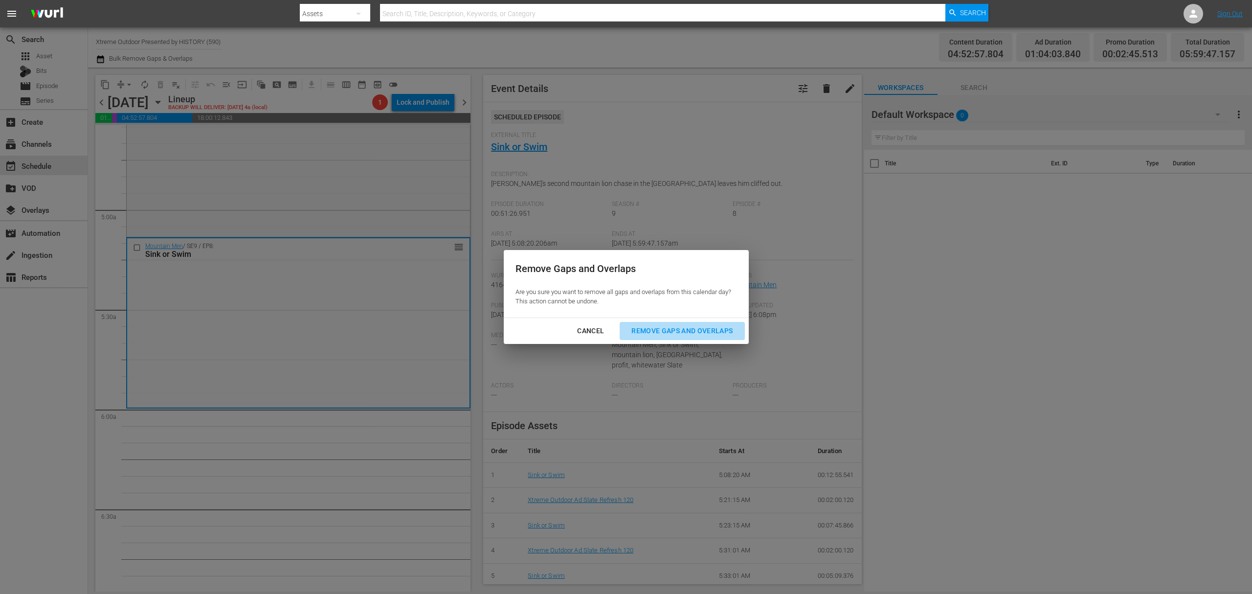
click at [675, 333] on div "Remove Gaps and Overlaps" at bounding box center [682, 331] width 117 height 12
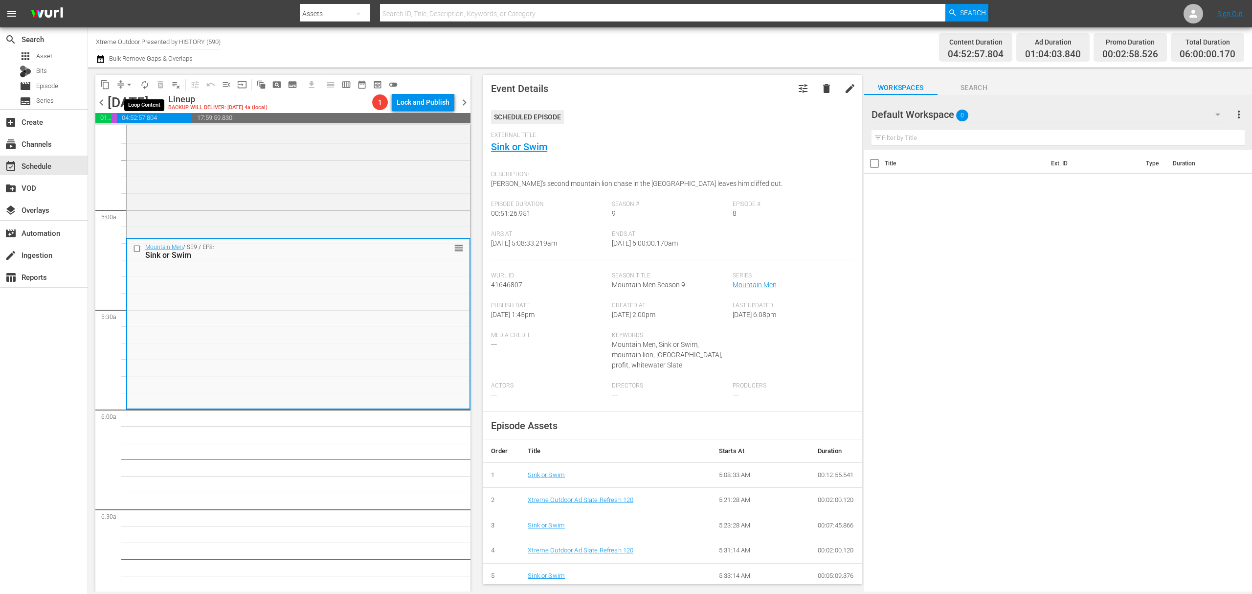
click at [143, 83] on span "autorenew_outlined" at bounding box center [145, 85] width 10 height 10
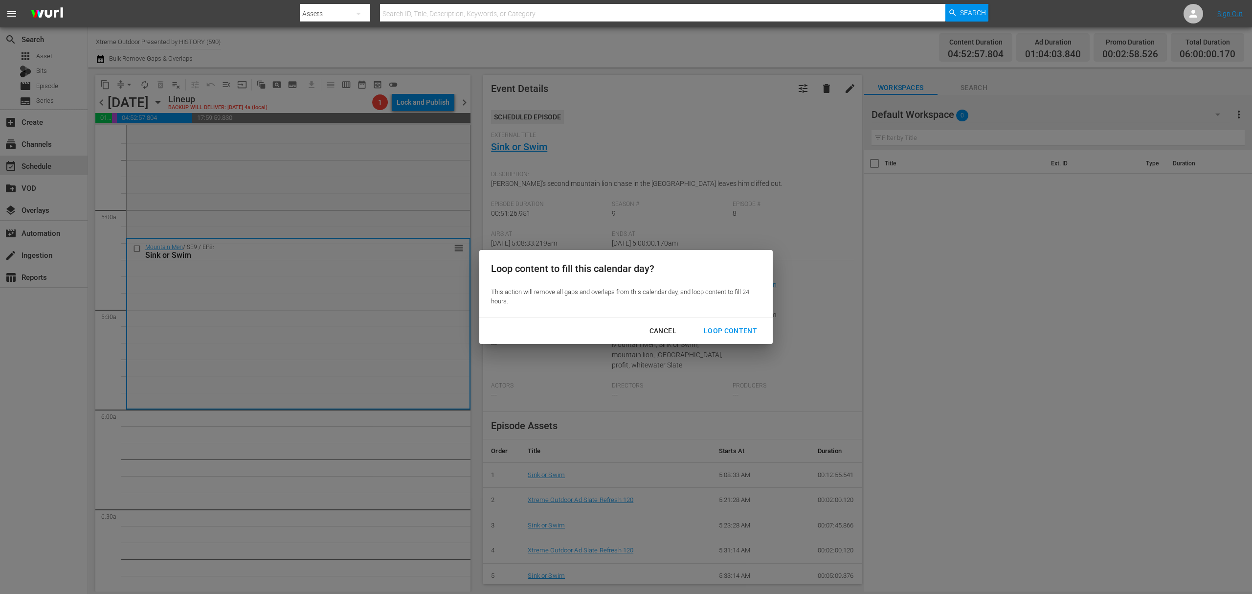
click at [738, 331] on div "Loop Content" at bounding box center [730, 331] width 69 height 12
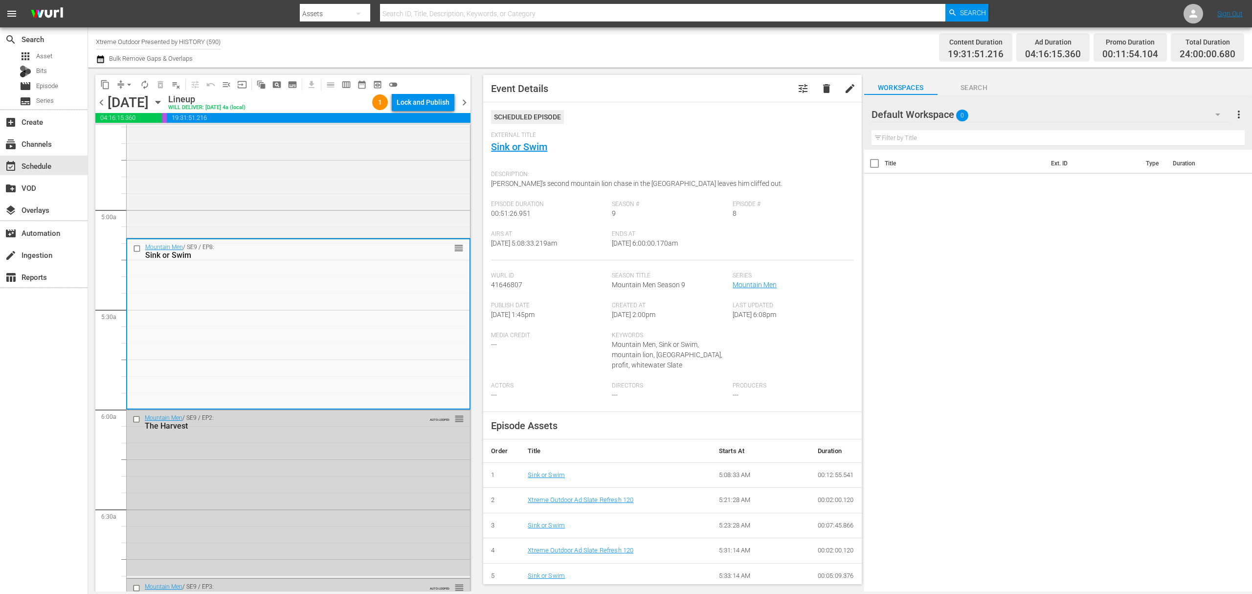
click at [428, 104] on div "Lock and Publish" at bounding box center [423, 102] width 53 height 18
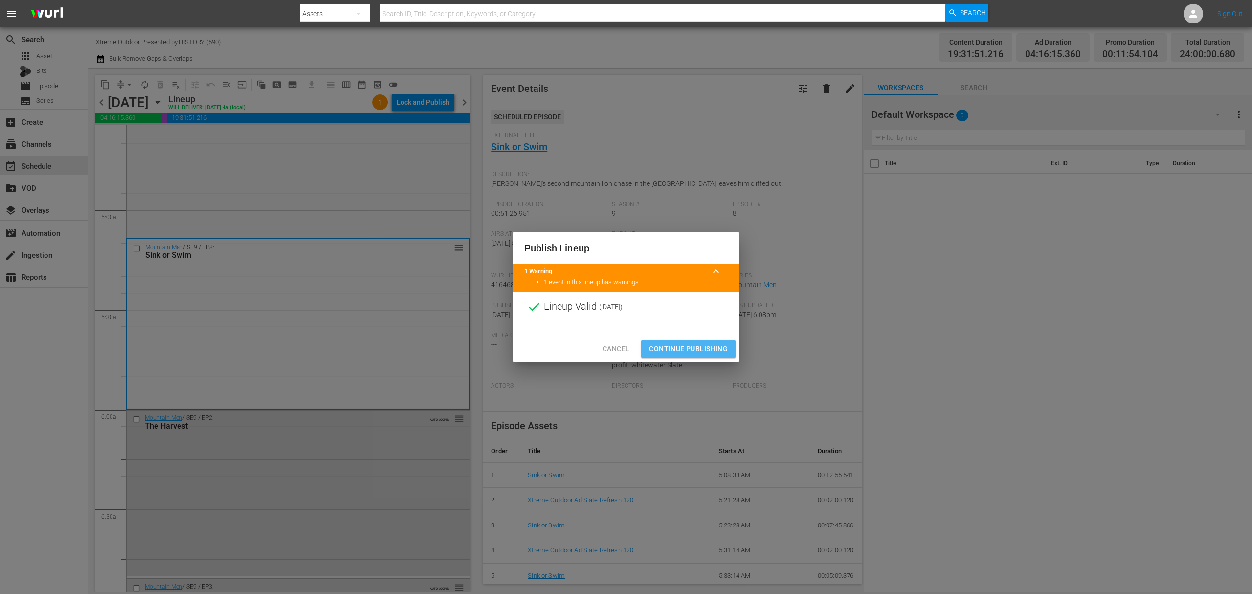
click at [706, 345] on span "Continue Publishing" at bounding box center [688, 349] width 79 height 12
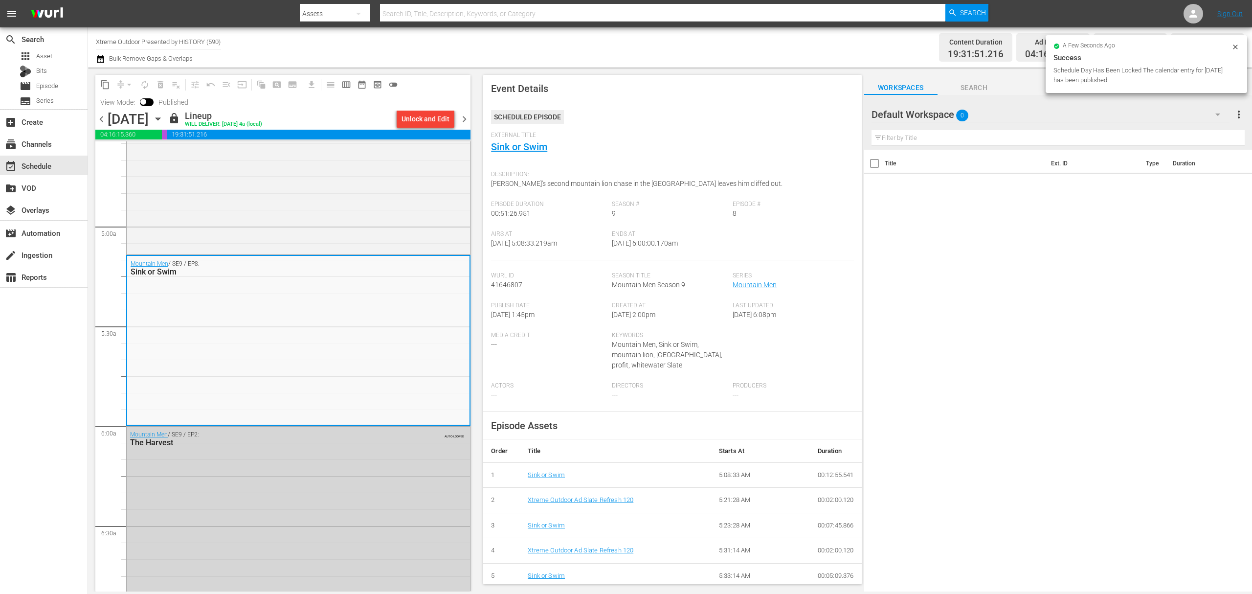
click at [468, 120] on span "chevron_right" at bounding box center [464, 119] width 12 height 12
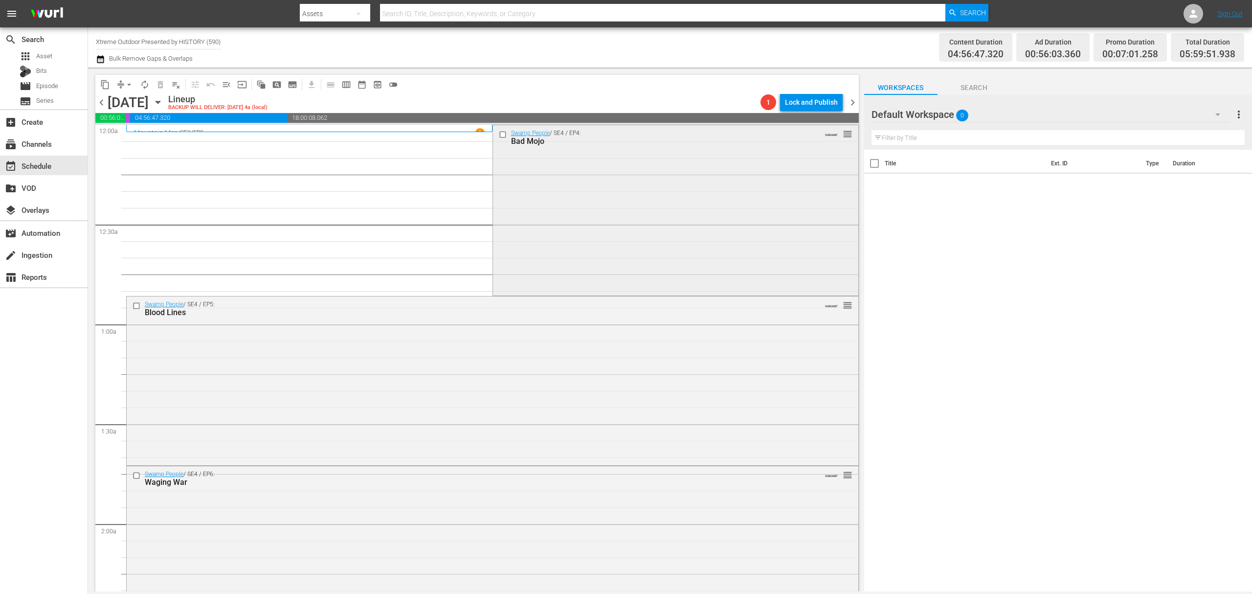
click at [593, 188] on div "Swamp People / SE4 / EP4: Bad Mojo VARIANT reorder" at bounding box center [675, 209] width 365 height 169
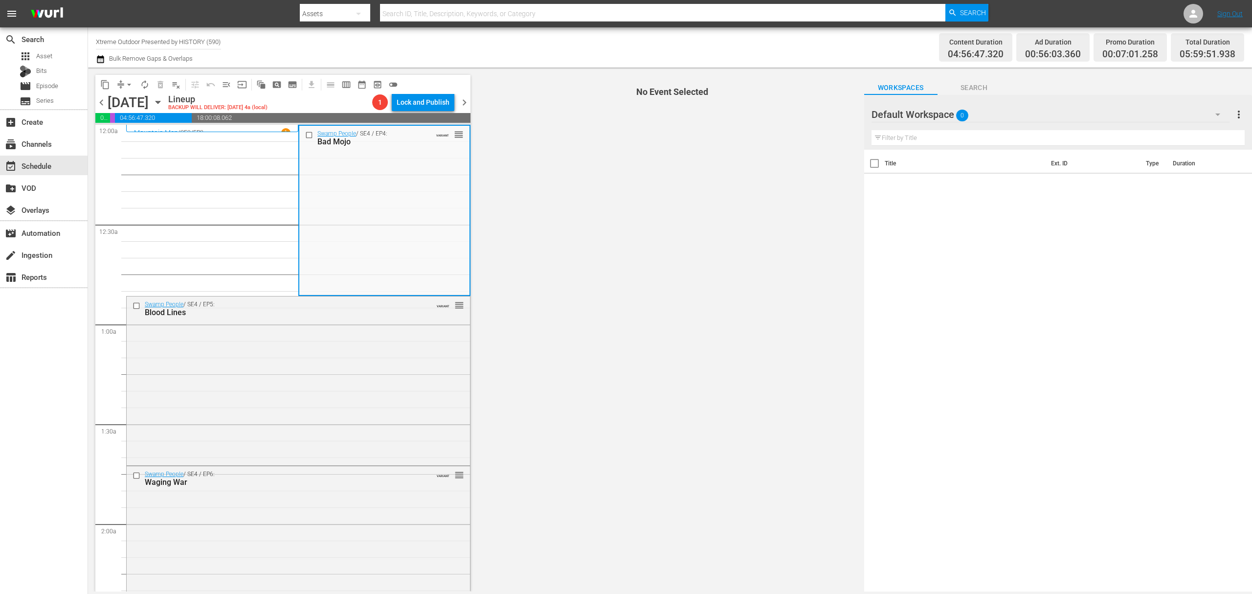
click at [419, 197] on div "Swamp People / SE4 / EP4: Bad Mojo VARIANT reorder" at bounding box center [384, 210] width 170 height 169
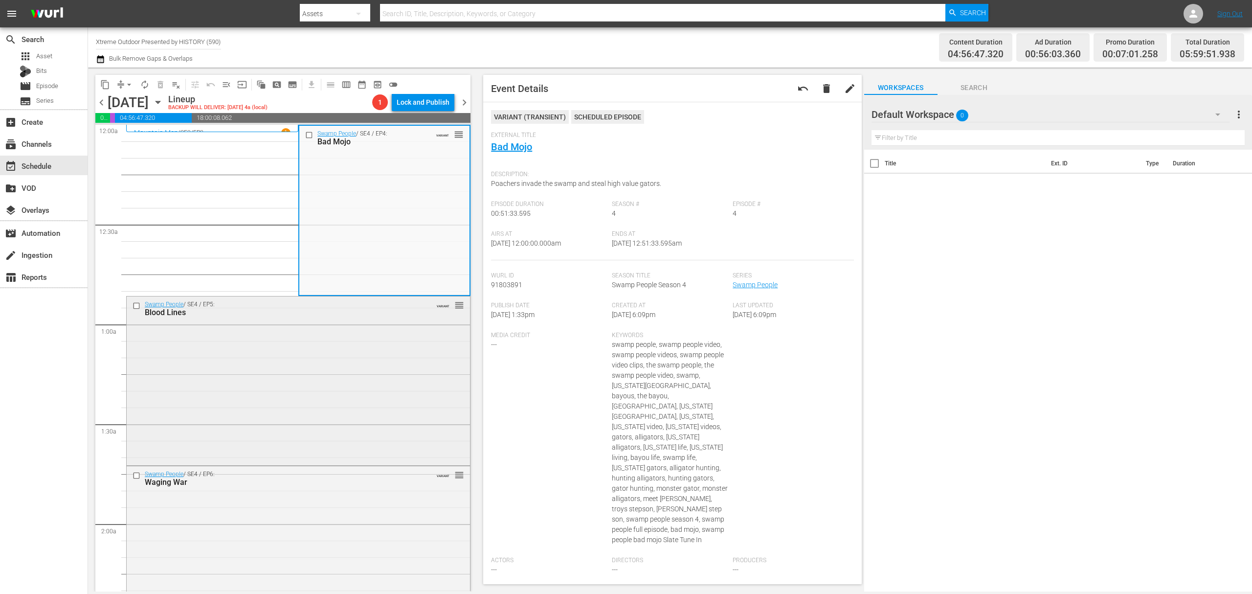
click at [308, 377] on div "Swamp People / SE4 / EP5: Blood Lines VARIANT reorder" at bounding box center [298, 379] width 343 height 166
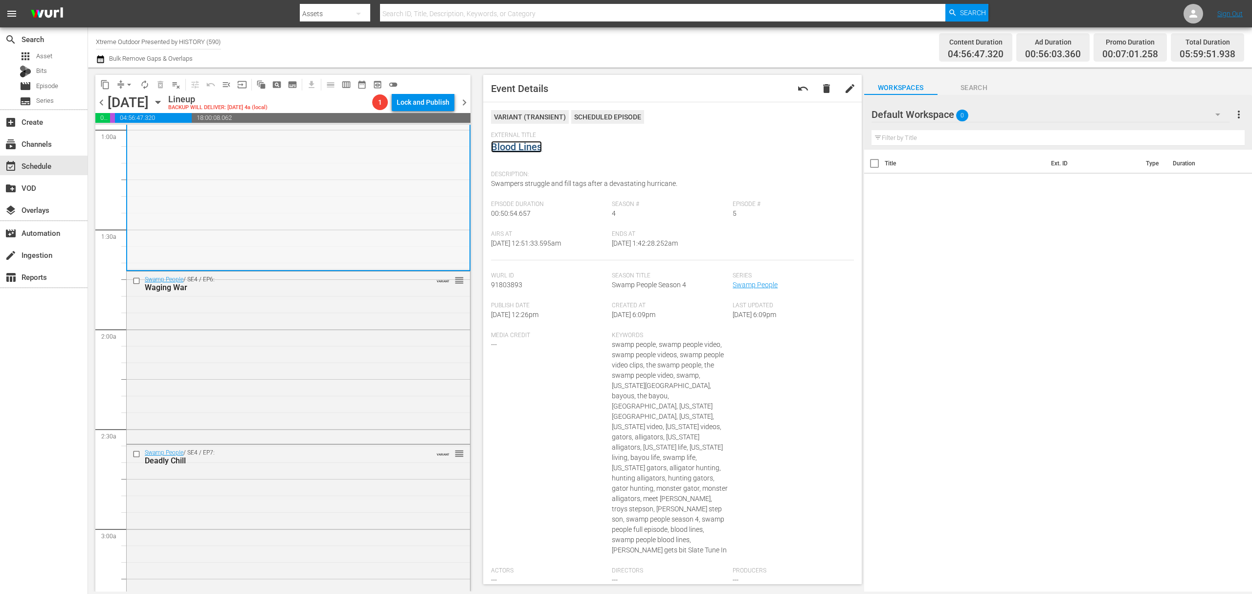
scroll to position [196, 0]
click at [327, 361] on div "Swamp People / SE4 / EP6: Waging War VARIANT reorder" at bounding box center [298, 355] width 343 height 171
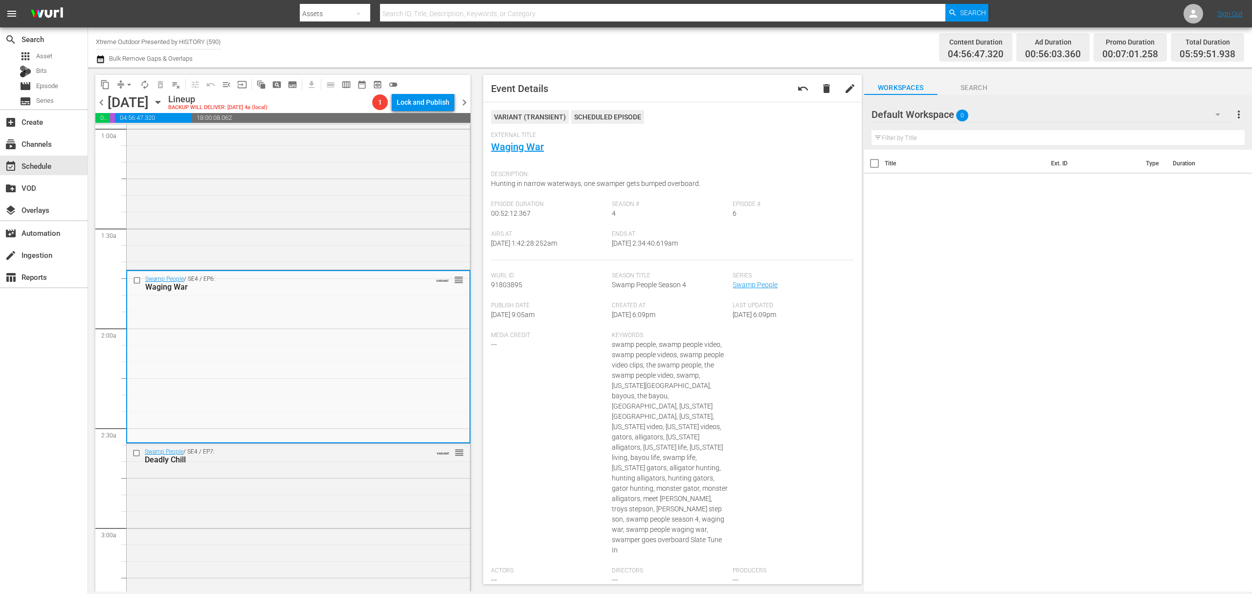
drag, startPoint x: 522, startPoint y: 148, endPoint x: 561, endPoint y: 154, distance: 39.6
click at [561, 154] on div "External Title Waging War" at bounding box center [672, 149] width 362 height 34
click at [122, 87] on button "arrow_drop_down" at bounding box center [129, 85] width 16 height 16
click at [130, 98] on li "Align to Midnight" at bounding box center [129, 104] width 103 height 16
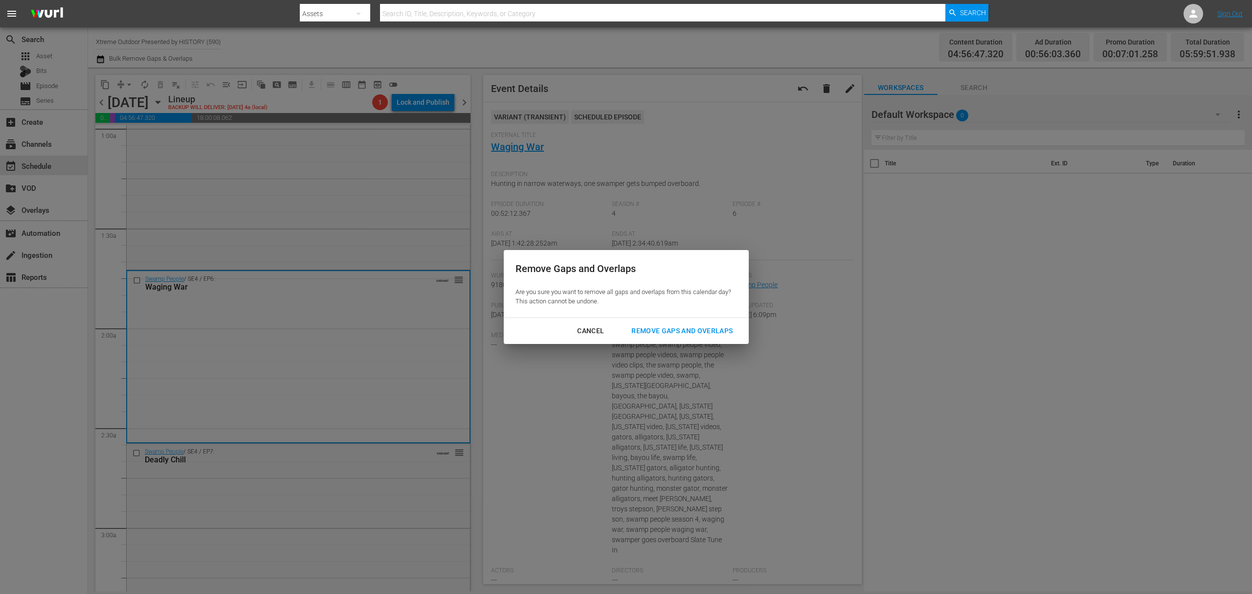
click at [703, 333] on div "Remove Gaps and Overlaps" at bounding box center [682, 331] width 117 height 12
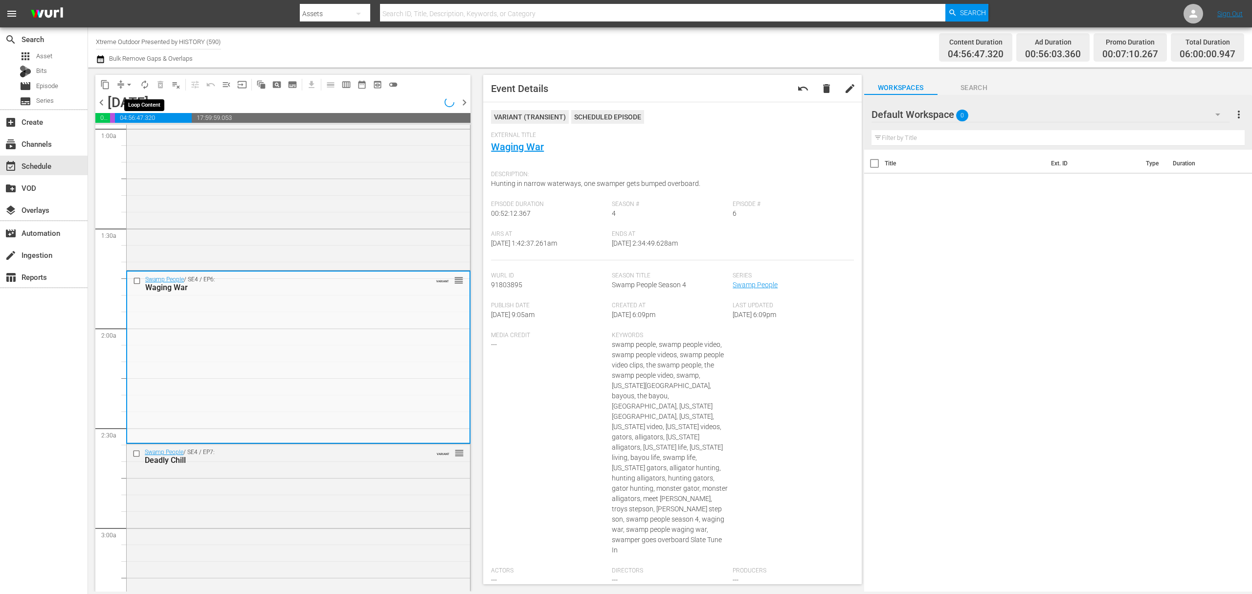
click at [146, 83] on span "autorenew_outlined" at bounding box center [145, 85] width 10 height 10
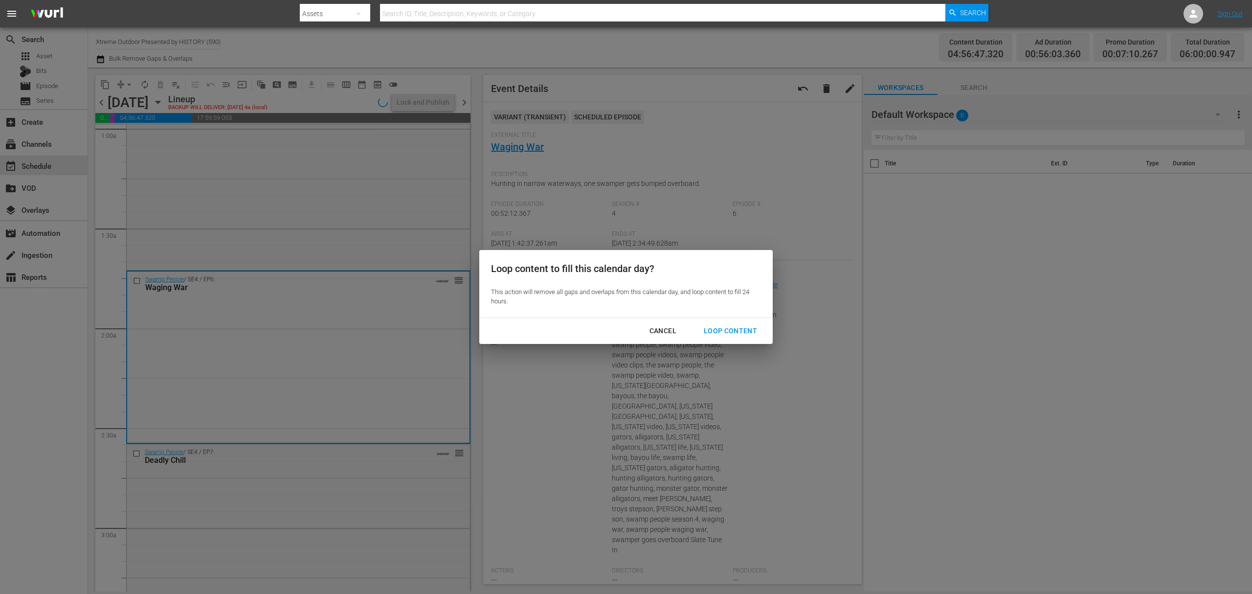
click at [740, 333] on div "Loop Content" at bounding box center [730, 331] width 69 height 12
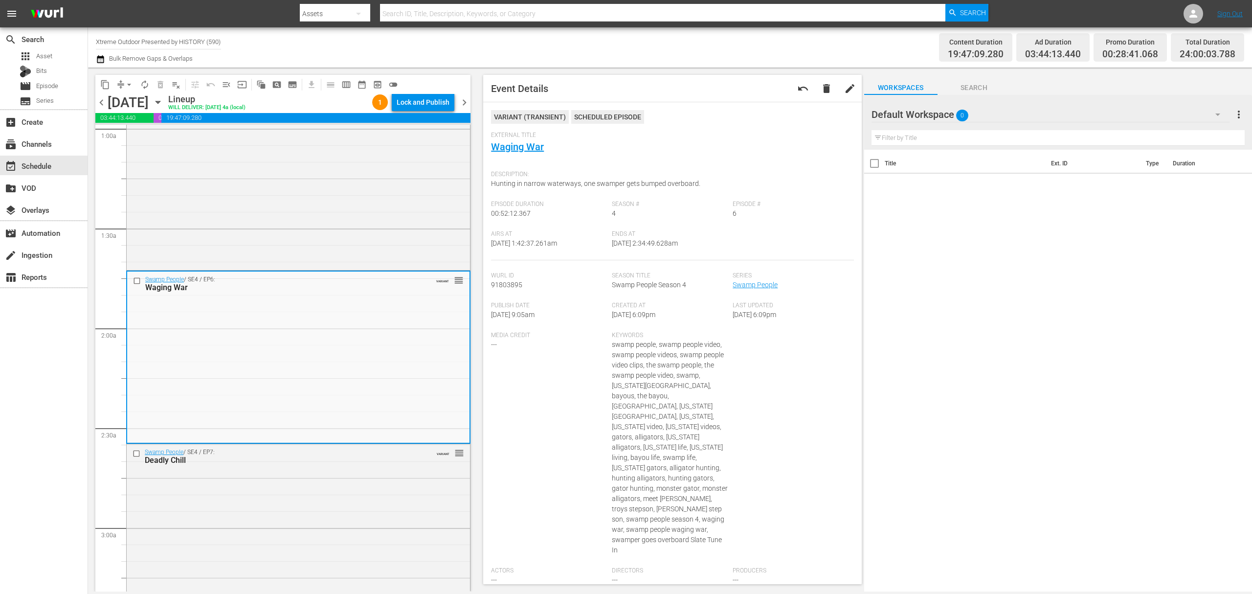
click at [429, 102] on div "Lock and Publish" at bounding box center [423, 102] width 53 height 18
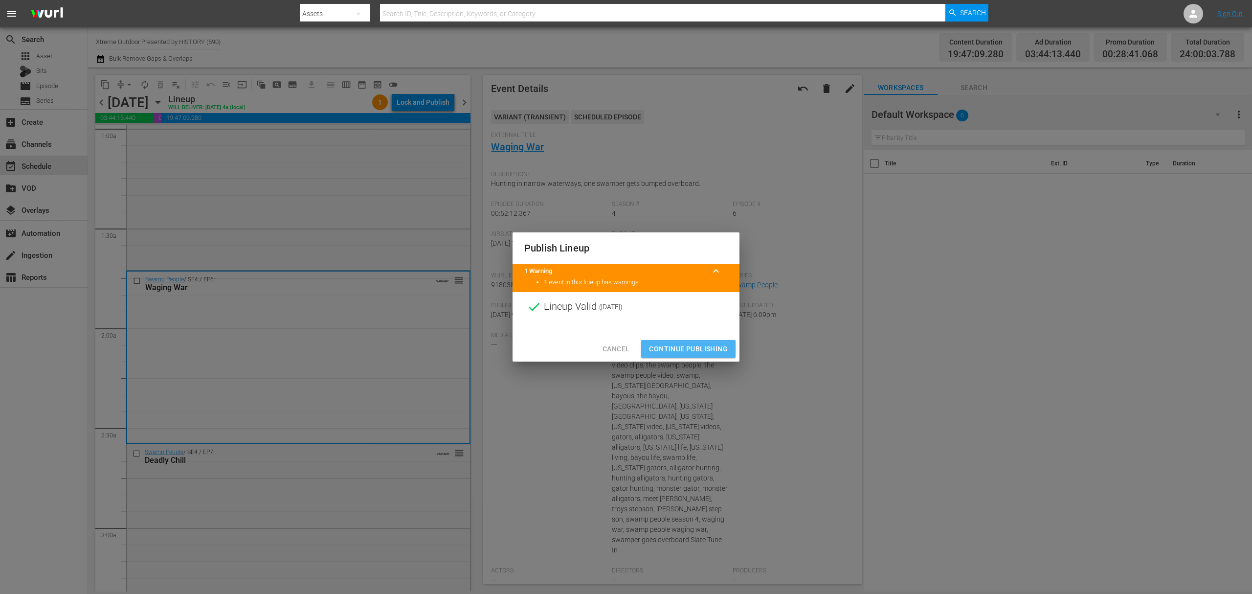
click at [675, 347] on span "Continue Publishing" at bounding box center [688, 349] width 79 height 12
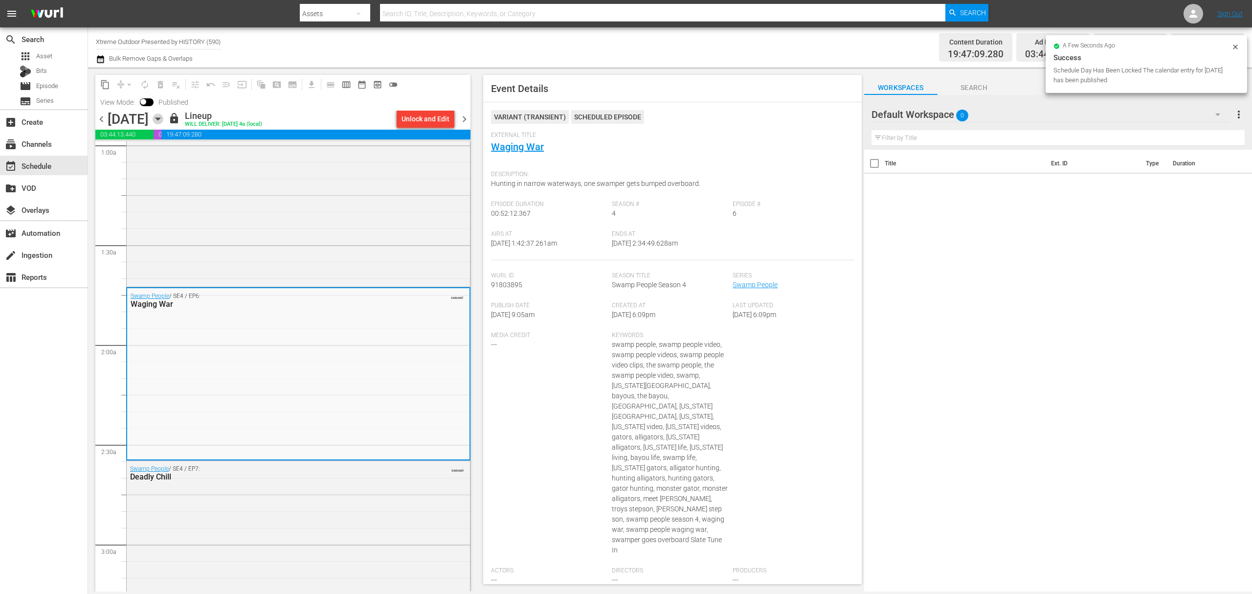
click at [163, 115] on icon "button" at bounding box center [158, 118] width 11 height 11
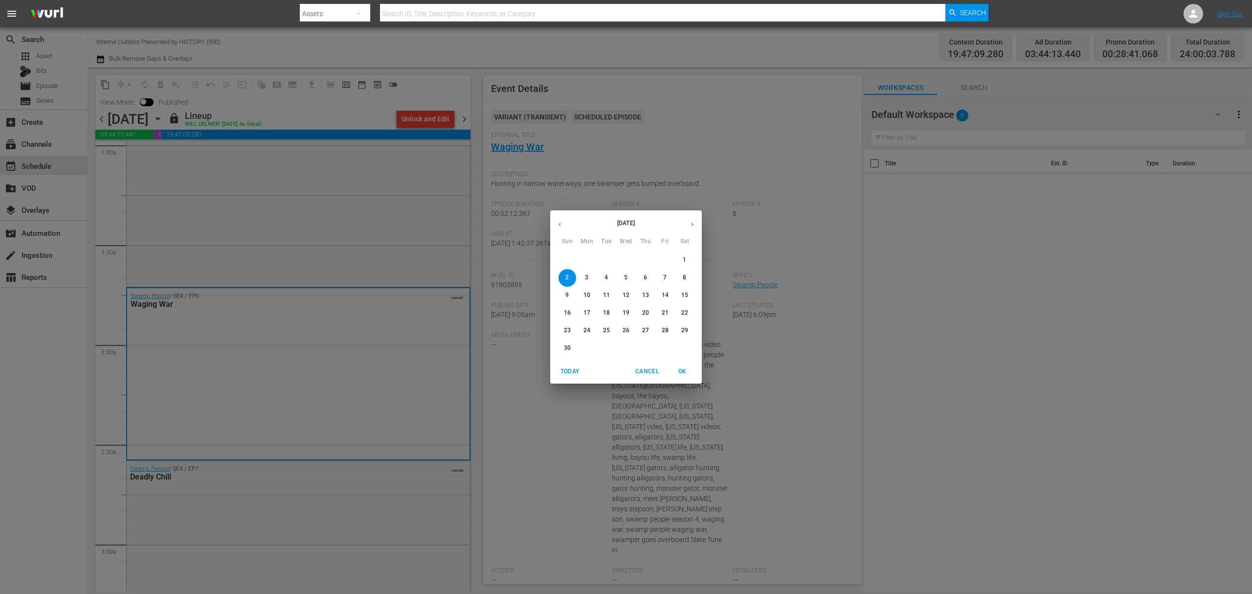
click at [560, 227] on icon "button" at bounding box center [559, 224] width 7 height 7
click at [589, 331] on p "27" at bounding box center [586, 330] width 7 height 8
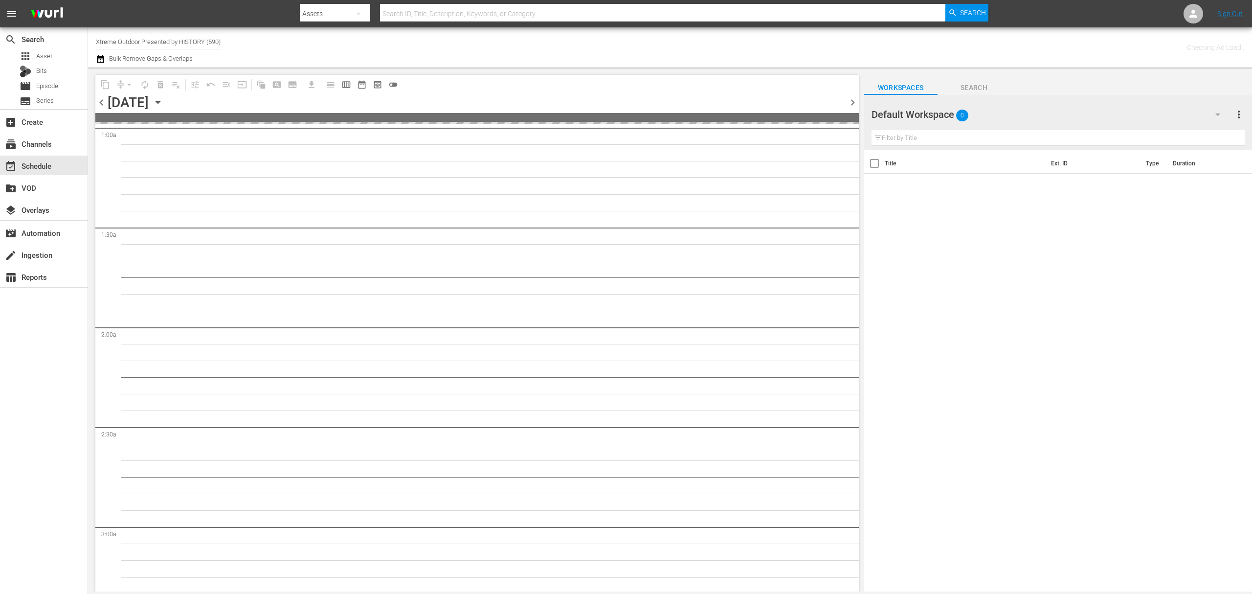
scroll to position [229, 0]
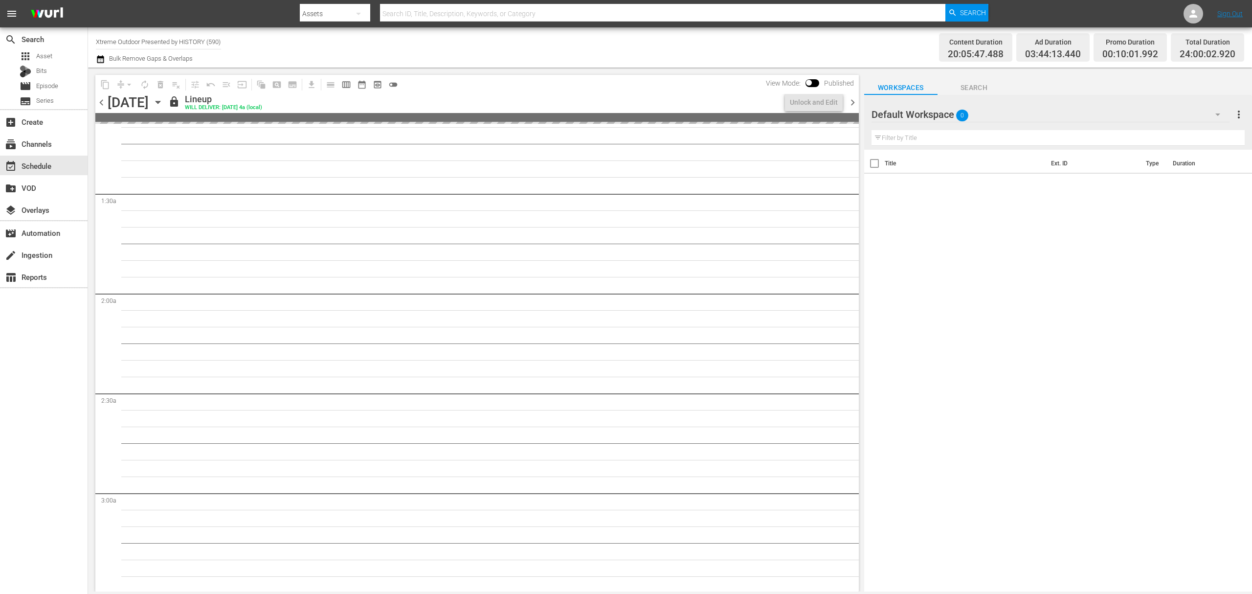
click at [852, 104] on span "chevron_right" at bounding box center [853, 102] width 12 height 12
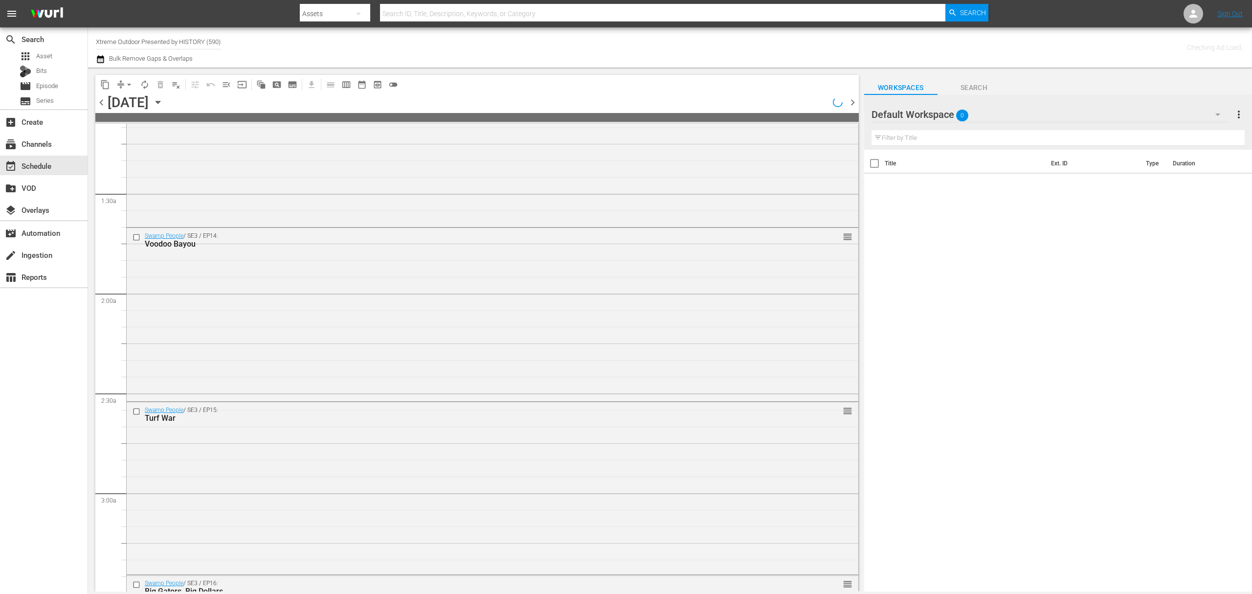
scroll to position [212, 0]
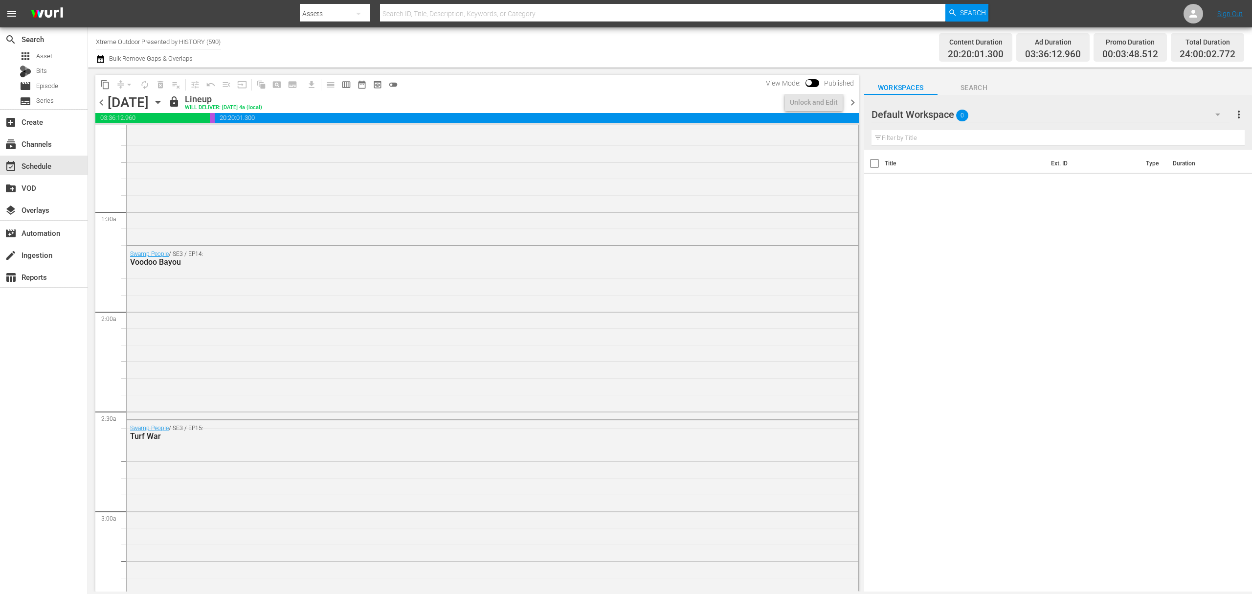
click at [852, 104] on span "chevron_right" at bounding box center [853, 102] width 12 height 12
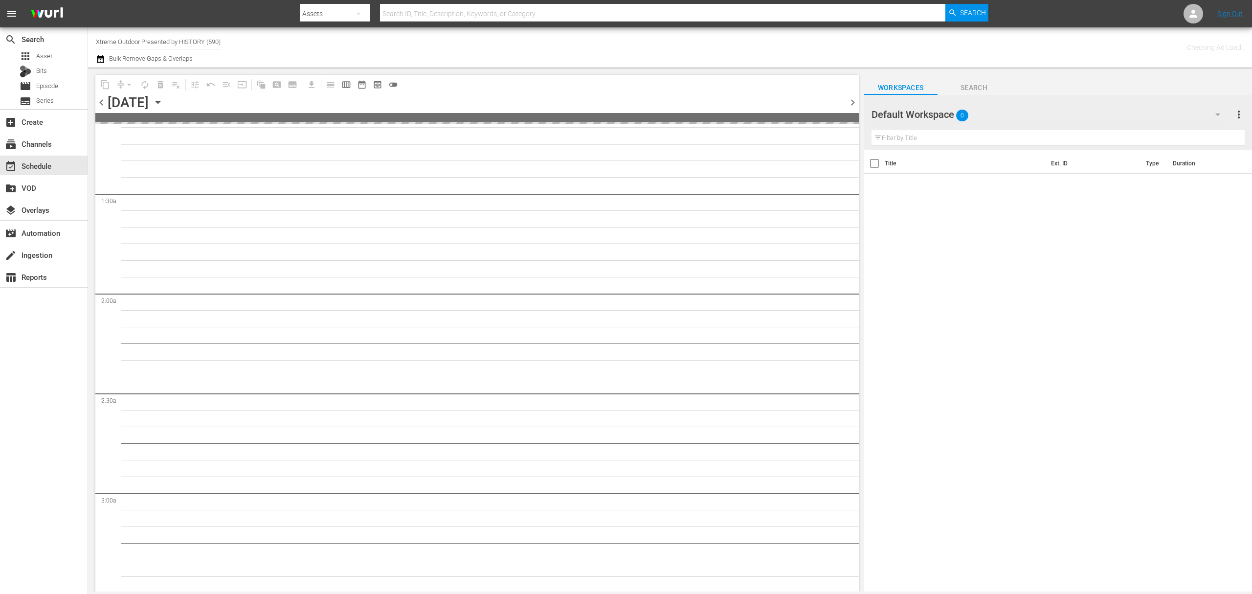
scroll to position [196, 0]
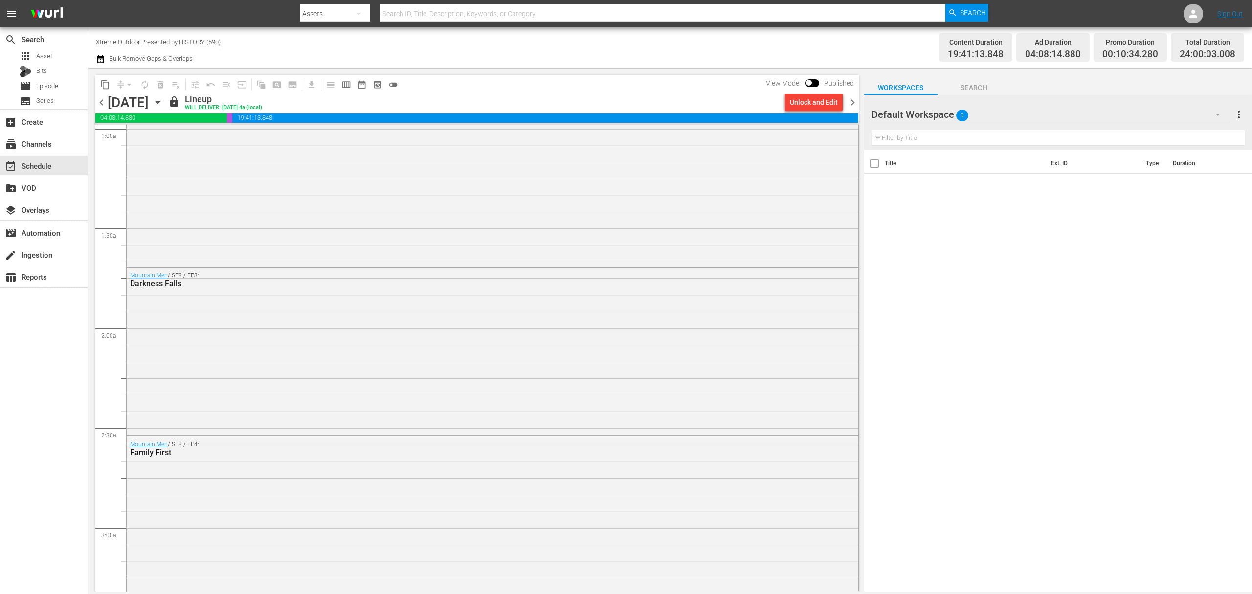
click at [854, 100] on span "chevron_right" at bounding box center [853, 102] width 12 height 12
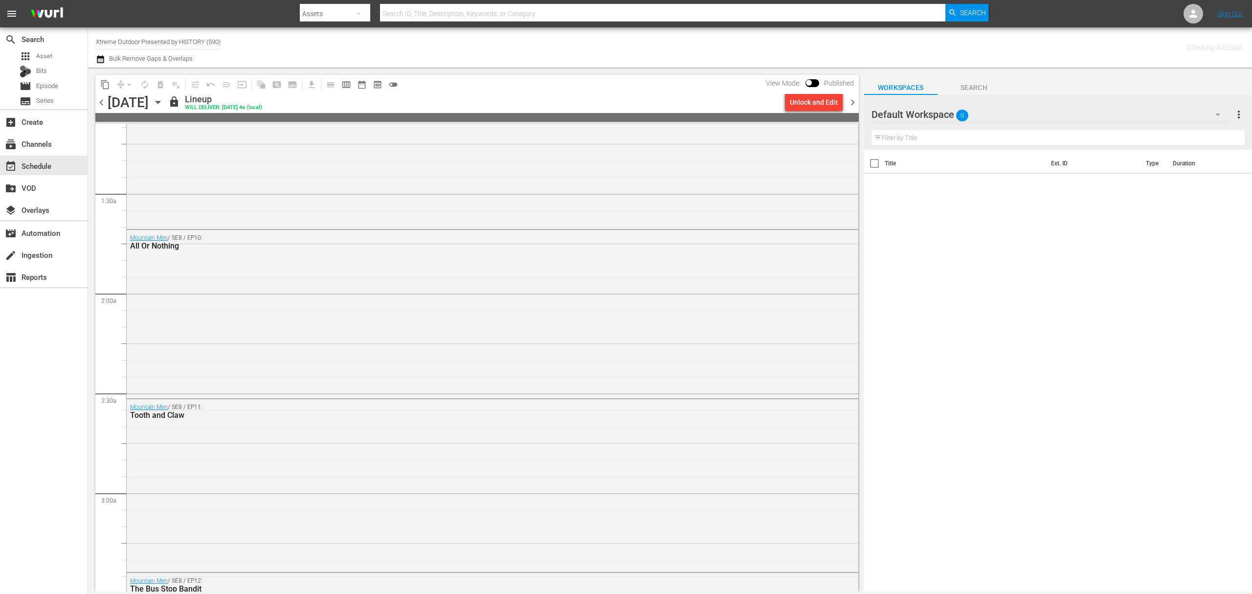
scroll to position [212, 0]
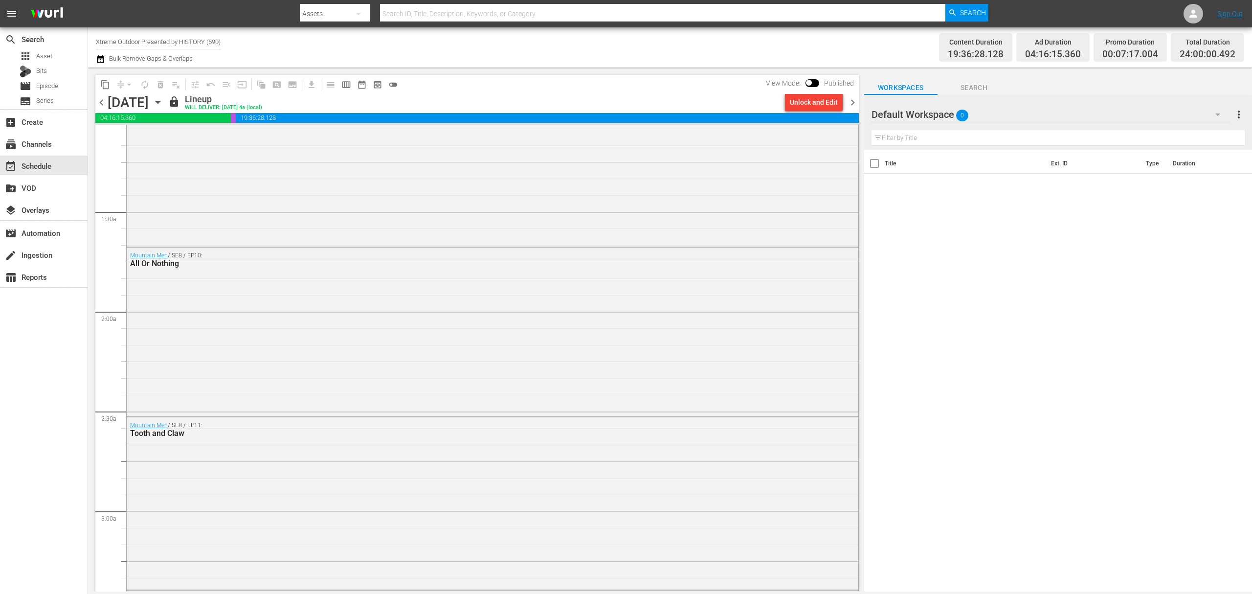
click at [854, 100] on span "chevron_right" at bounding box center [853, 102] width 12 height 12
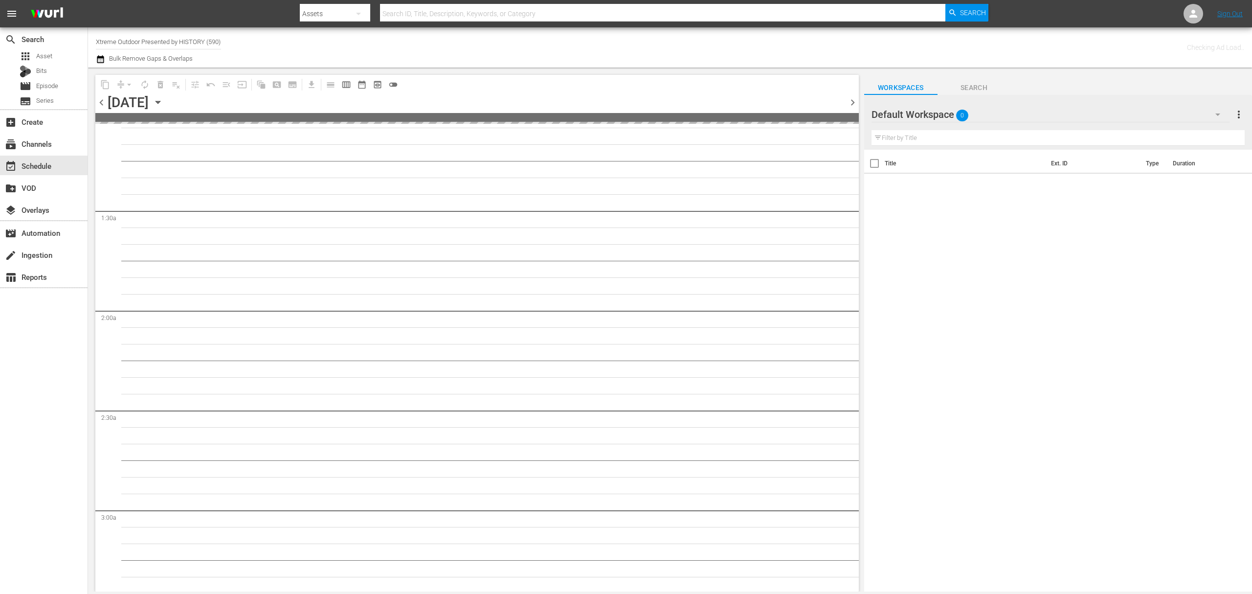
scroll to position [229, 0]
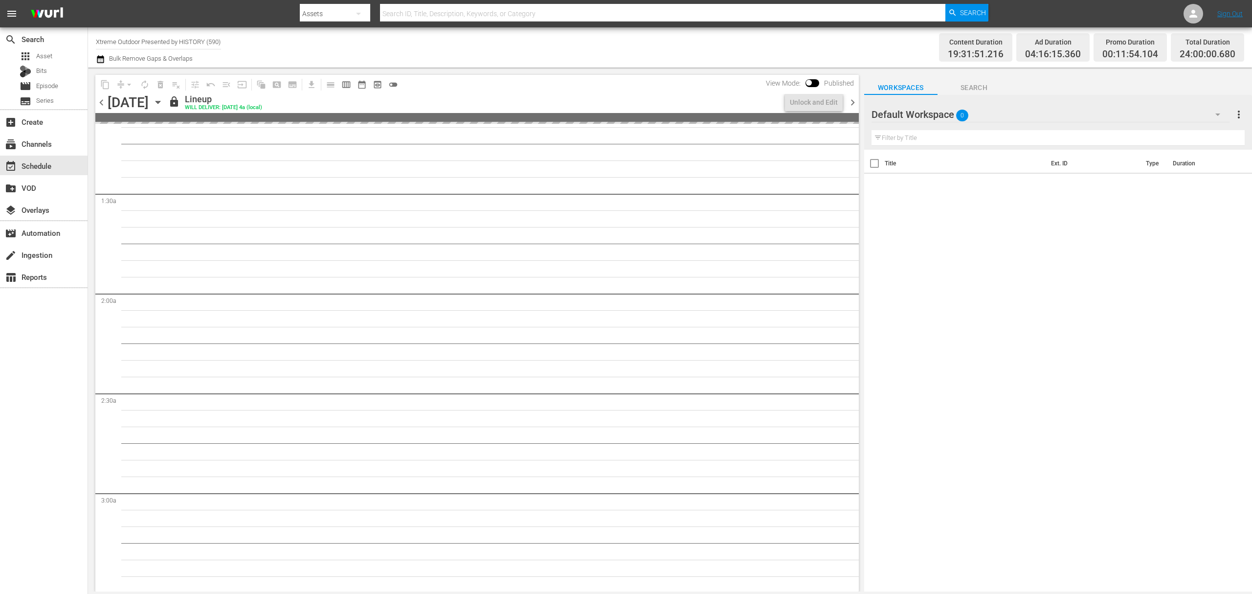
click at [854, 100] on span "chevron_right" at bounding box center [853, 102] width 12 height 12
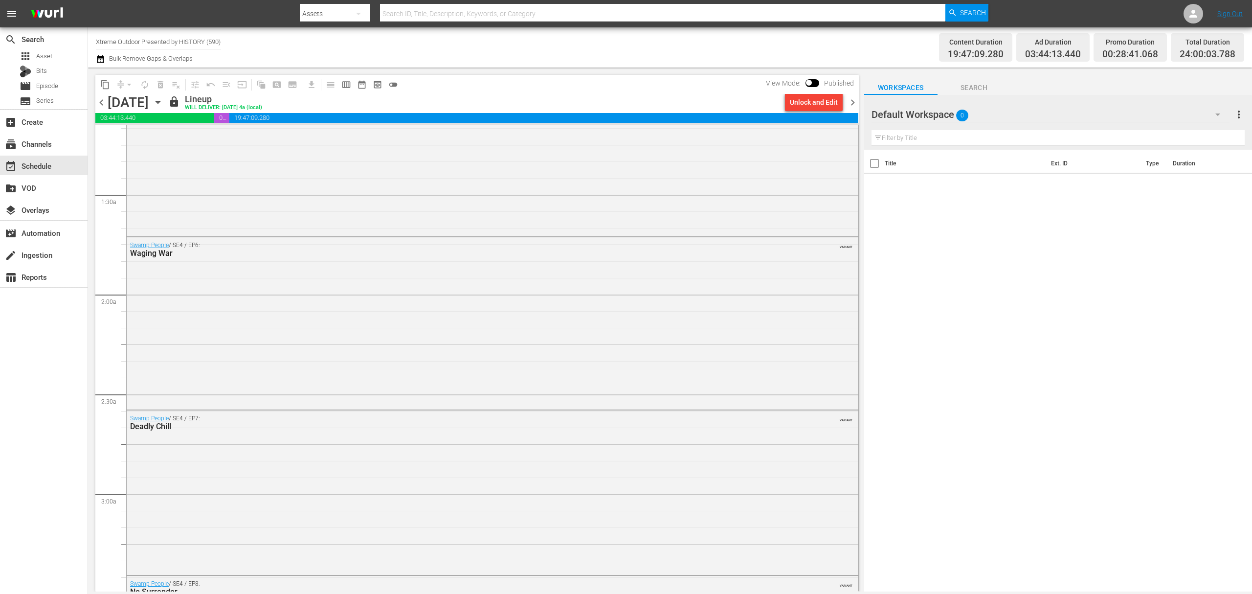
scroll to position [196, 0]
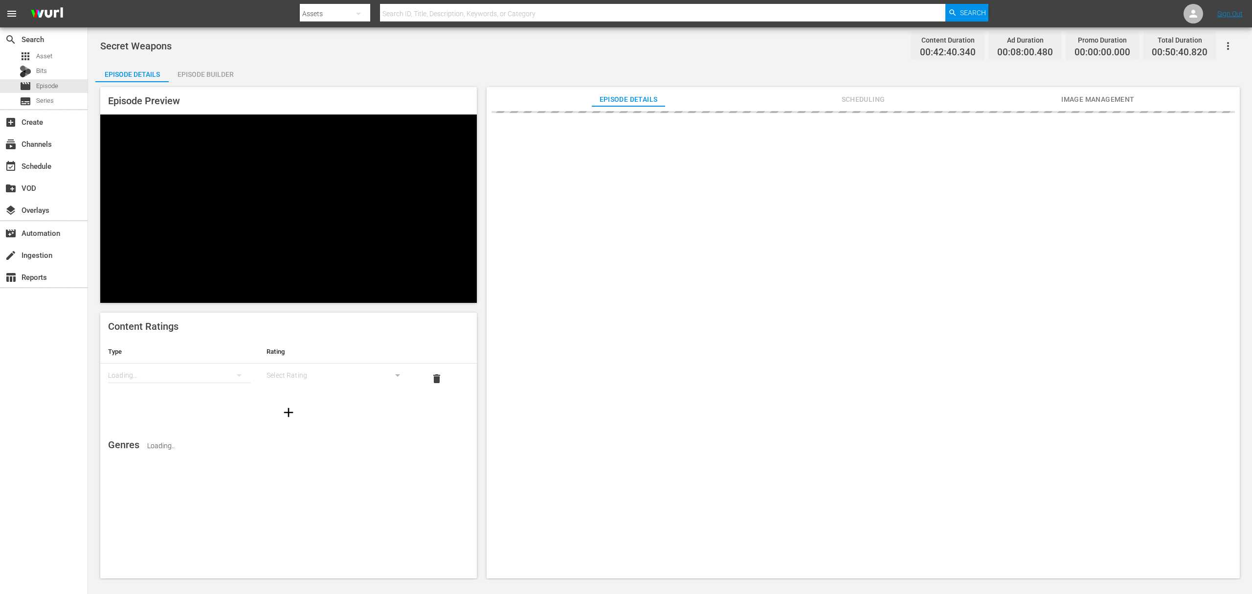
click at [202, 75] on div "Episode Builder" at bounding box center [205, 74] width 73 height 23
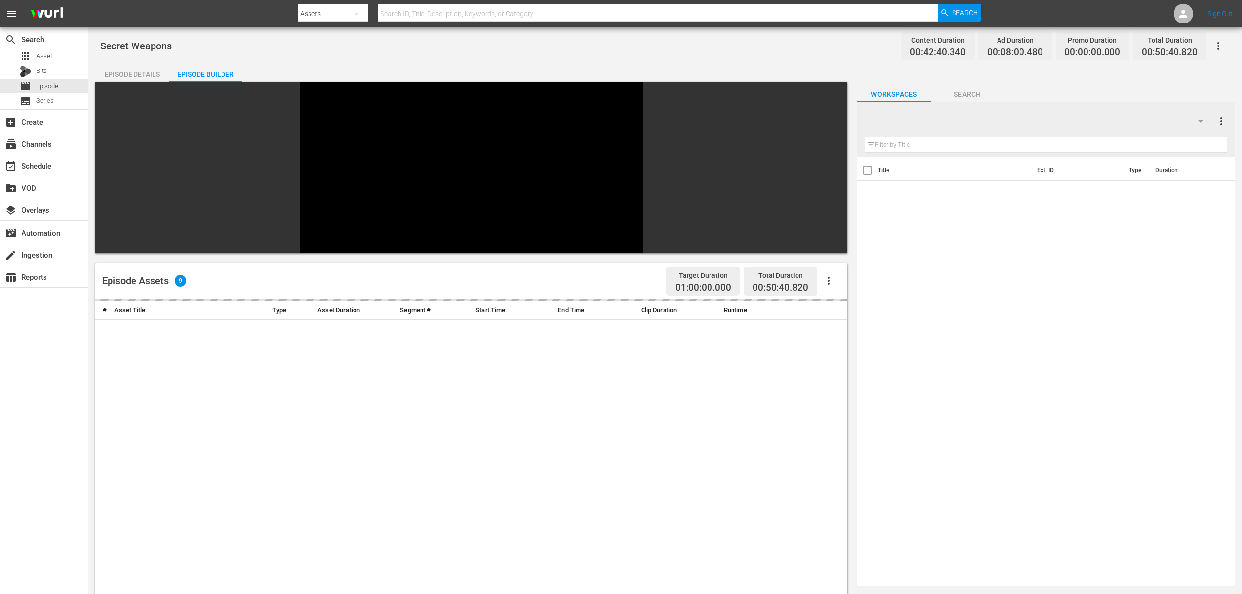
click at [135, 71] on div "Episode Details" at bounding box center [131, 74] width 73 height 23
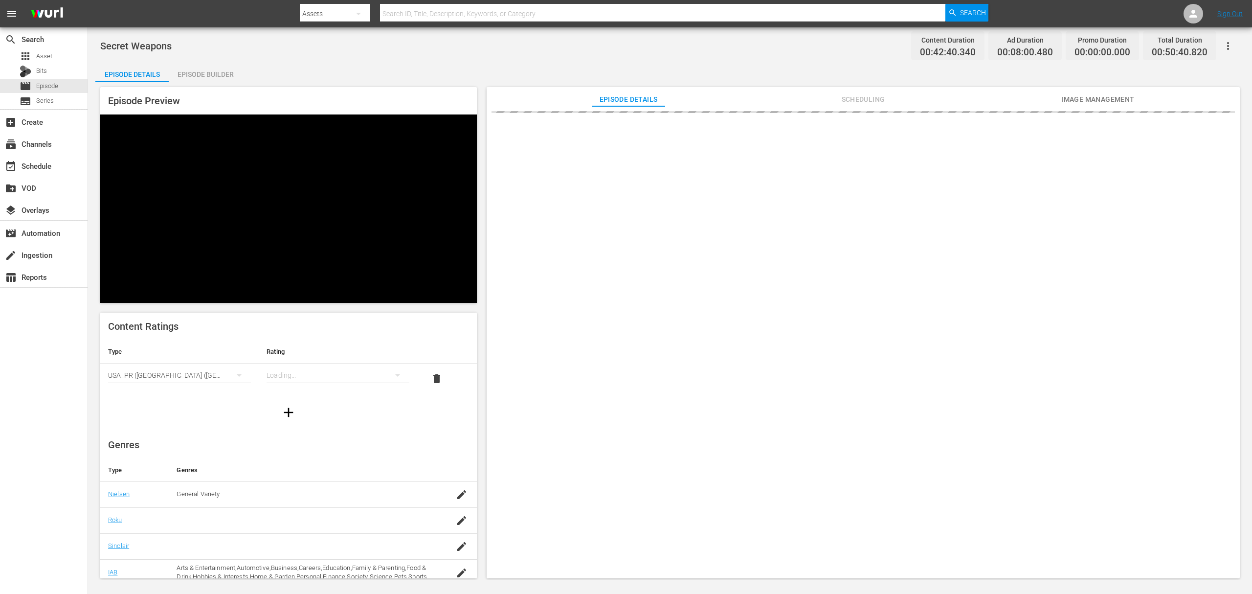
click at [192, 71] on div "Episode Builder" at bounding box center [205, 74] width 73 height 23
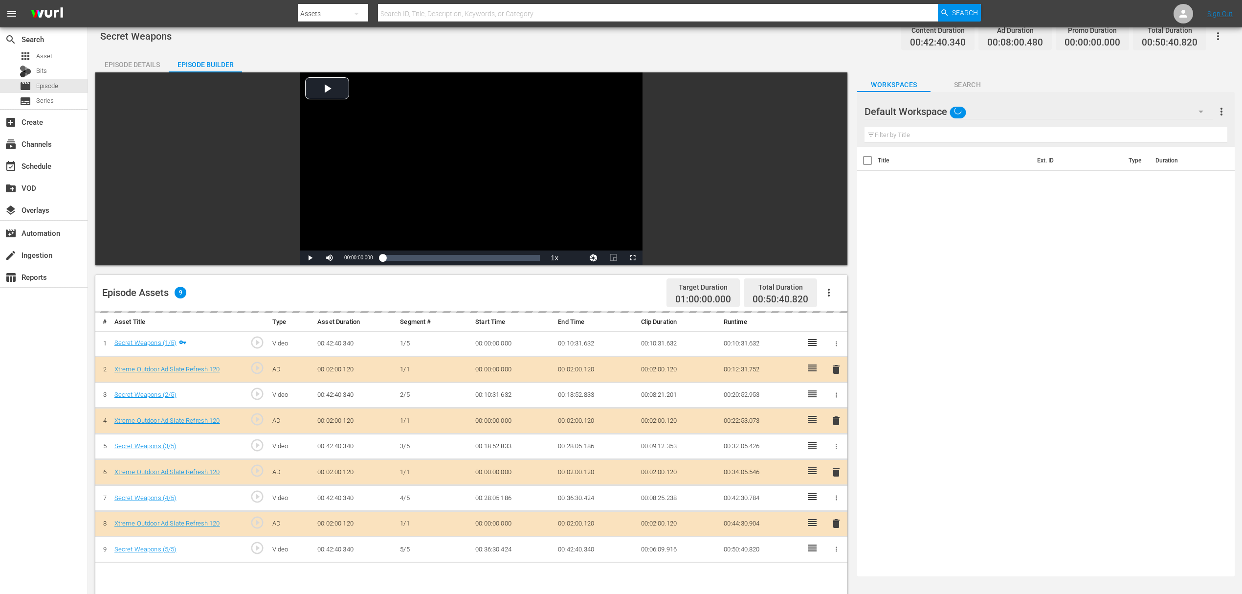
scroll to position [254, 0]
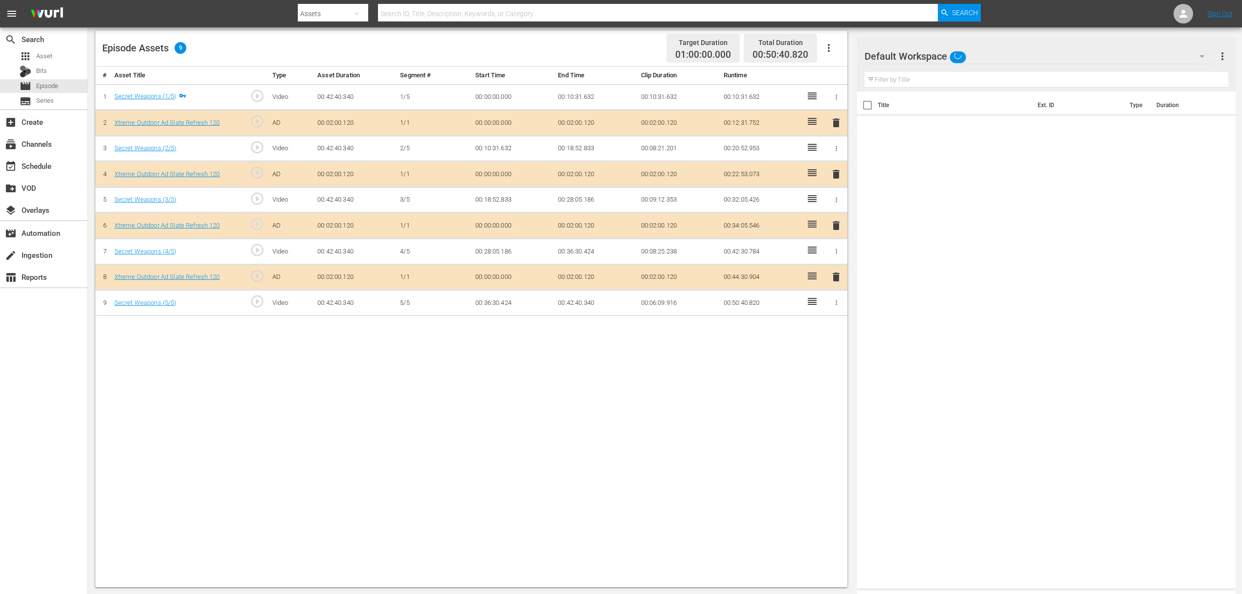
click at [838, 175] on span "delete" at bounding box center [836, 174] width 12 height 12
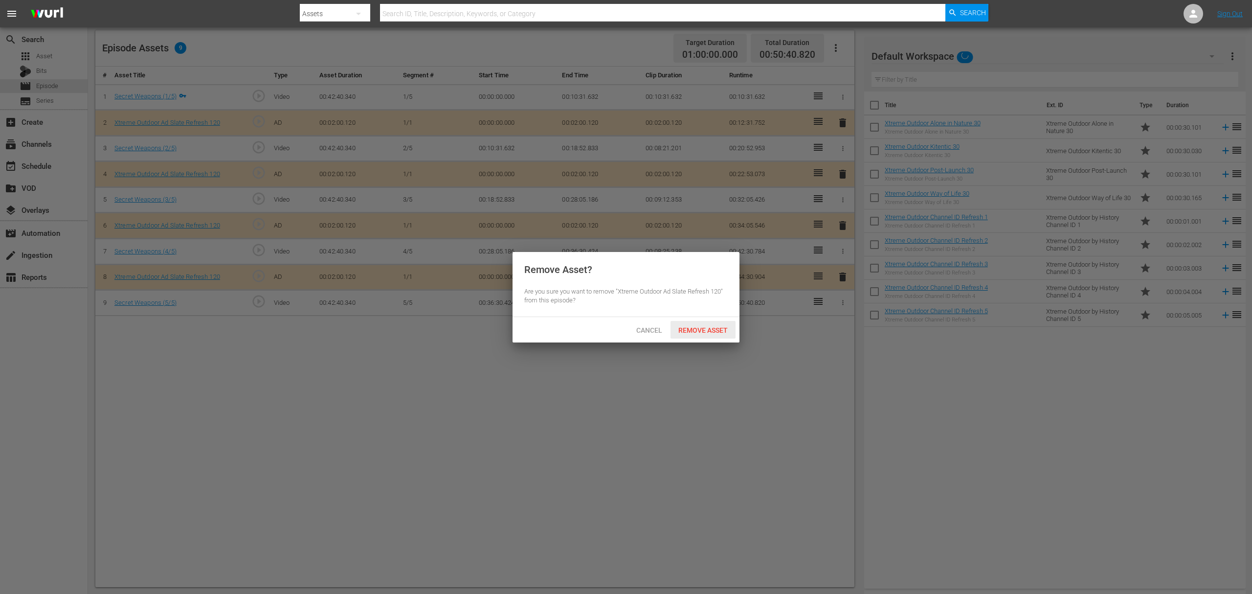
click at [706, 334] on span "Remove Asset" at bounding box center [703, 330] width 65 height 8
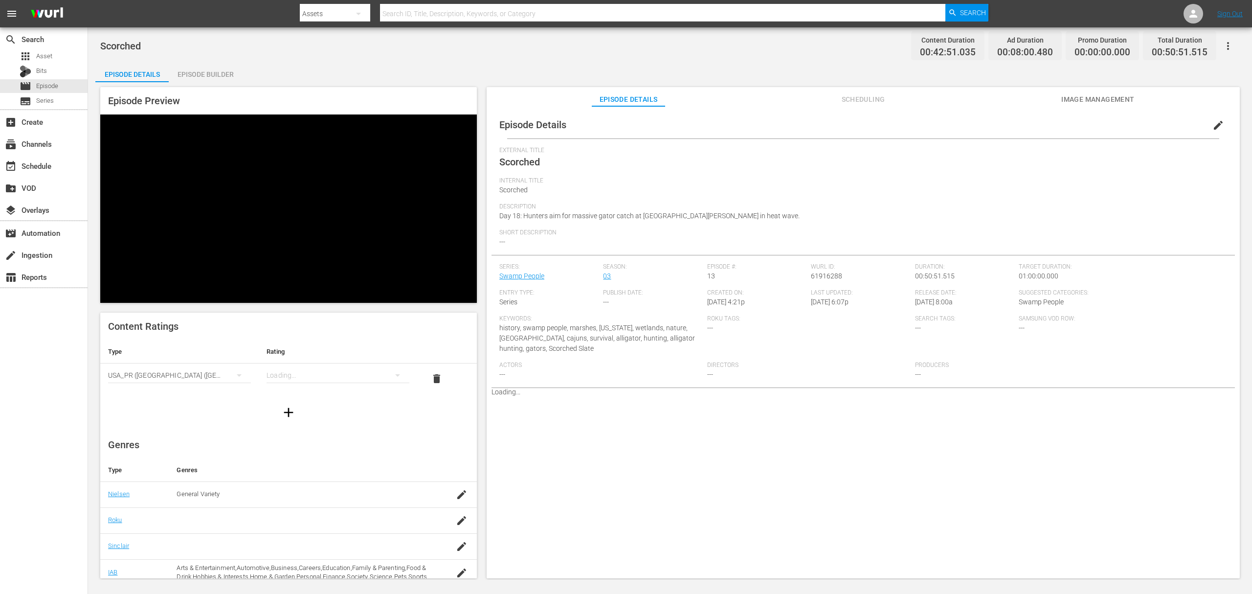
click at [208, 77] on div "Episode Builder" at bounding box center [205, 74] width 73 height 23
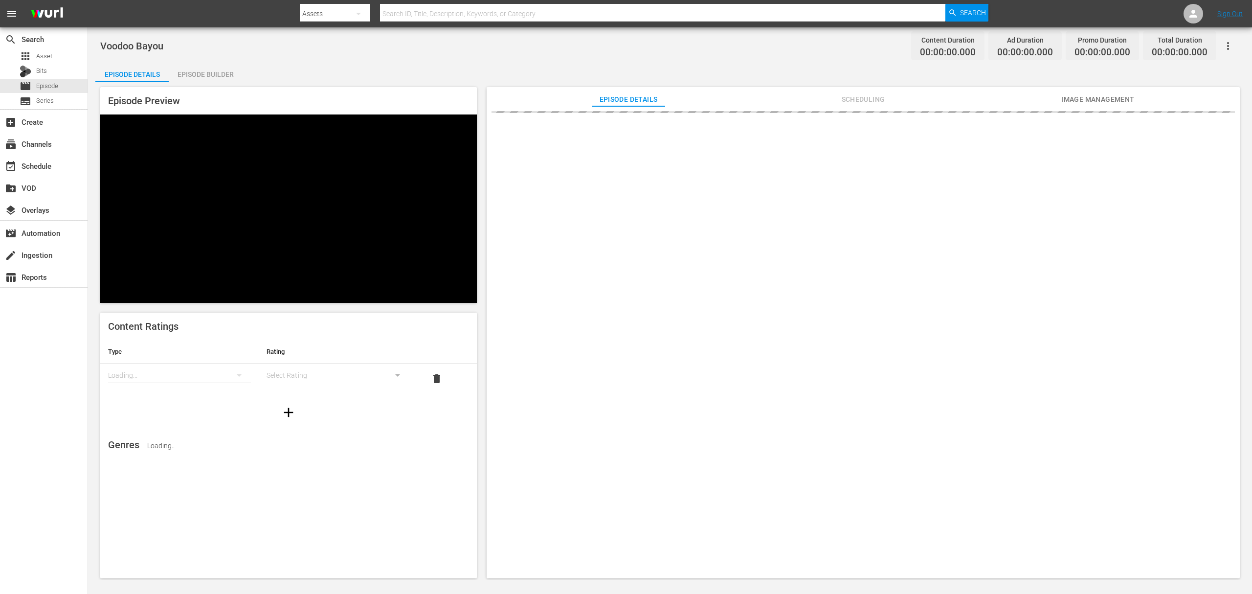
click at [222, 68] on div "Episode Builder" at bounding box center [205, 74] width 73 height 23
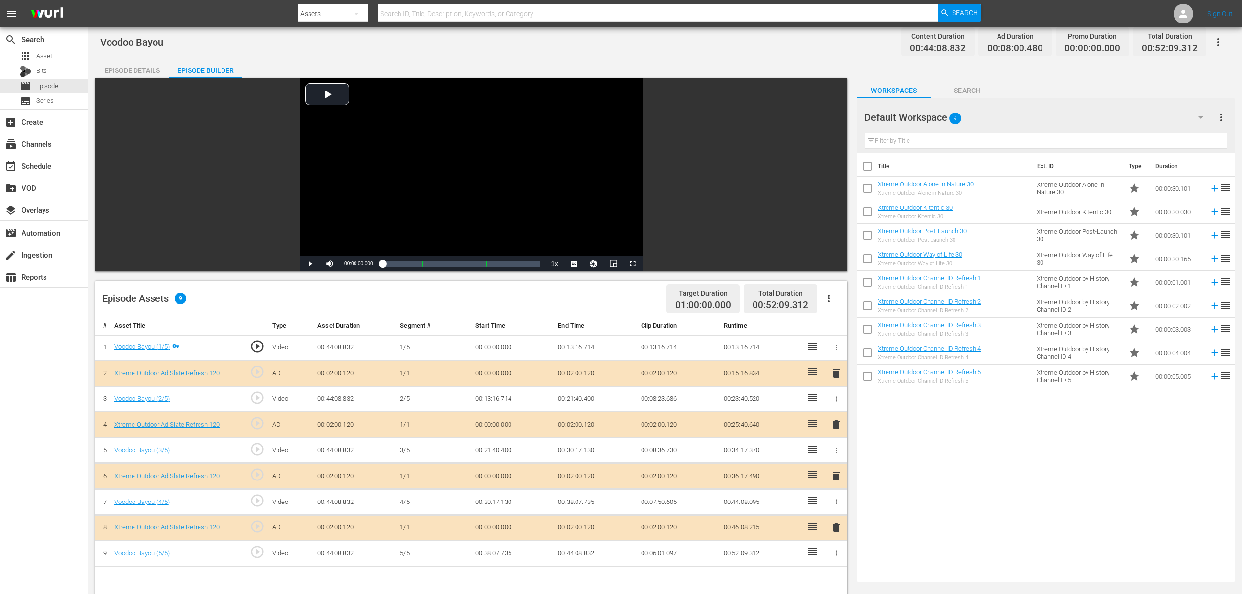
scroll to position [130, 0]
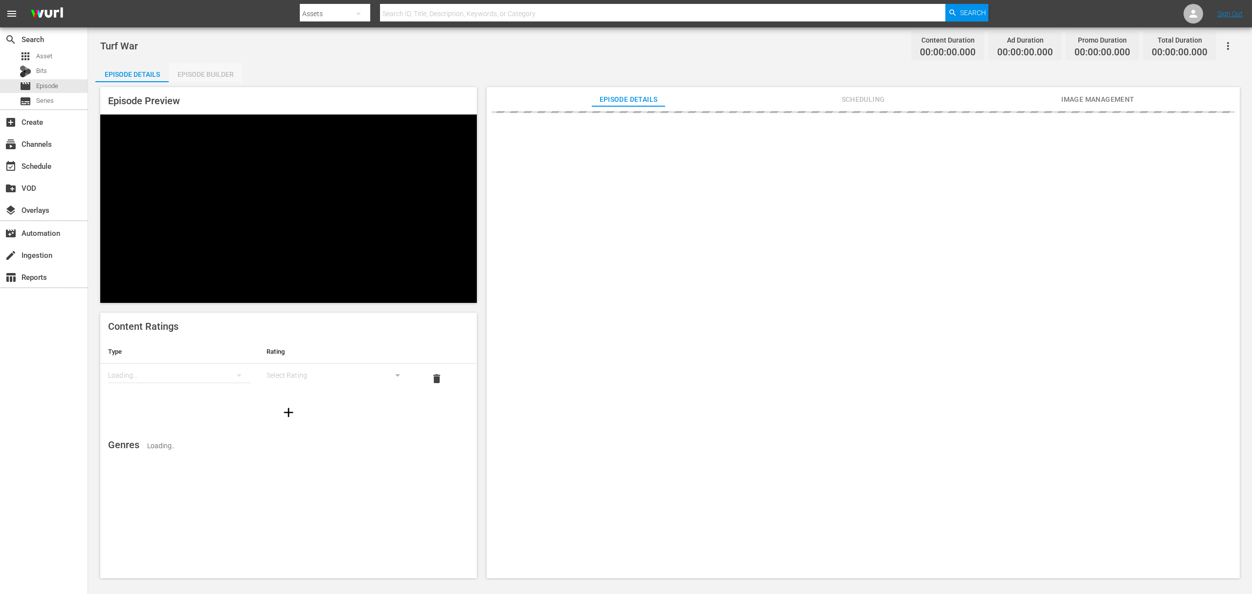
click at [204, 71] on div "Episode Builder" at bounding box center [205, 74] width 73 height 23
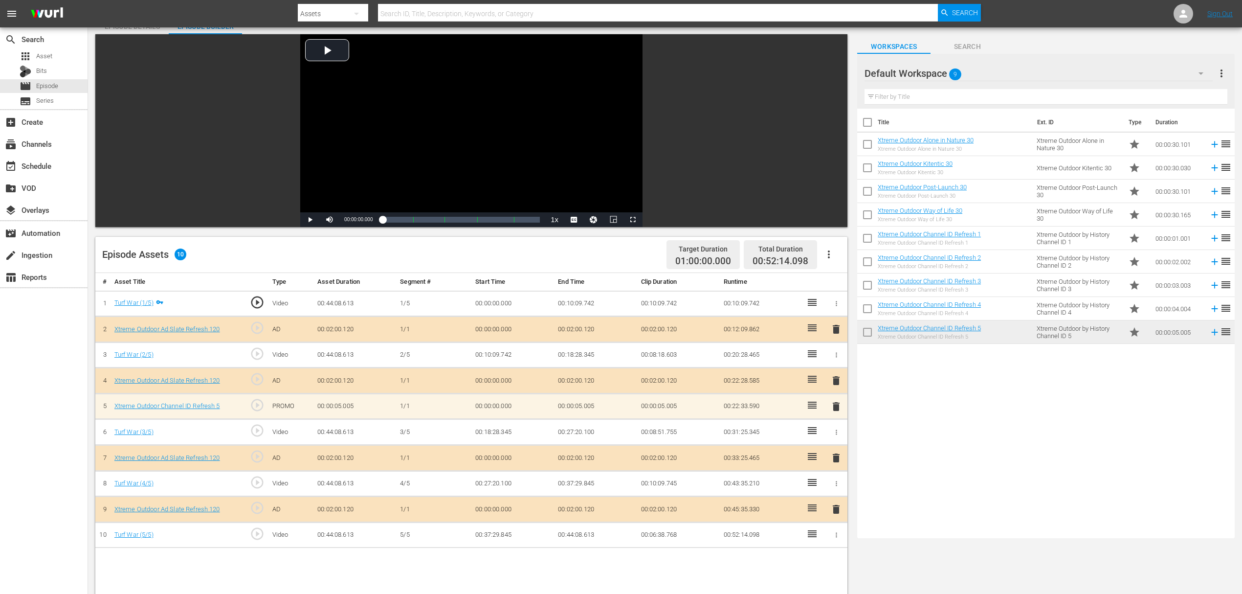
scroll to position [130, 0]
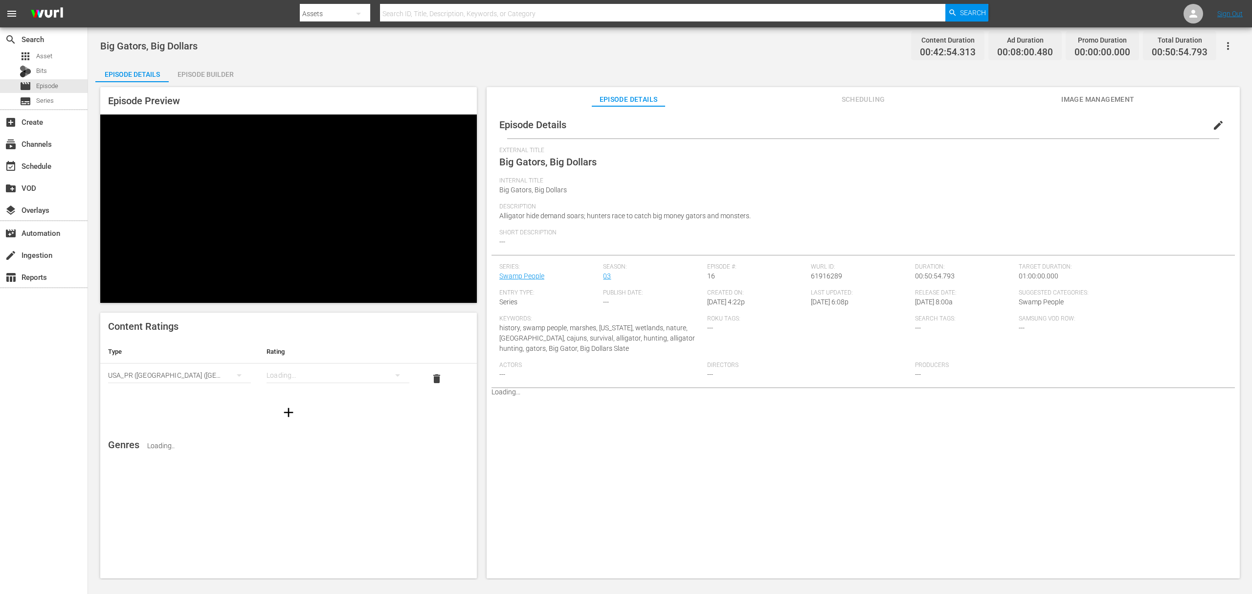
click at [235, 77] on div "Episode Builder" at bounding box center [205, 74] width 73 height 23
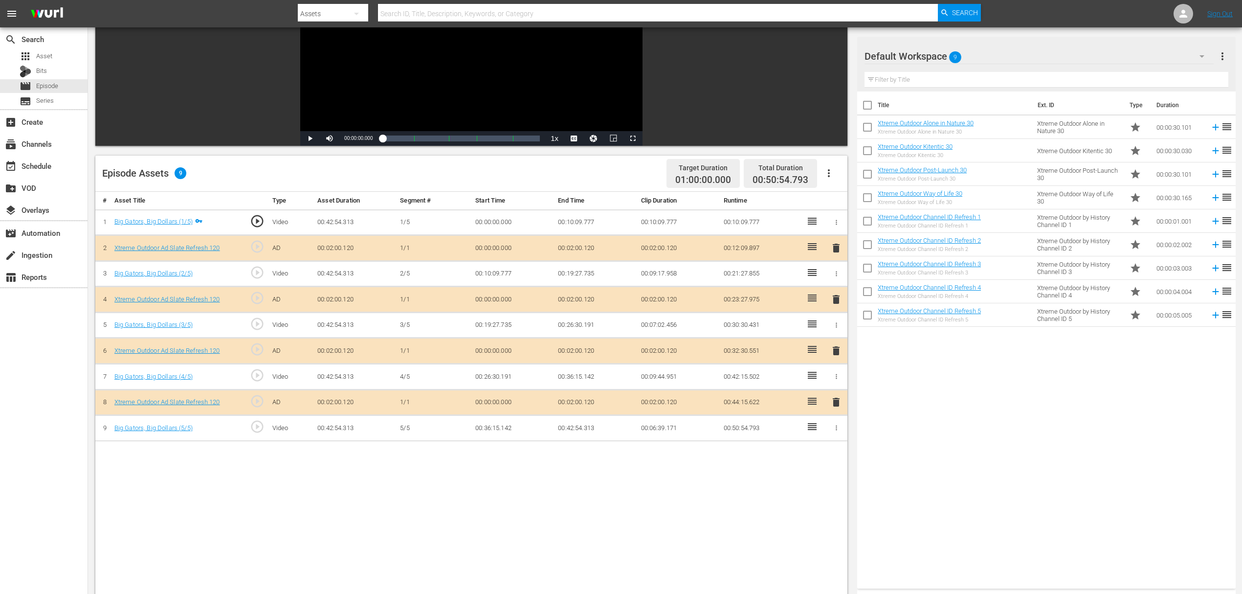
scroll to position [130, 0]
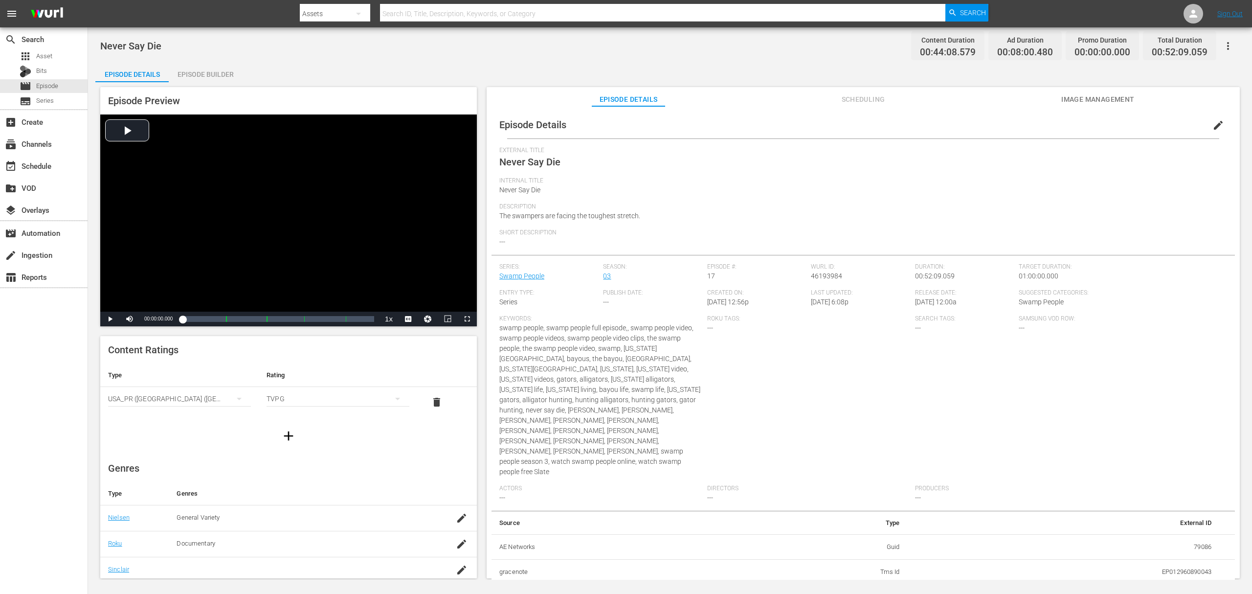
click at [213, 72] on div "Episode Builder" at bounding box center [205, 74] width 73 height 23
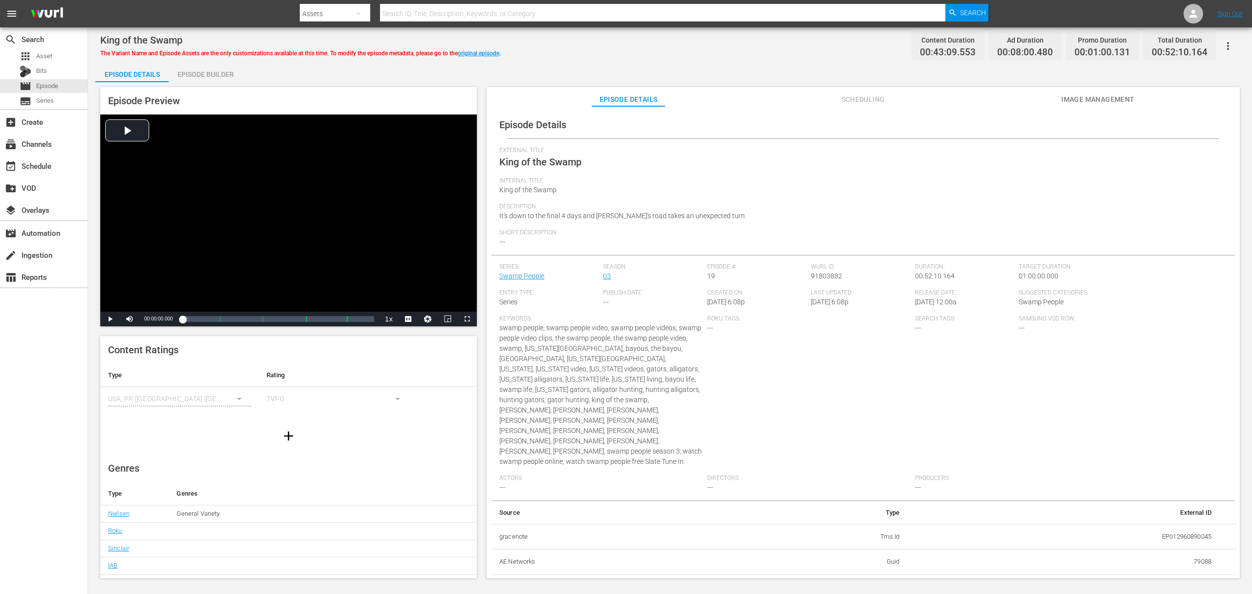
click at [218, 75] on div "Episode Builder" at bounding box center [205, 74] width 73 height 23
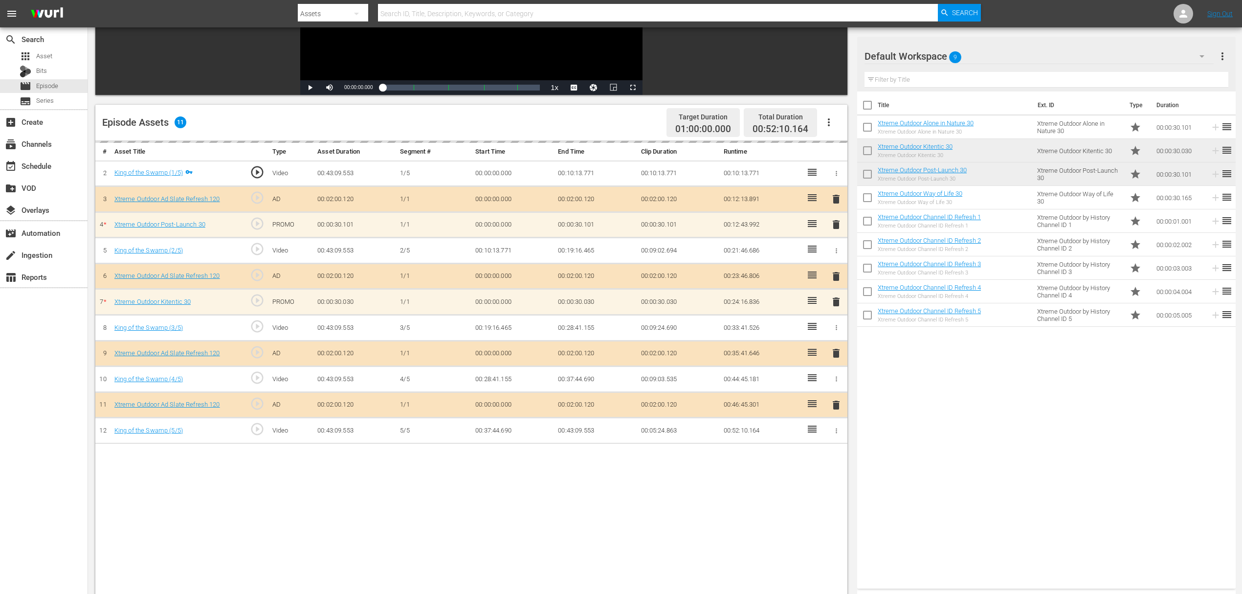
scroll to position [196, 0]
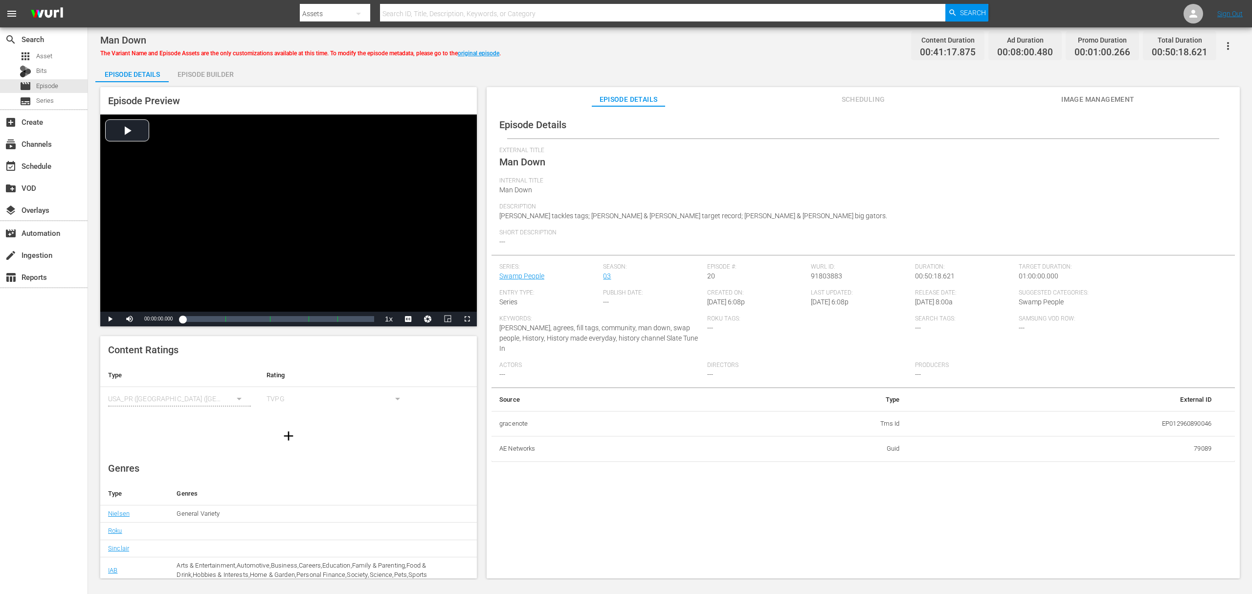
click at [205, 72] on div "Episode Builder" at bounding box center [205, 74] width 73 height 23
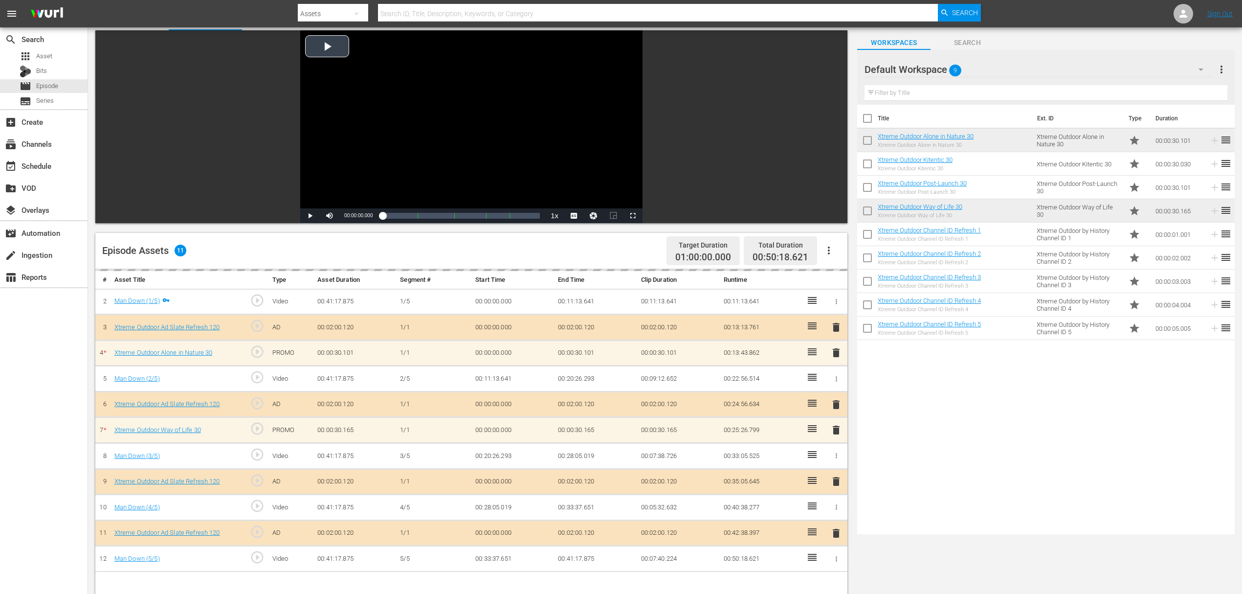
scroll to position [196, 0]
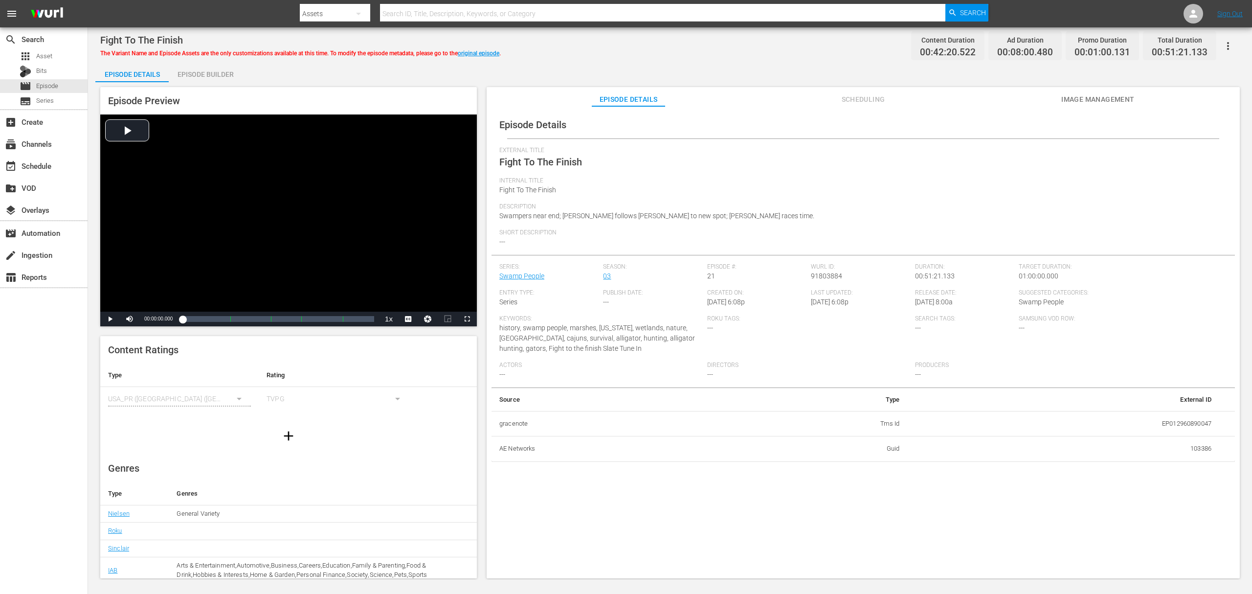
click at [225, 67] on div "Episode Builder" at bounding box center [205, 74] width 73 height 23
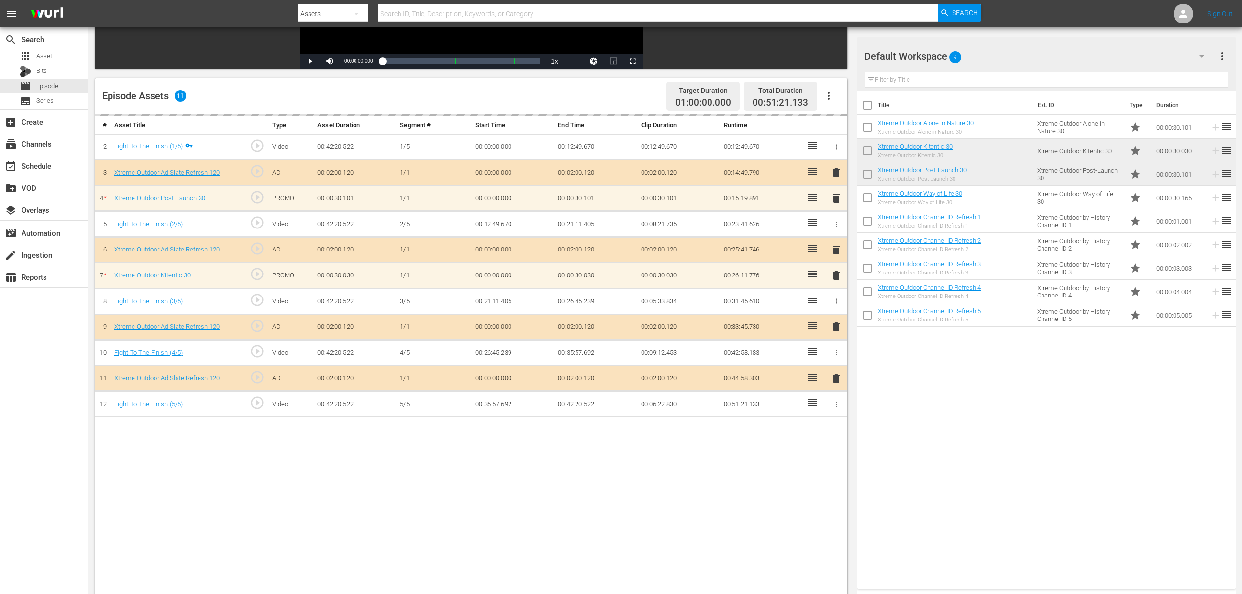
scroll to position [254, 0]
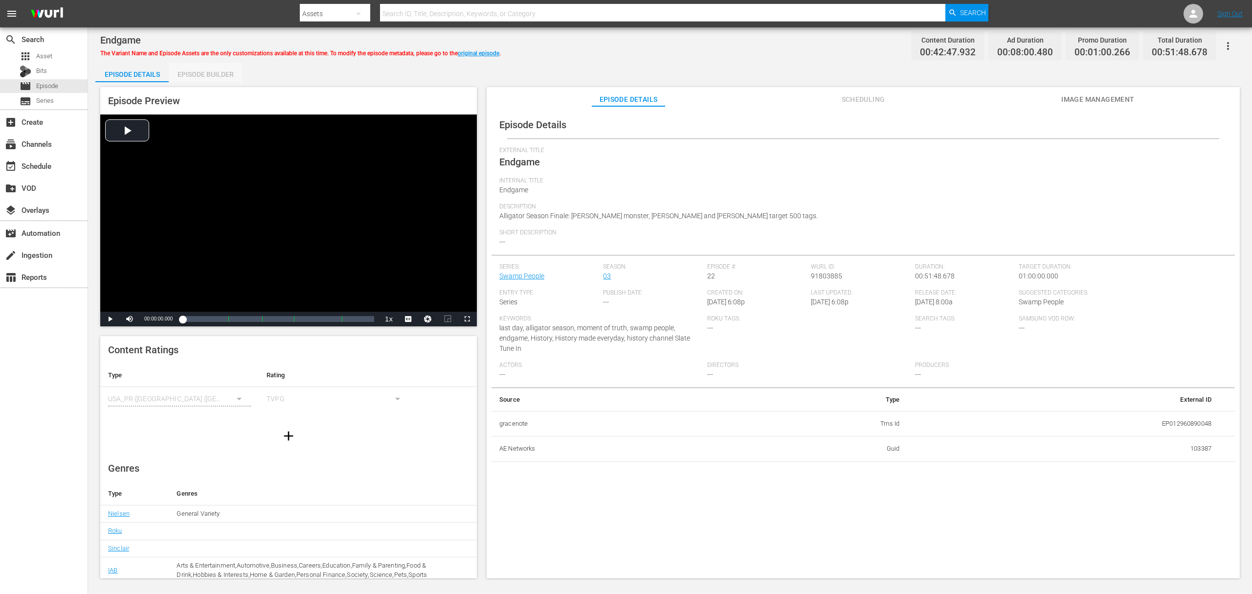
click at [189, 71] on div "Episode Builder" at bounding box center [205, 74] width 73 height 23
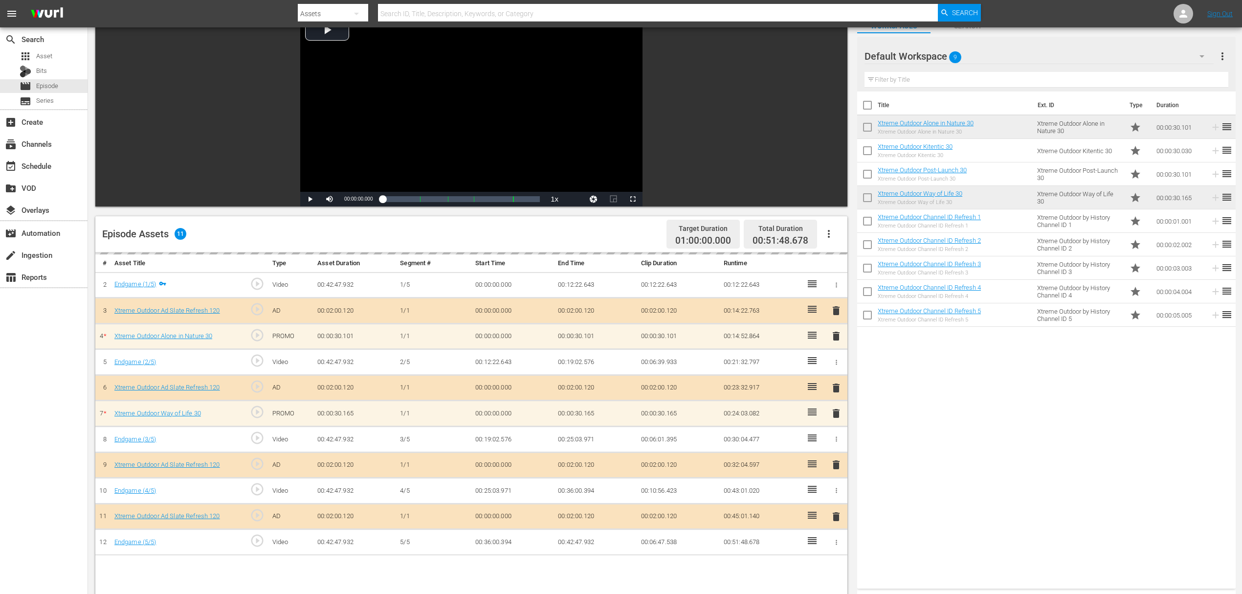
scroll to position [196, 0]
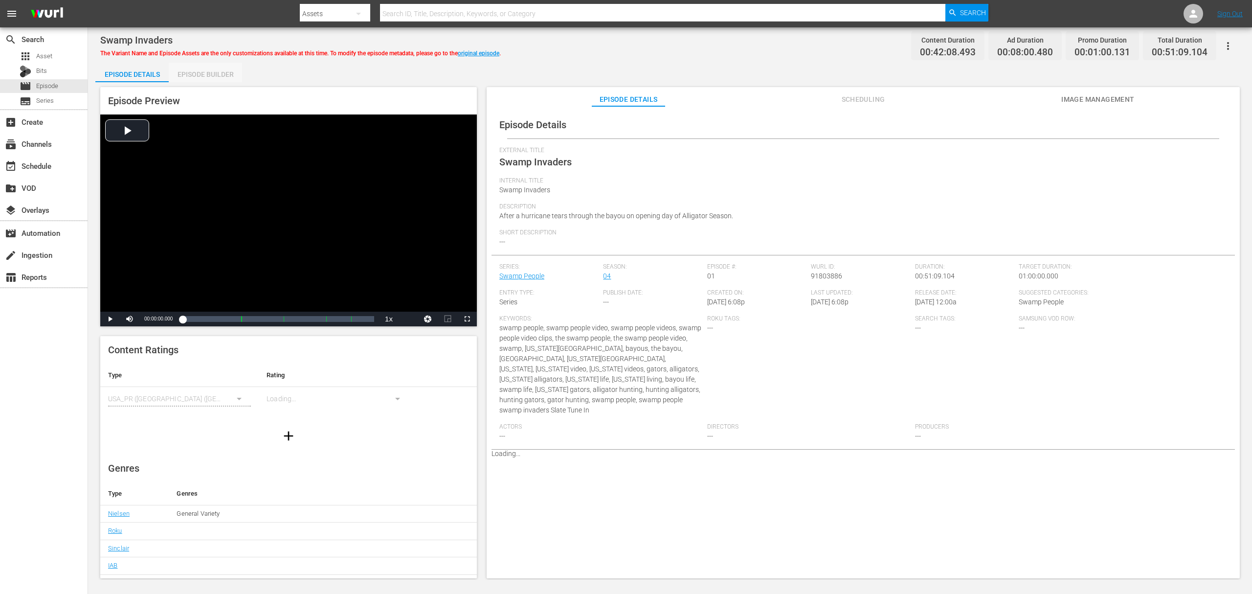
click at [218, 67] on div "Episode Builder" at bounding box center [205, 74] width 73 height 23
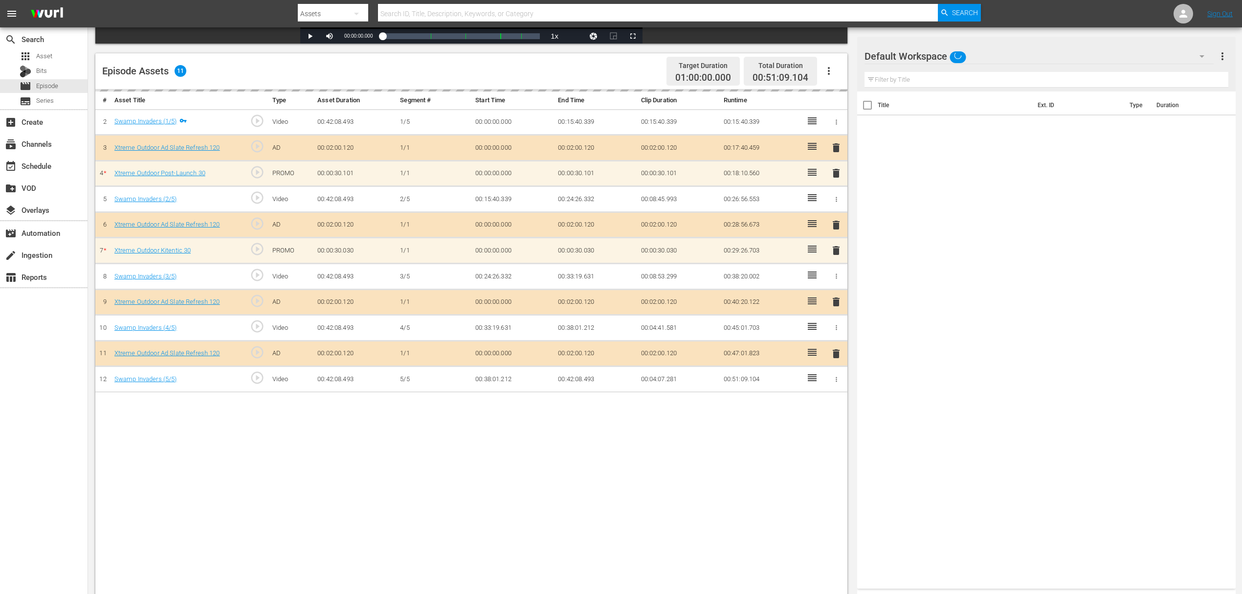
scroll to position [254, 0]
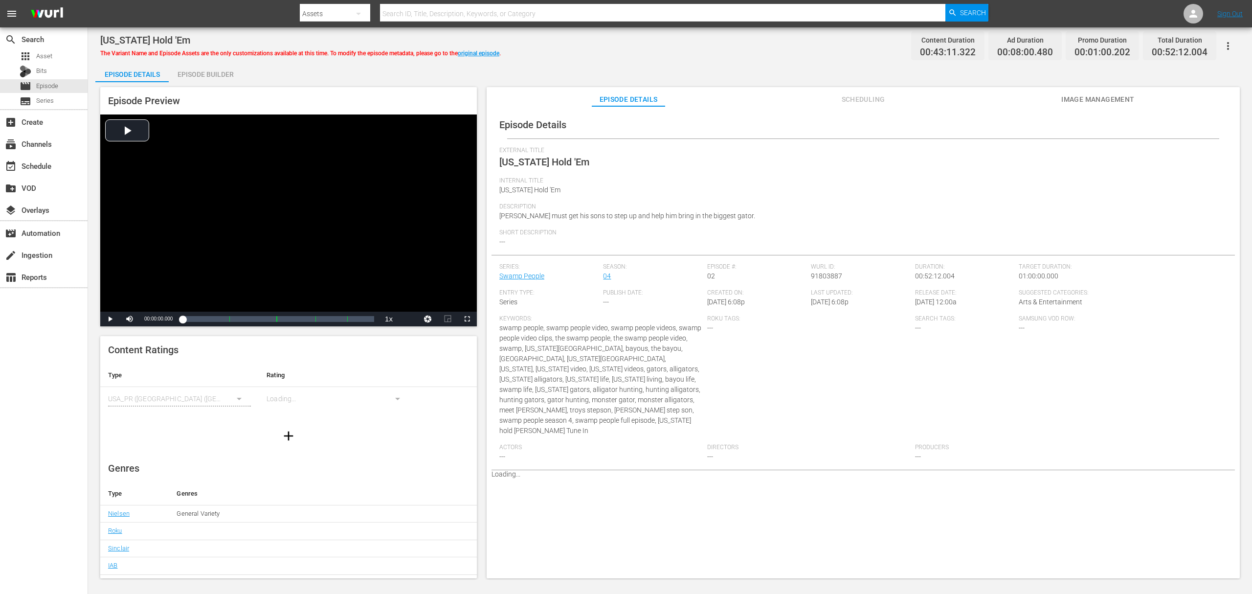
click at [212, 72] on div "Episode Builder" at bounding box center [205, 74] width 73 height 23
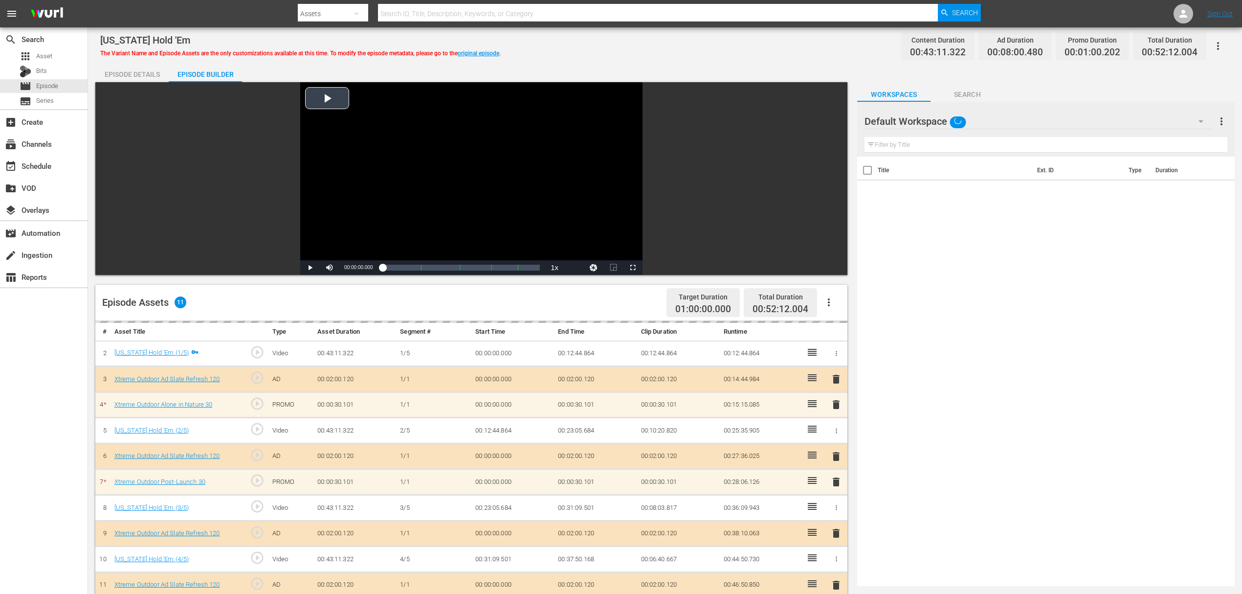
scroll to position [254, 0]
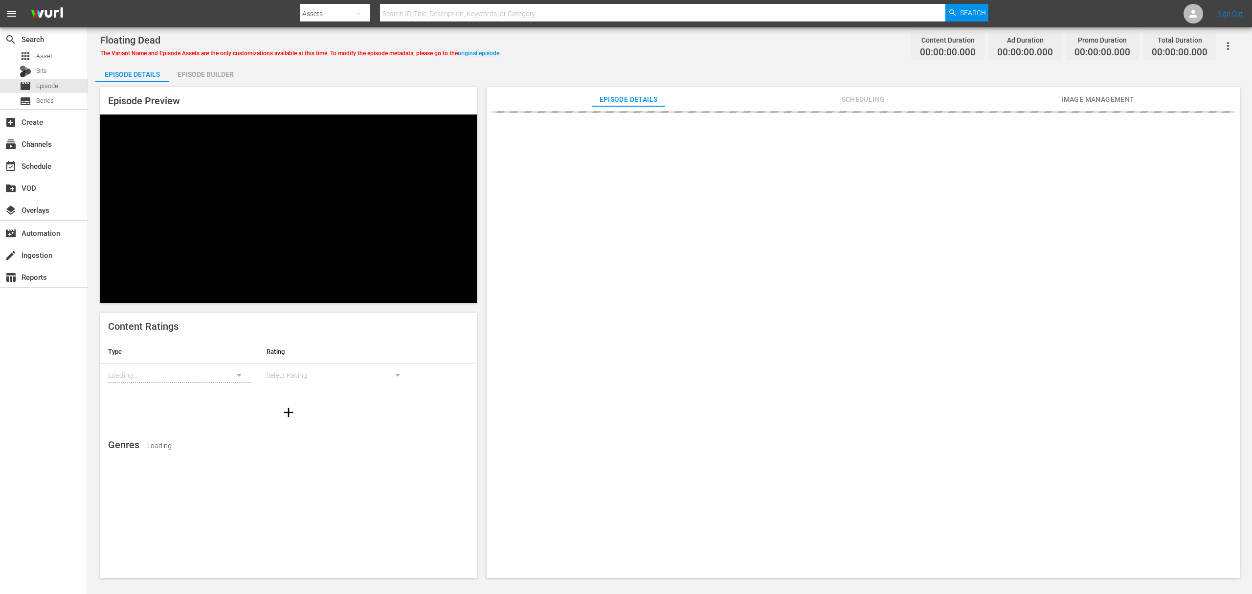
click at [224, 68] on div "Episode Builder" at bounding box center [205, 74] width 73 height 23
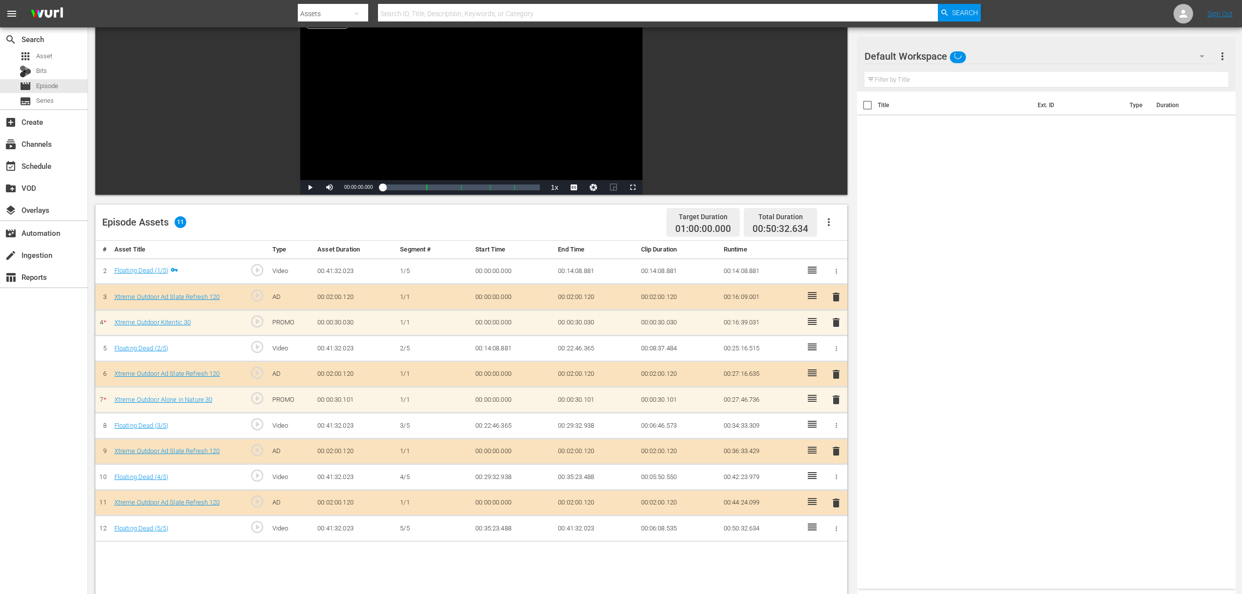
scroll to position [254, 0]
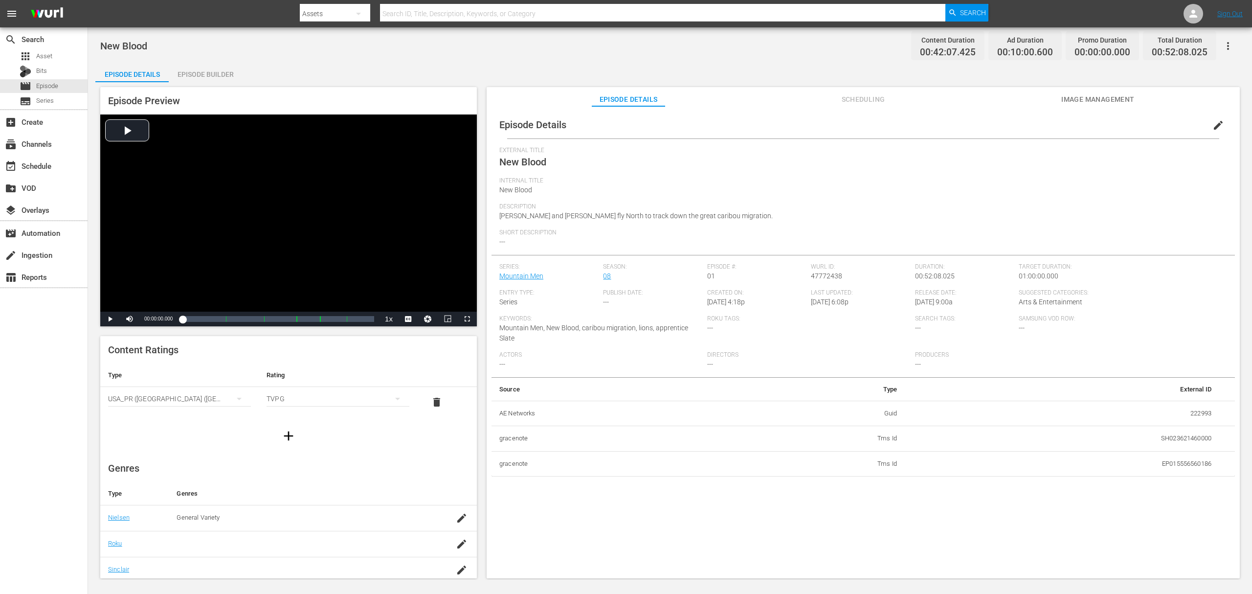
click at [210, 69] on div "Episode Builder" at bounding box center [205, 74] width 73 height 23
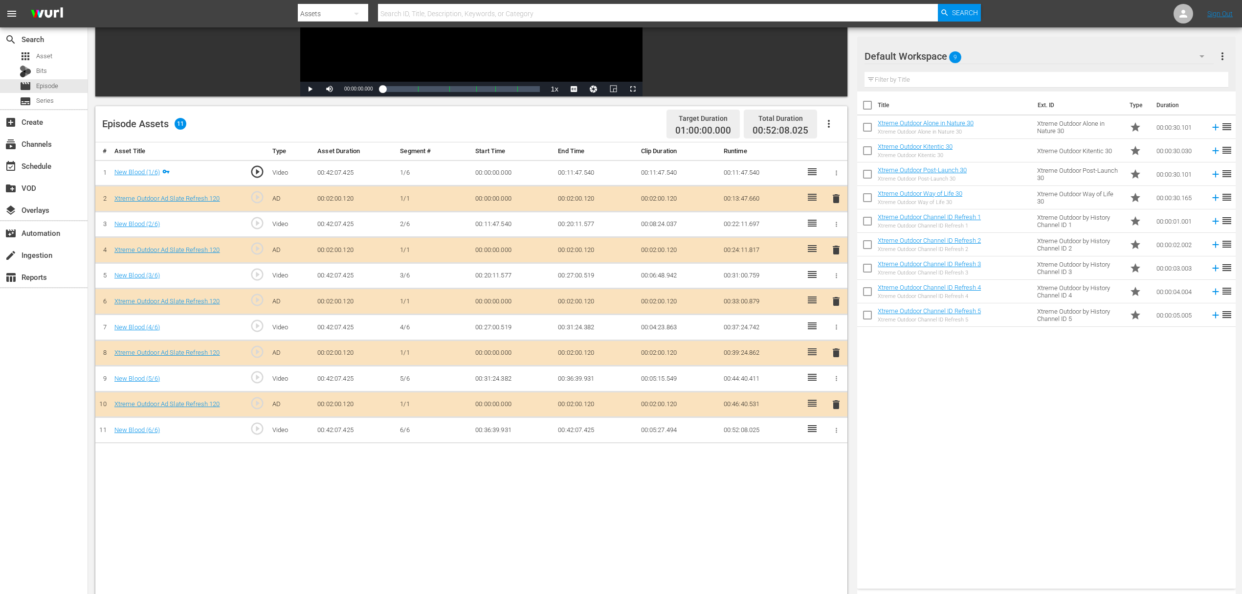
scroll to position [196, 0]
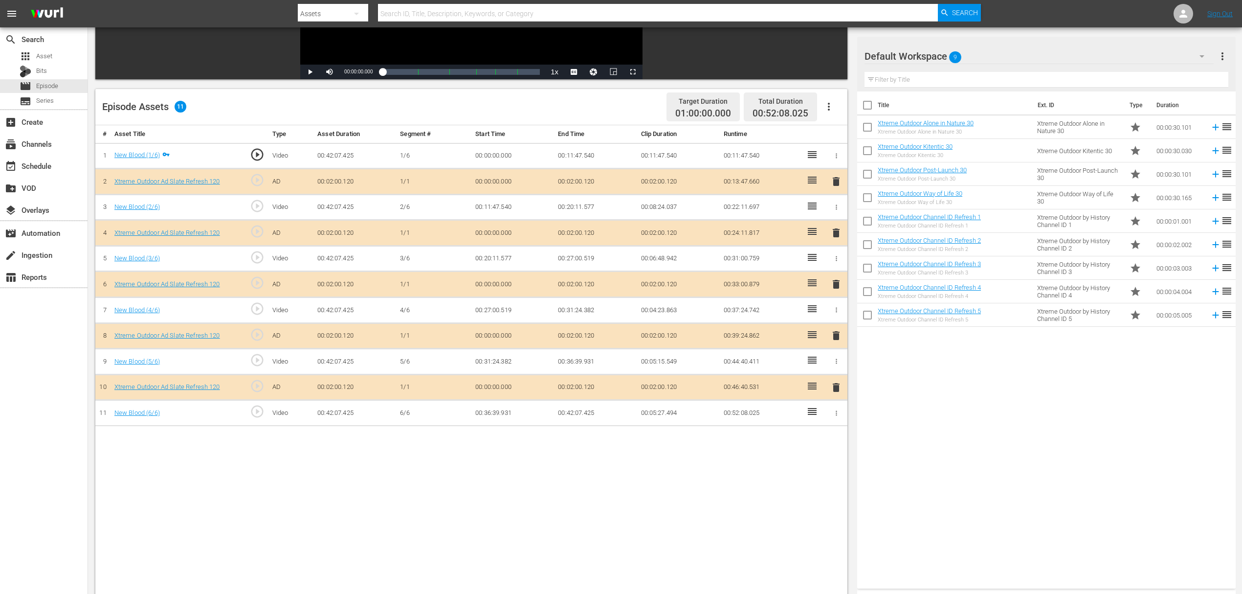
click at [834, 235] on span "delete" at bounding box center [836, 233] width 12 height 12
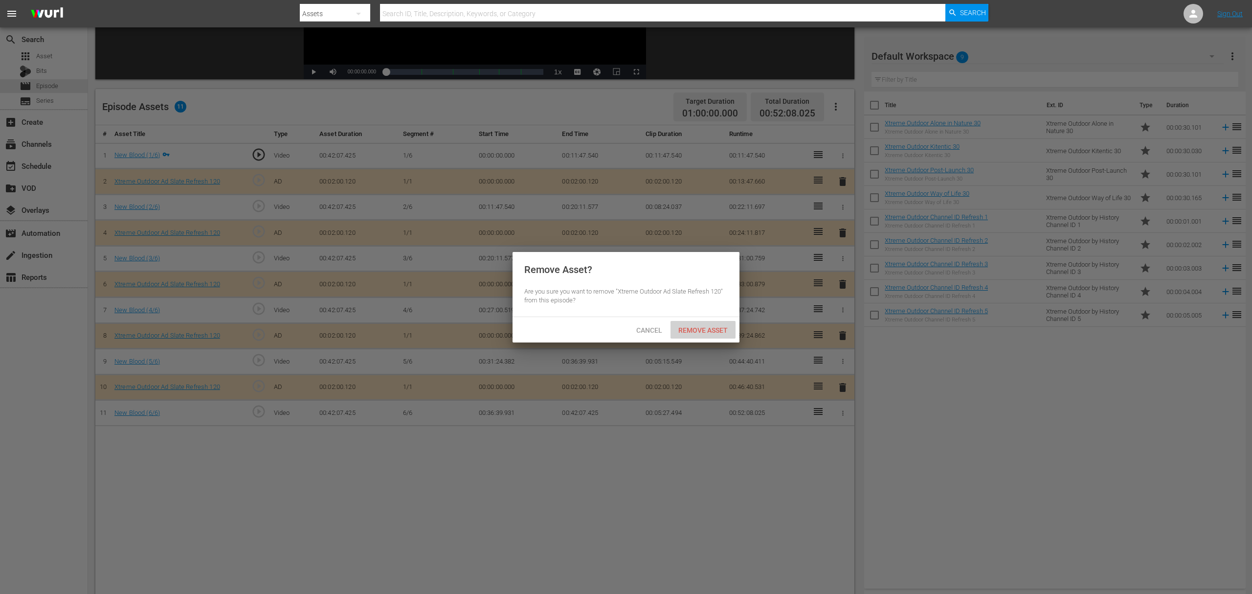
click at [699, 327] on span "Remove Asset" at bounding box center [703, 330] width 65 height 8
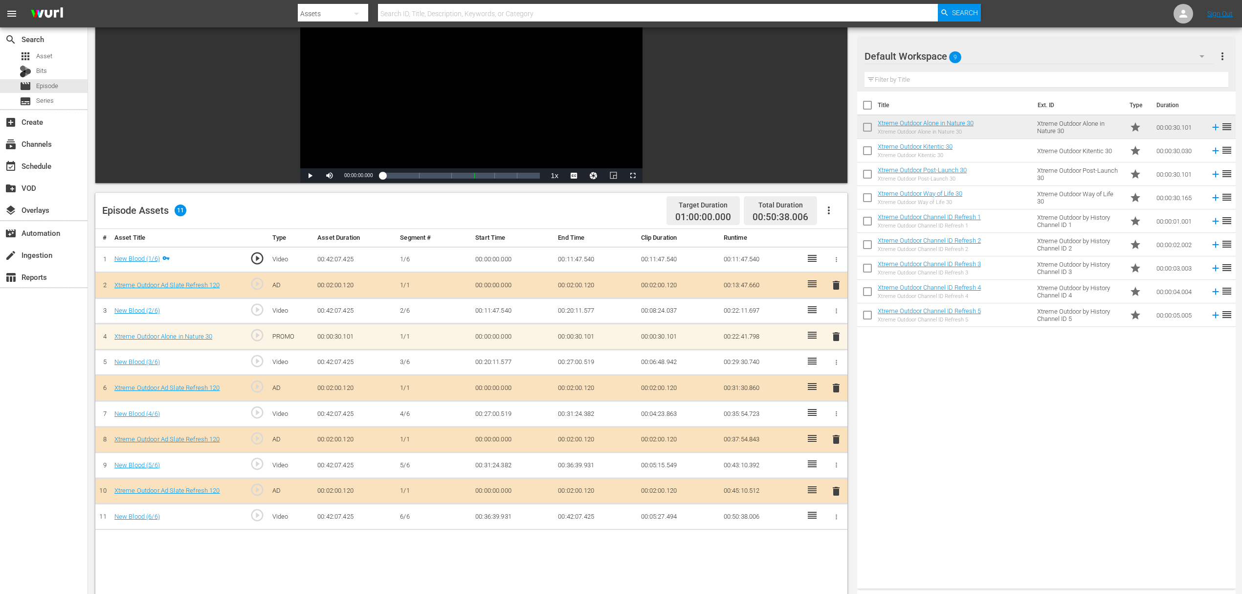
scroll to position [124, 0]
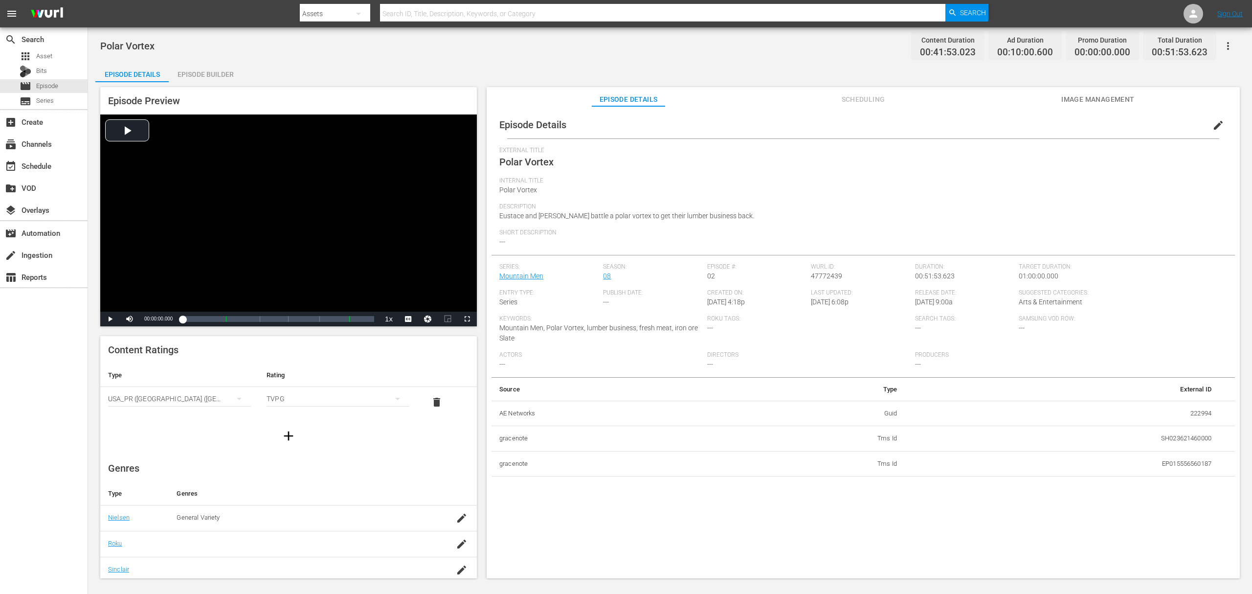
click at [215, 81] on div "Episode Builder" at bounding box center [205, 74] width 73 height 23
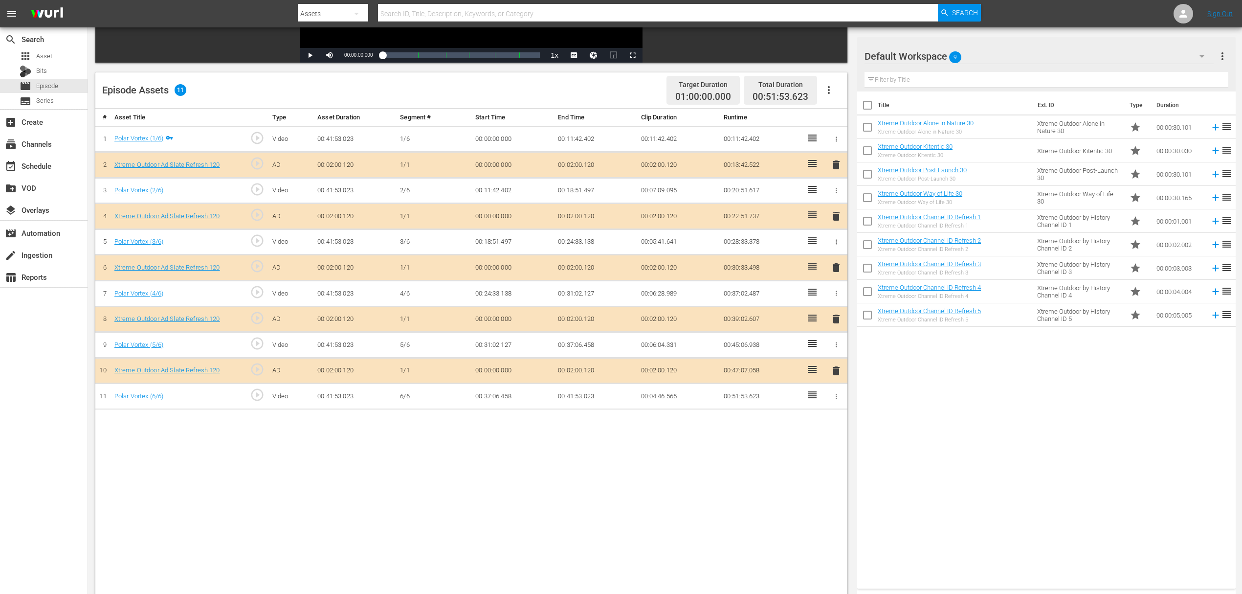
scroll to position [254, 0]
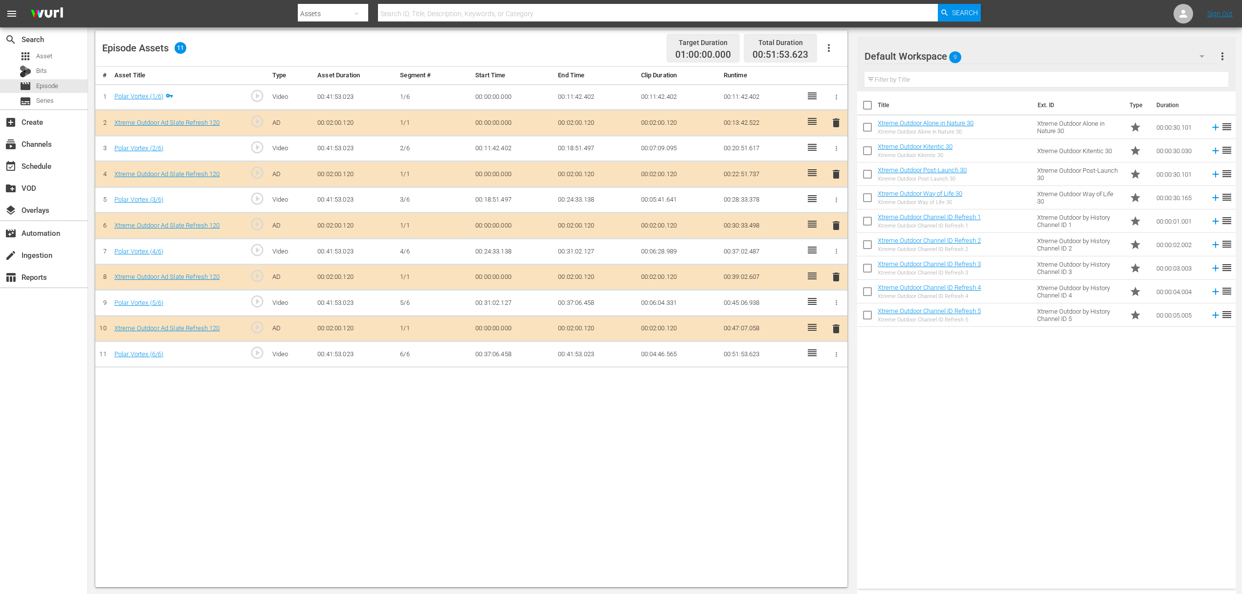
click at [835, 168] on span "delete" at bounding box center [836, 174] width 12 height 12
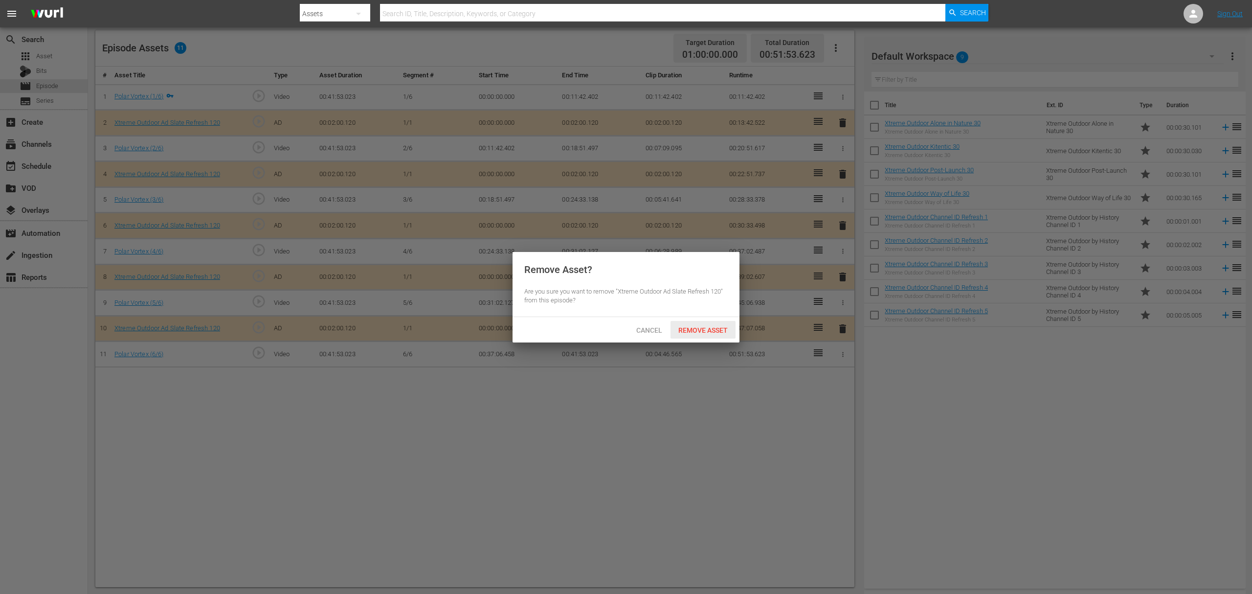
click at [704, 326] on span "Remove Asset" at bounding box center [703, 330] width 65 height 8
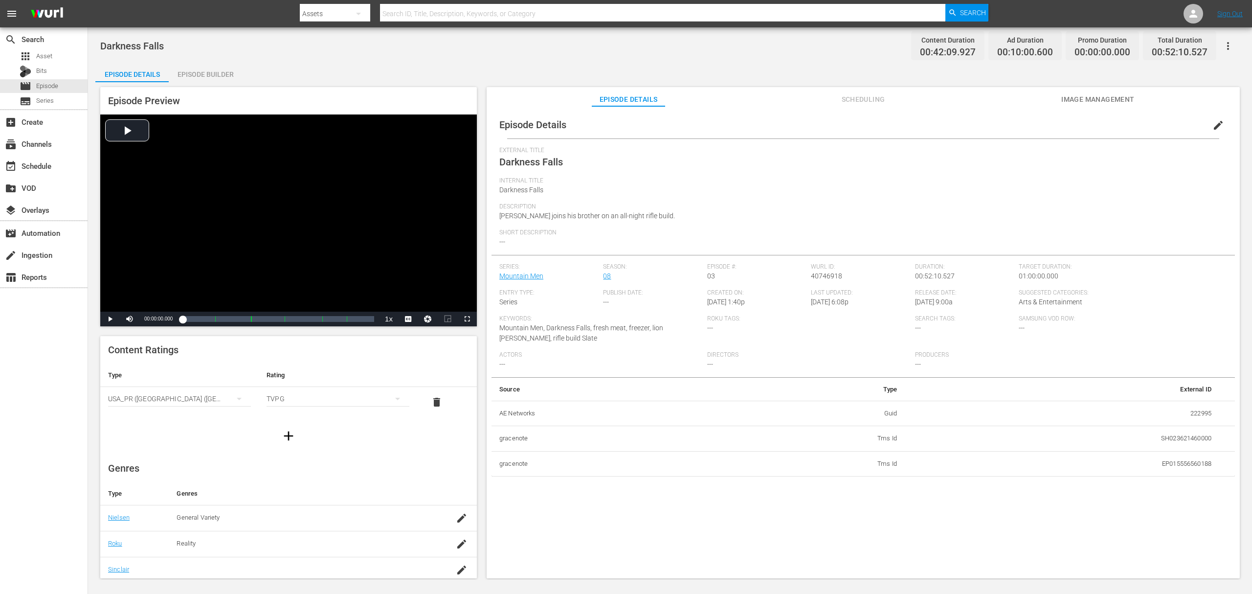
click at [218, 73] on div "Episode Builder" at bounding box center [205, 74] width 73 height 23
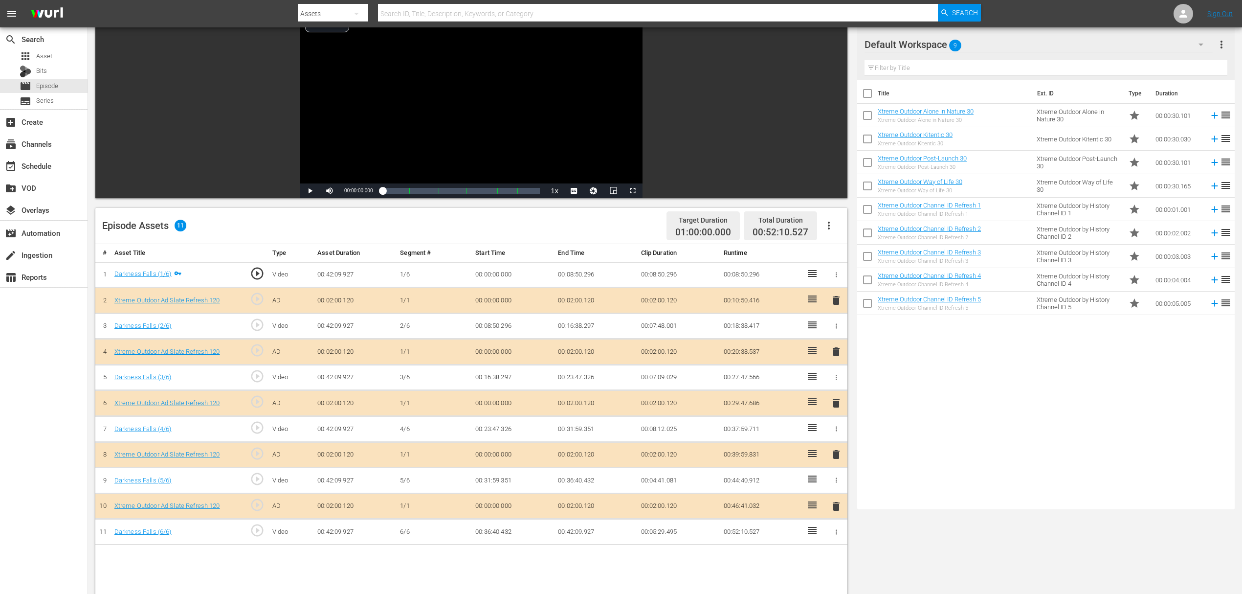
scroll to position [196, 0]
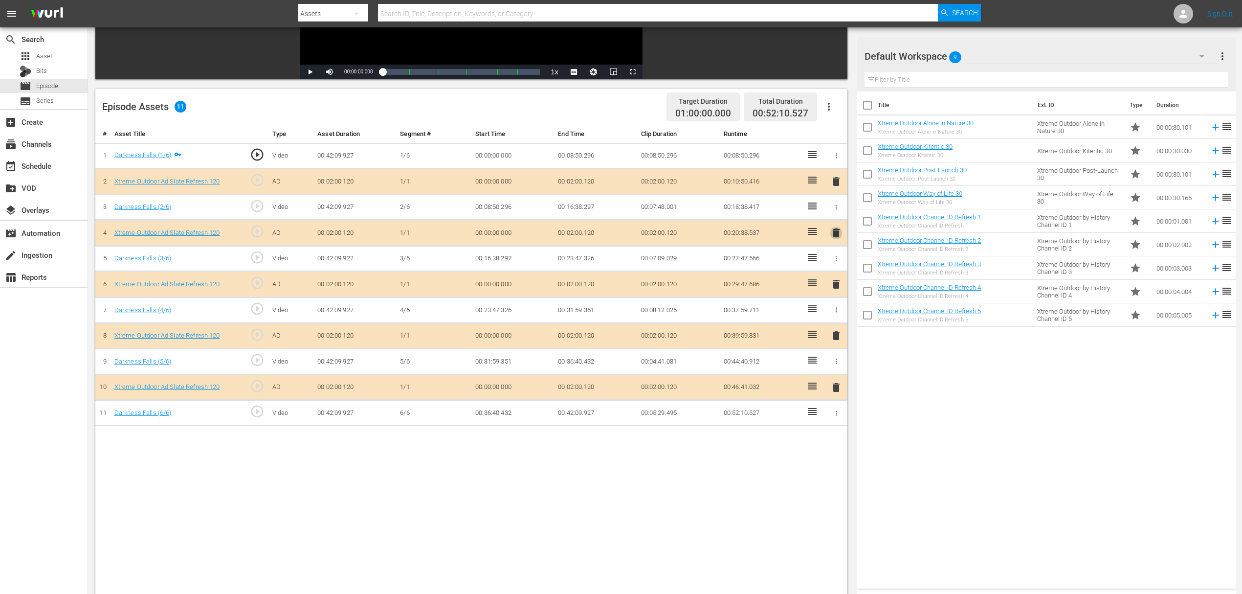
click at [835, 231] on span "delete" at bounding box center [836, 233] width 12 height 12
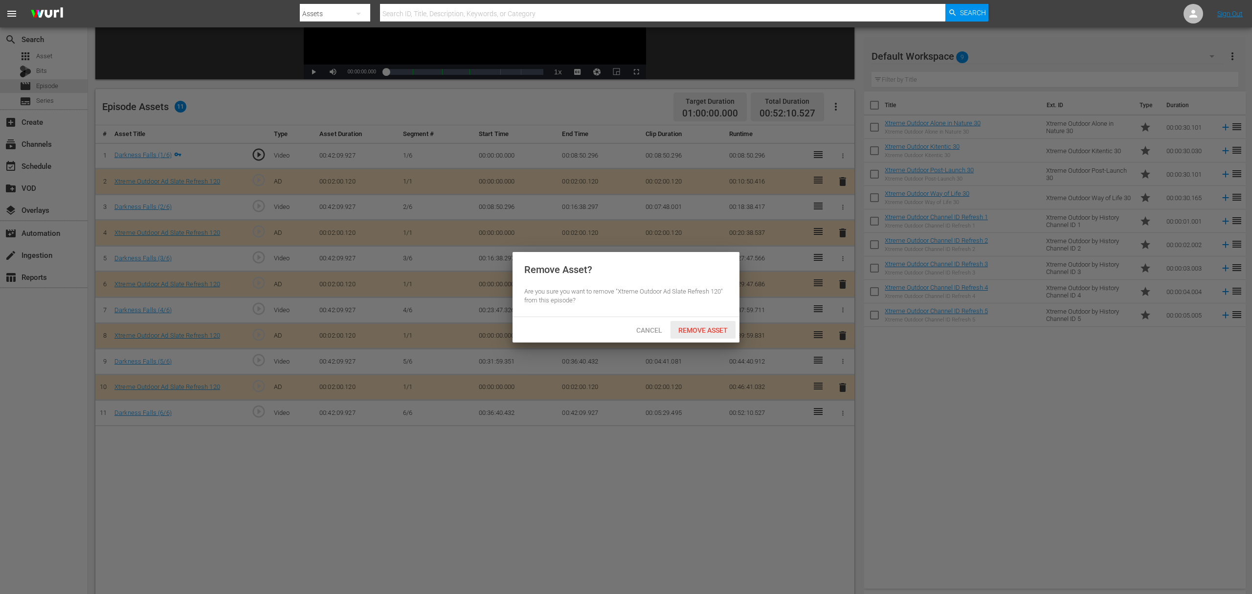
click at [701, 323] on div "Remove Asset" at bounding box center [703, 330] width 65 height 18
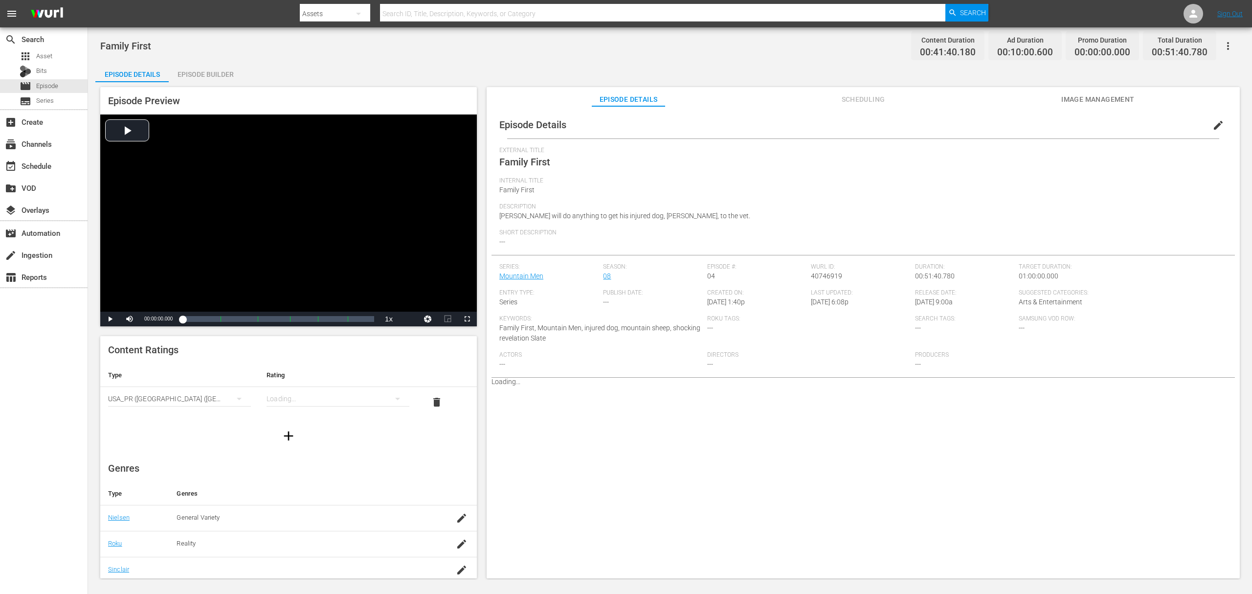
click at [208, 88] on div "Episode Preview Video Player is loading. Play Video Play Mute Current Time 00:0…" at bounding box center [288, 206] width 377 height 239
click at [214, 77] on div "Episode Builder" at bounding box center [205, 74] width 73 height 23
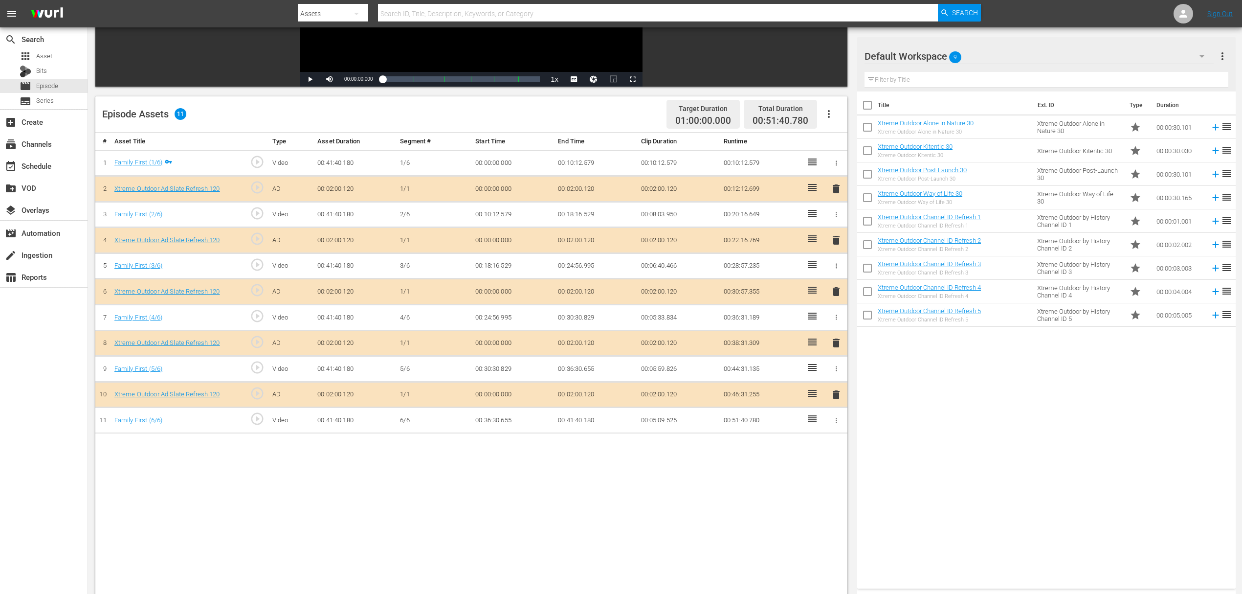
scroll to position [254, 0]
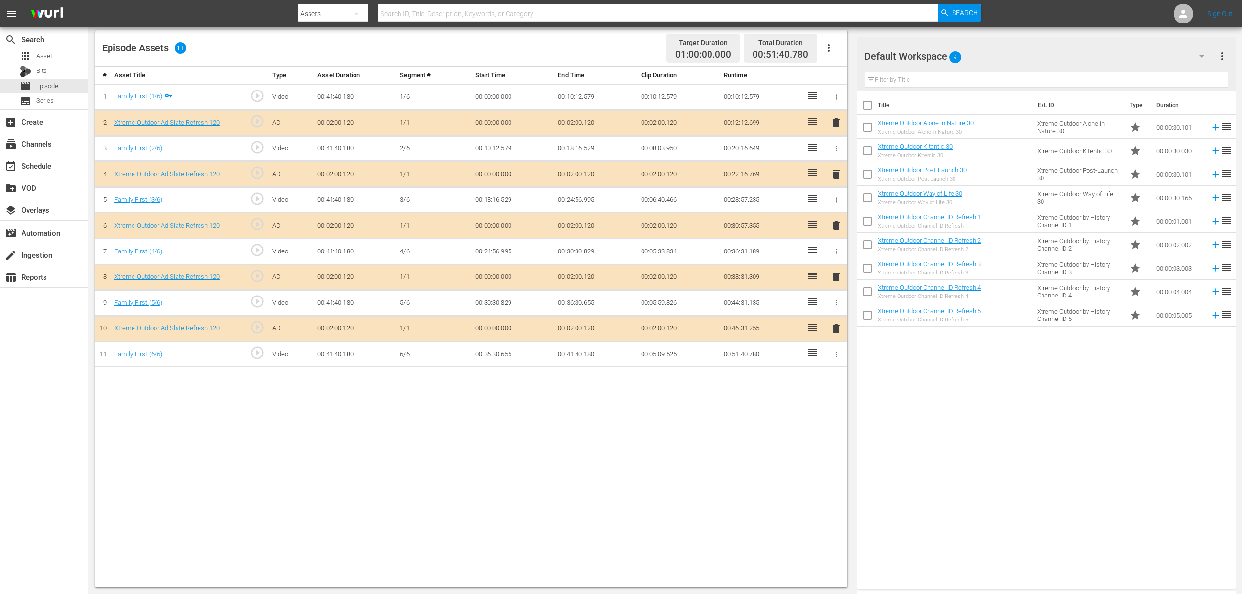
click at [835, 171] on span "delete" at bounding box center [836, 174] width 12 height 12
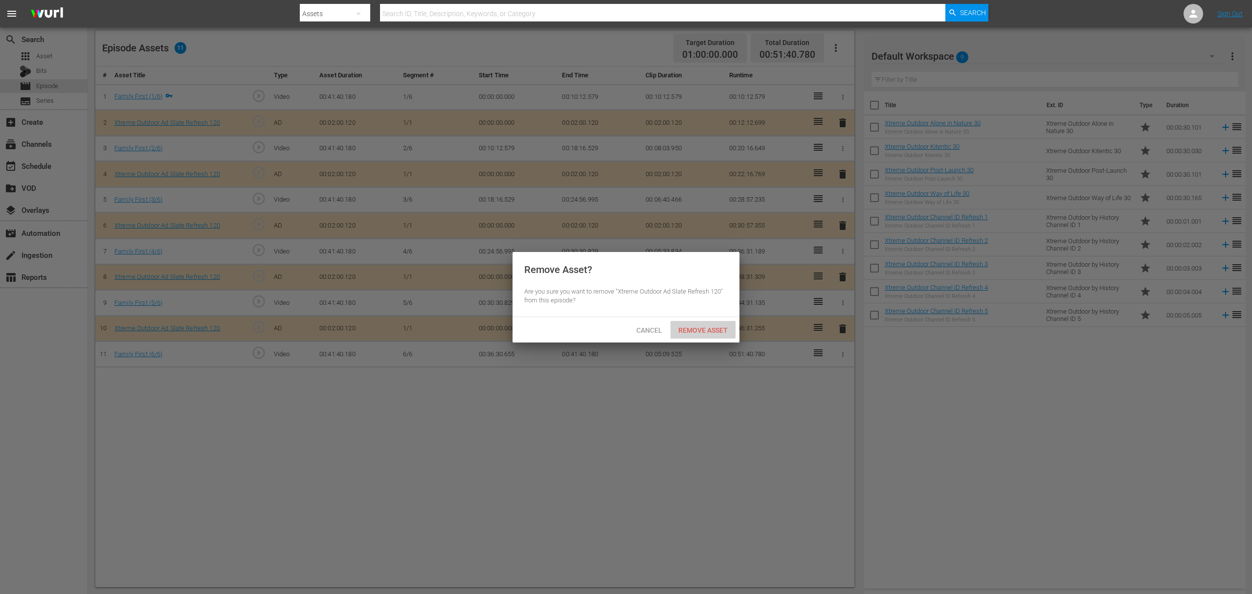
click at [699, 325] on div "Remove Asset" at bounding box center [703, 330] width 65 height 18
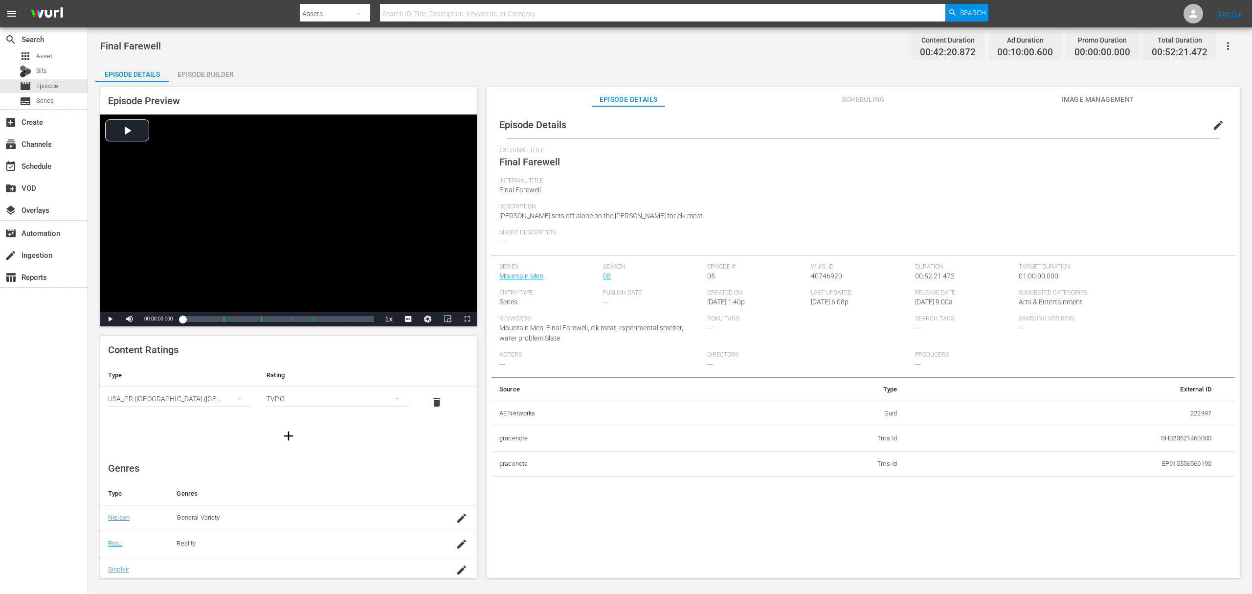
click at [218, 81] on div "Episode Builder" at bounding box center [205, 74] width 73 height 23
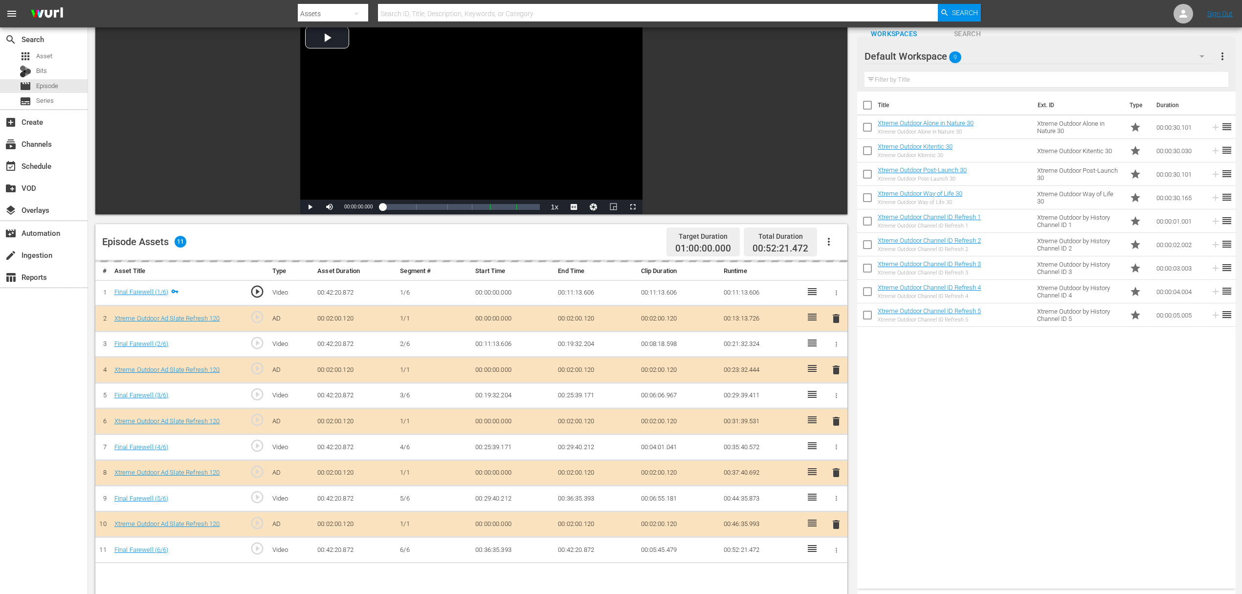
scroll to position [130, 0]
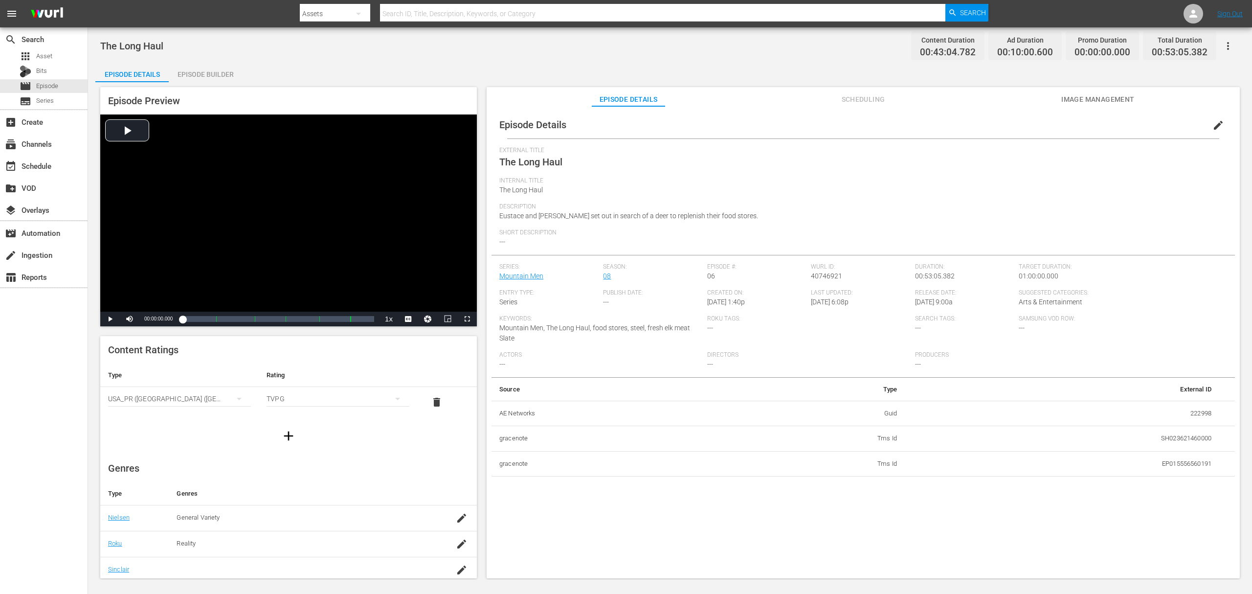
click at [222, 80] on div "Episode Builder" at bounding box center [205, 74] width 73 height 23
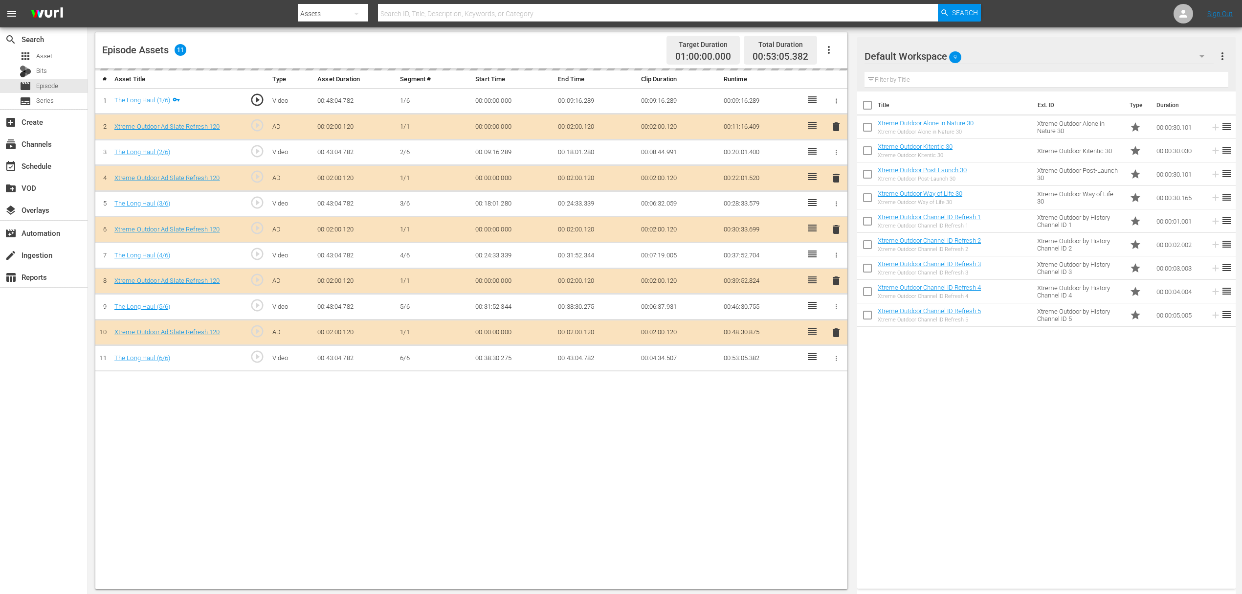
scroll to position [254, 0]
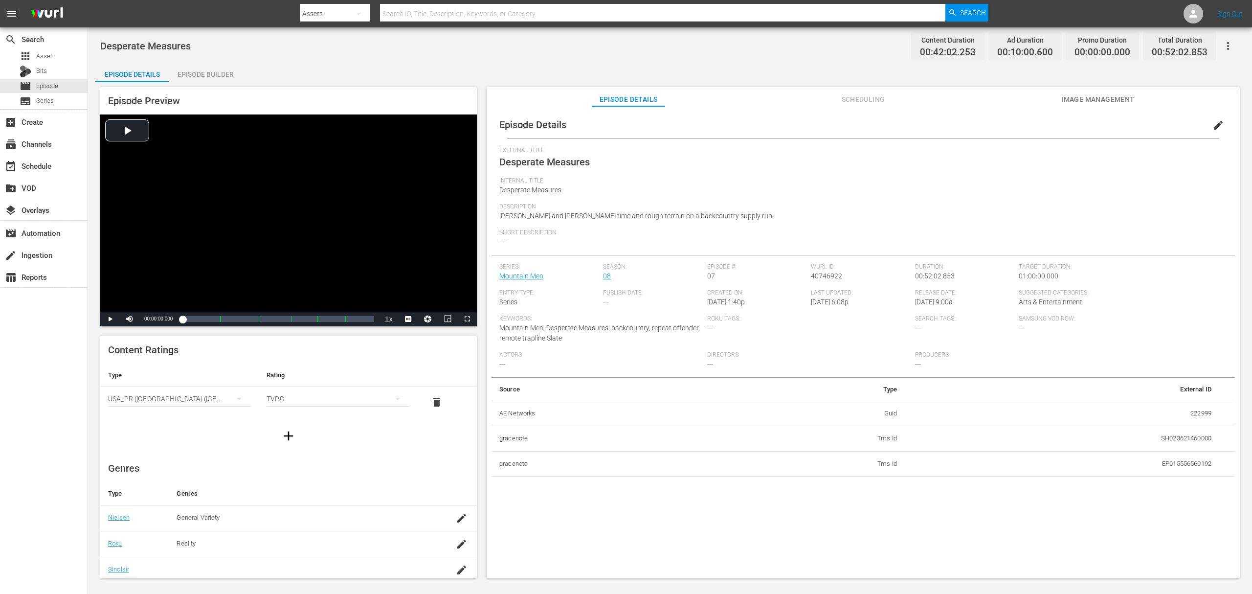
click at [187, 85] on div "Episode Preview Video Player is loading. Play Video Play Mute Current Time 00:0…" at bounding box center [669, 334] width 1149 height 504
click at [212, 70] on div "Episode Builder" at bounding box center [205, 74] width 73 height 23
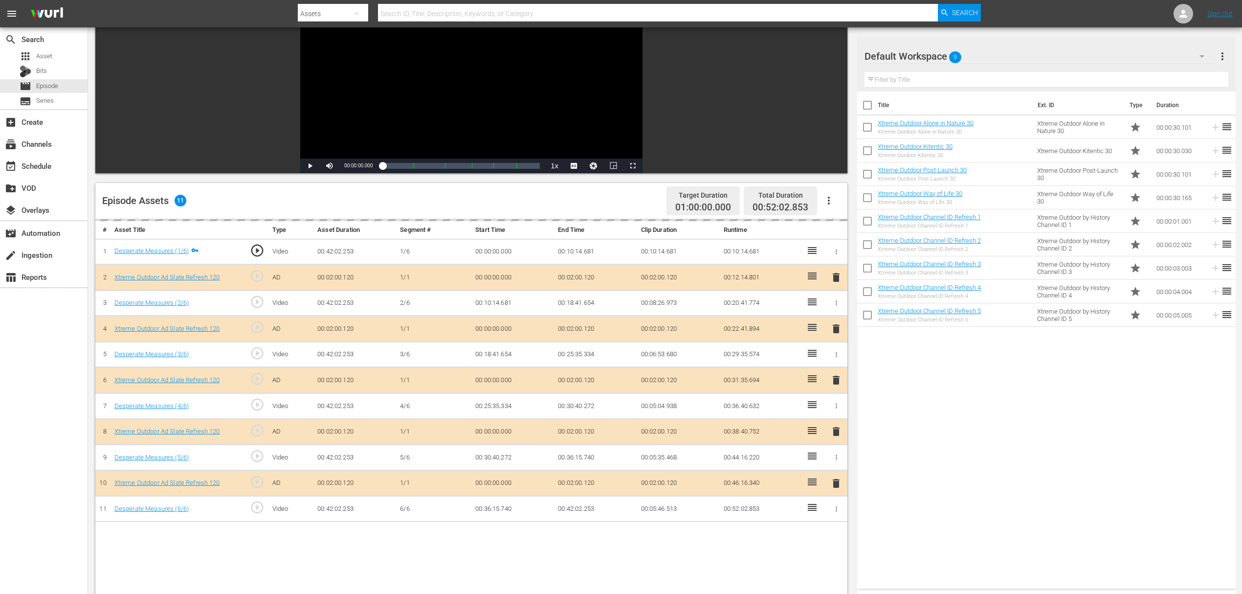
scroll to position [254, 0]
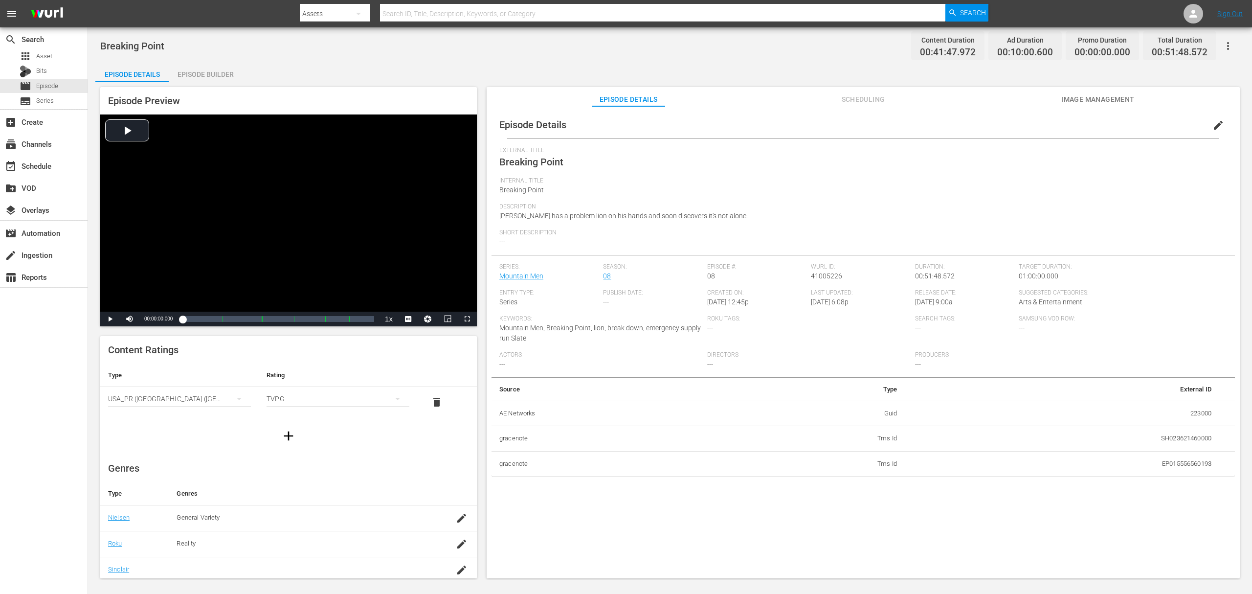
click at [223, 67] on div "Episode Builder" at bounding box center [205, 74] width 73 height 23
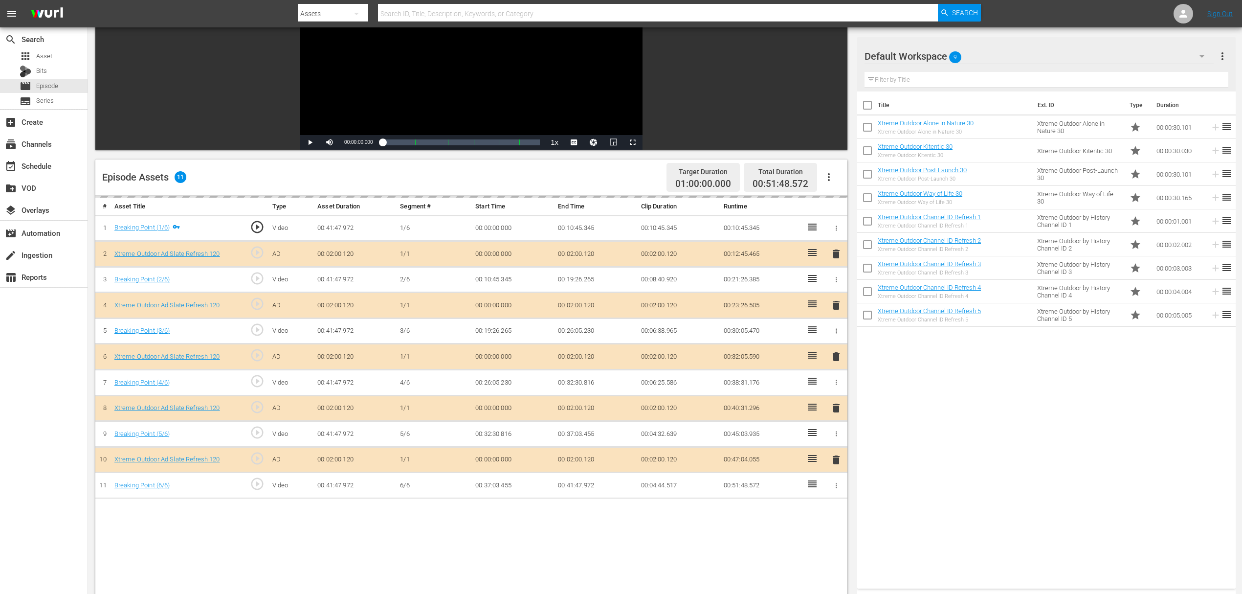
scroll to position [130, 0]
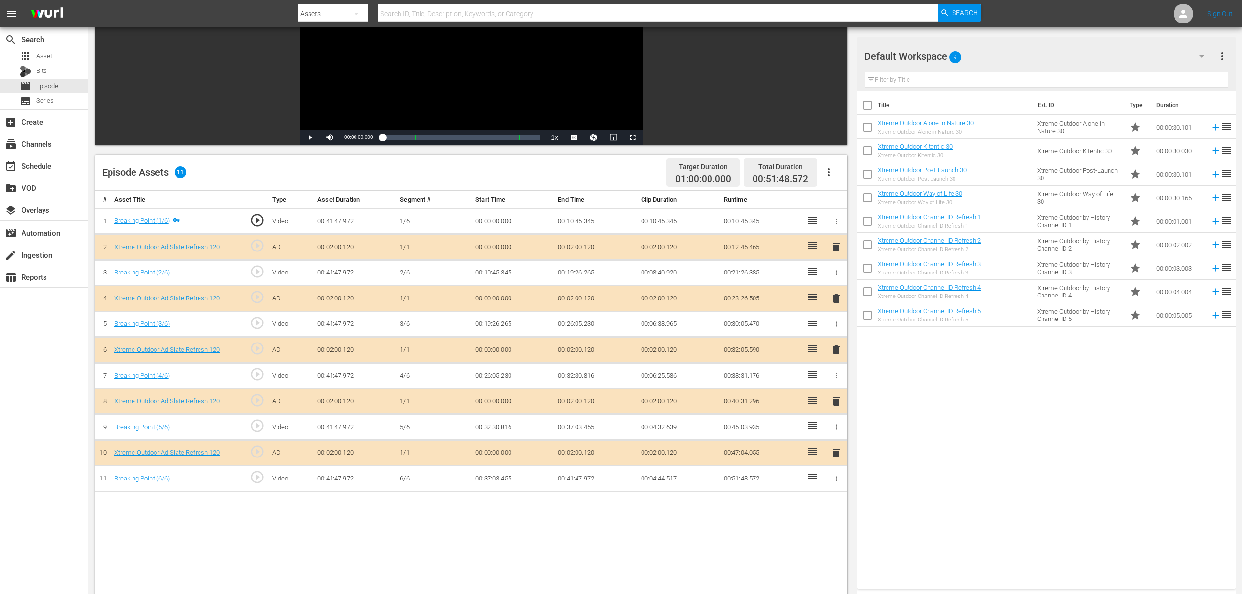
click at [834, 296] on span "delete" at bounding box center [836, 298] width 12 height 12
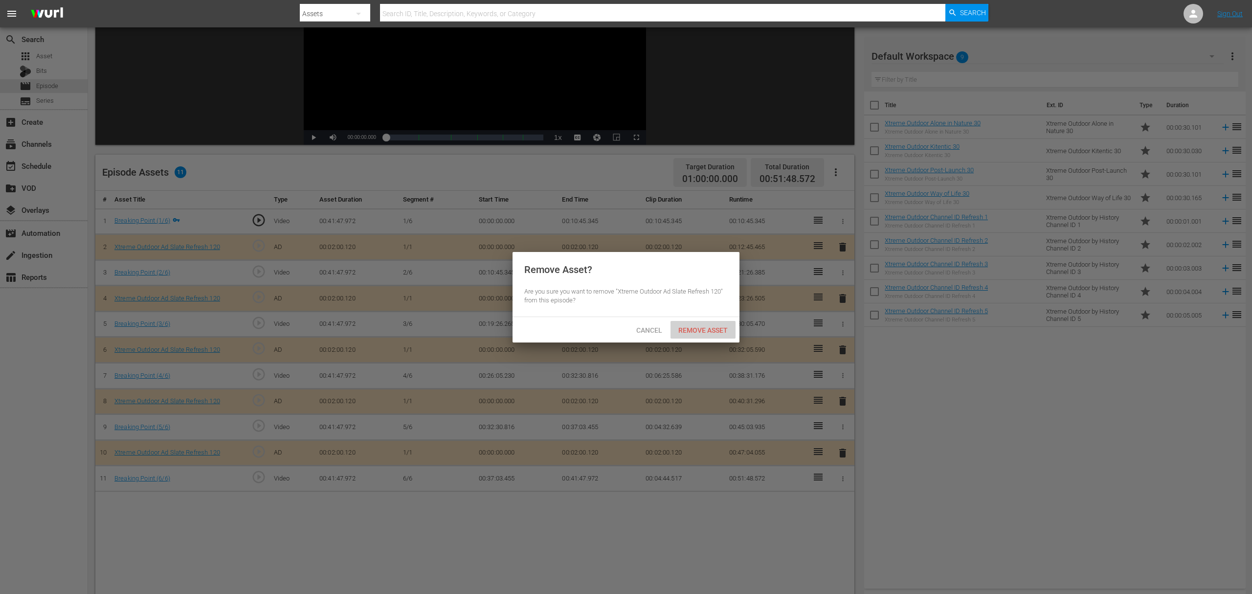
click at [705, 330] on span "Remove Asset" at bounding box center [703, 330] width 65 height 8
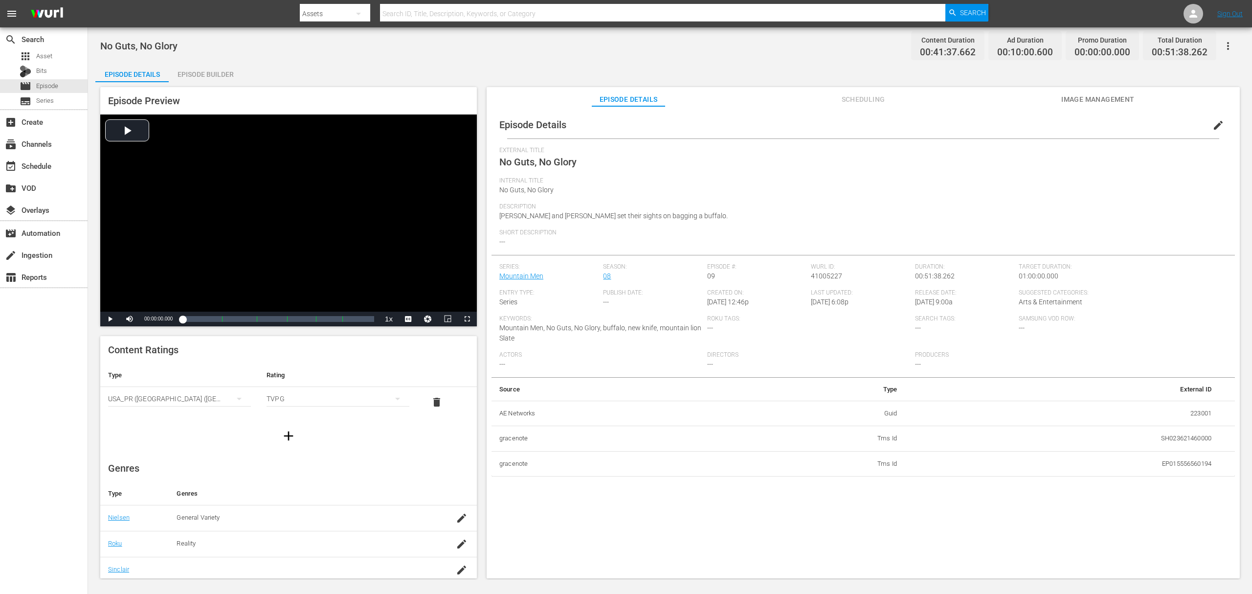
click at [210, 71] on div "Episode Builder" at bounding box center [205, 74] width 73 height 23
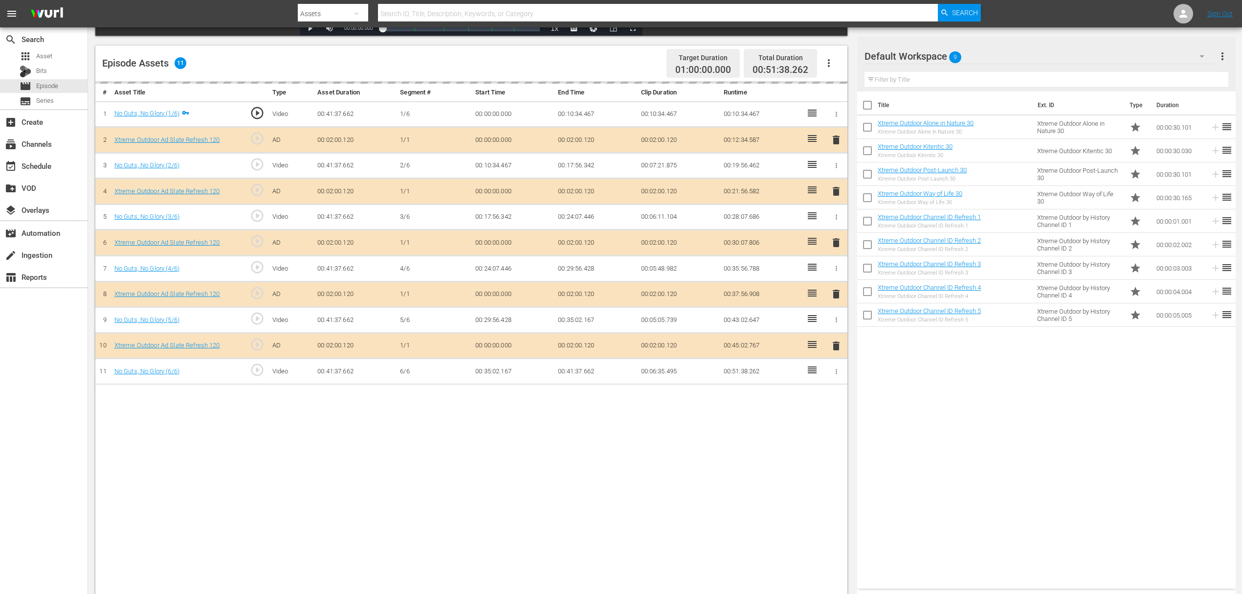
scroll to position [254, 0]
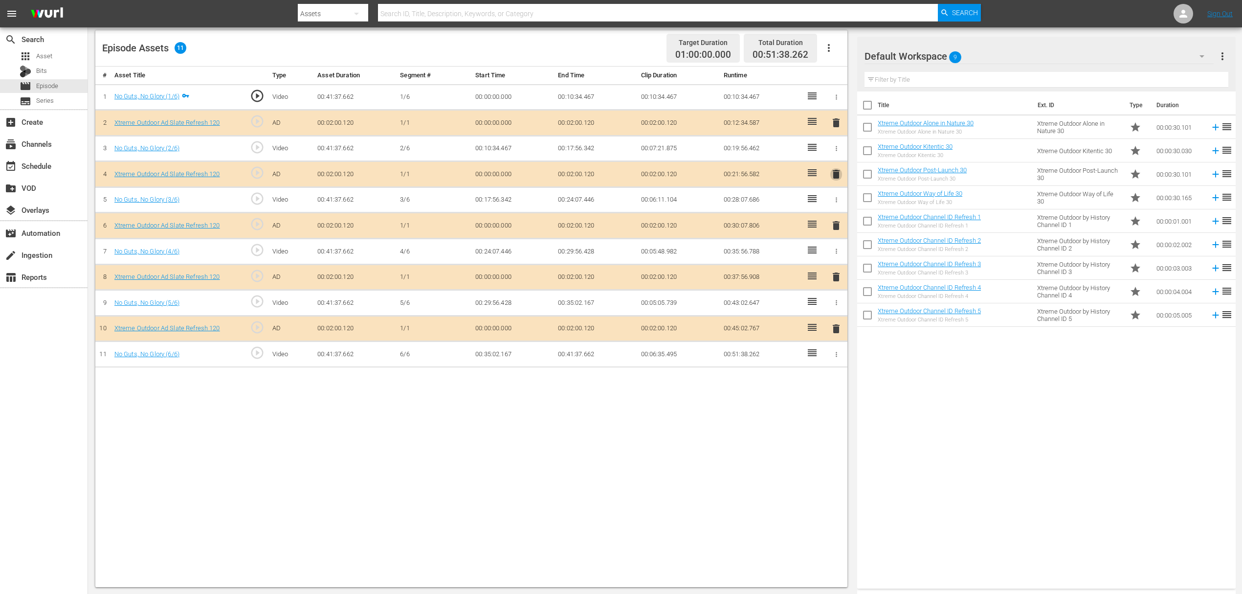
click at [835, 171] on span "delete" at bounding box center [836, 174] width 12 height 12
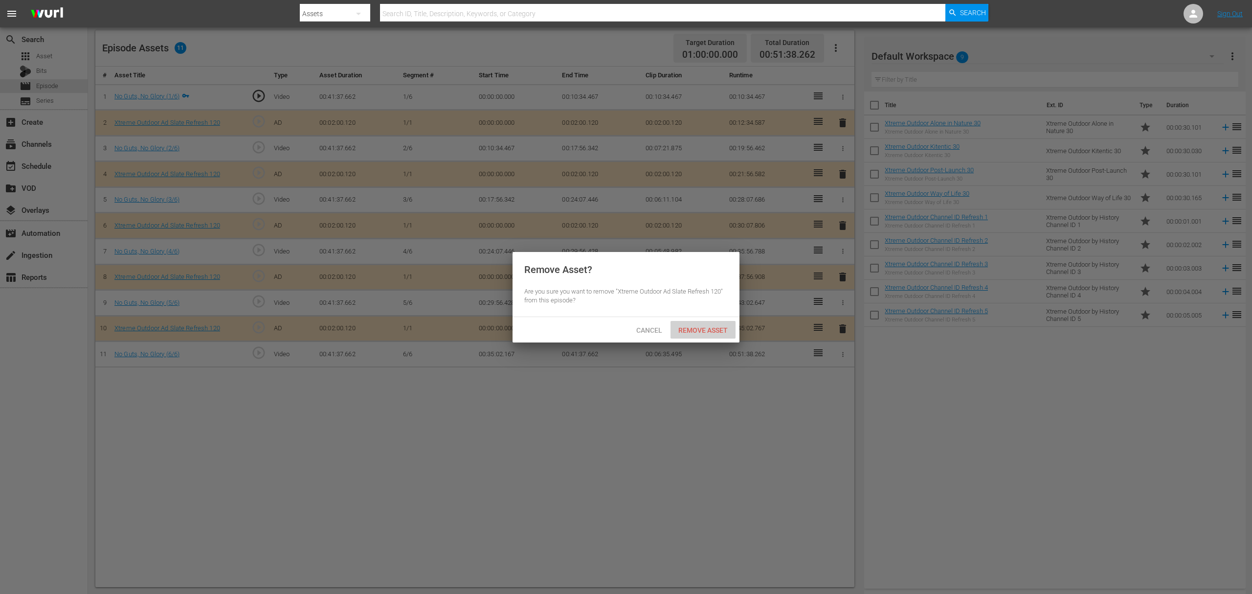
click at [705, 326] on span "Remove Asset" at bounding box center [703, 330] width 65 height 8
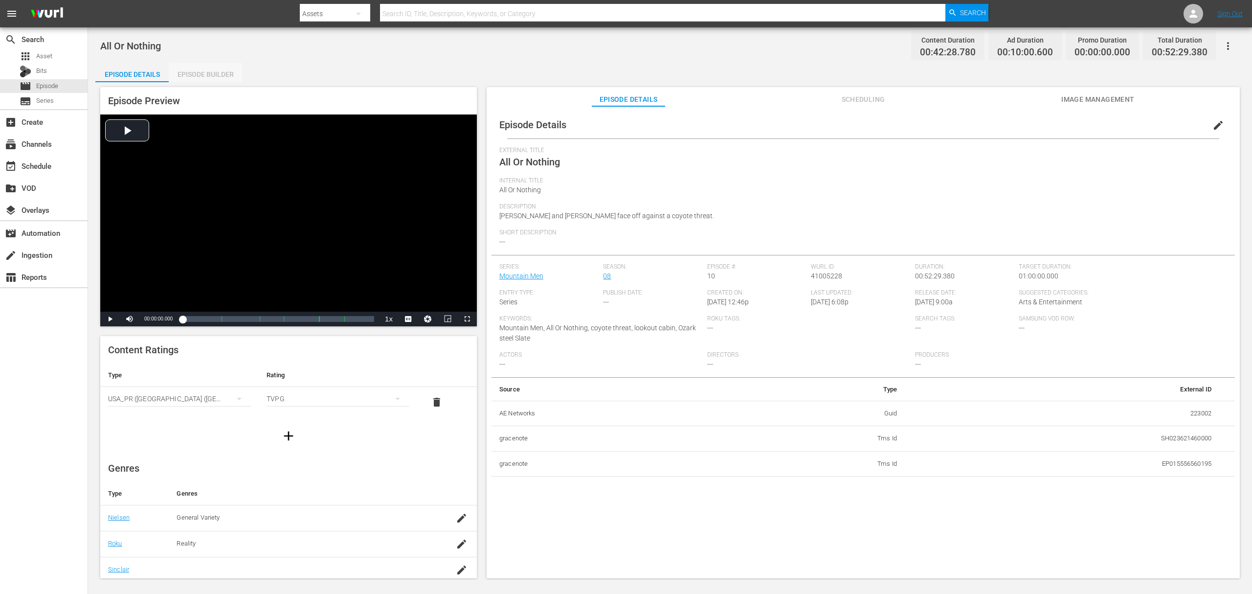
click at [198, 73] on div "Episode Builder" at bounding box center [205, 74] width 73 height 23
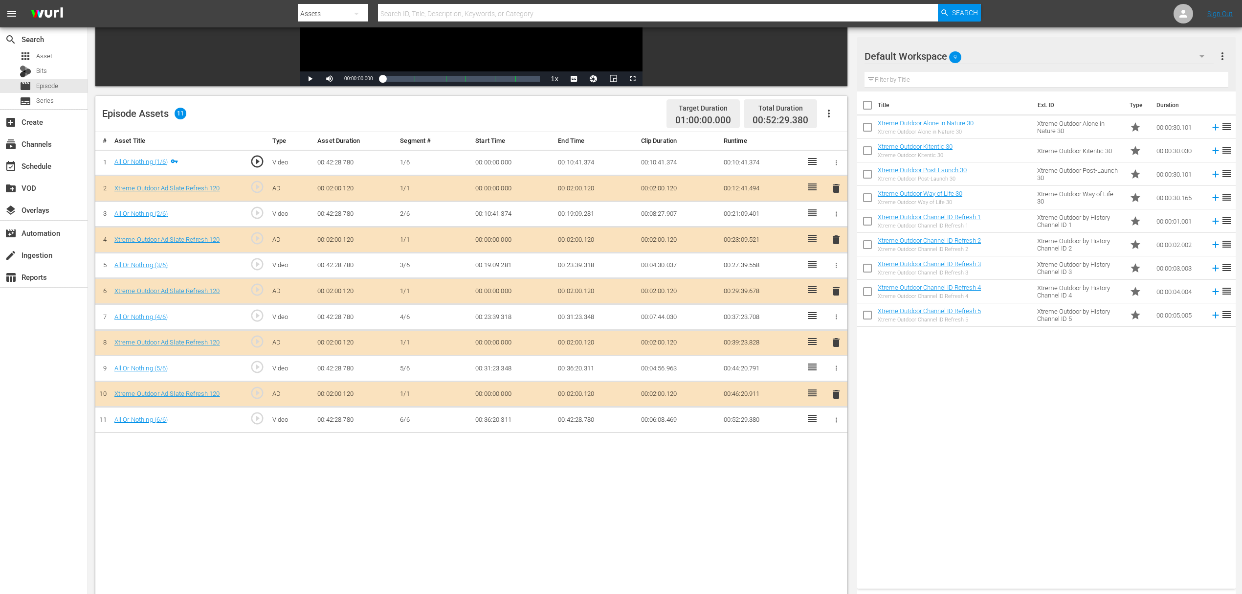
scroll to position [196, 0]
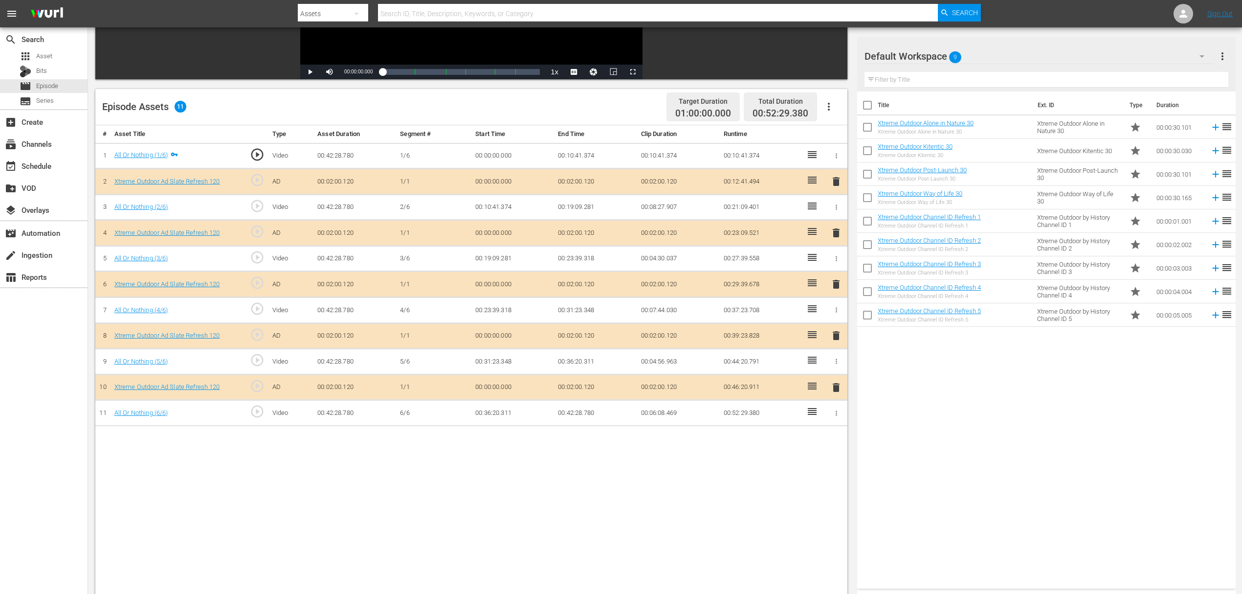
click at [840, 234] on span "delete" at bounding box center [836, 233] width 12 height 12
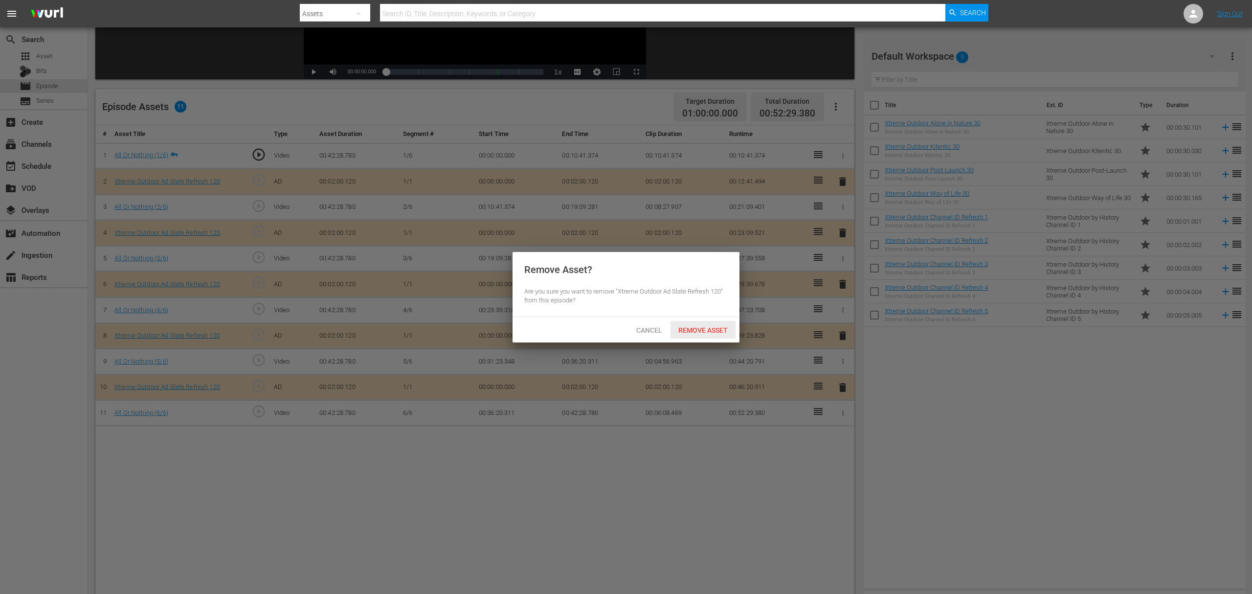
click at [697, 331] on span "Remove Asset" at bounding box center [703, 330] width 65 height 8
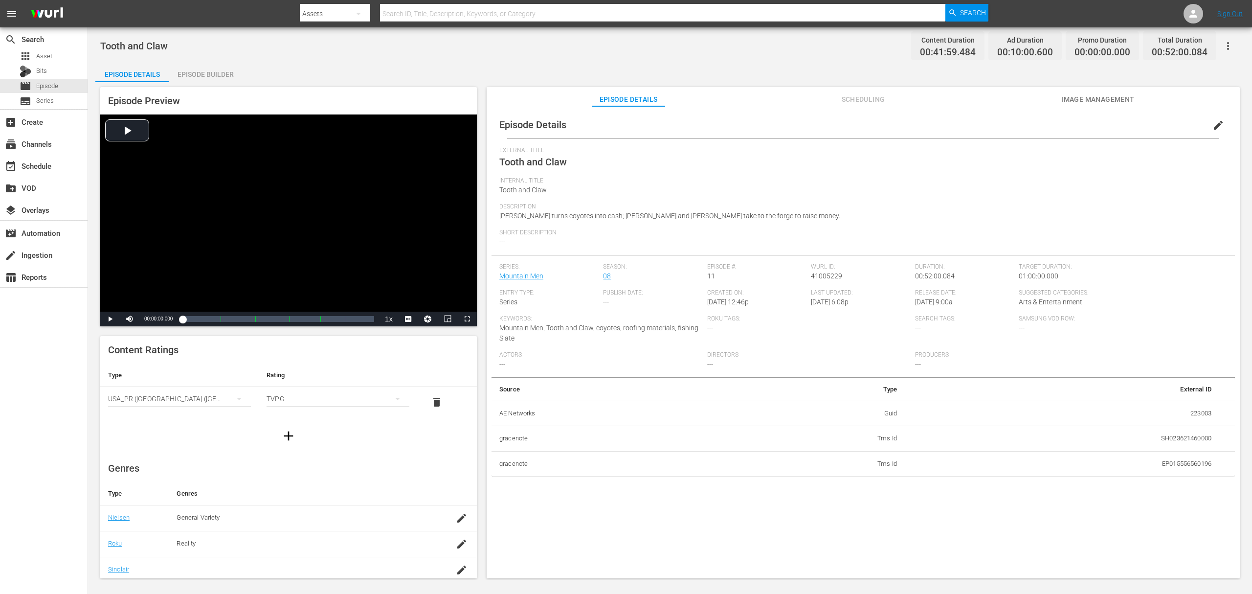
click at [210, 78] on div "Episode Builder" at bounding box center [205, 74] width 73 height 23
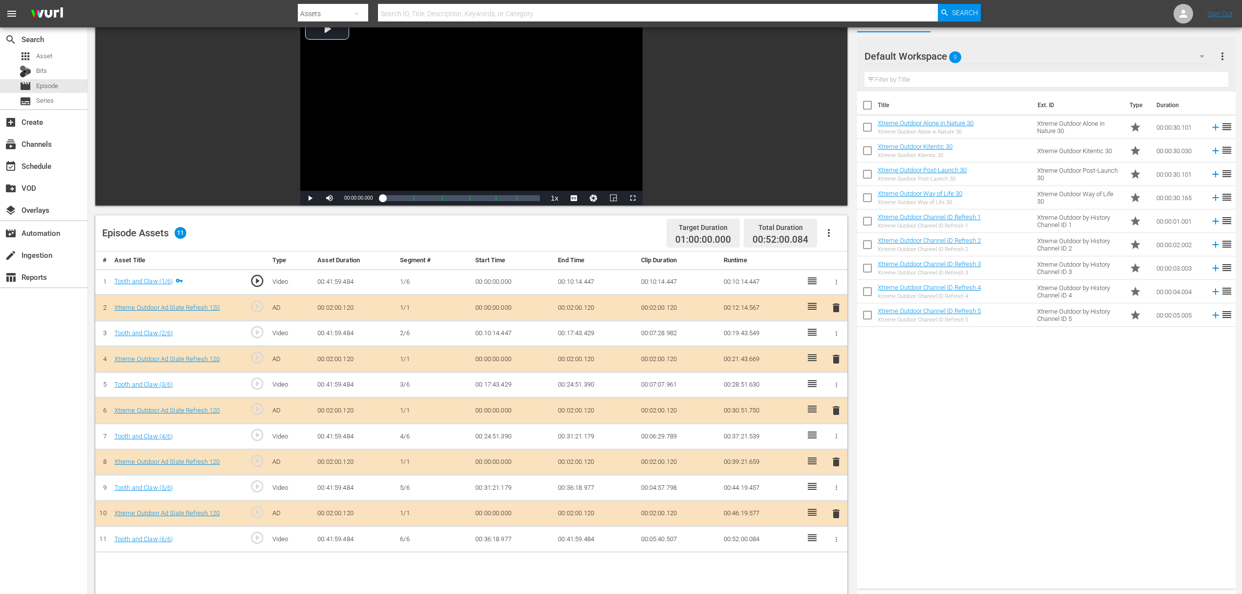
scroll to position [196, 0]
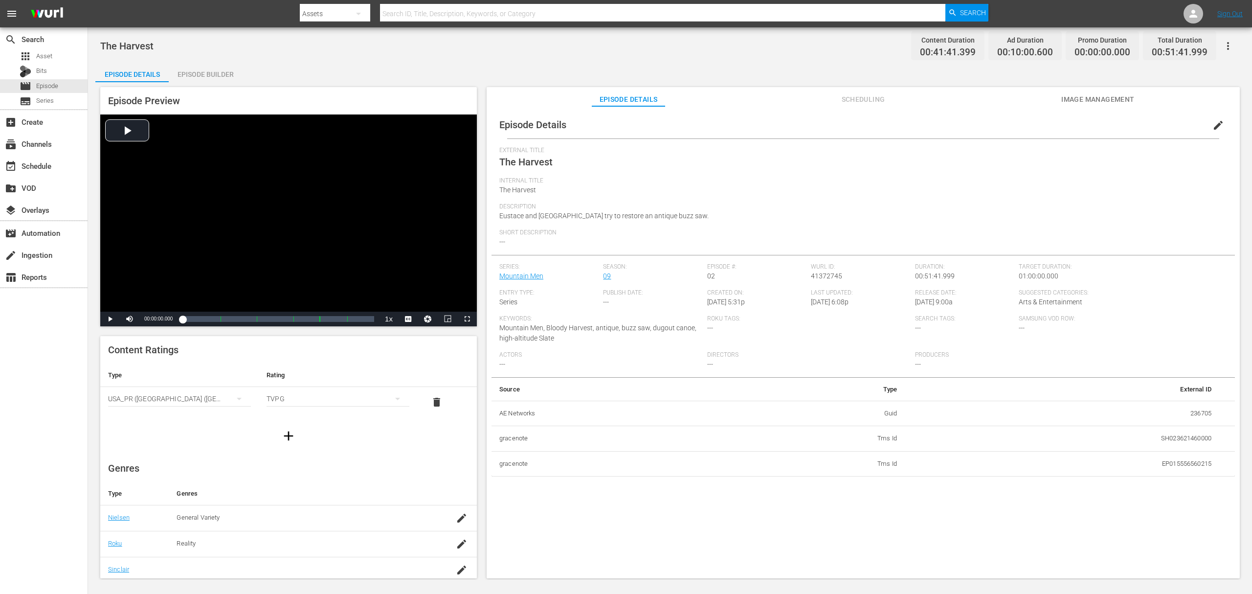
click at [216, 74] on div "Episode Builder" at bounding box center [205, 74] width 73 height 23
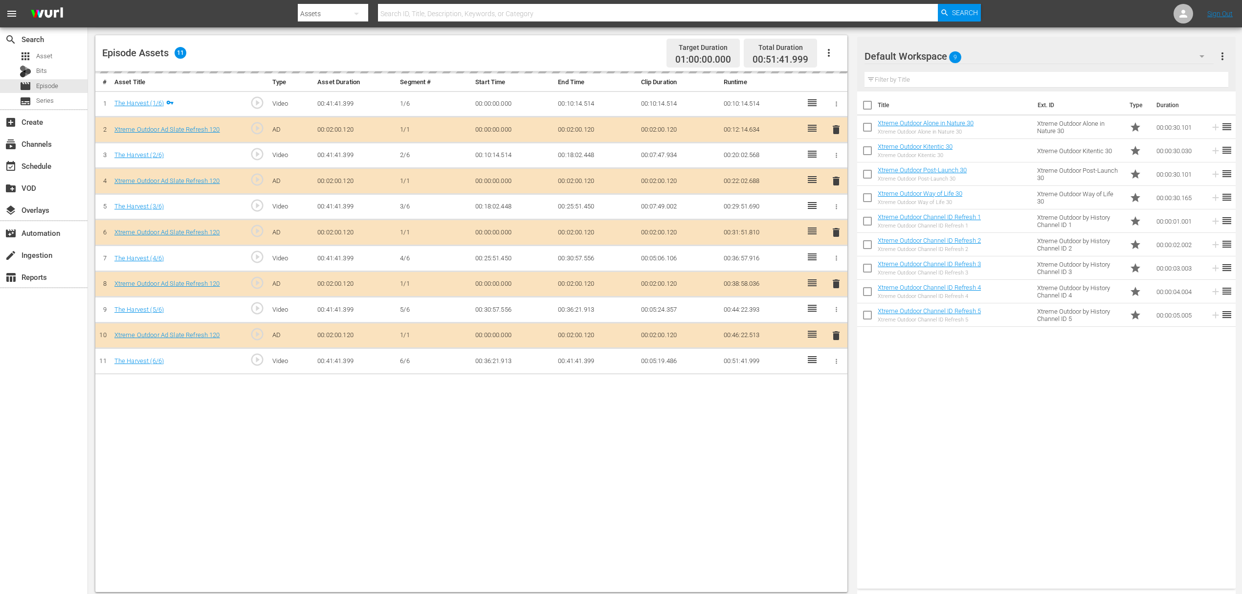
scroll to position [254, 0]
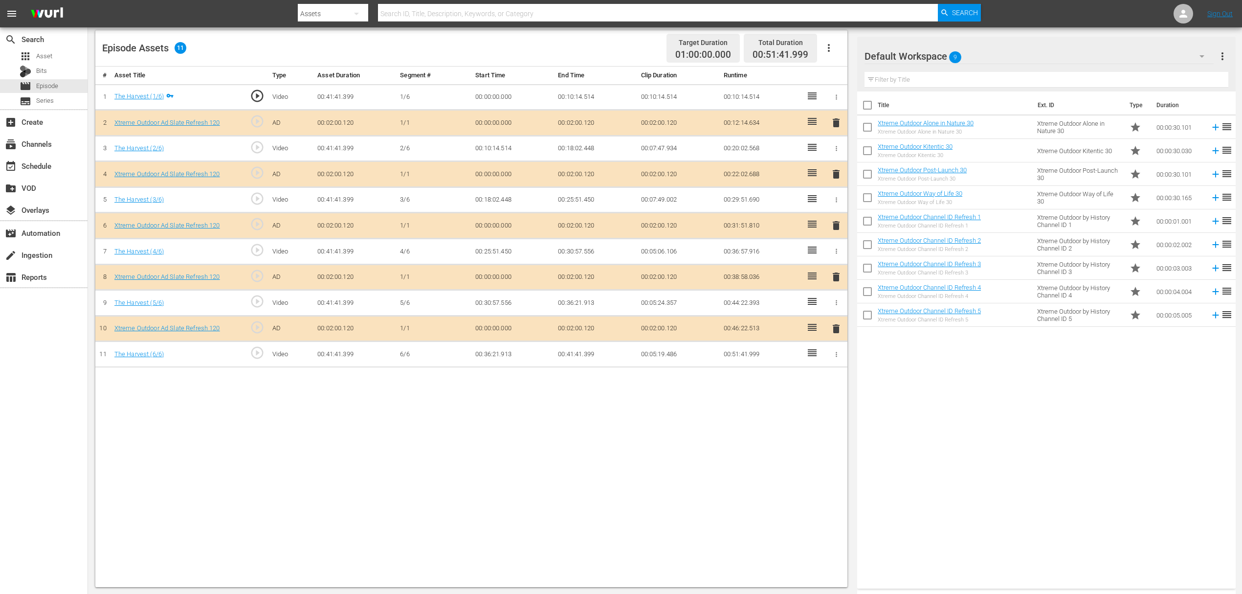
click at [833, 172] on span "delete" at bounding box center [836, 174] width 12 height 12
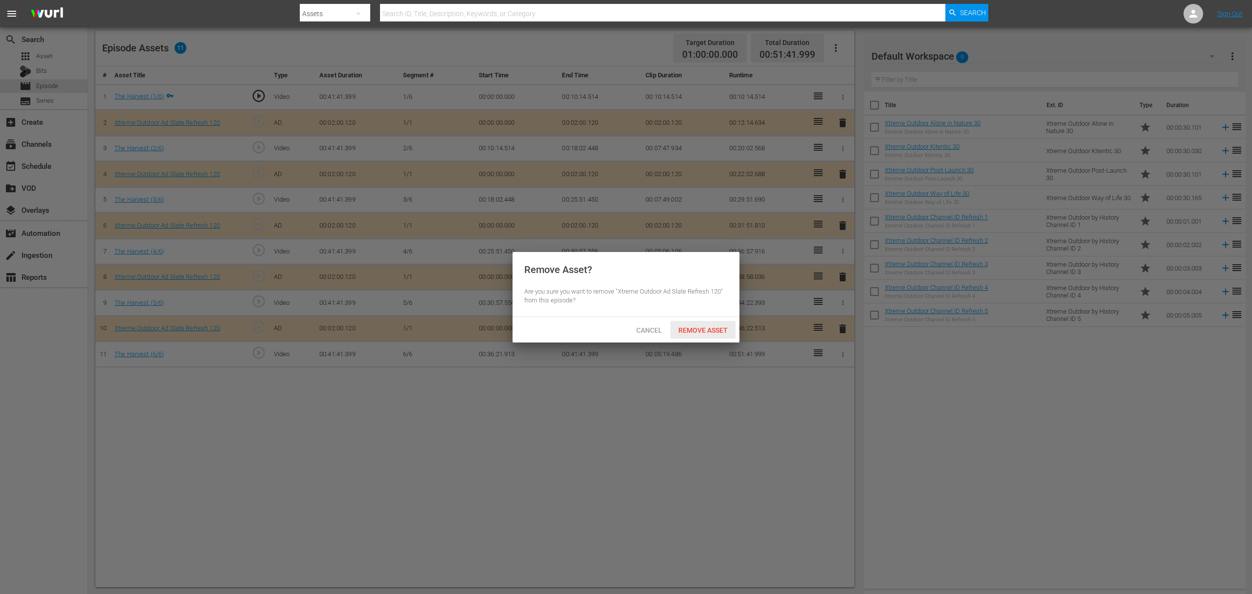
click at [700, 329] on span "Remove Asset" at bounding box center [703, 330] width 65 height 8
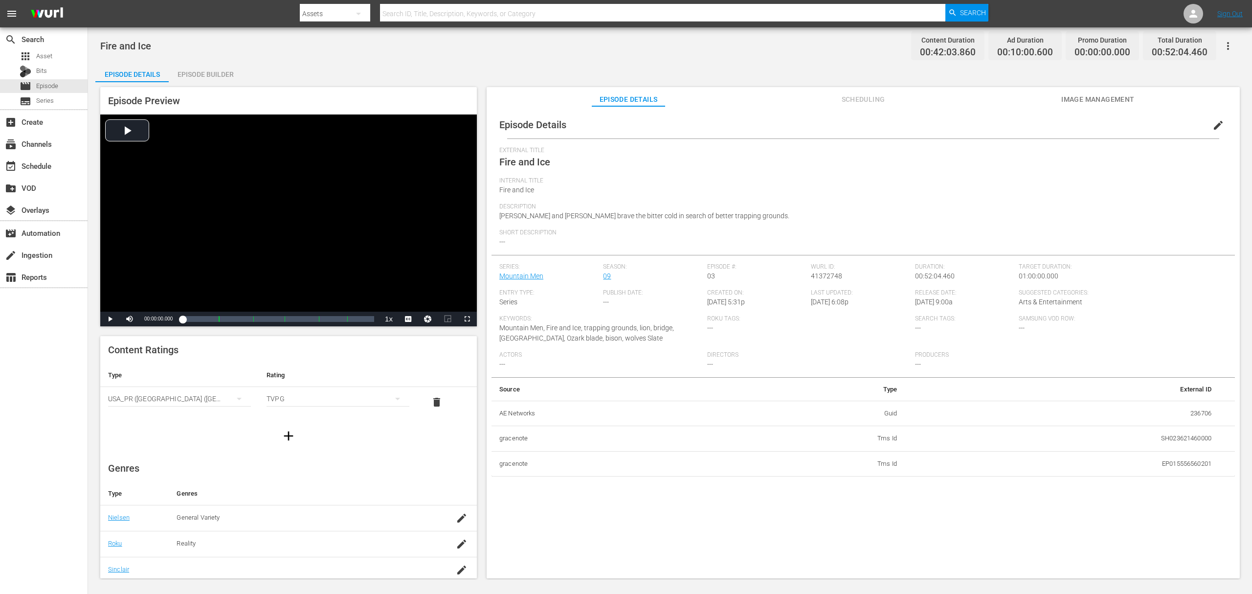
click at [212, 71] on div "Episode Builder" at bounding box center [205, 74] width 73 height 23
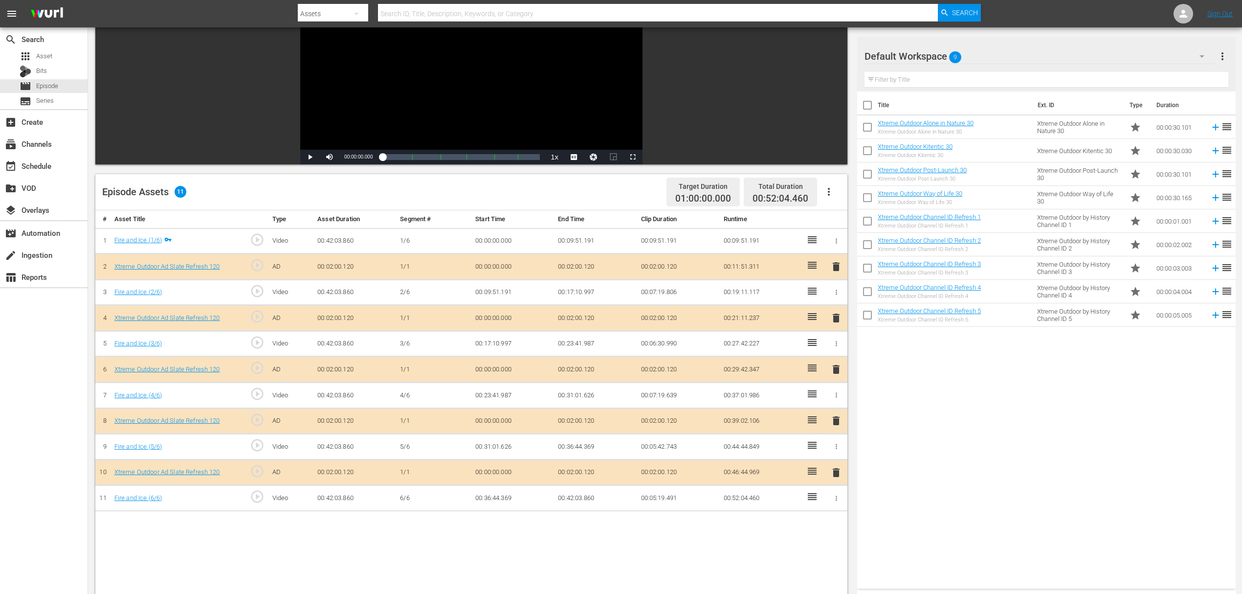
scroll to position [130, 0]
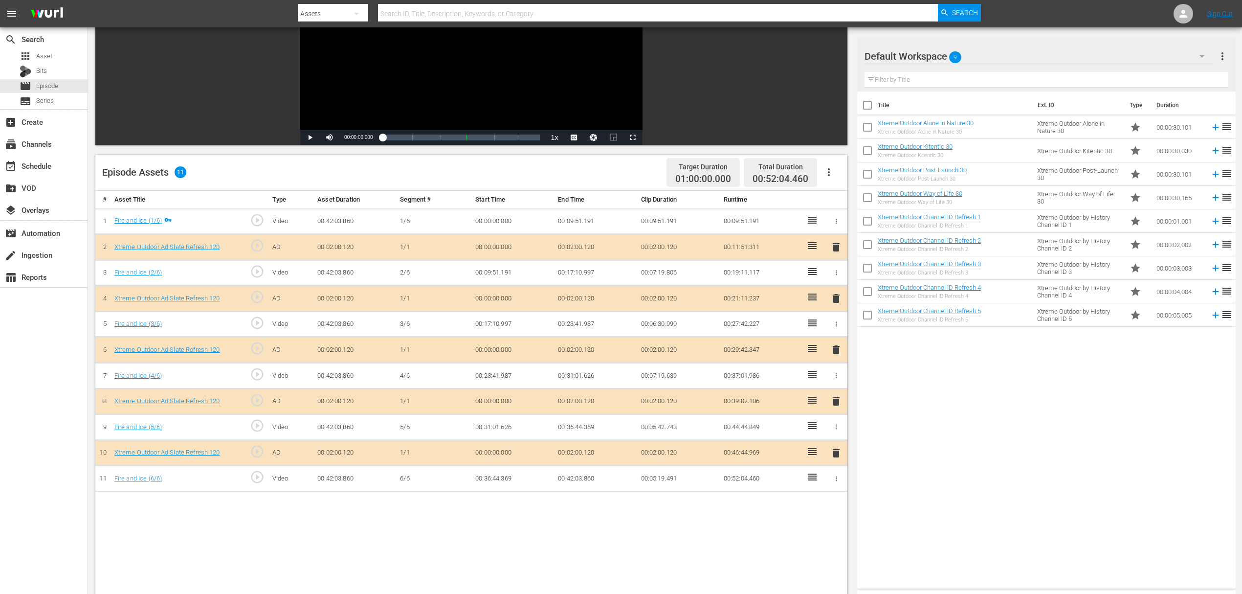
click at [835, 296] on span "delete" at bounding box center [836, 298] width 12 height 12
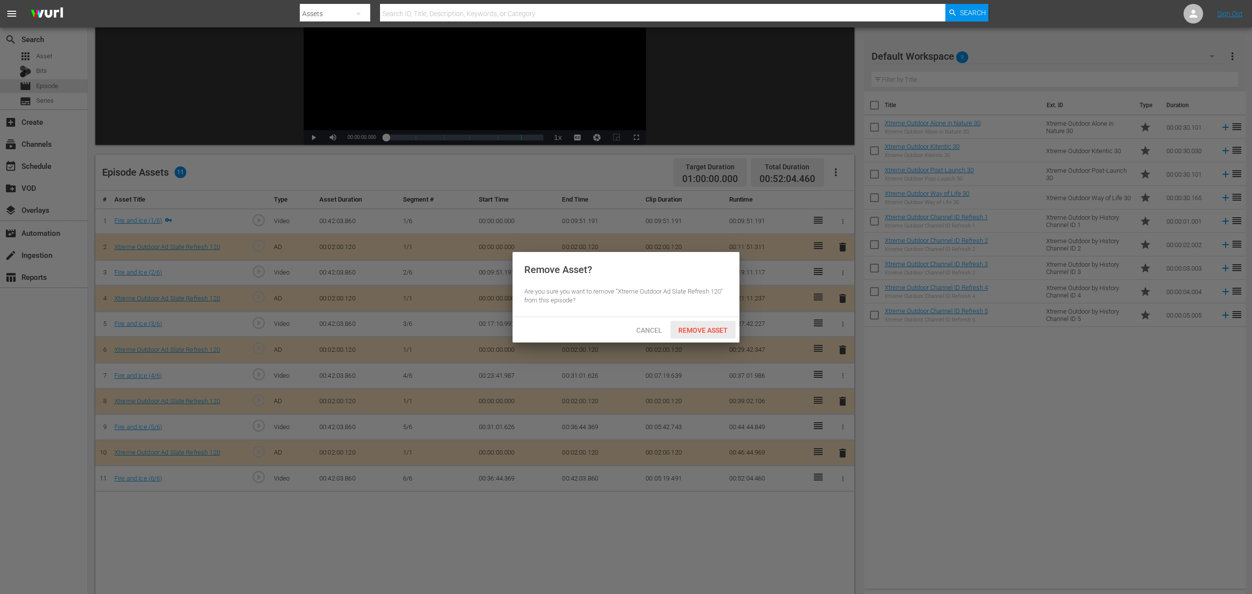
click at [700, 326] on span "Remove Asset" at bounding box center [703, 330] width 65 height 8
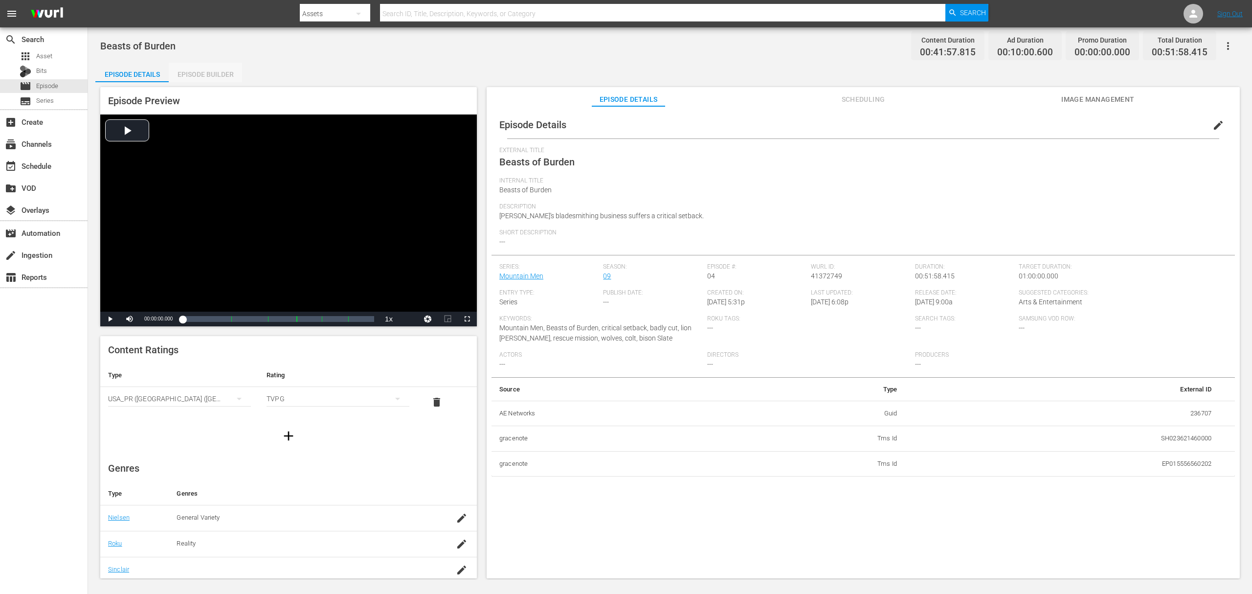
click at [222, 80] on div "Episode Builder" at bounding box center [205, 74] width 73 height 23
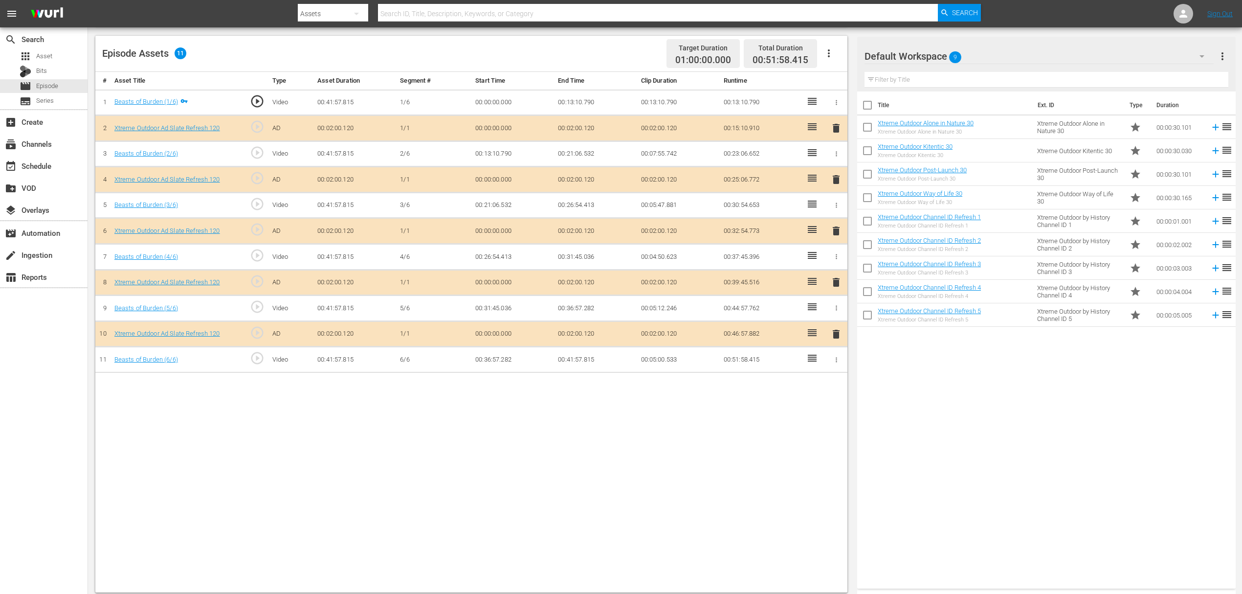
scroll to position [254, 0]
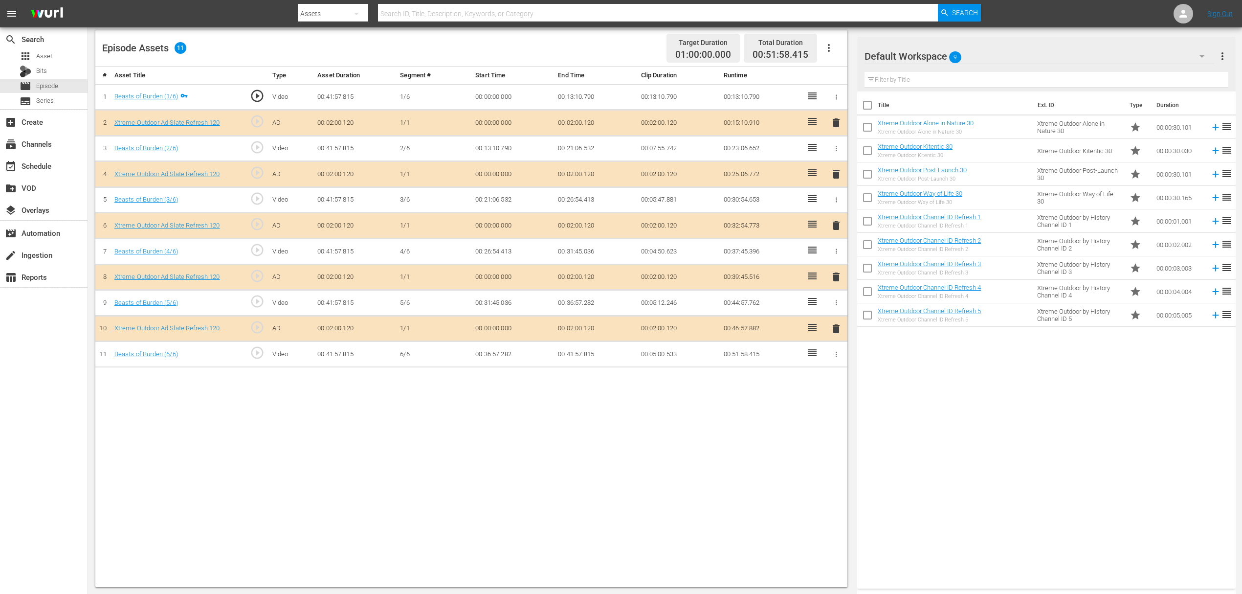
click at [833, 171] on span "delete" at bounding box center [836, 174] width 12 height 12
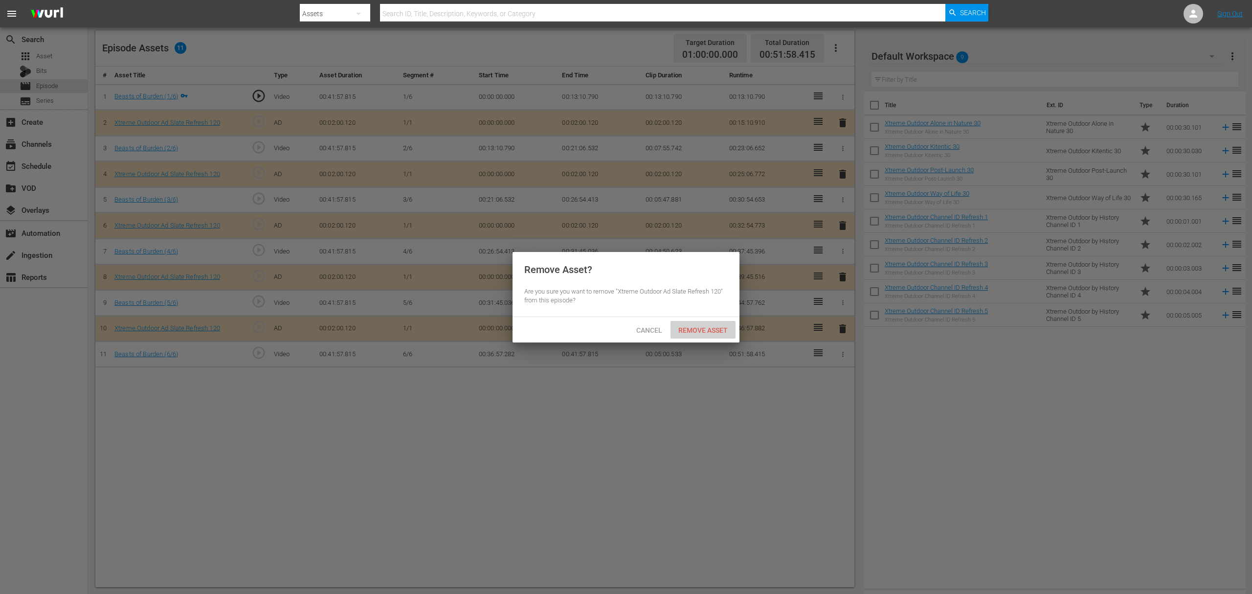
click at [688, 324] on div "Remove Asset" at bounding box center [703, 330] width 65 height 18
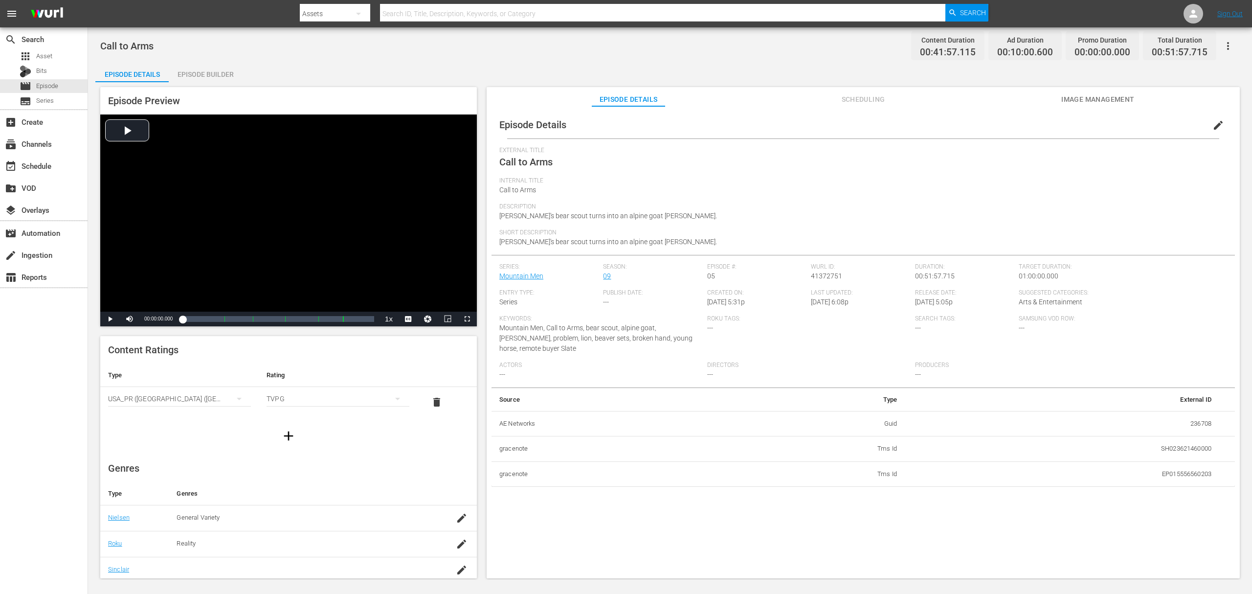
click at [225, 76] on div "Episode Builder" at bounding box center [205, 74] width 73 height 23
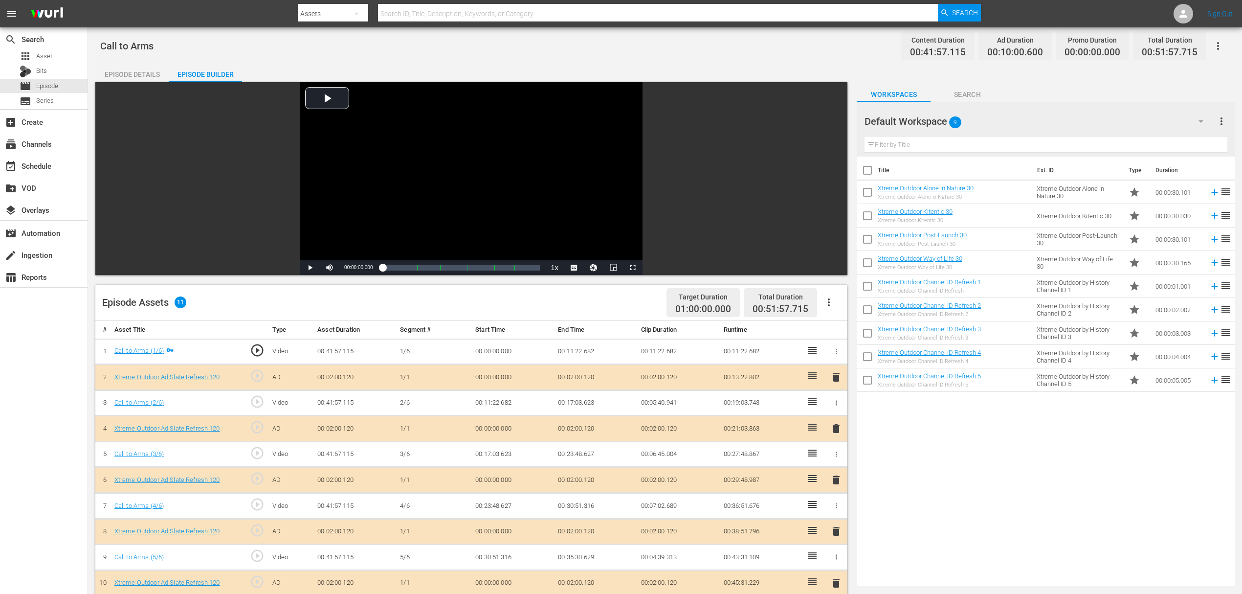
scroll to position [130, 0]
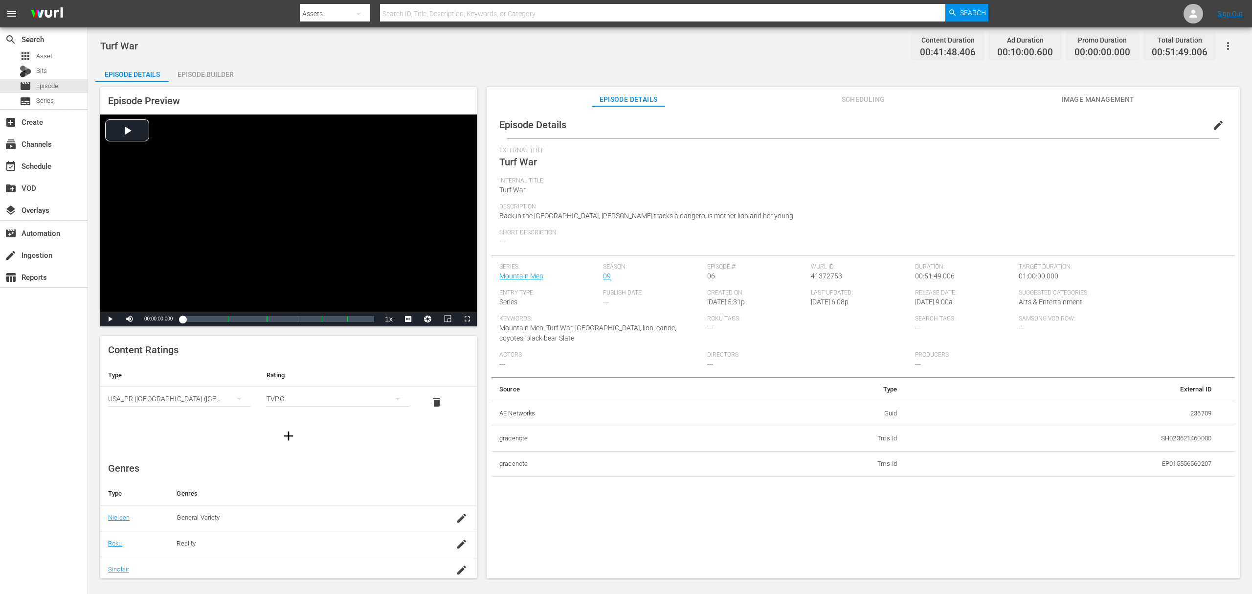
click at [232, 74] on div "Episode Builder" at bounding box center [205, 74] width 73 height 23
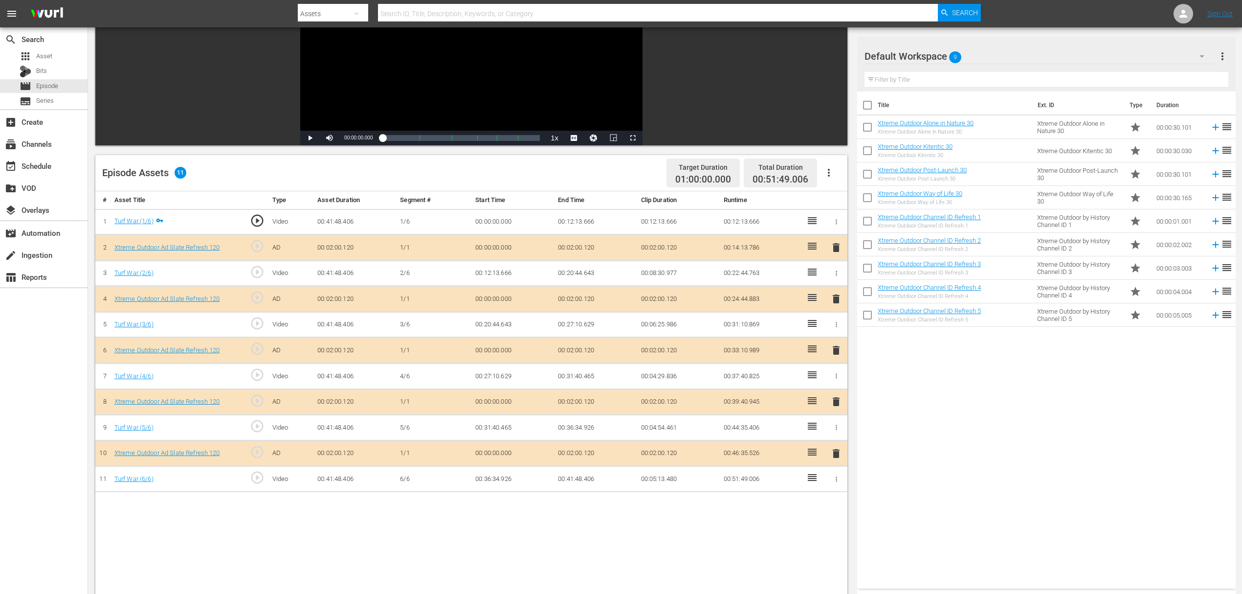
scroll to position [130, 0]
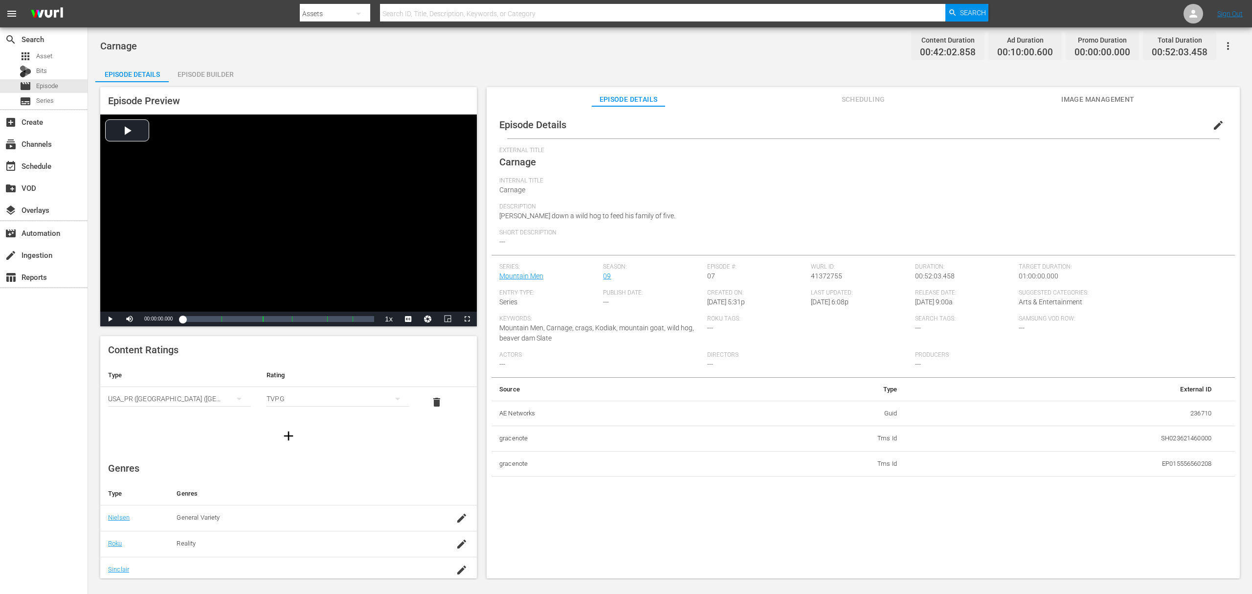
click at [213, 65] on div "Episode Builder" at bounding box center [205, 74] width 73 height 23
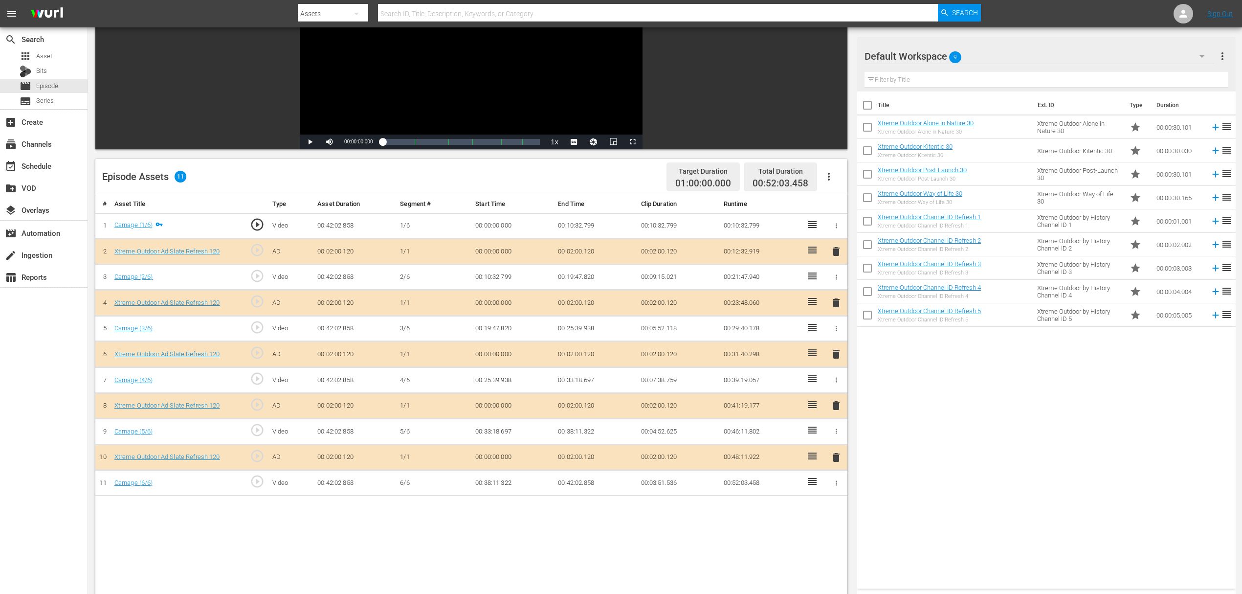
scroll to position [130, 0]
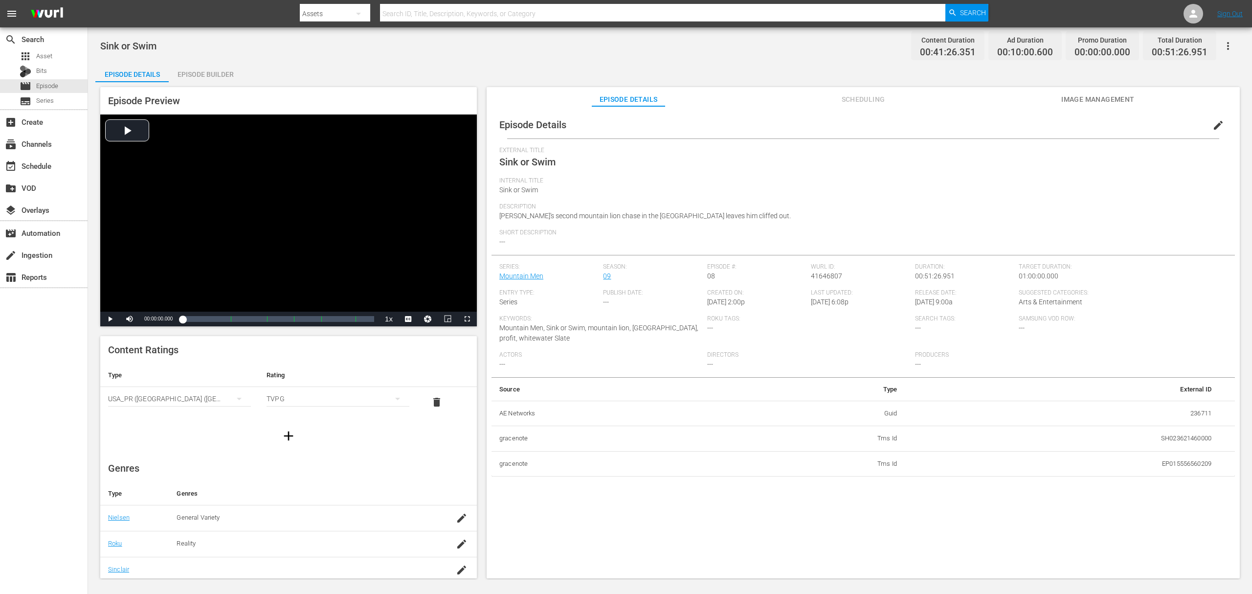
click at [229, 65] on div "Episode Builder" at bounding box center [205, 74] width 73 height 23
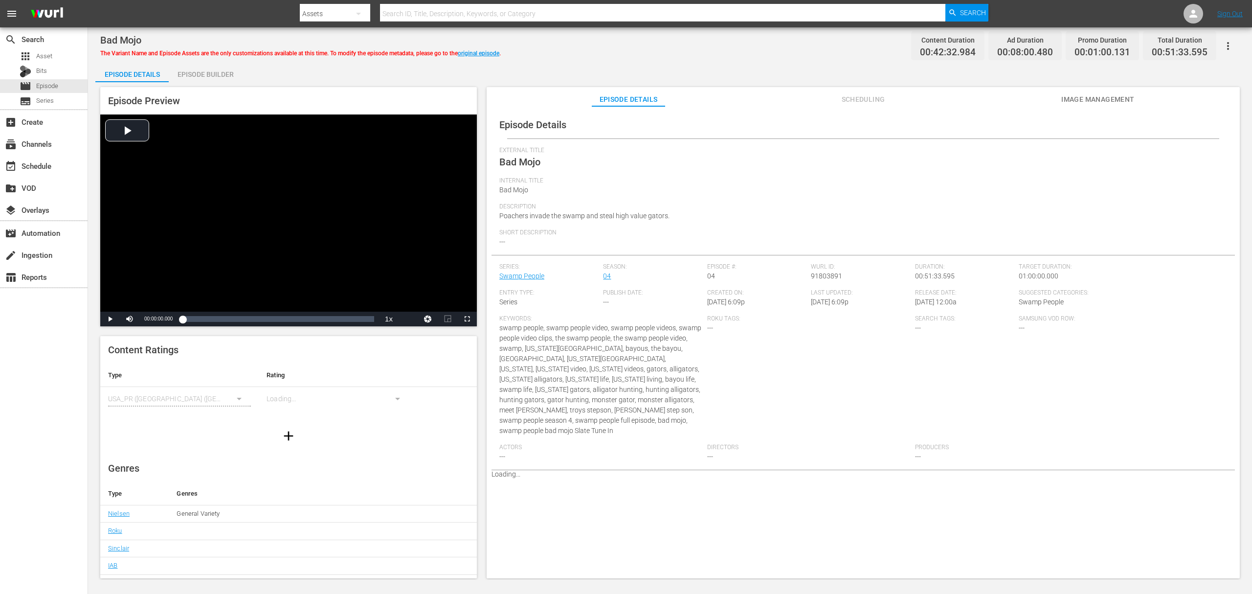
click at [224, 76] on div "Episode Builder" at bounding box center [205, 74] width 73 height 23
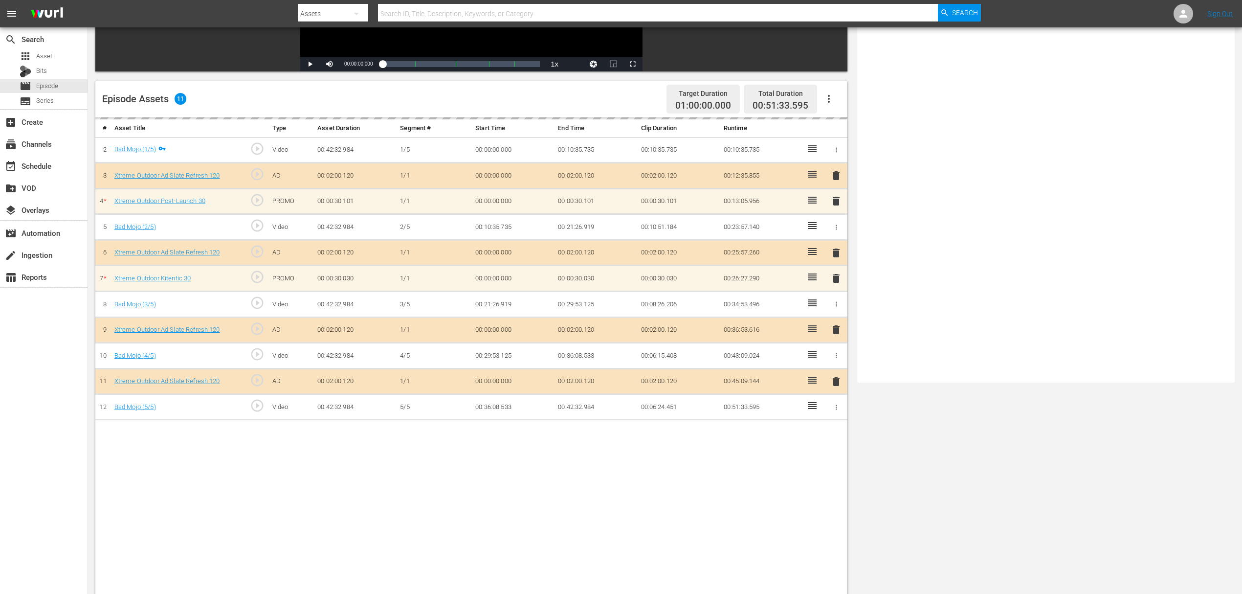
scroll to position [254, 0]
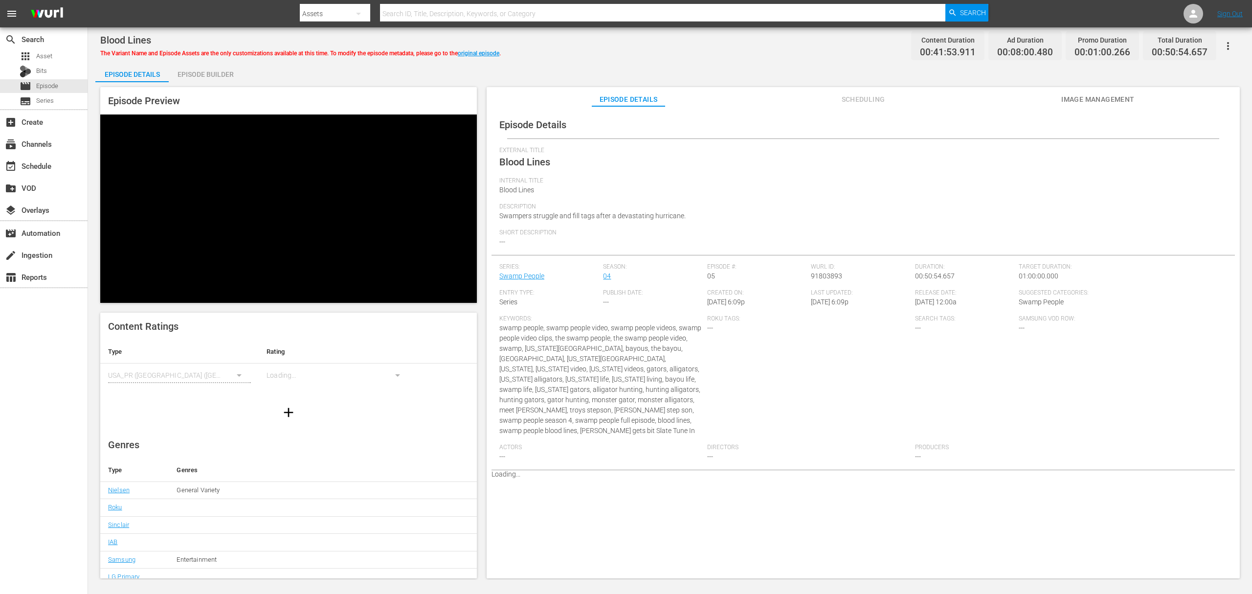
click at [210, 73] on div "Episode Builder" at bounding box center [205, 74] width 73 height 23
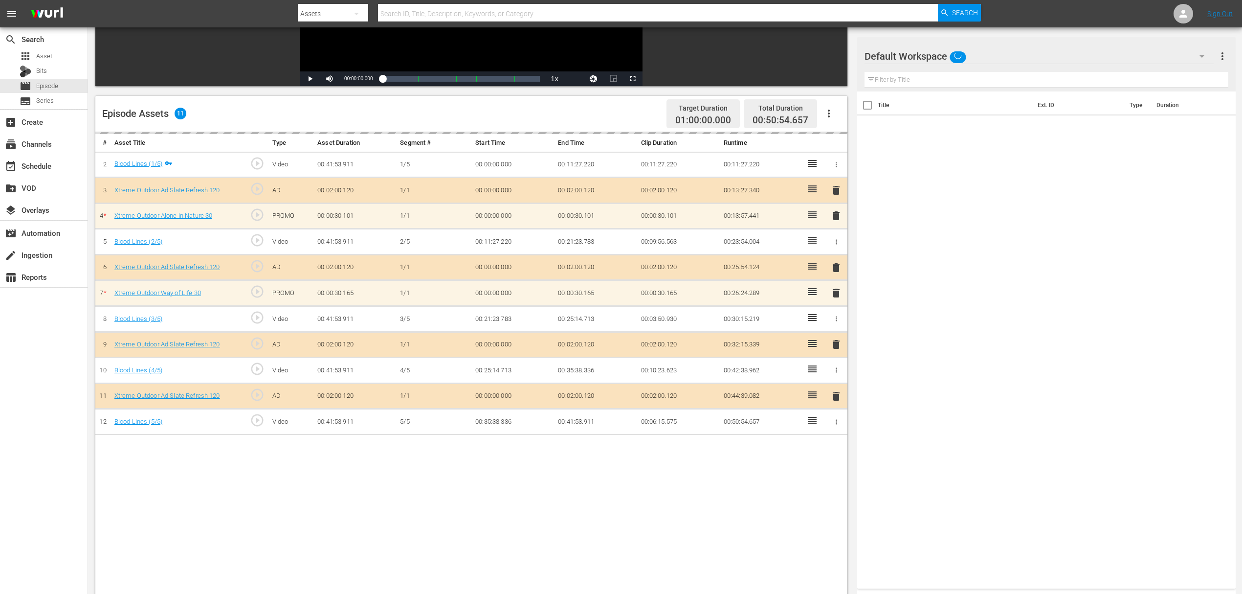
scroll to position [196, 0]
